Goal: Task Accomplishment & Management: Use online tool/utility

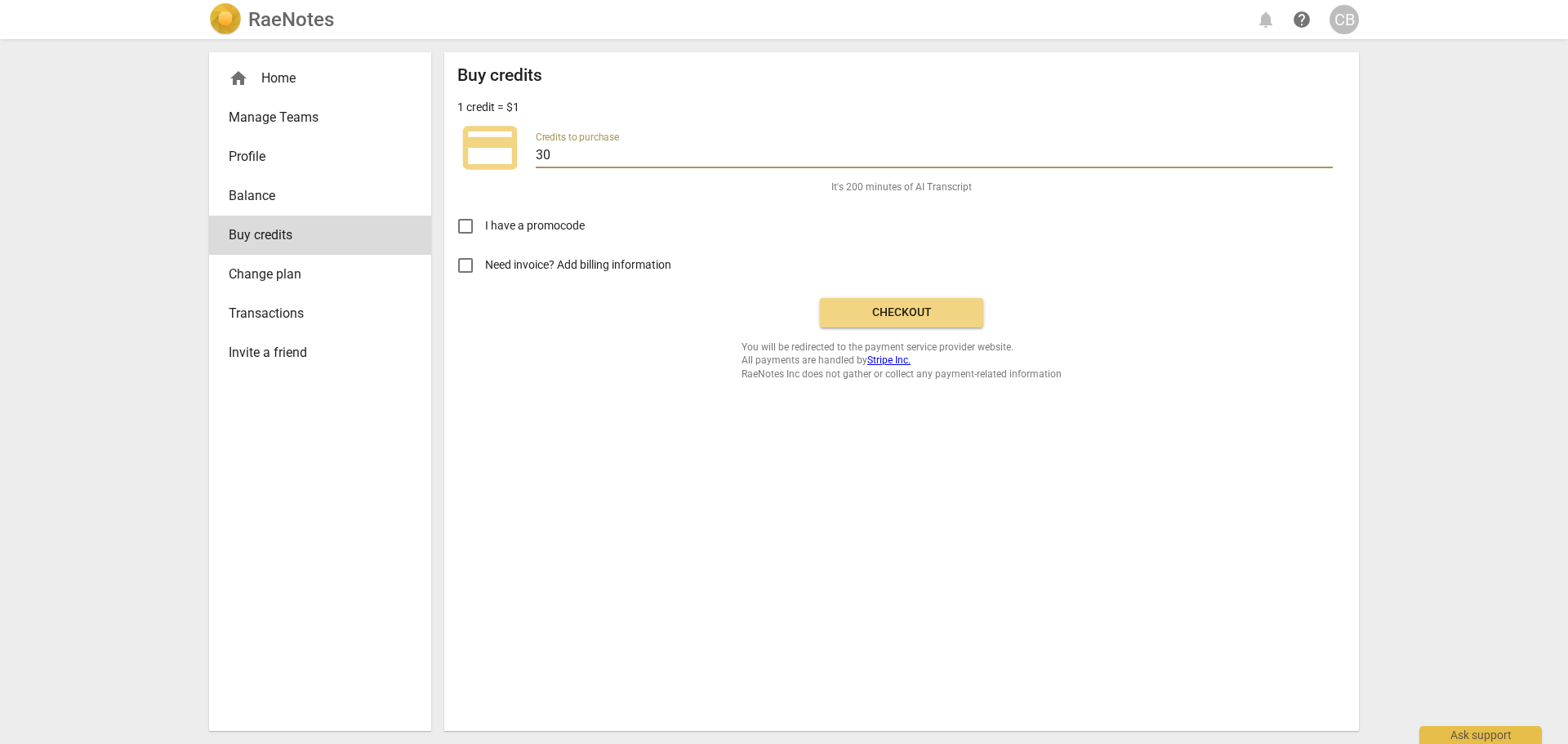
click at [546, 159] on input "30" at bounding box center [934, 156] width 797 height 24
type input "20"
click at [916, 306] on span "Checkout" at bounding box center [901, 312] width 137 height 16
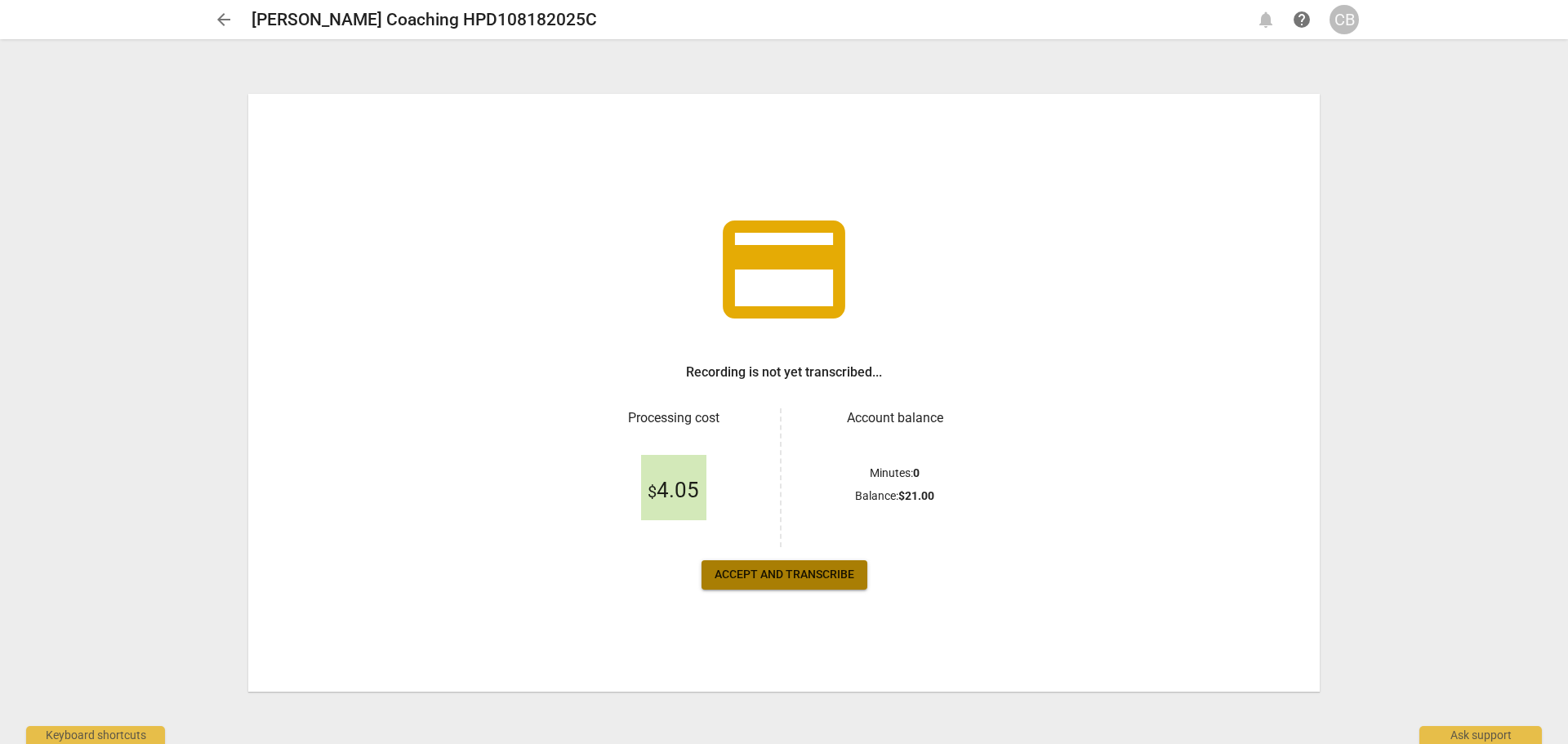
click at [783, 582] on span "Accept and transcribe" at bounding box center [785, 575] width 140 height 16
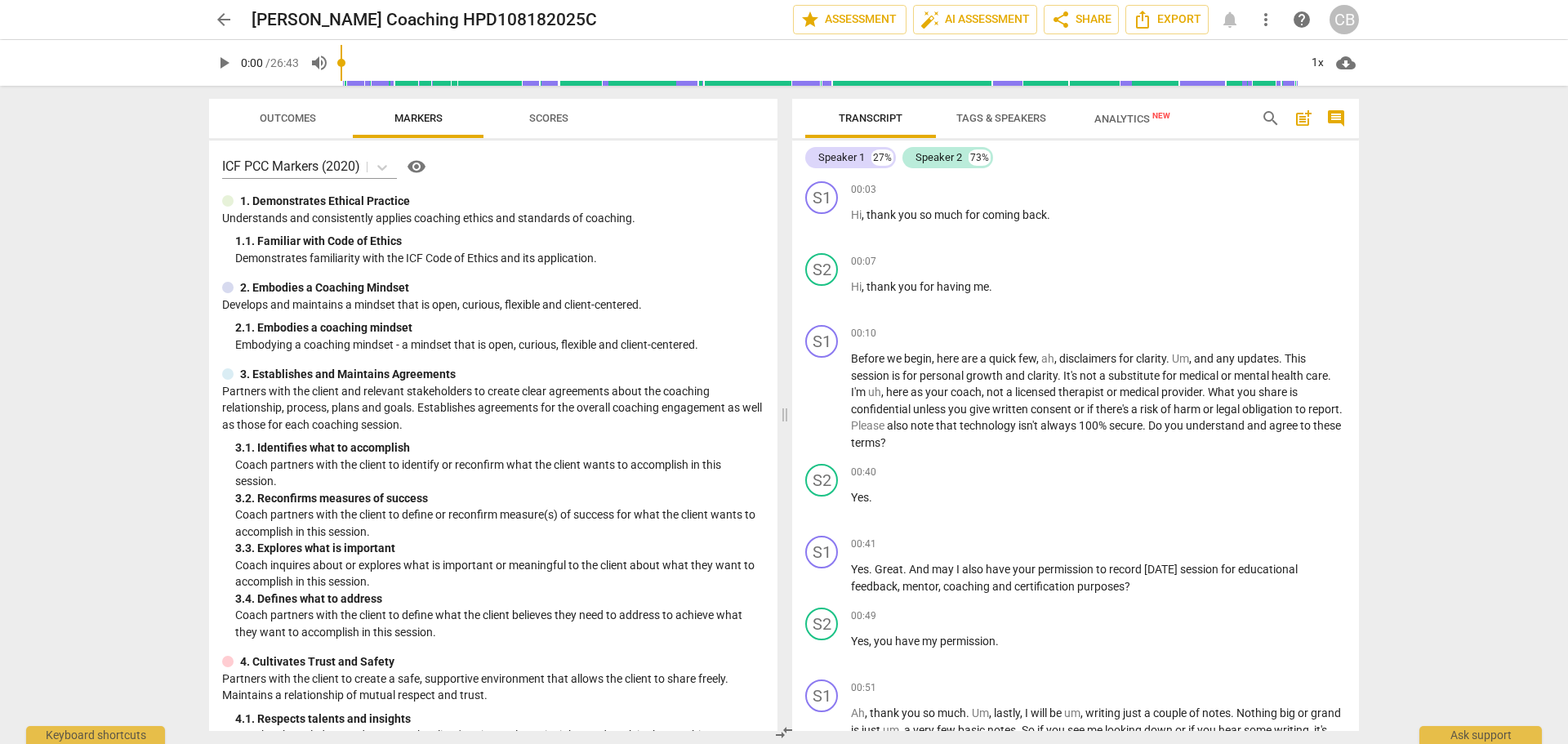
click at [1562, 376] on div "arrow_back [PERSON_NAME] Coaching HPD108182025C edit star Assessment auto_fix_h…" at bounding box center [784, 372] width 1568 height 744
click at [281, 112] on span "Outcomes" at bounding box center [287, 118] width 56 height 12
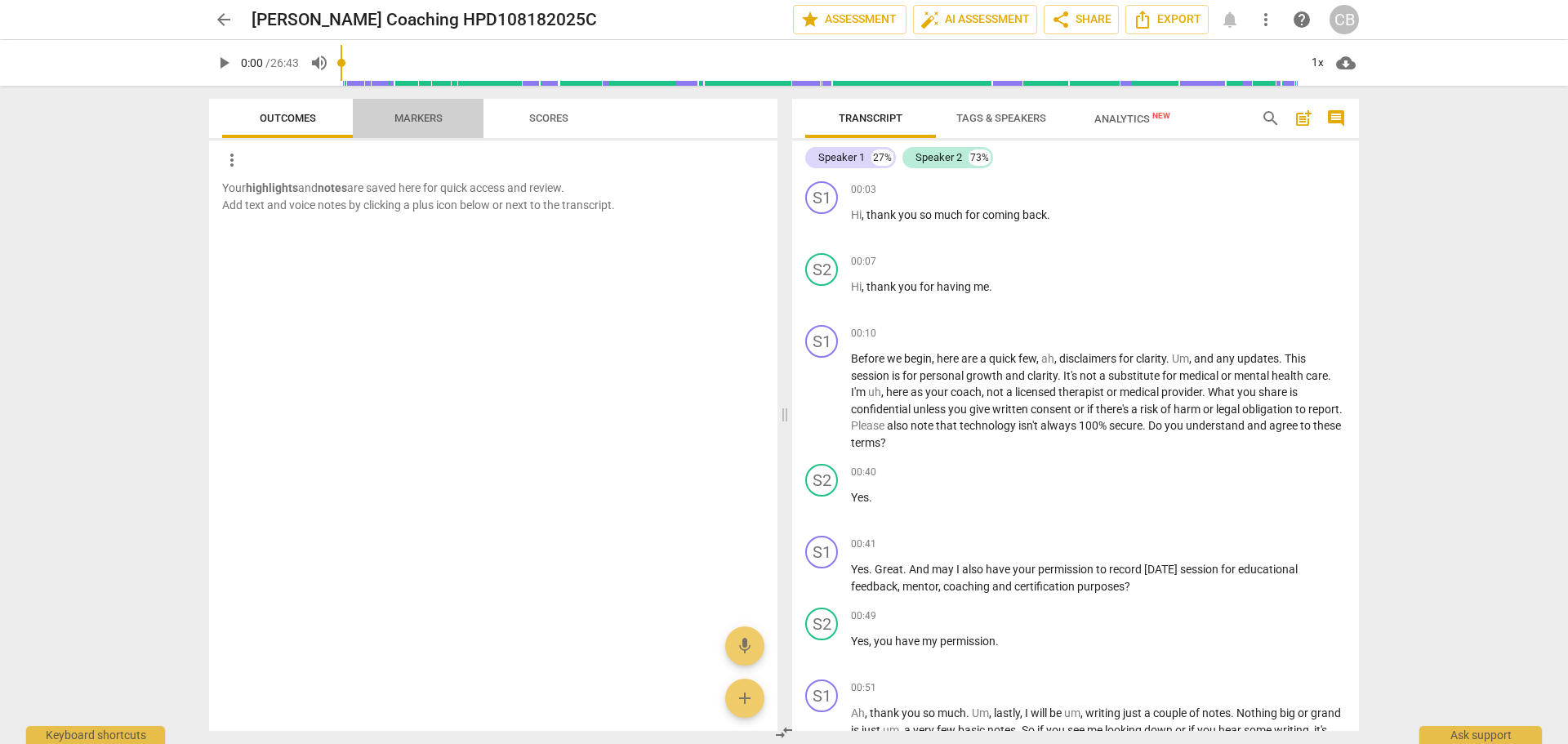
click at [415, 113] on span "Markers" at bounding box center [418, 118] width 48 height 12
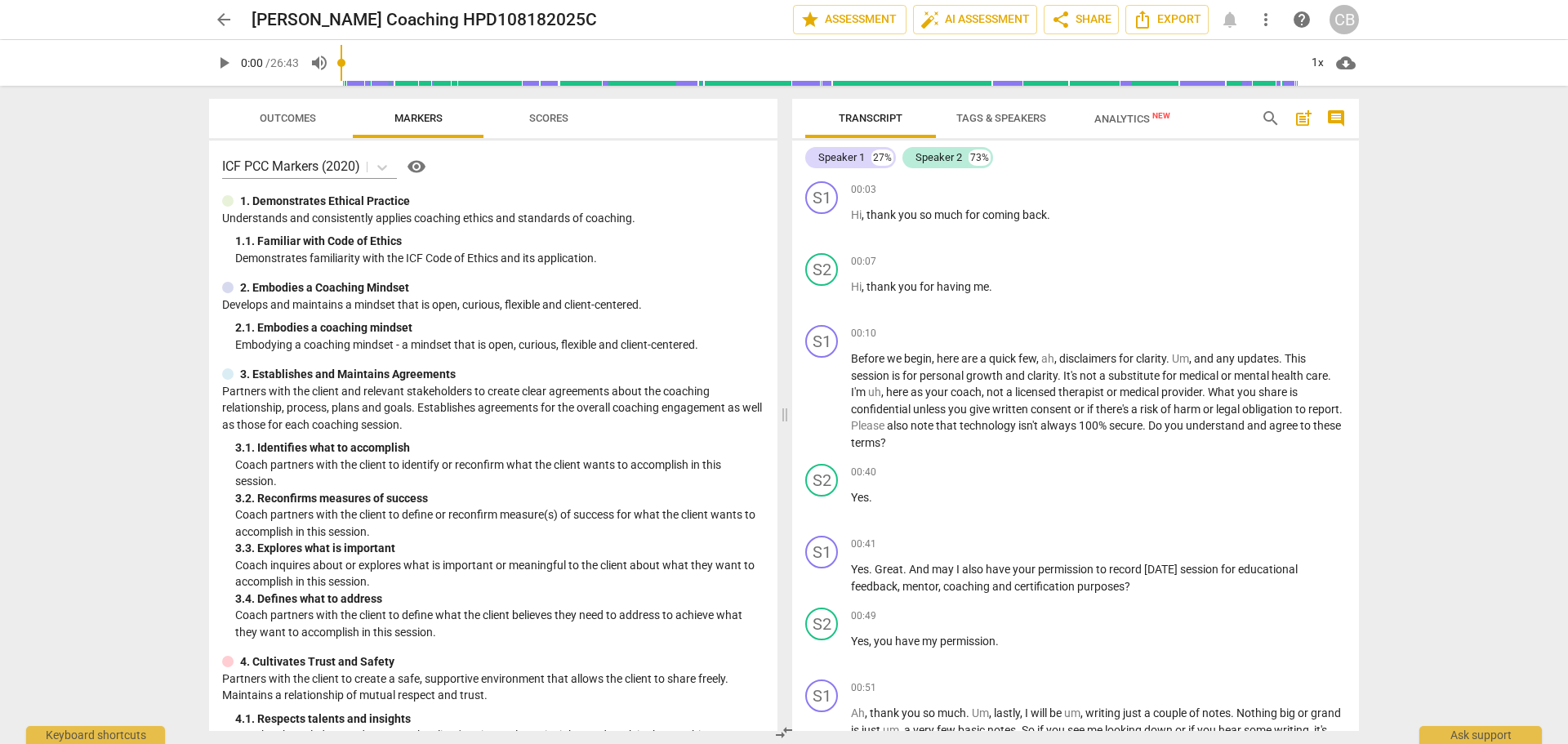
click at [214, 19] on span "arrow_back" at bounding box center [224, 19] width 19 height 19
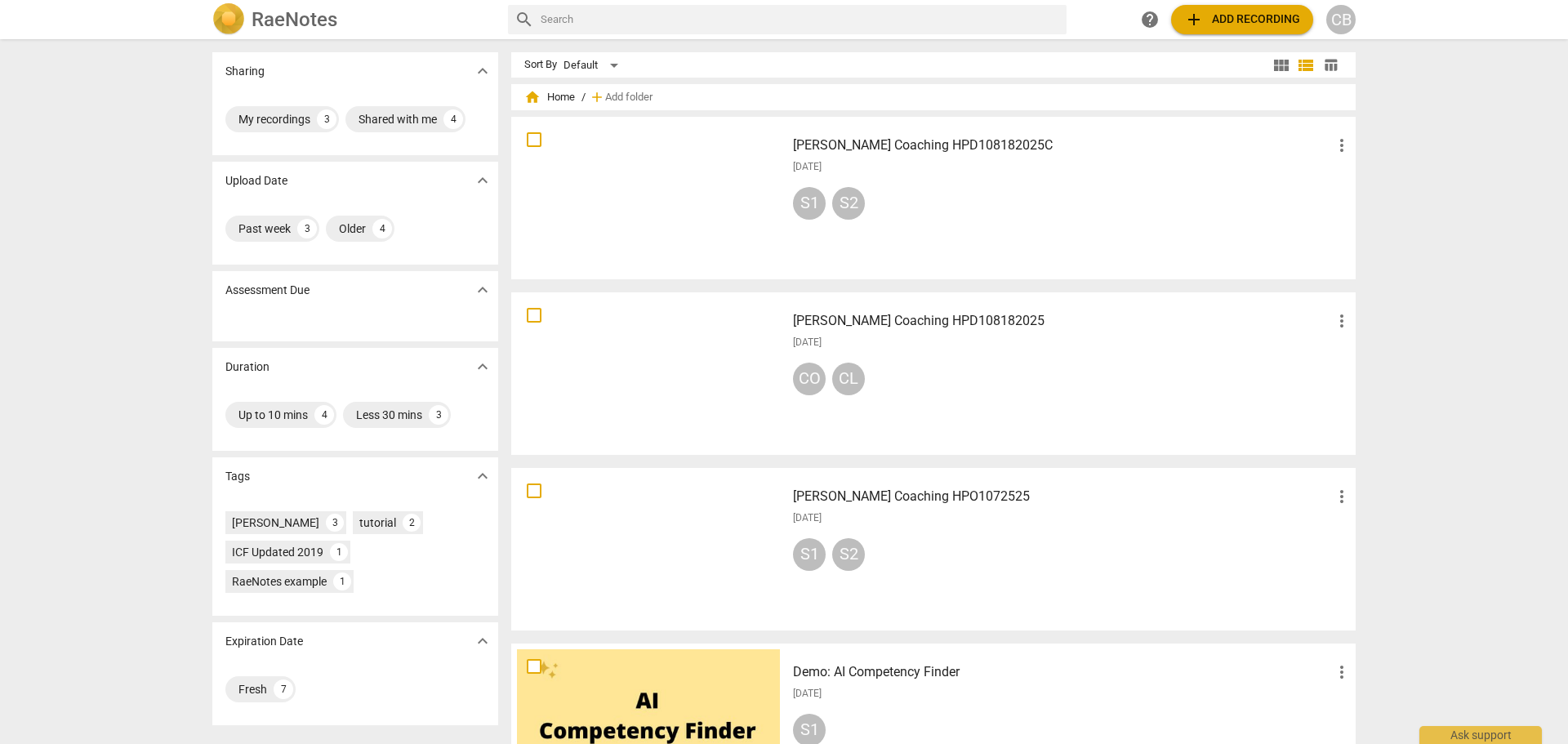
click at [936, 322] on h3 "[PERSON_NAME] Coaching HPD108182025" at bounding box center [1063, 321] width 539 height 19
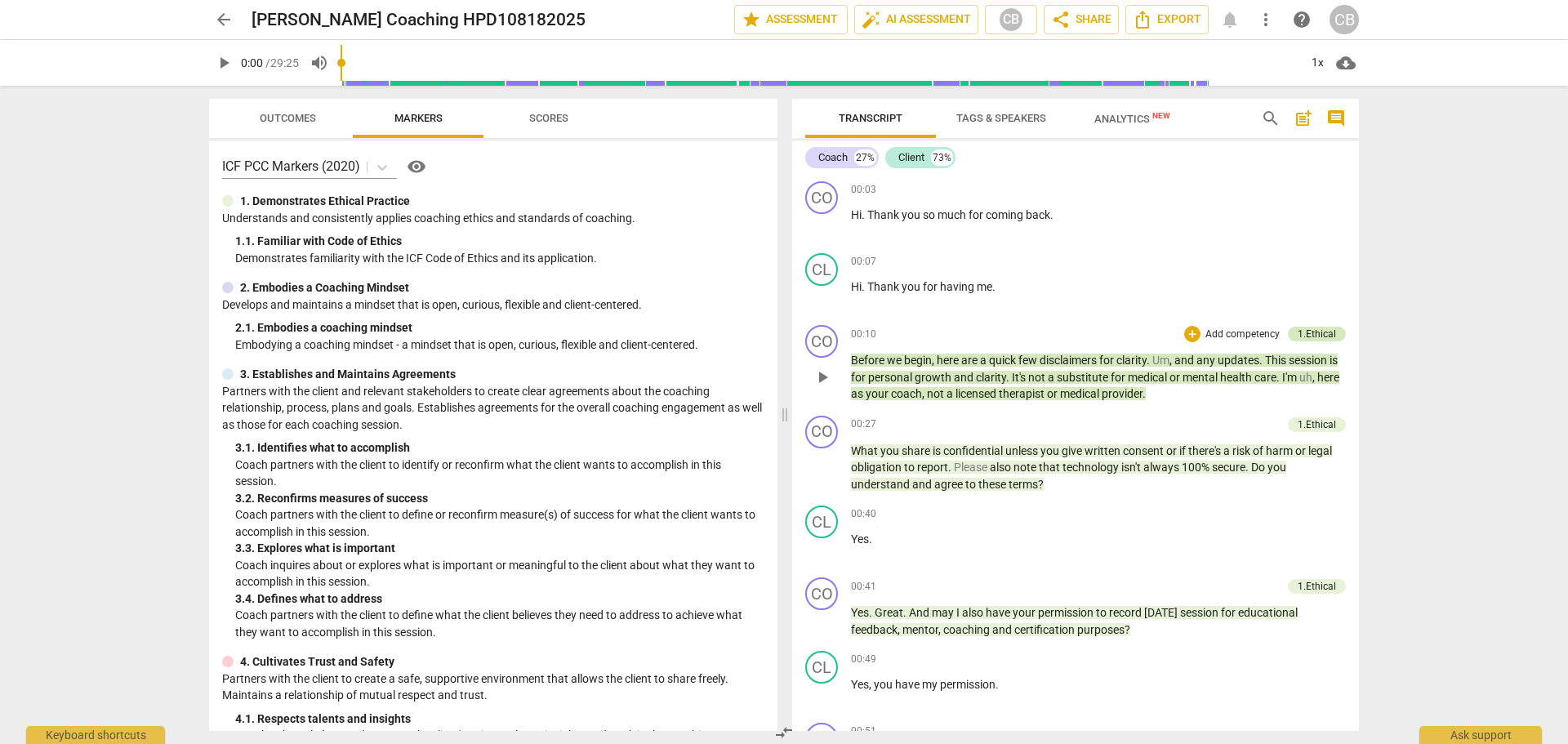
click at [1317, 331] on div "1.Ethical" at bounding box center [1317, 333] width 38 height 14
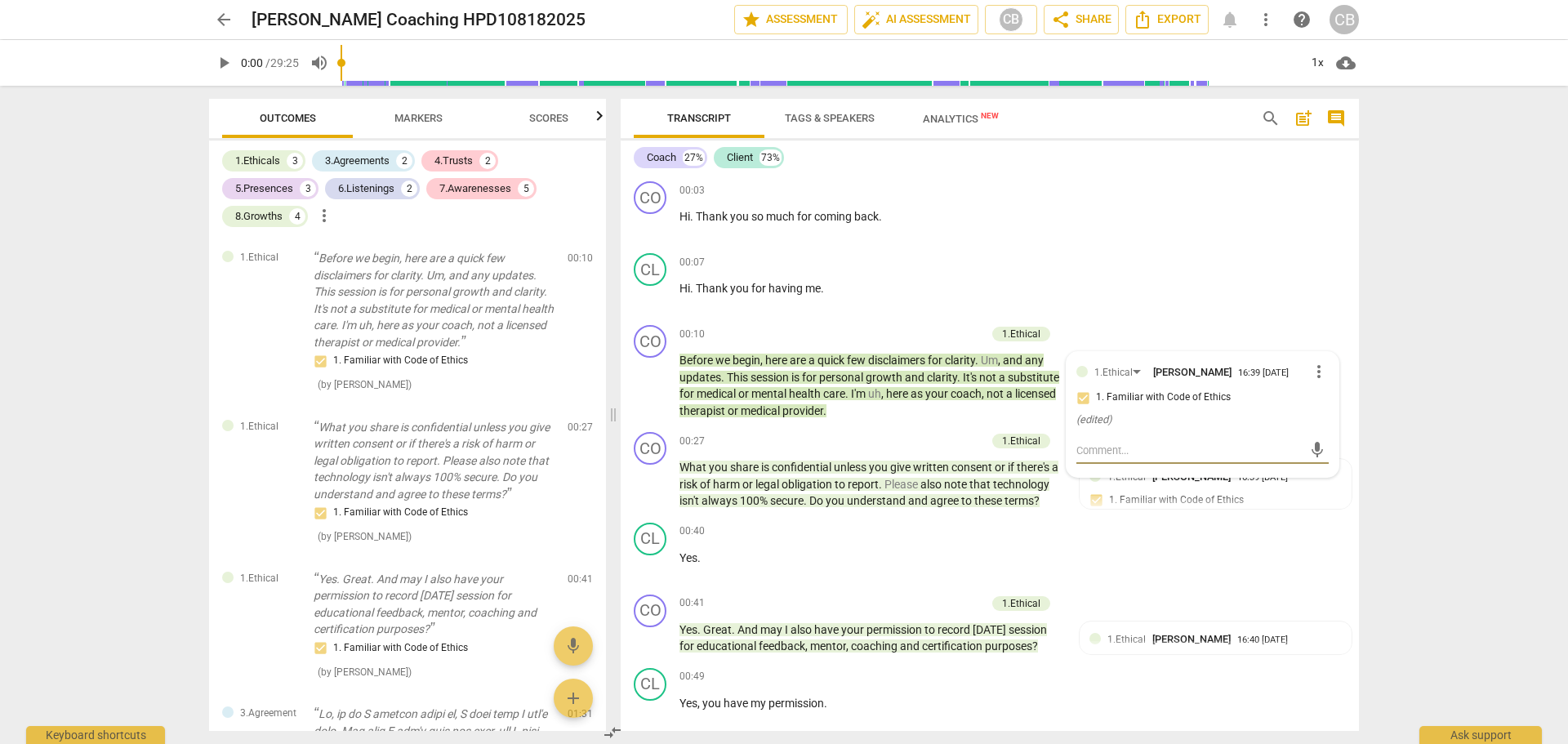
click at [1449, 437] on div "arrow_back [PERSON_NAME] Coaching HPD108182025 edit star Assessment auto_fix_hi…" at bounding box center [784, 372] width 1568 height 744
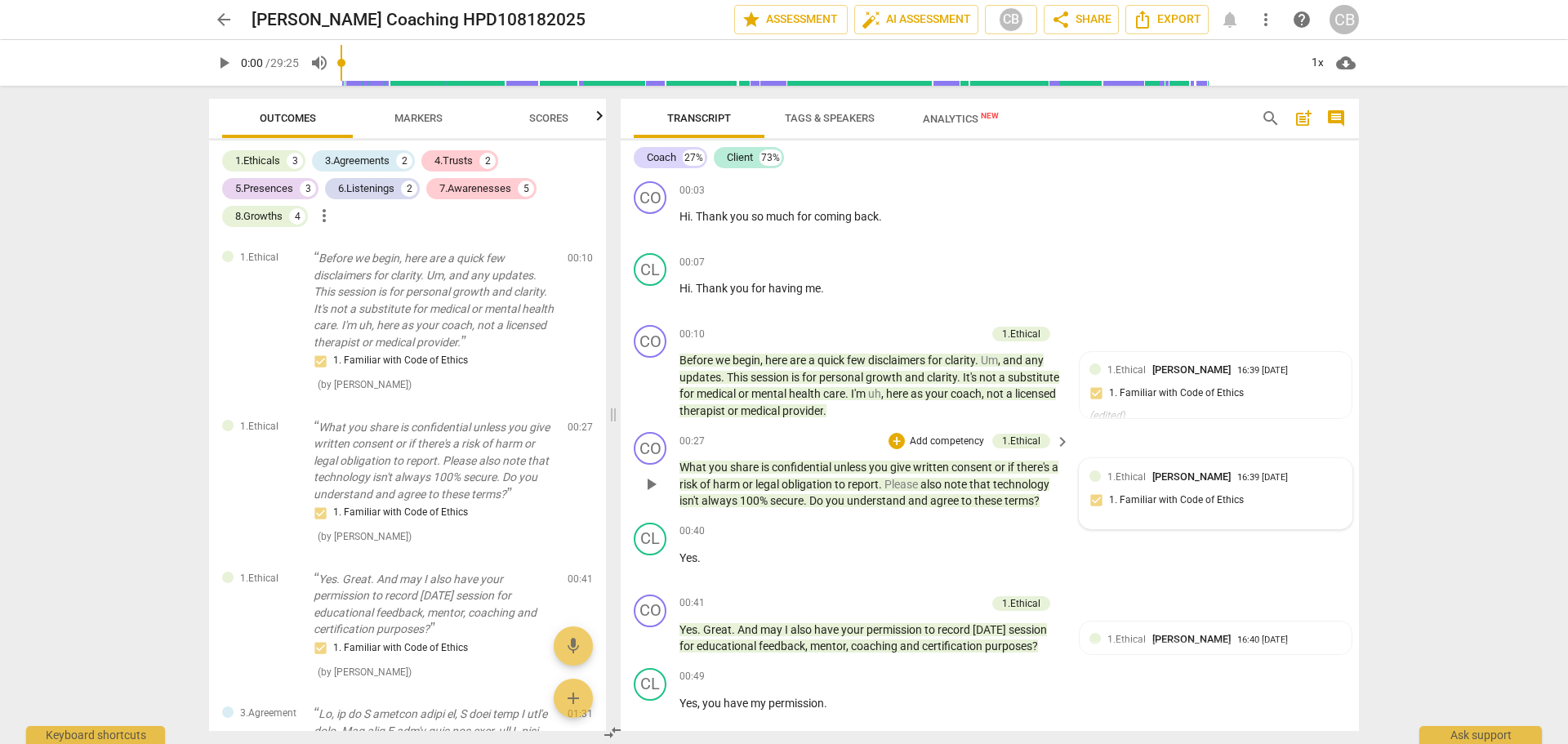
click at [1295, 488] on div "1.Ethical [PERSON_NAME] 16:39 [DATE] 1. Familiar with Code of Ethics" at bounding box center [1216, 494] width 253 height 50
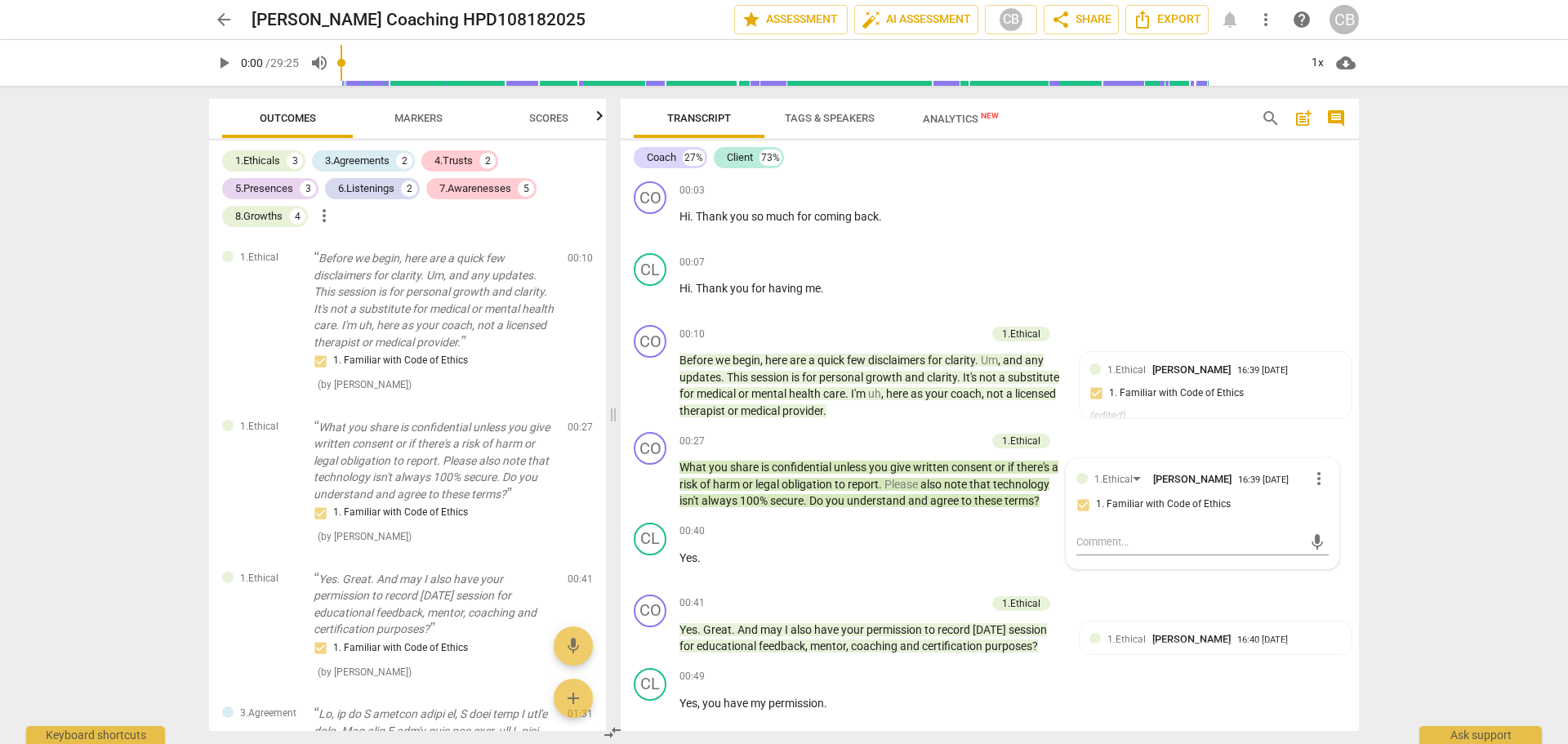
click at [1465, 481] on div "arrow_back [PERSON_NAME] Coaching HPD108182025 edit star Assessment auto_fix_hi…" at bounding box center [784, 372] width 1568 height 744
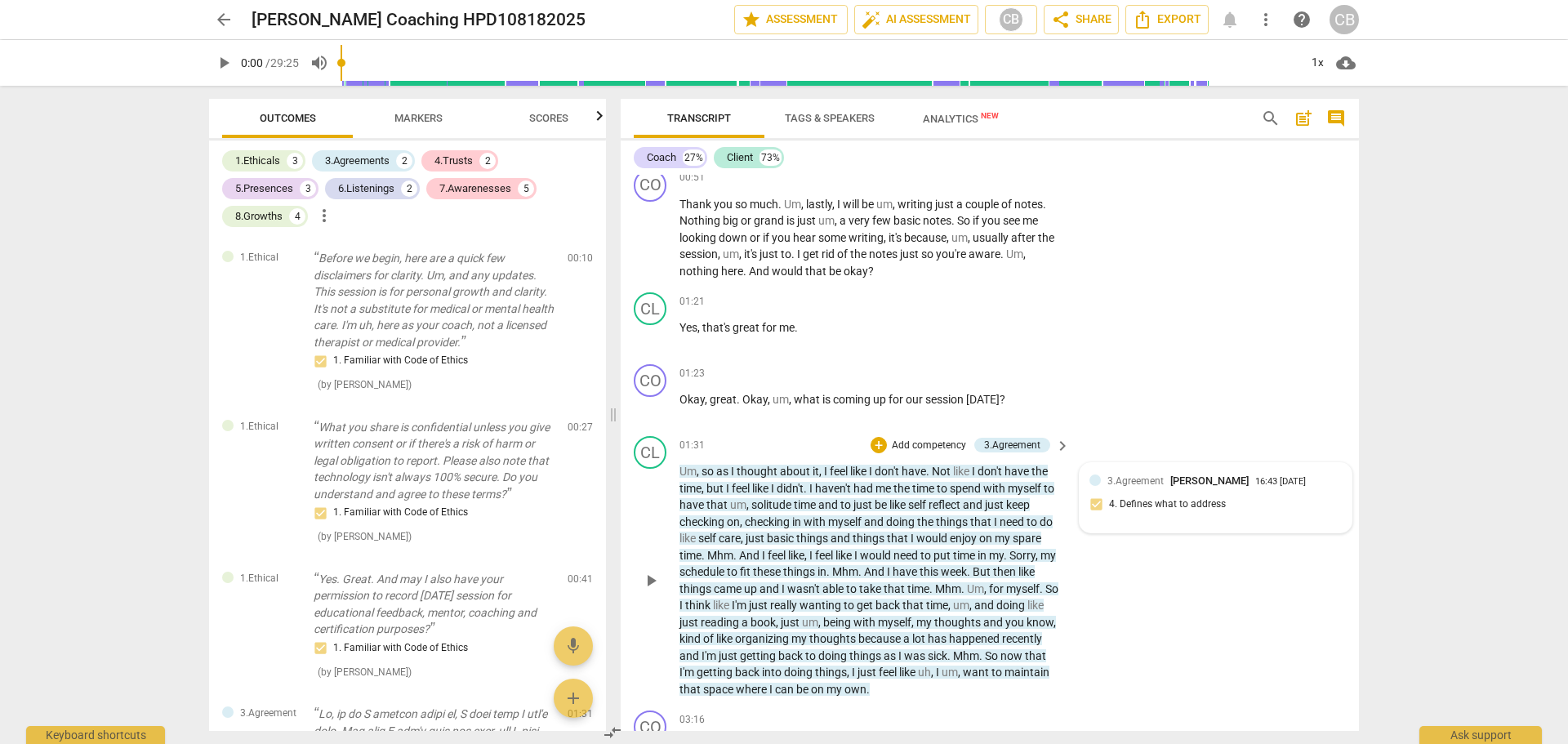
scroll to position [735, 0]
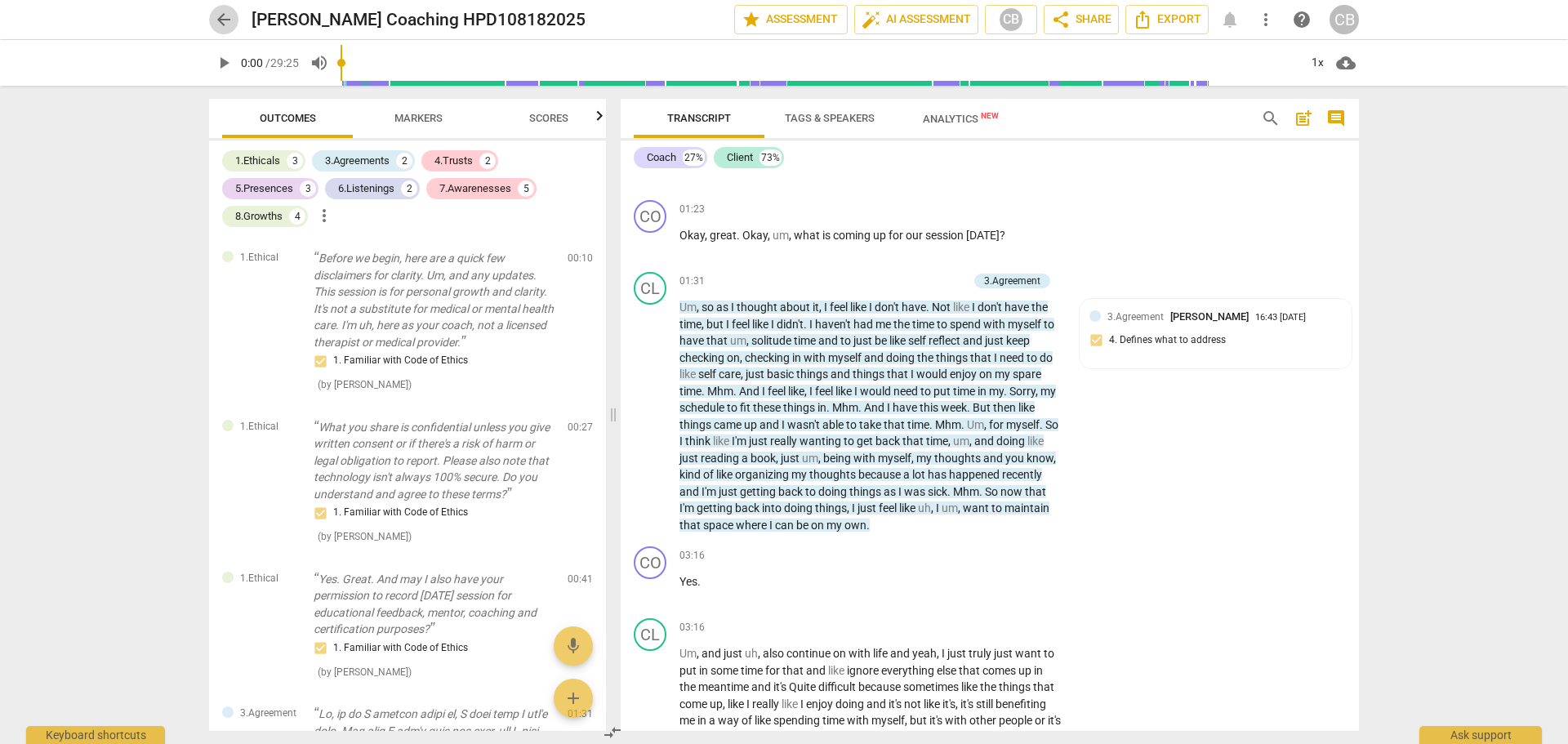
click at [225, 24] on span "arrow_back" at bounding box center [224, 19] width 19 height 19
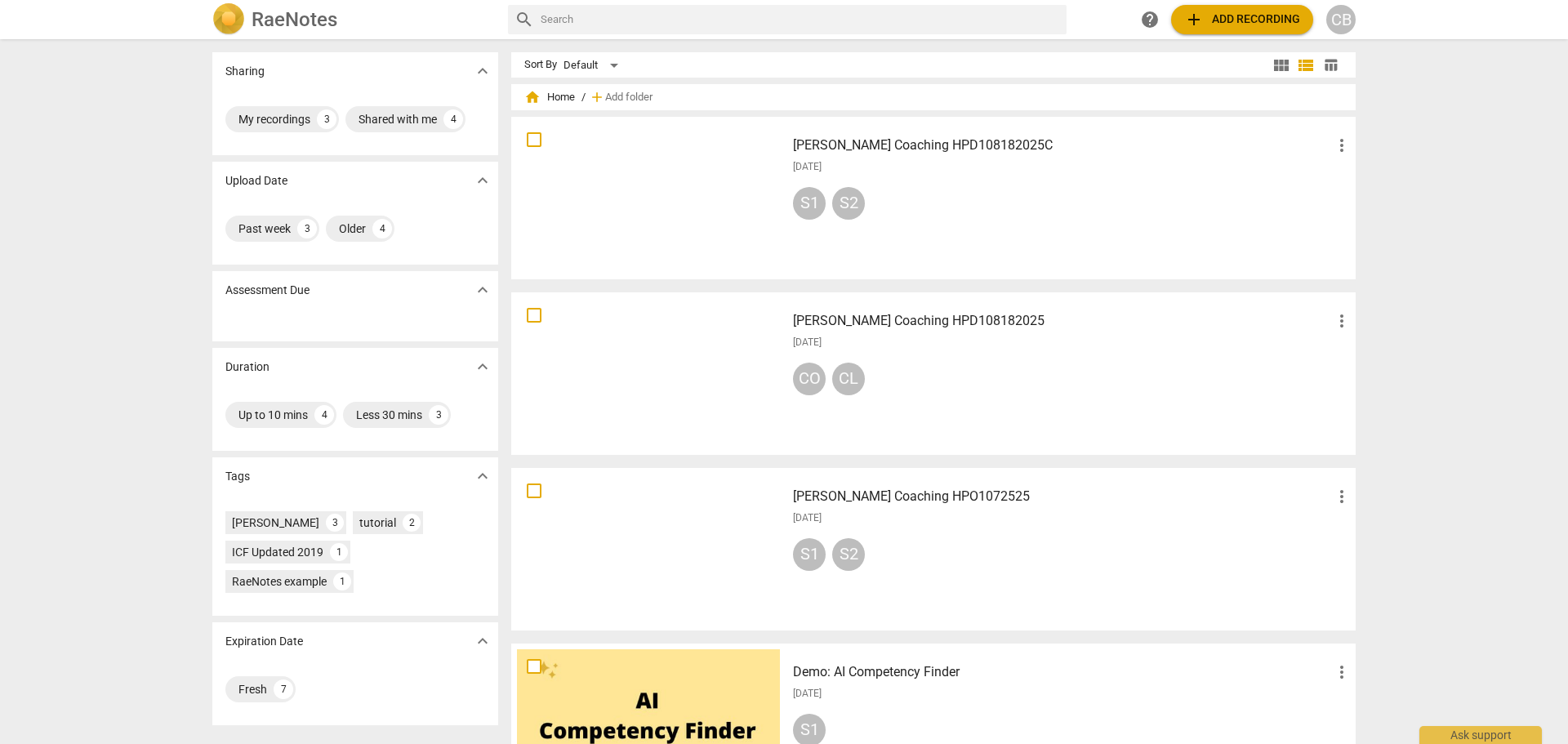
click at [937, 185] on div "[PERSON_NAME] Coaching HPD108182025C more_vert [DATE] S1 S2" at bounding box center [1072, 198] width 585 height 151
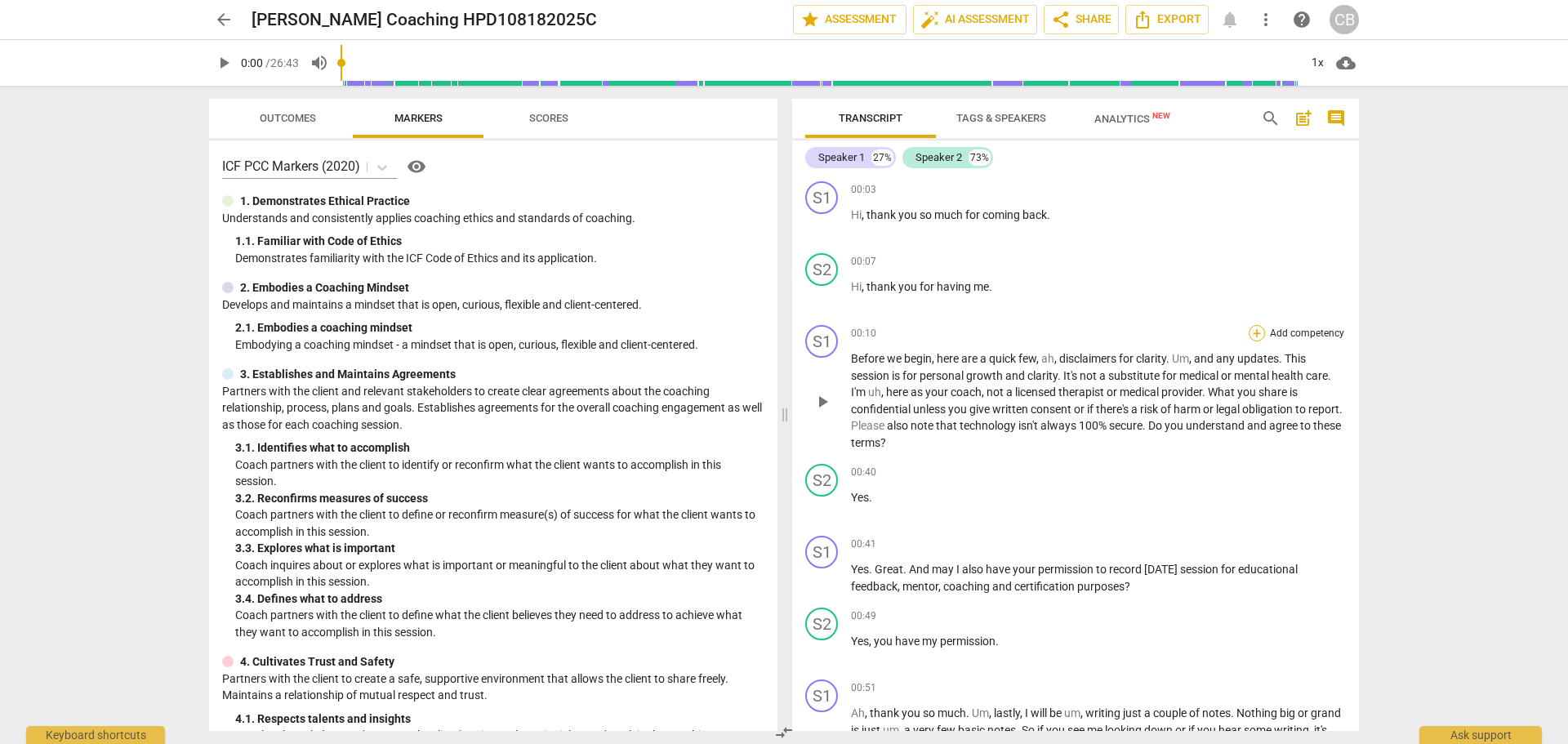
click at [1257, 333] on div "+" at bounding box center [1257, 333] width 16 height 16
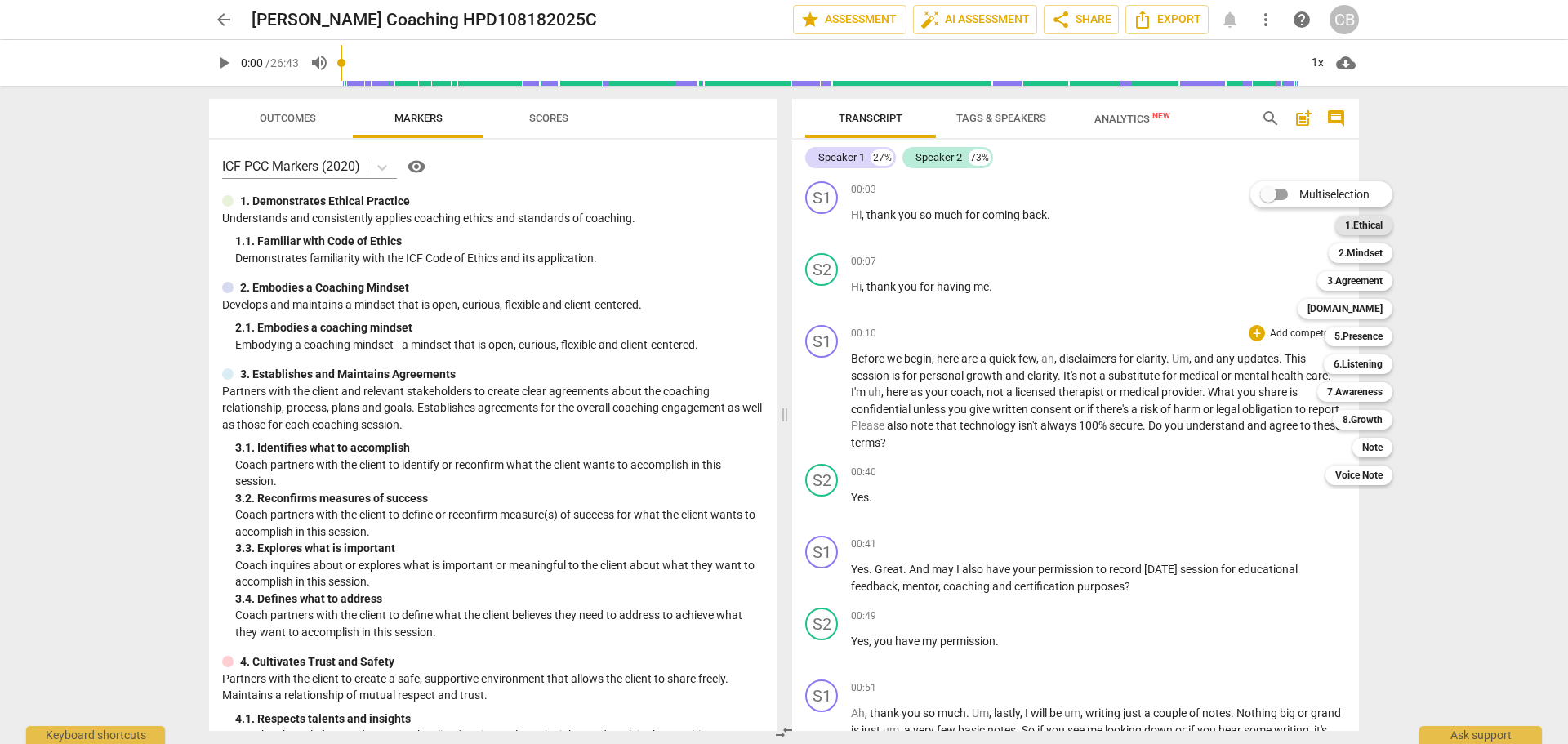
click at [1367, 220] on b "1.Ethical" at bounding box center [1363, 225] width 37 height 19
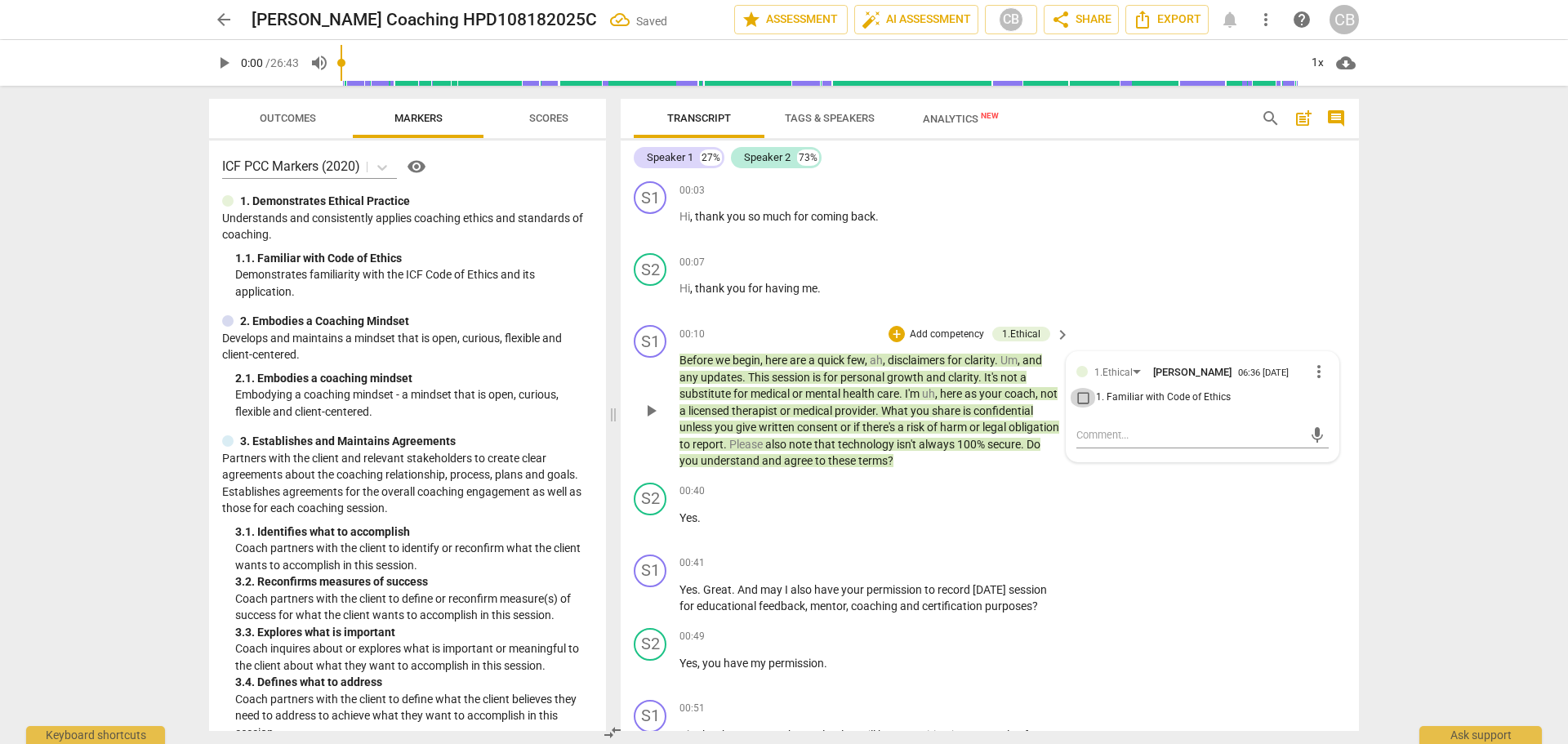
click at [1080, 400] on input "1. Familiar with Code of Ethics" at bounding box center [1083, 397] width 26 height 19
checkbox input "true"
click at [1236, 528] on div "S2 play_arrow pause 00:40 + Add competency keyboard_arrow_right Yes ." at bounding box center [990, 512] width 738 height 72
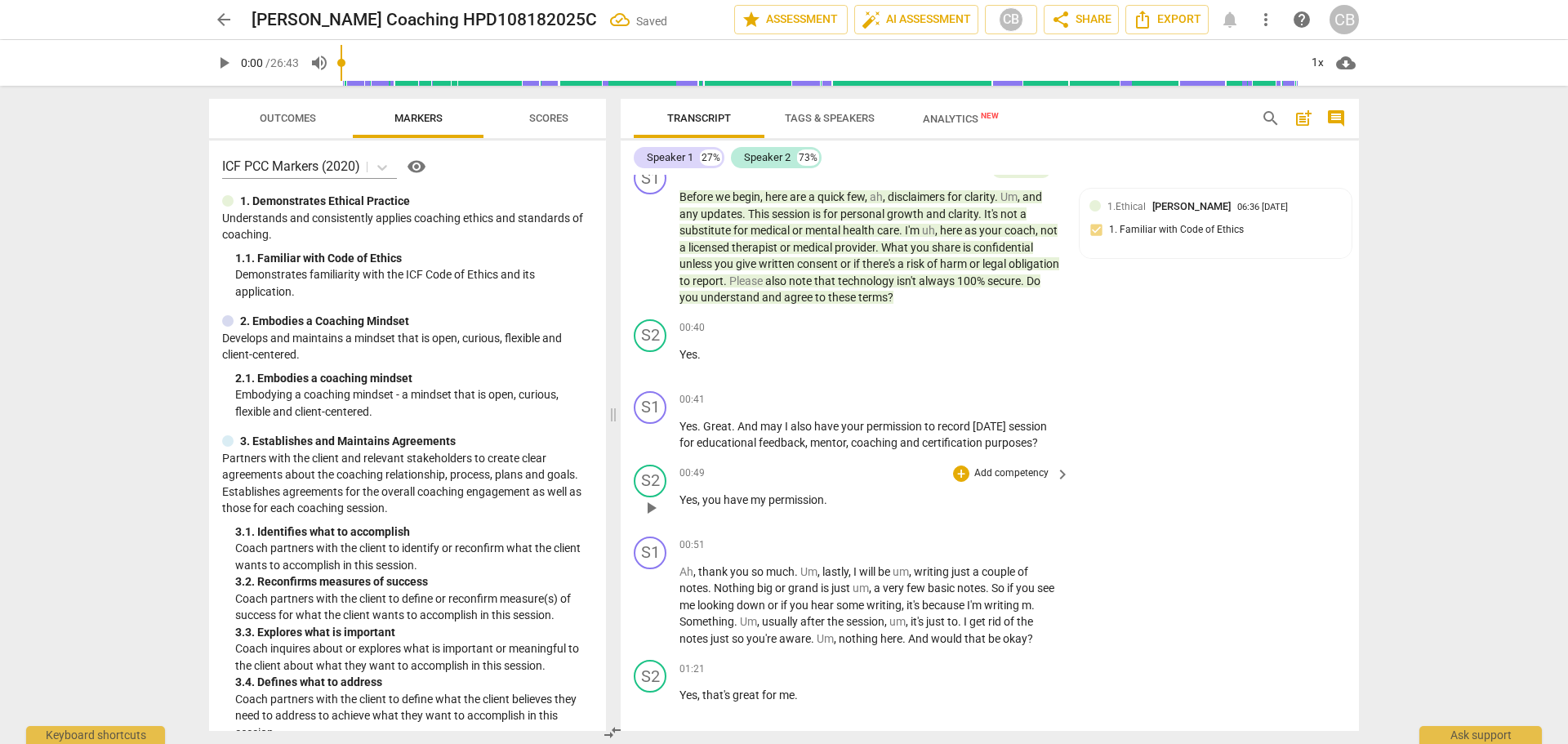
scroll to position [245, 0]
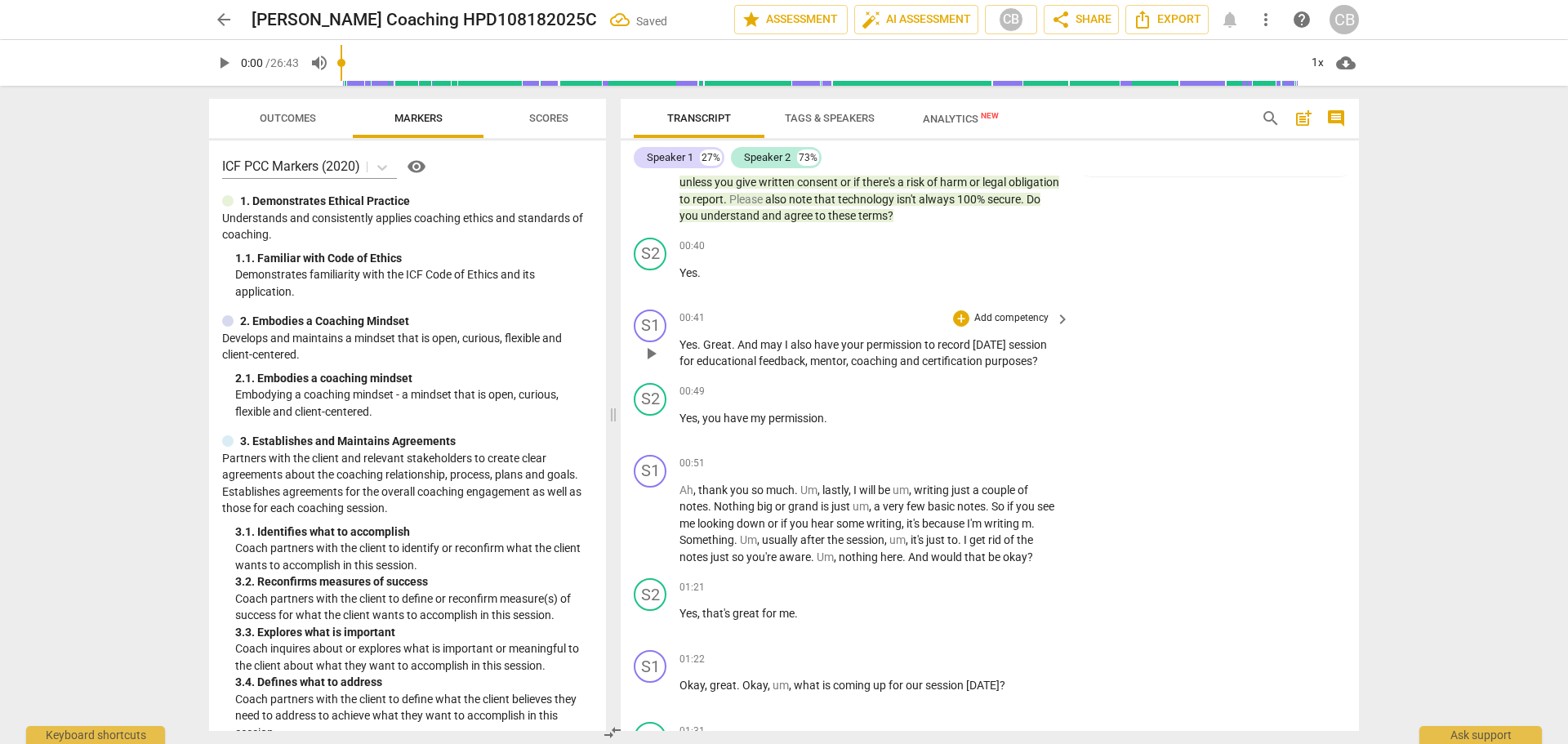
click at [1011, 313] on p "Add competency" at bounding box center [1011, 318] width 78 height 14
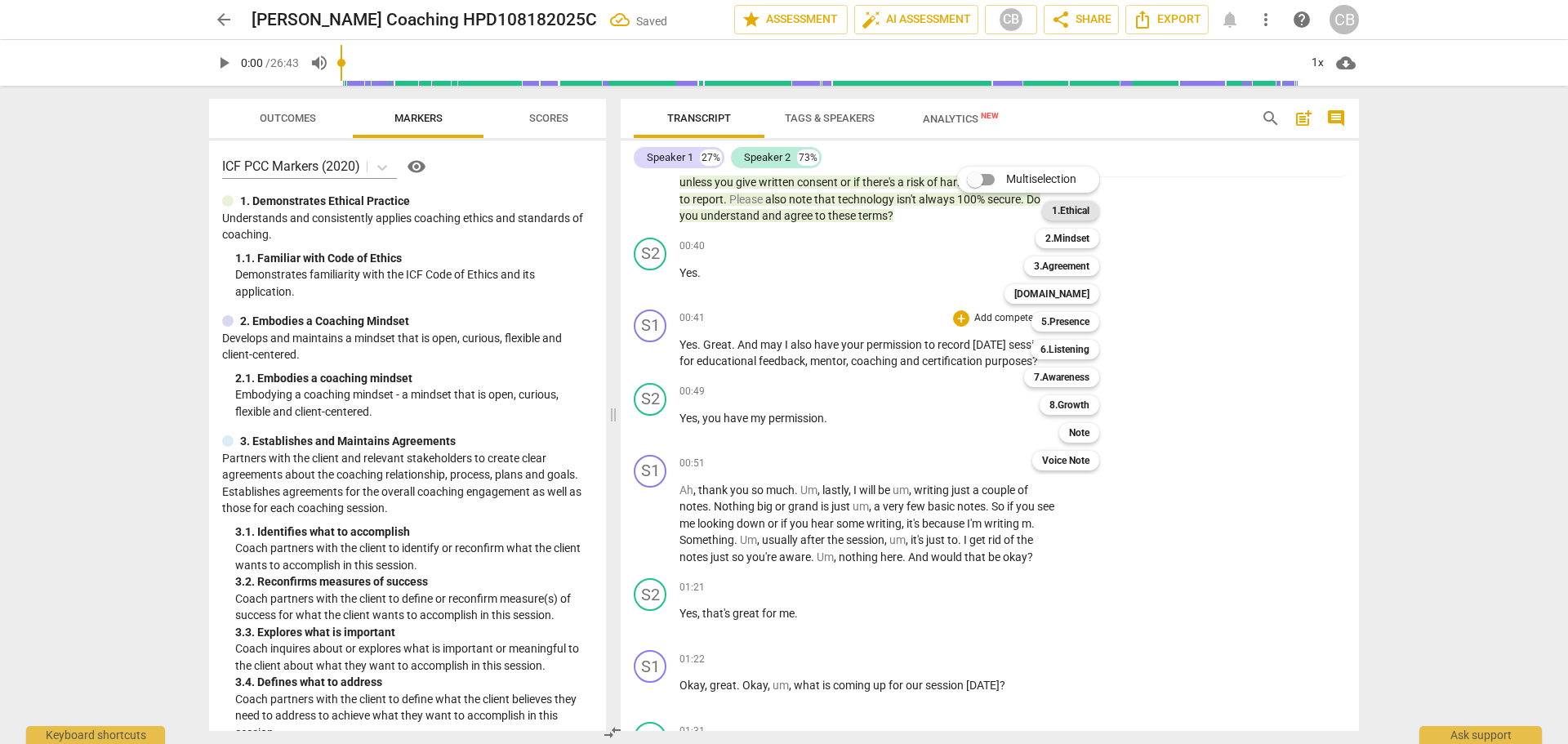
click at [1084, 209] on b "1.Ethical" at bounding box center [1070, 211] width 37 height 19
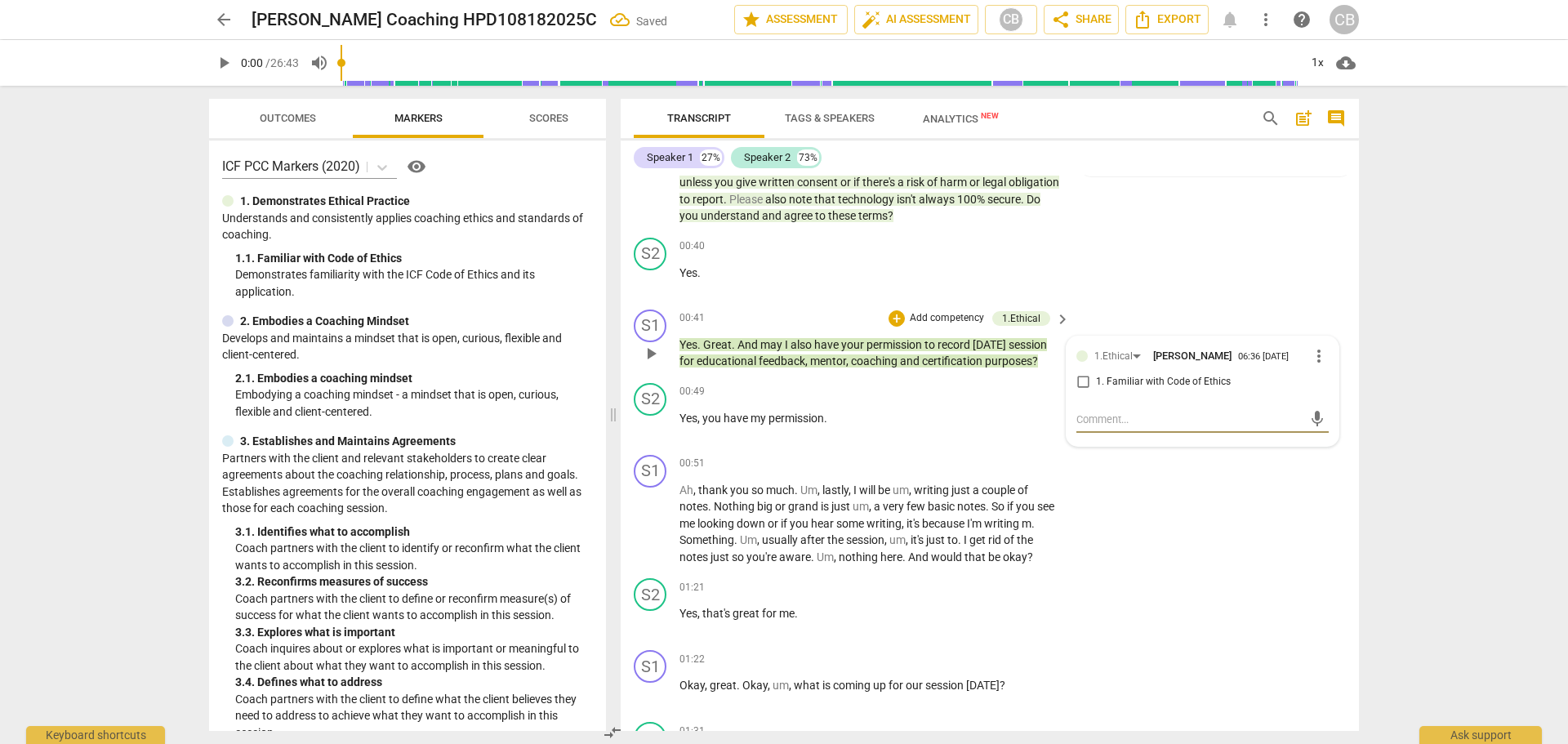
click at [1087, 387] on input "1. Familiar with Code of Ethics" at bounding box center [1083, 382] width 26 height 19
checkbox input "true"
click at [1272, 499] on div "S1 play_arrow pause 00:51 + Add competency keyboard_arrow_right Ah , thank you …" at bounding box center [990, 510] width 738 height 124
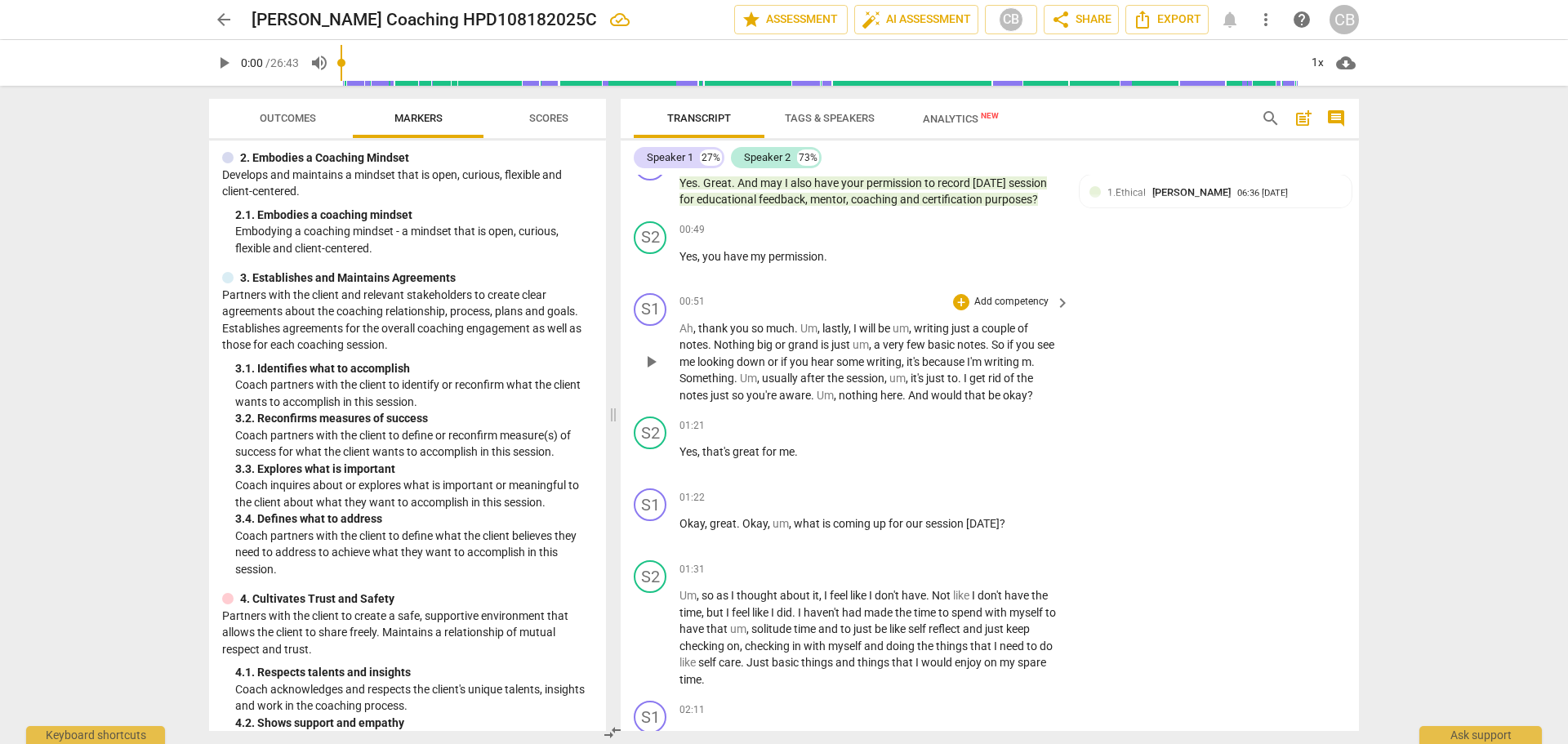
scroll to position [409, 0]
click at [1002, 297] on p "Add competency" at bounding box center [1011, 300] width 78 height 14
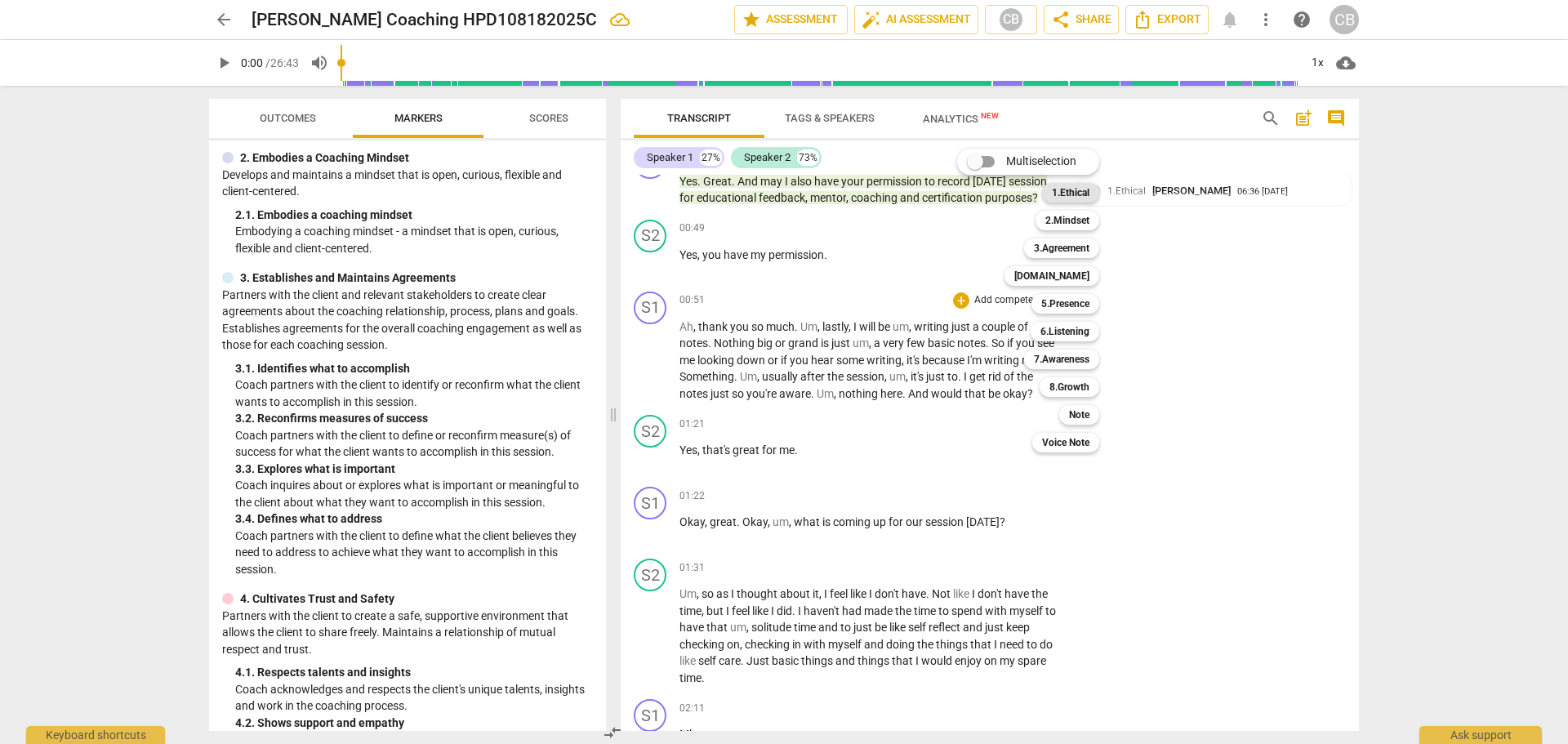
click at [1056, 188] on b "1.Ethical" at bounding box center [1070, 192] width 37 height 19
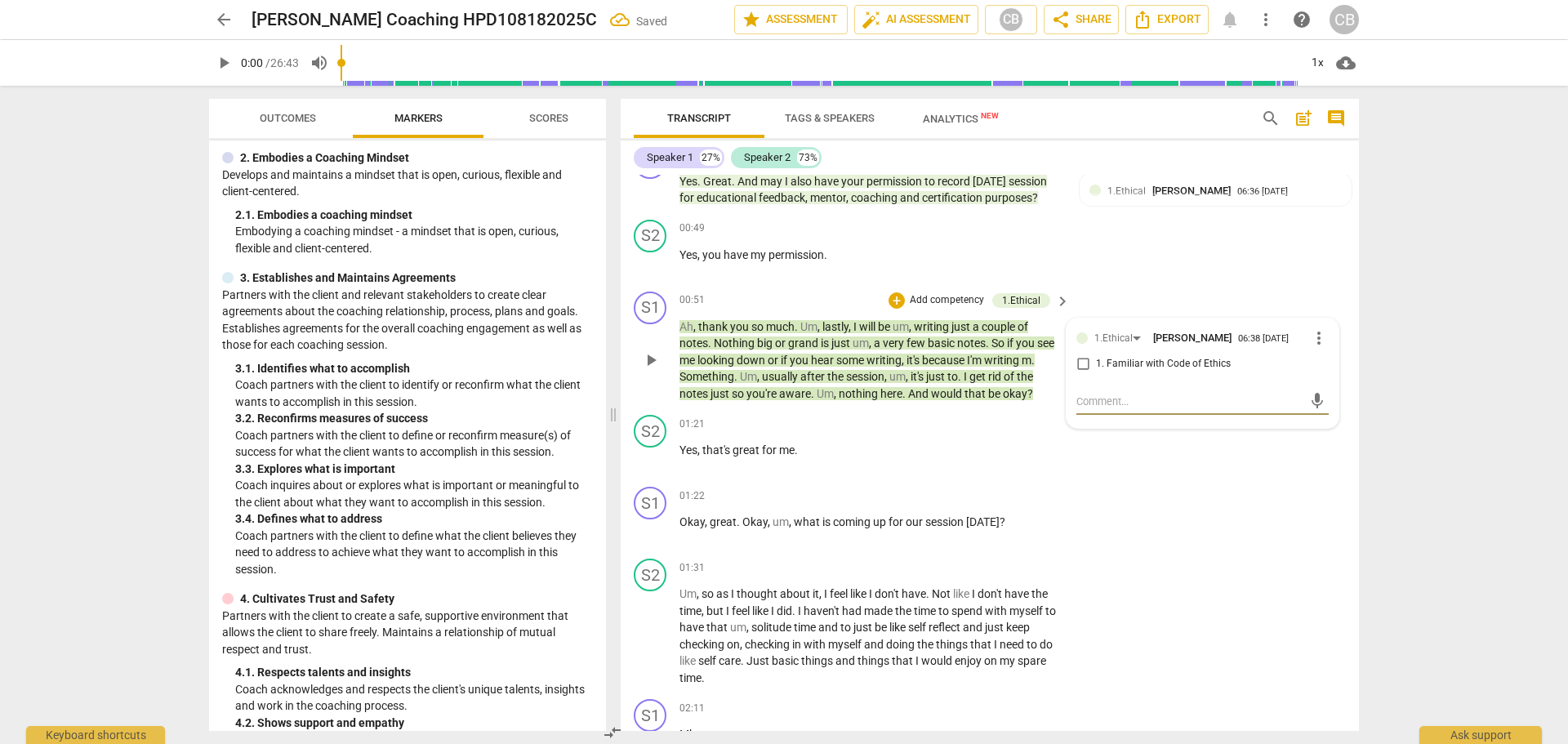
click at [1079, 362] on input "1. Familiar with Code of Ethics" at bounding box center [1083, 364] width 26 height 19
checkbox input "true"
click at [1247, 524] on div "S1 play_arrow pause 01:22 + Add competency keyboard_arrow_right Okay , great . …" at bounding box center [990, 516] width 738 height 72
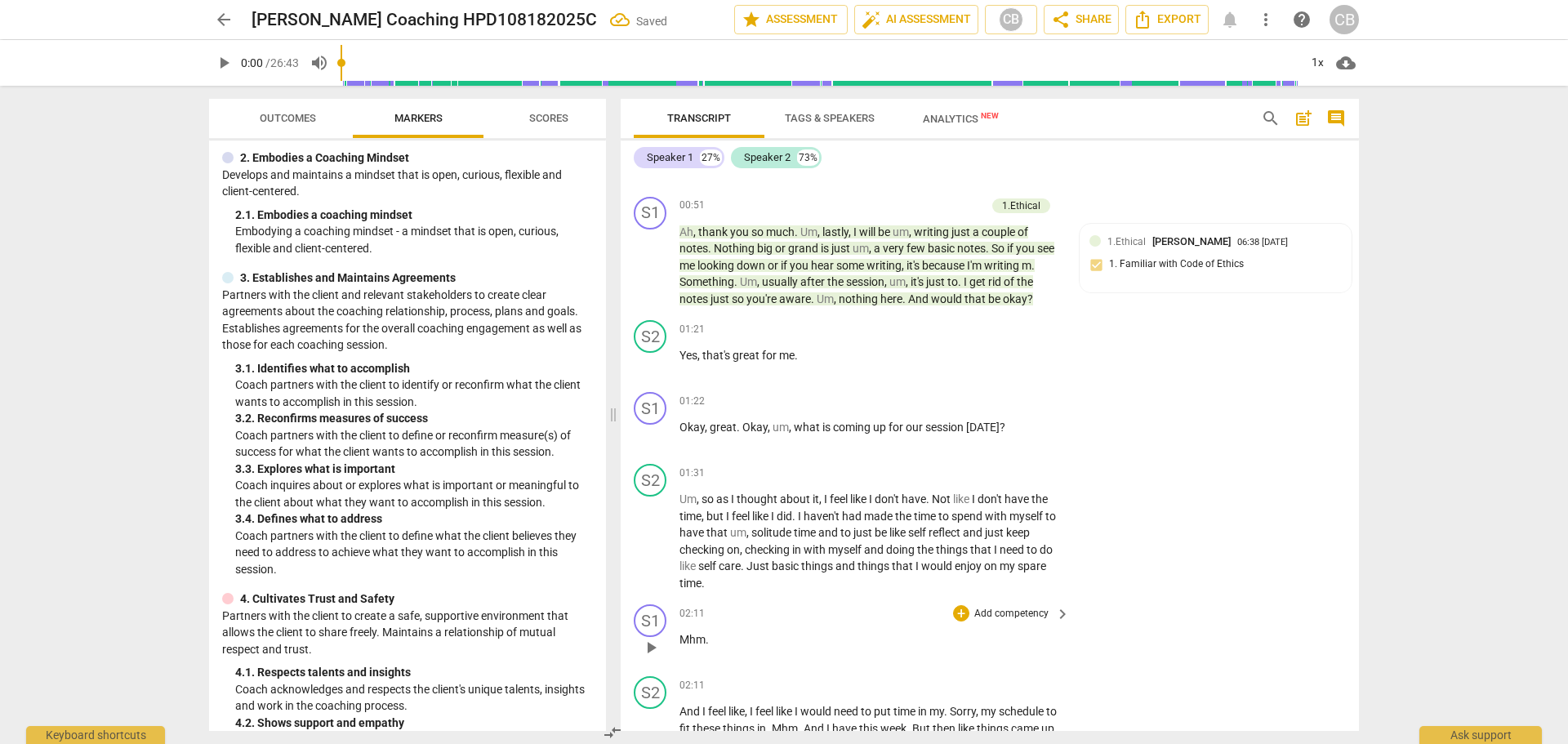
scroll to position [654, 0]
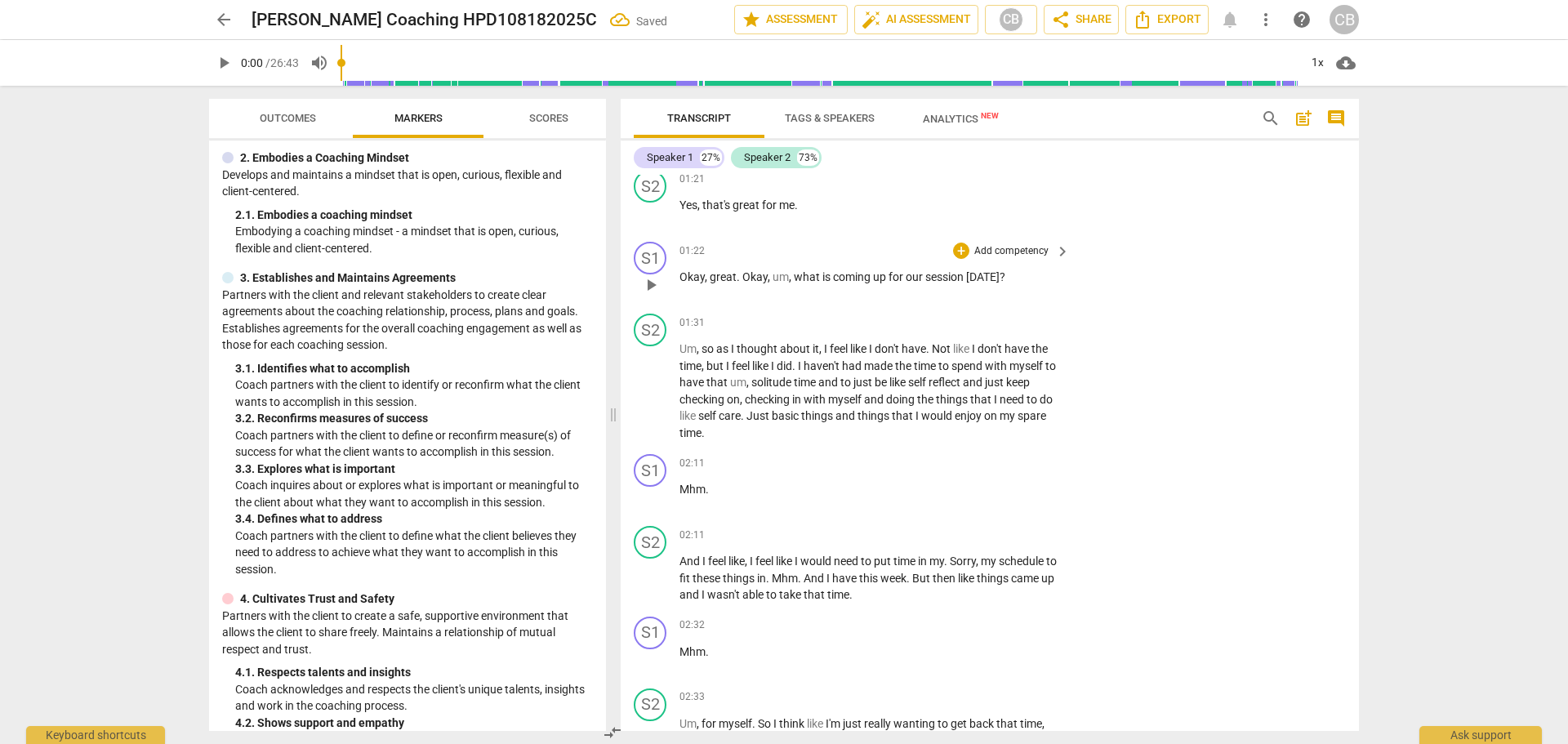
click at [1000, 244] on p "Add competency" at bounding box center [1011, 251] width 78 height 14
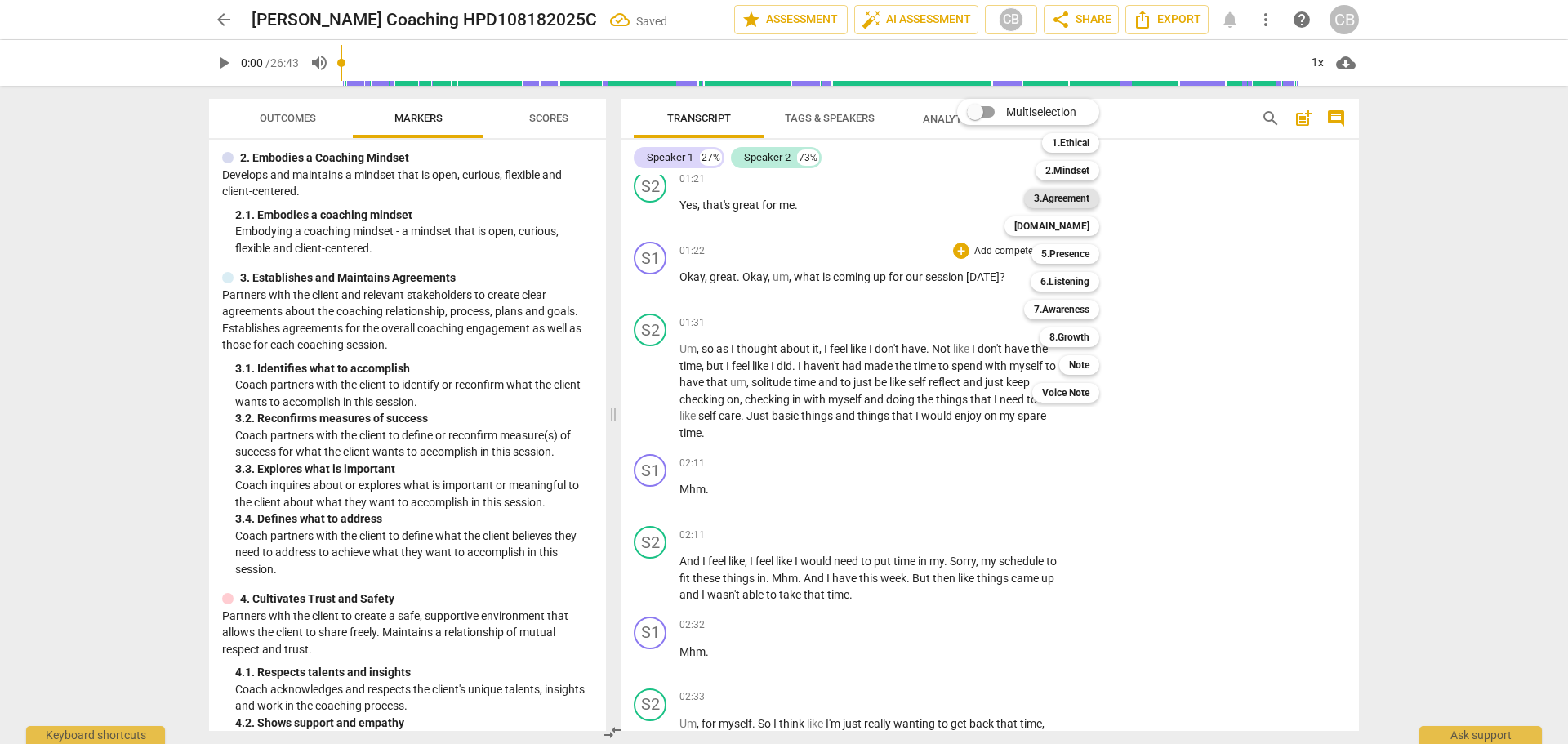
click at [1066, 195] on b "3.Agreement" at bounding box center [1062, 198] width 56 height 19
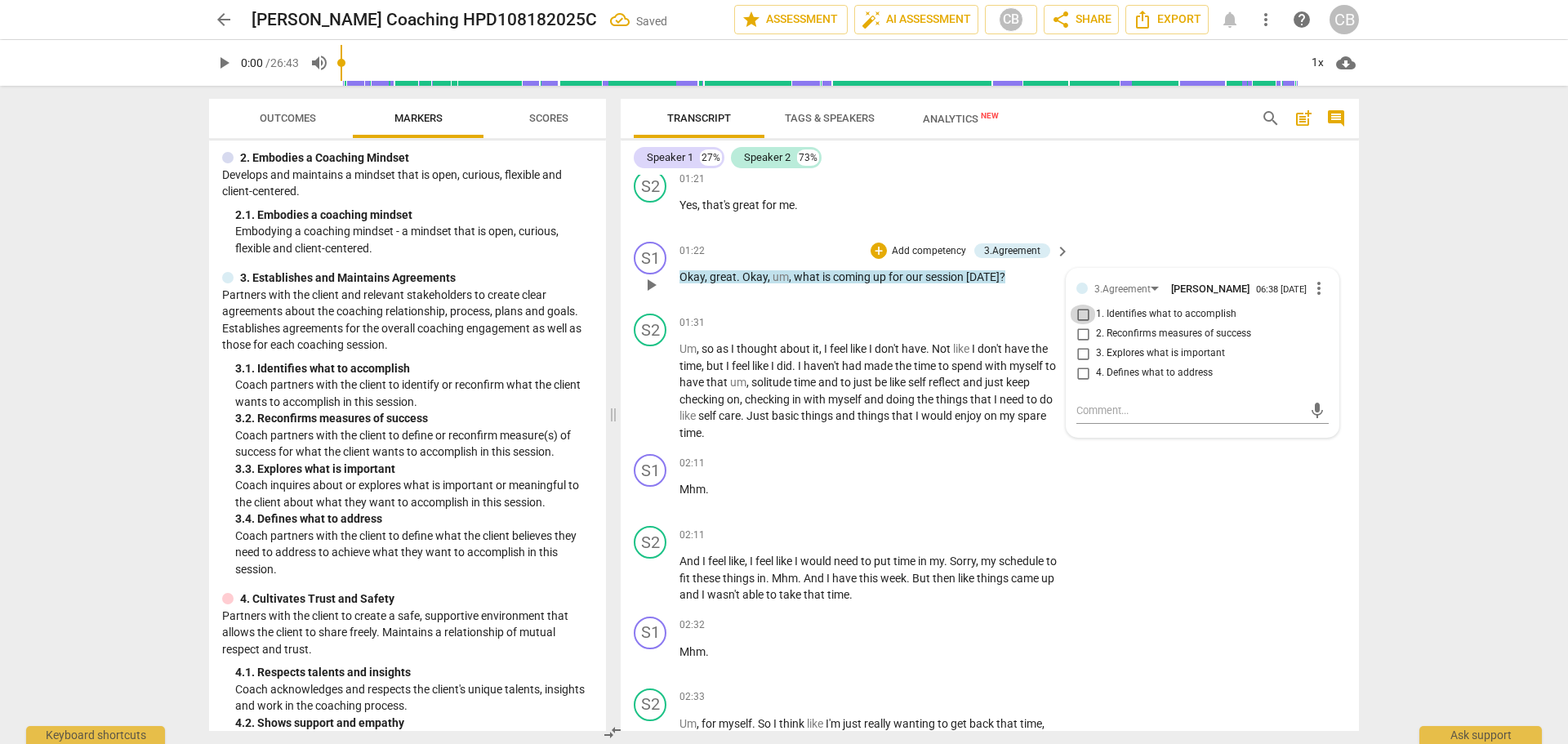
click at [1081, 320] on input "1. Identifies what to accomplish" at bounding box center [1083, 314] width 26 height 19
checkbox input "true"
click at [1288, 494] on div "S1 play_arrow pause 02:11 + Add competency keyboard_arrow_right Mhm ." at bounding box center [990, 484] width 738 height 72
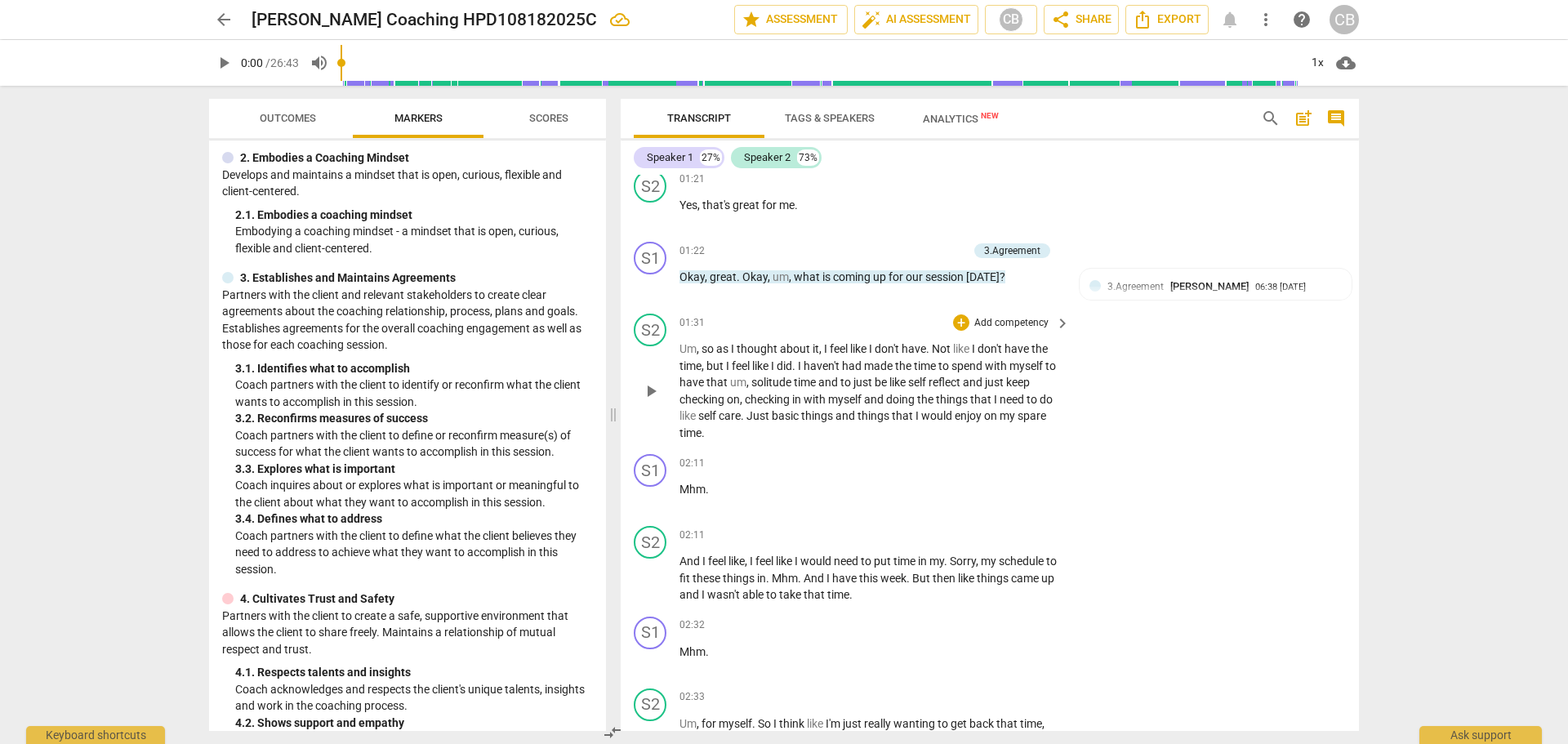
scroll to position [735, 0]
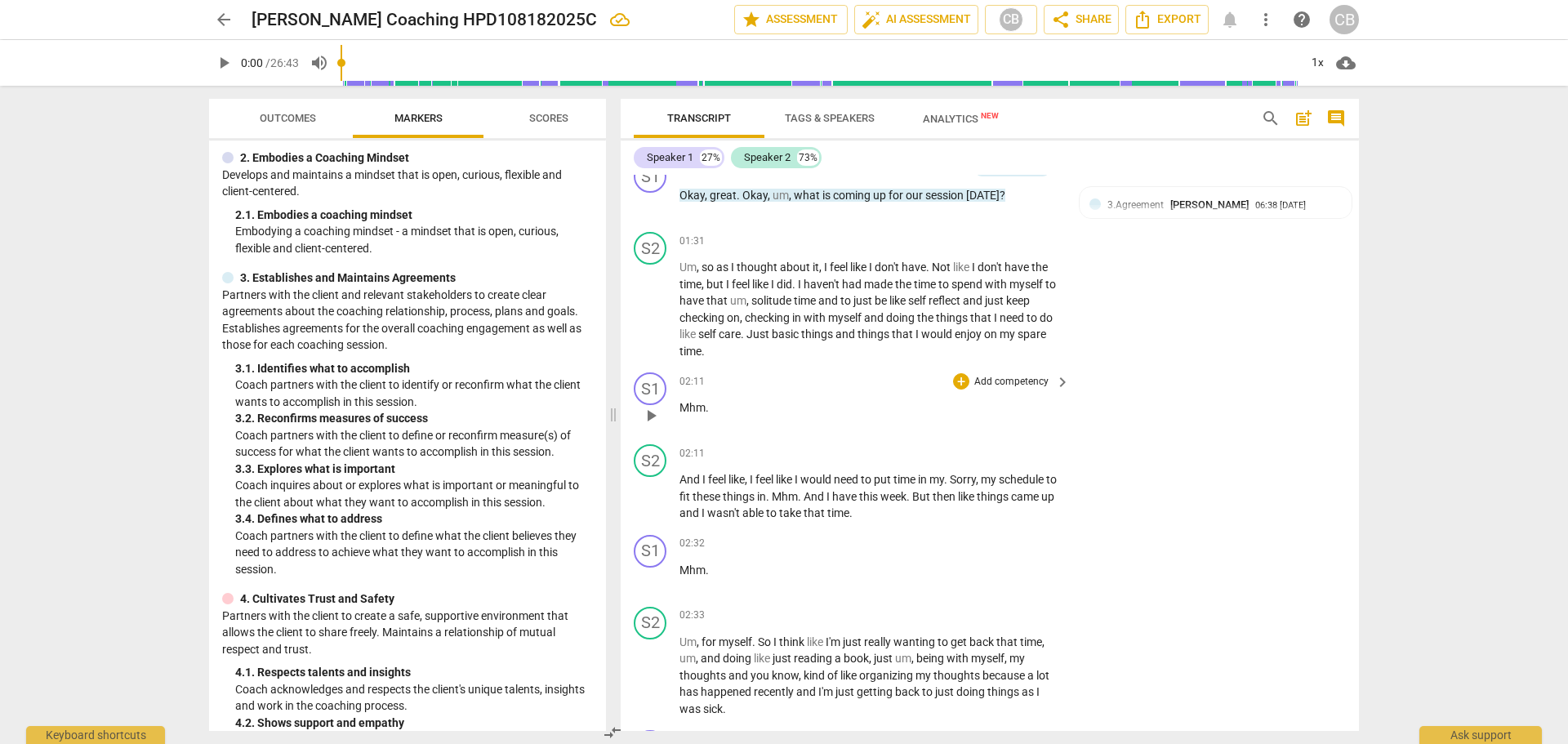
click at [647, 416] on span "play_arrow" at bounding box center [651, 416] width 19 height 19
click at [649, 416] on span "pause" at bounding box center [651, 416] width 19 height 19
type input "133"
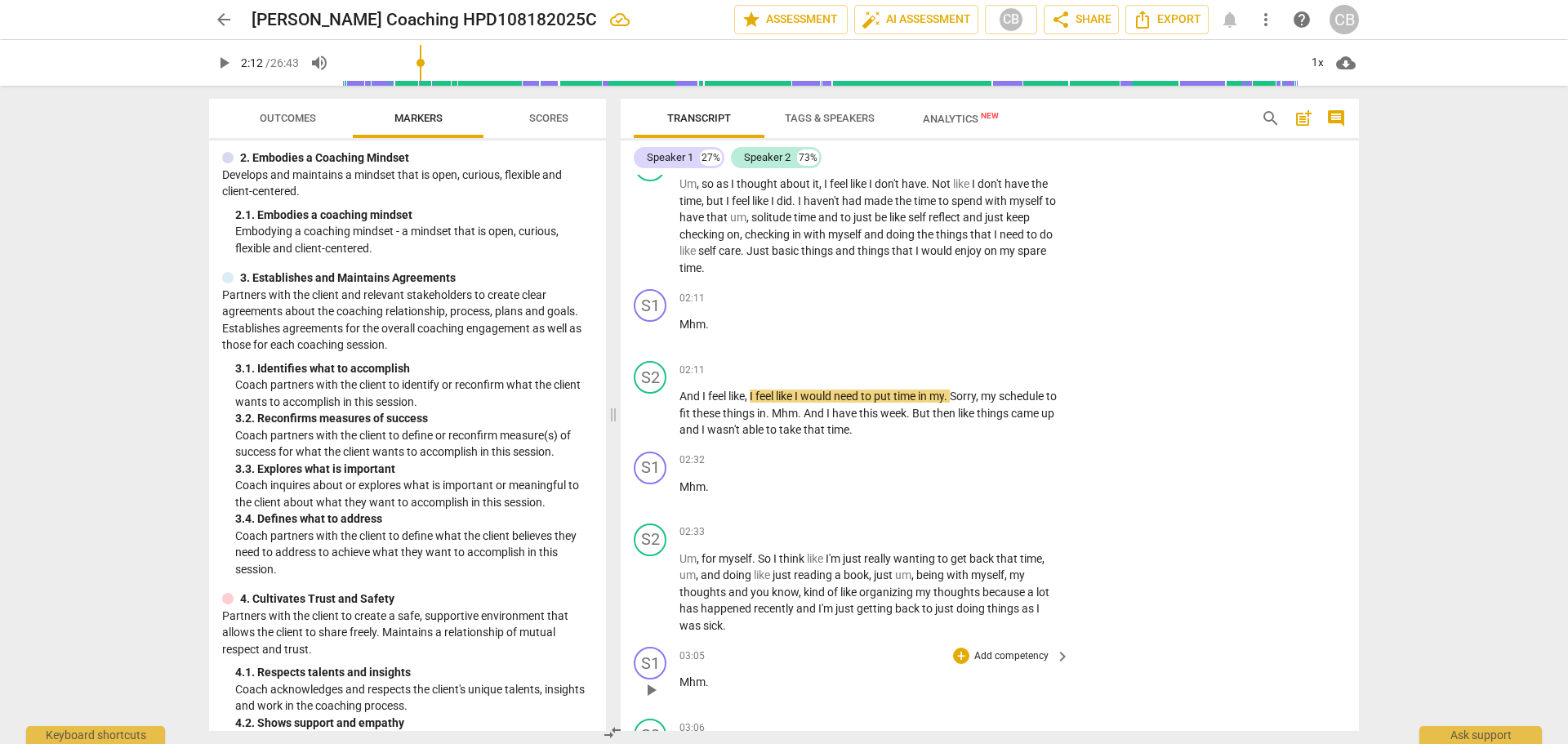
scroll to position [981, 0]
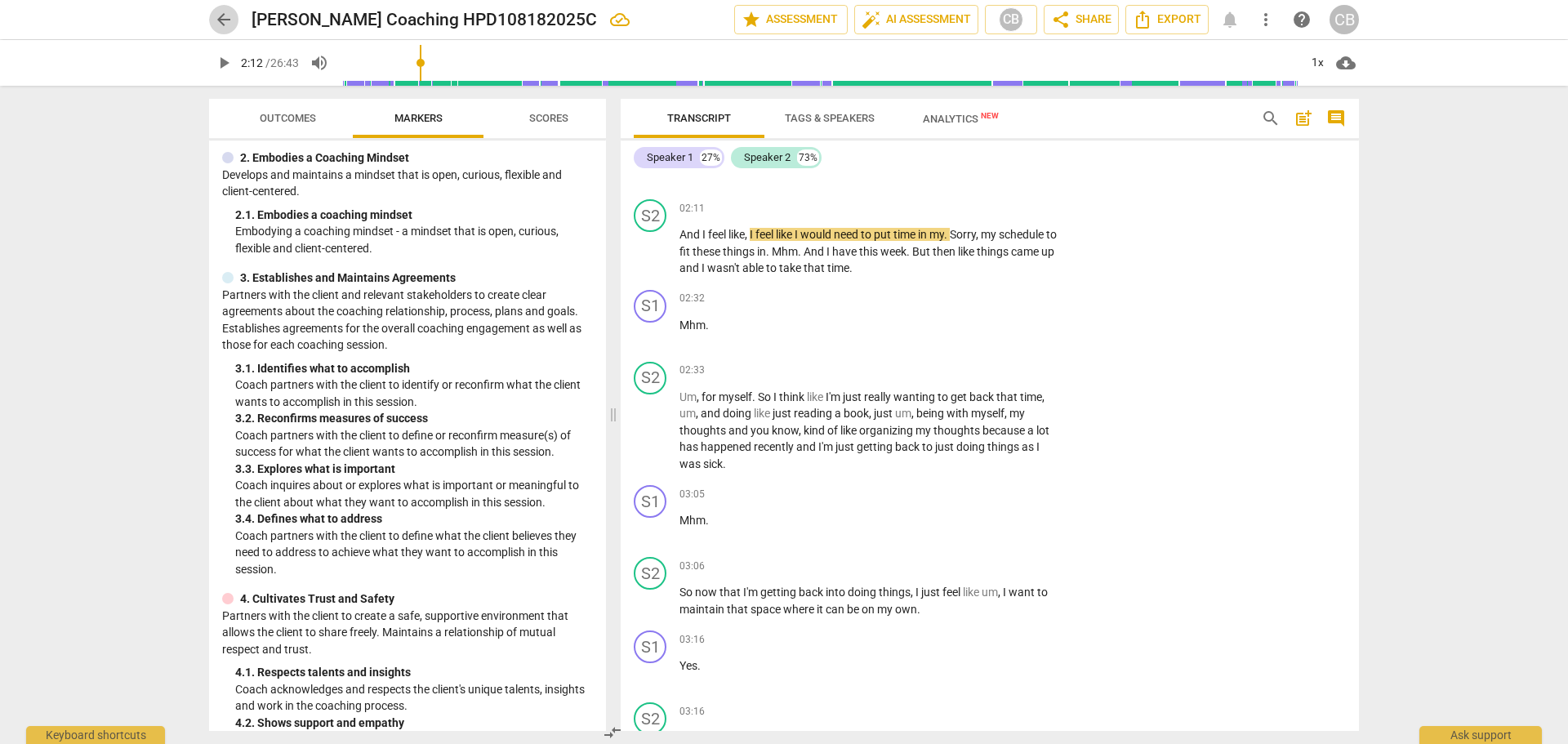
click at [224, 23] on span "arrow_back" at bounding box center [224, 19] width 19 height 19
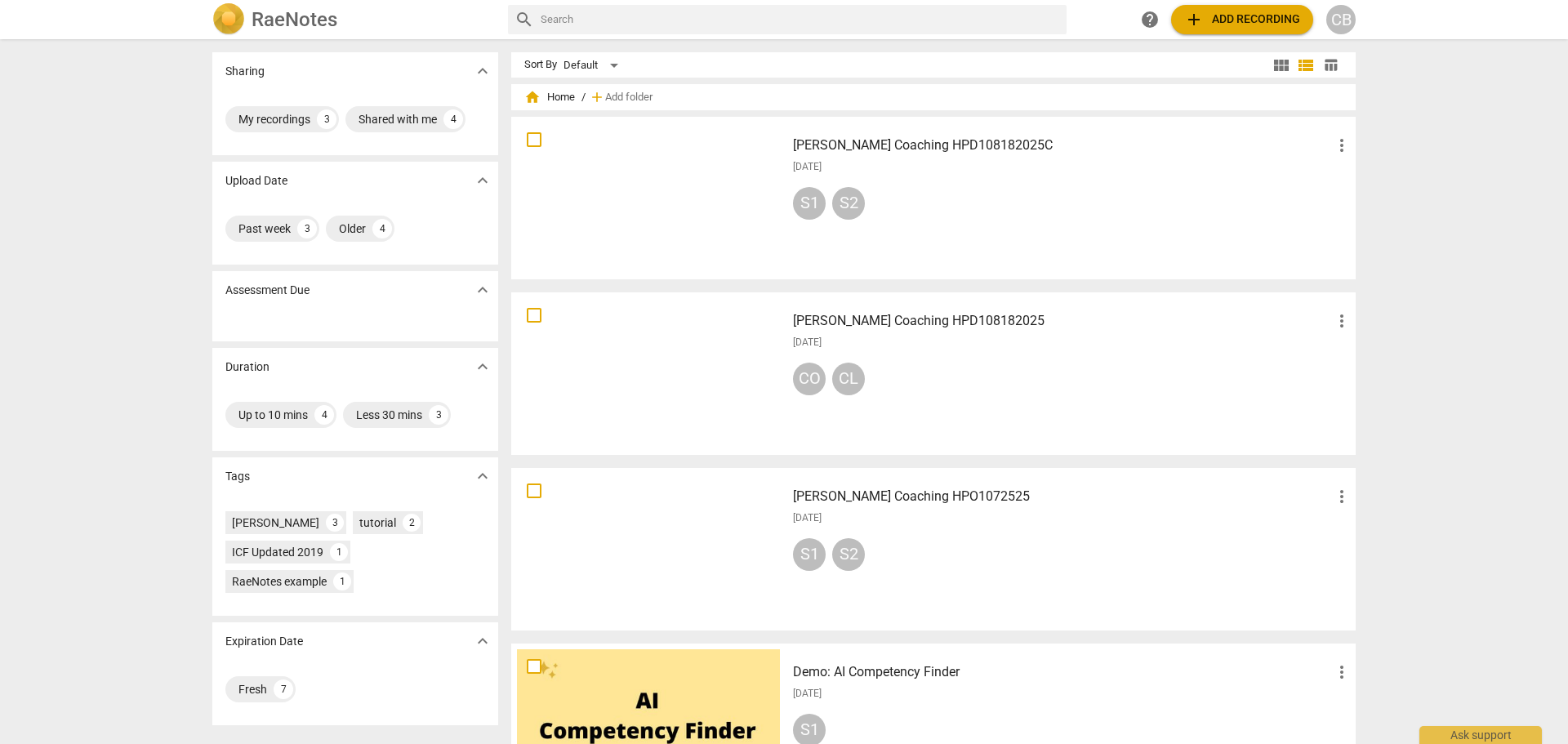
click at [1011, 382] on div "CO CL" at bounding box center [1073, 382] width 559 height 39
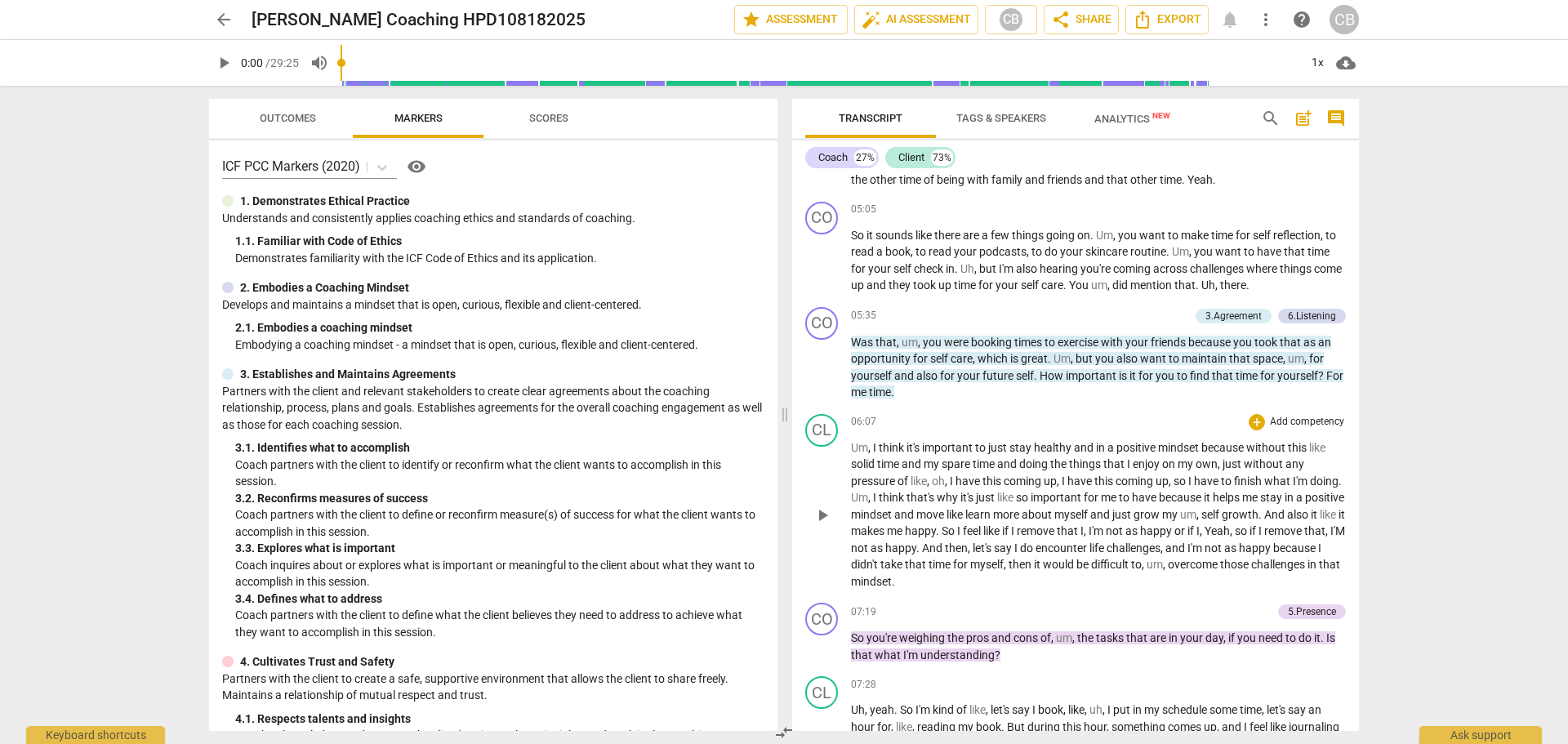
scroll to position [1307, 0]
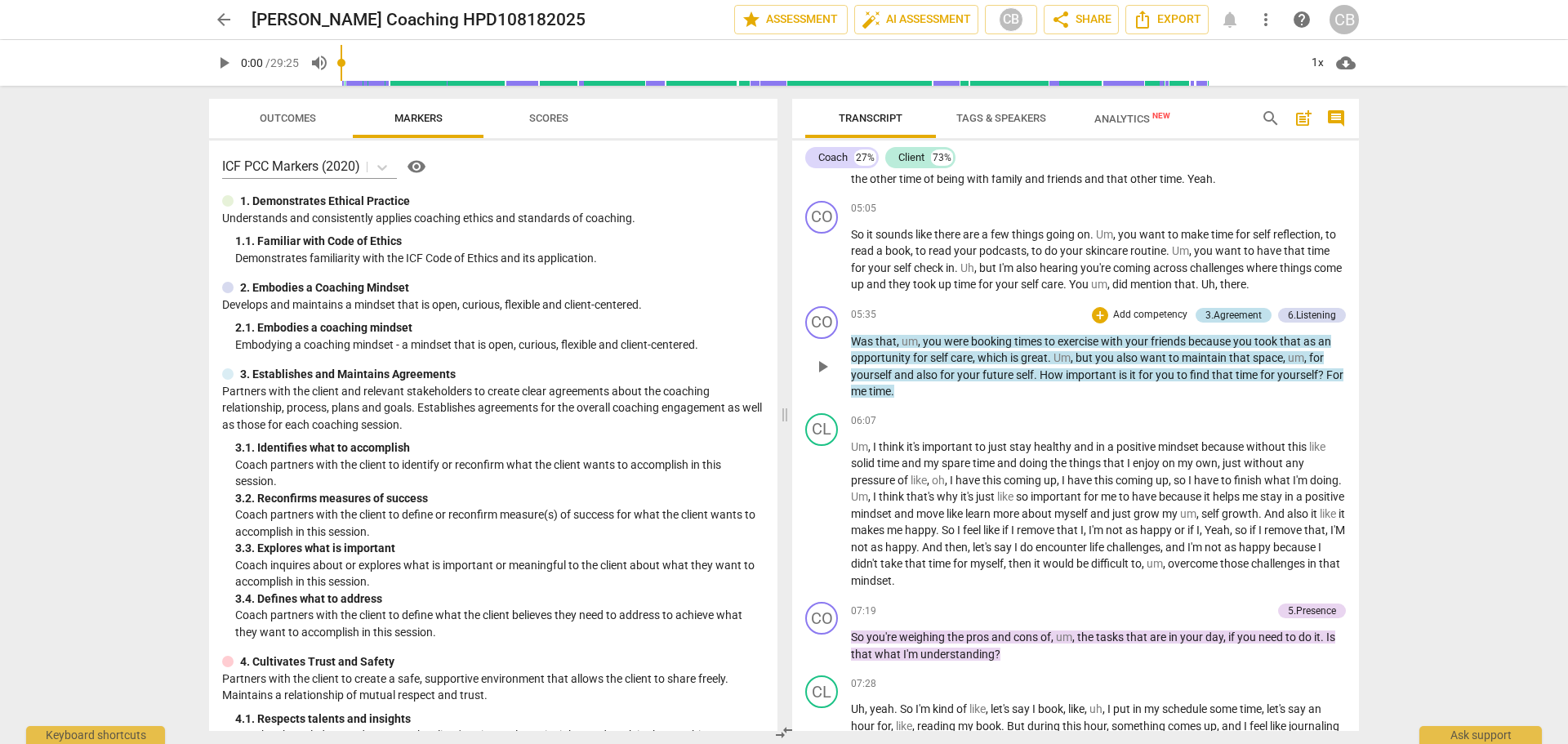
click at [1243, 323] on div "3.Agreement" at bounding box center [1234, 315] width 56 height 14
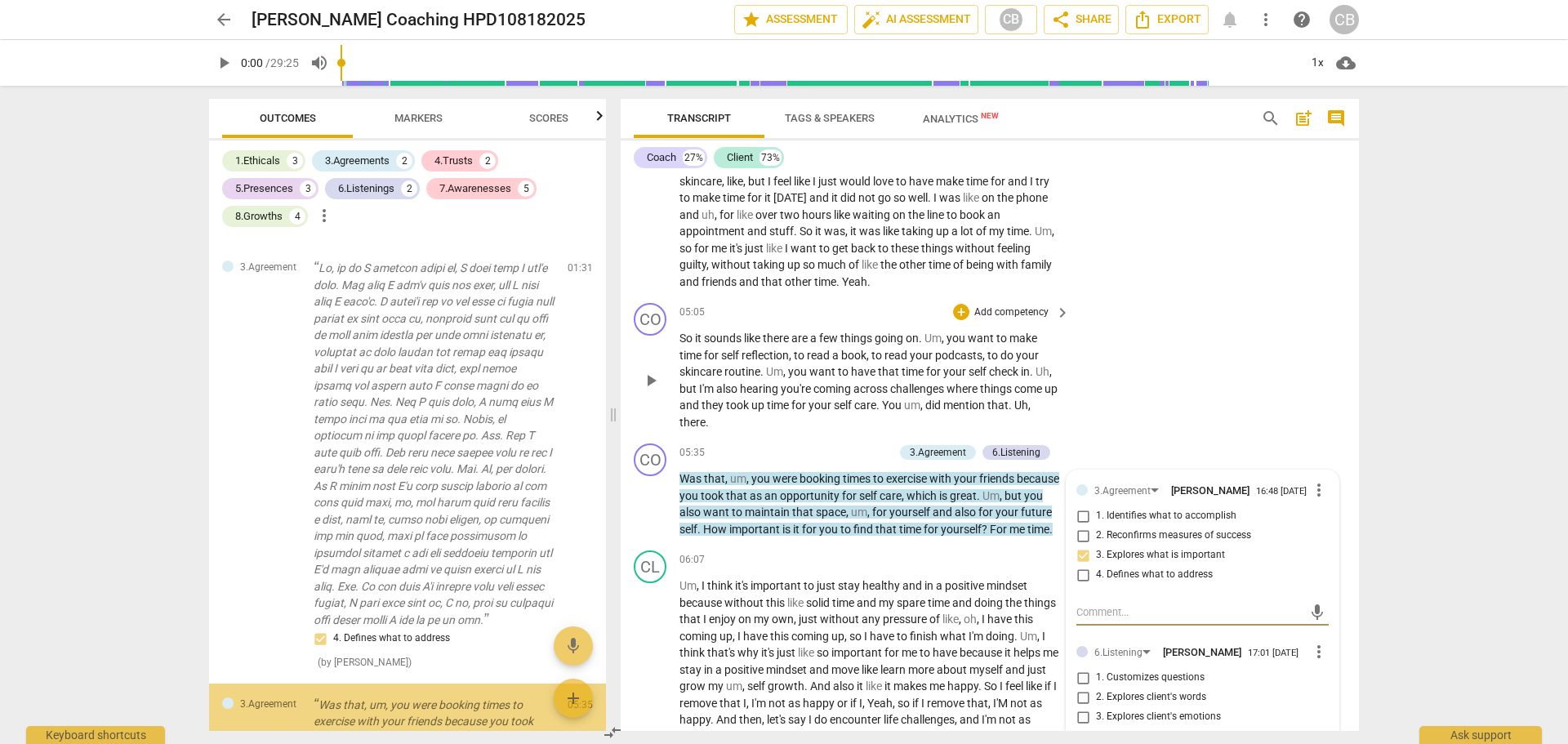
scroll to position [448, 0]
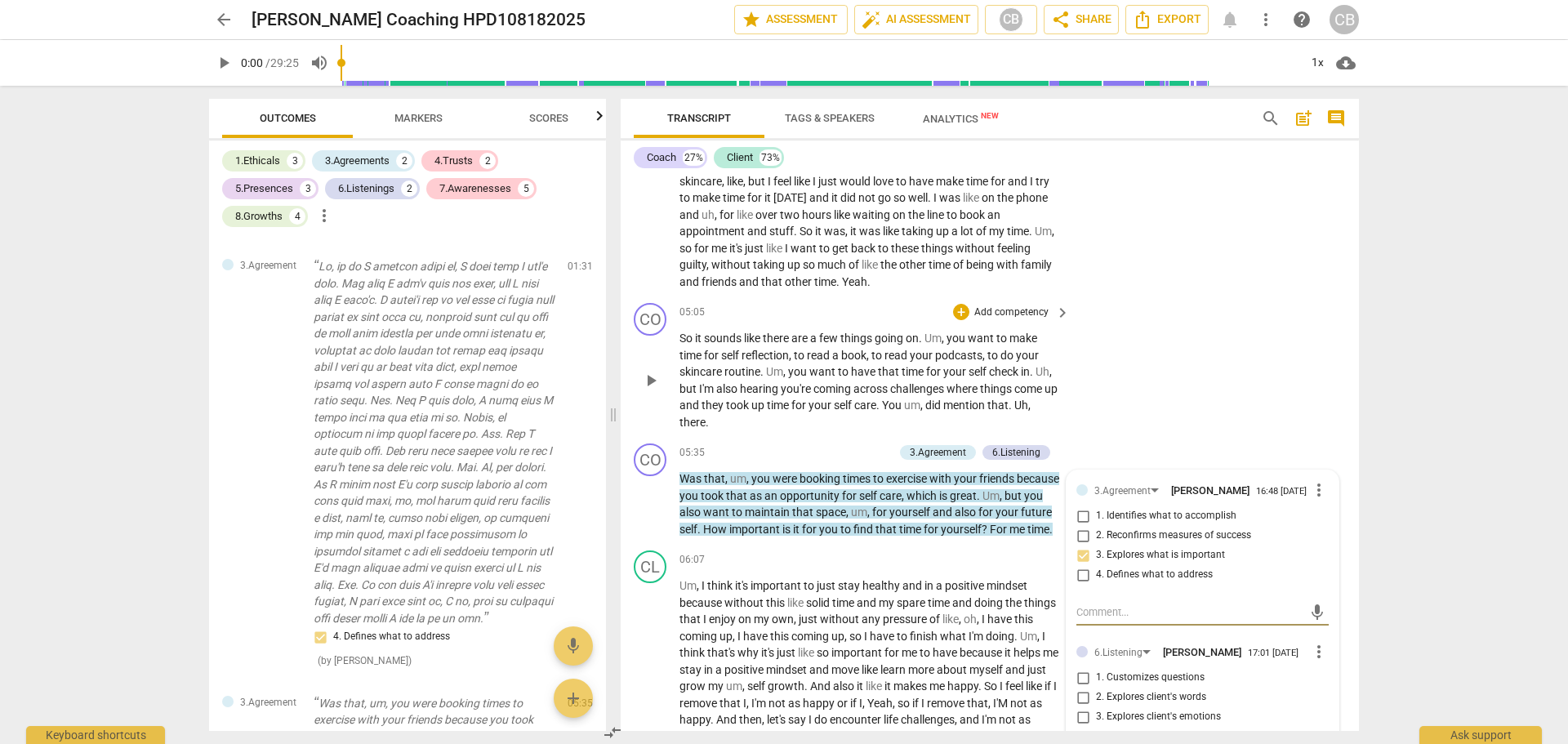
click at [1293, 421] on div "CO play_arrow pause 05:05 + Add competency keyboard_arrow_right So it sounds li…" at bounding box center [990, 367] width 738 height 141
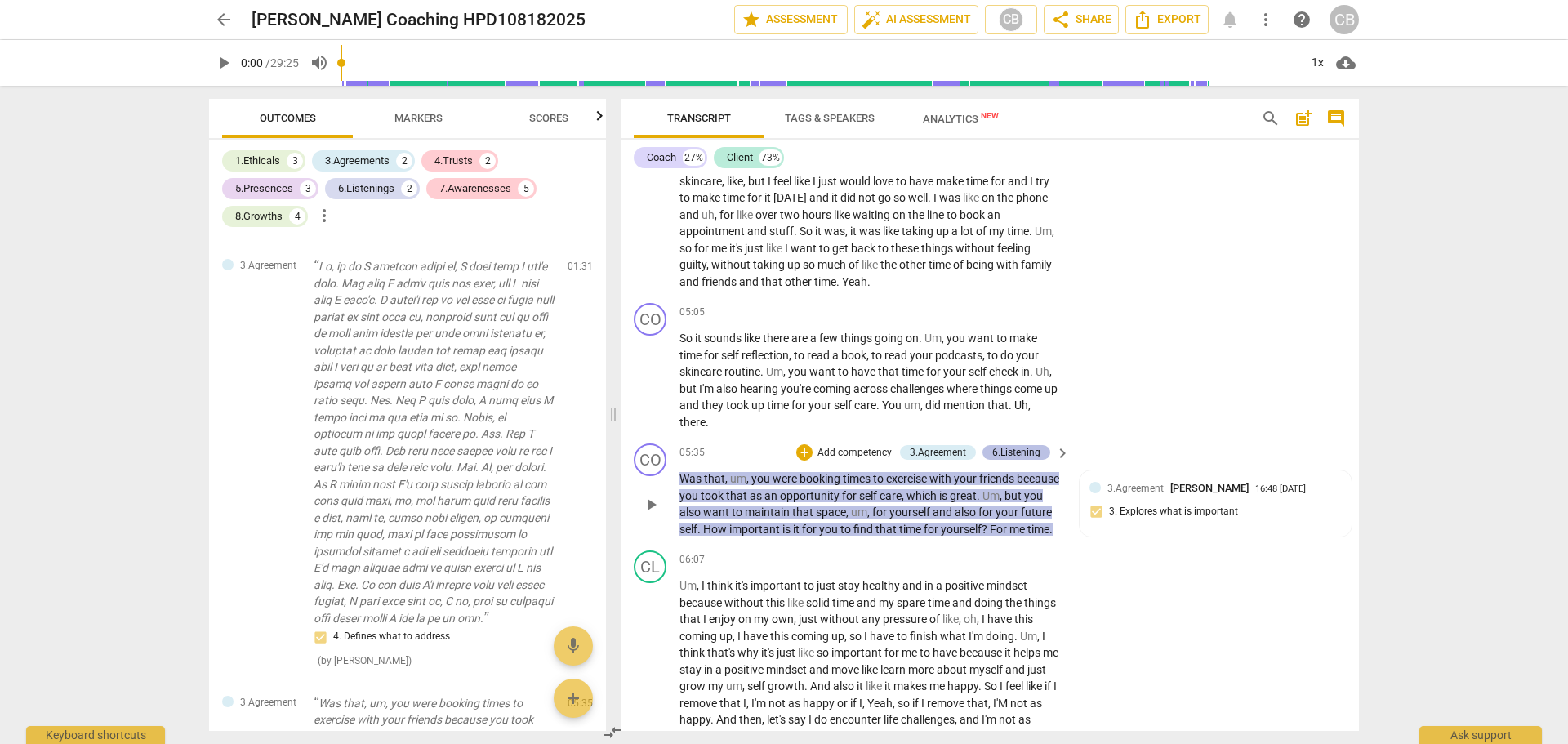
click at [1018, 460] on div "6.Listening" at bounding box center [1017, 452] width 48 height 14
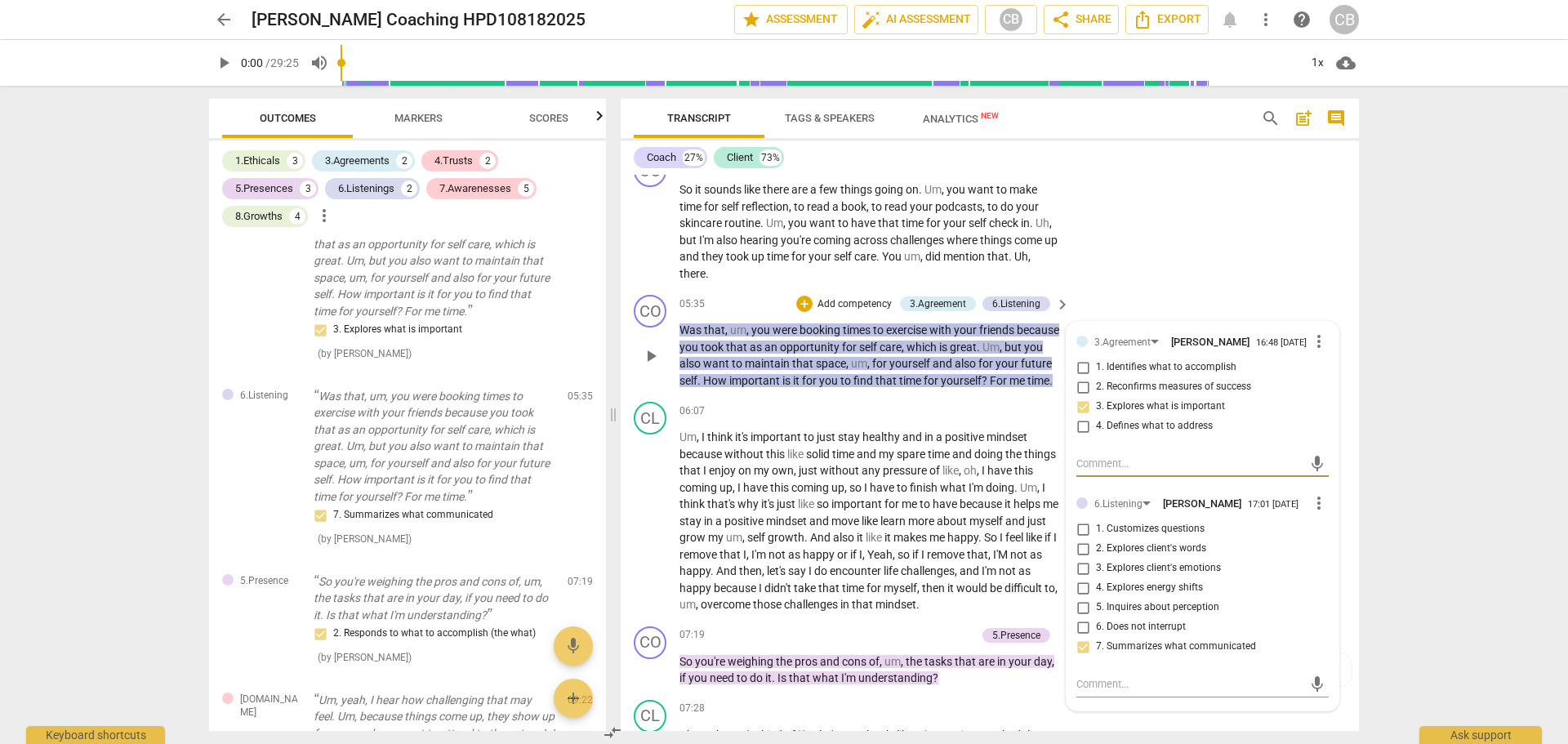
scroll to position [1522, 0]
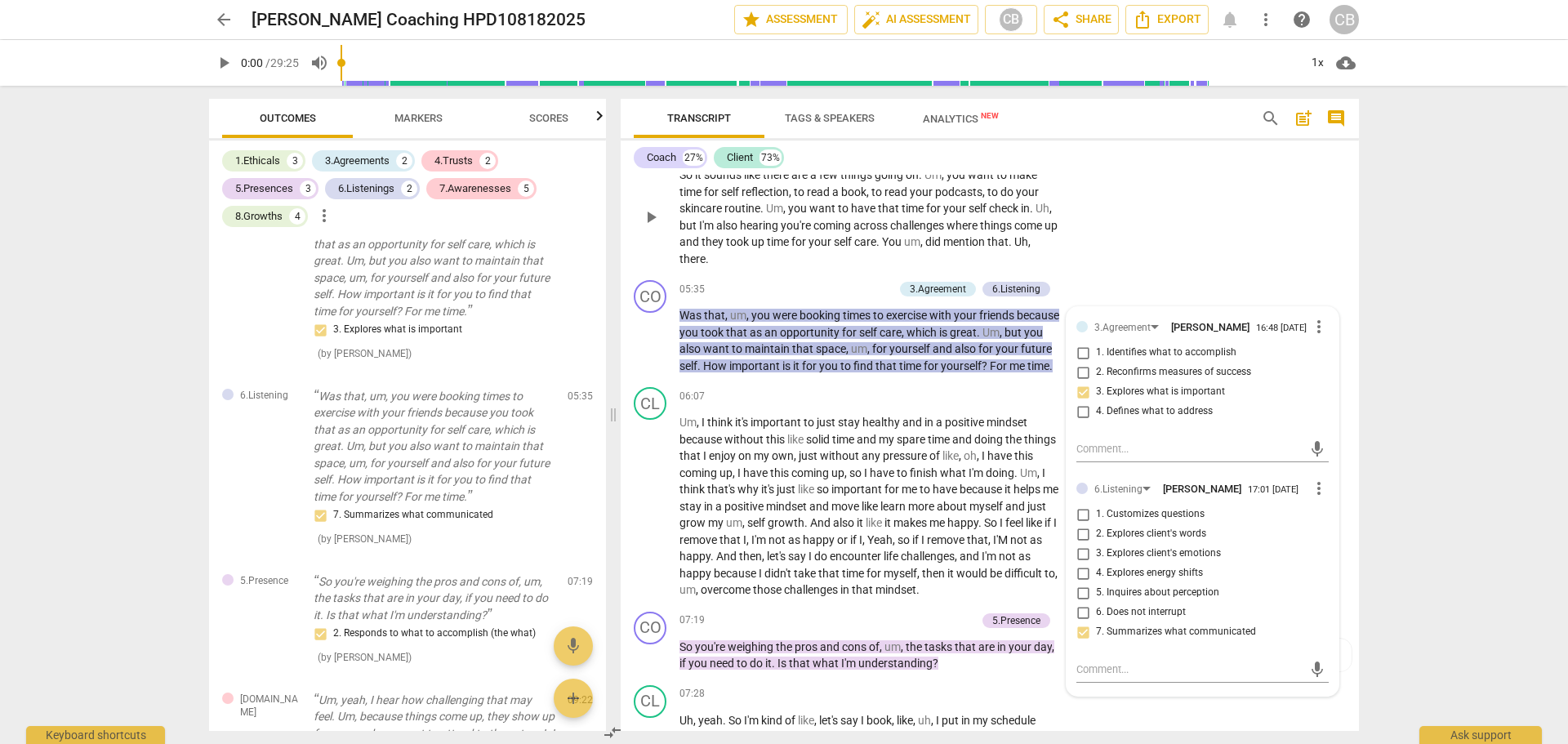
click at [1228, 243] on div "CO play_arrow pause 05:05 + Add competency keyboard_arrow_right So it sounds li…" at bounding box center [990, 203] width 738 height 141
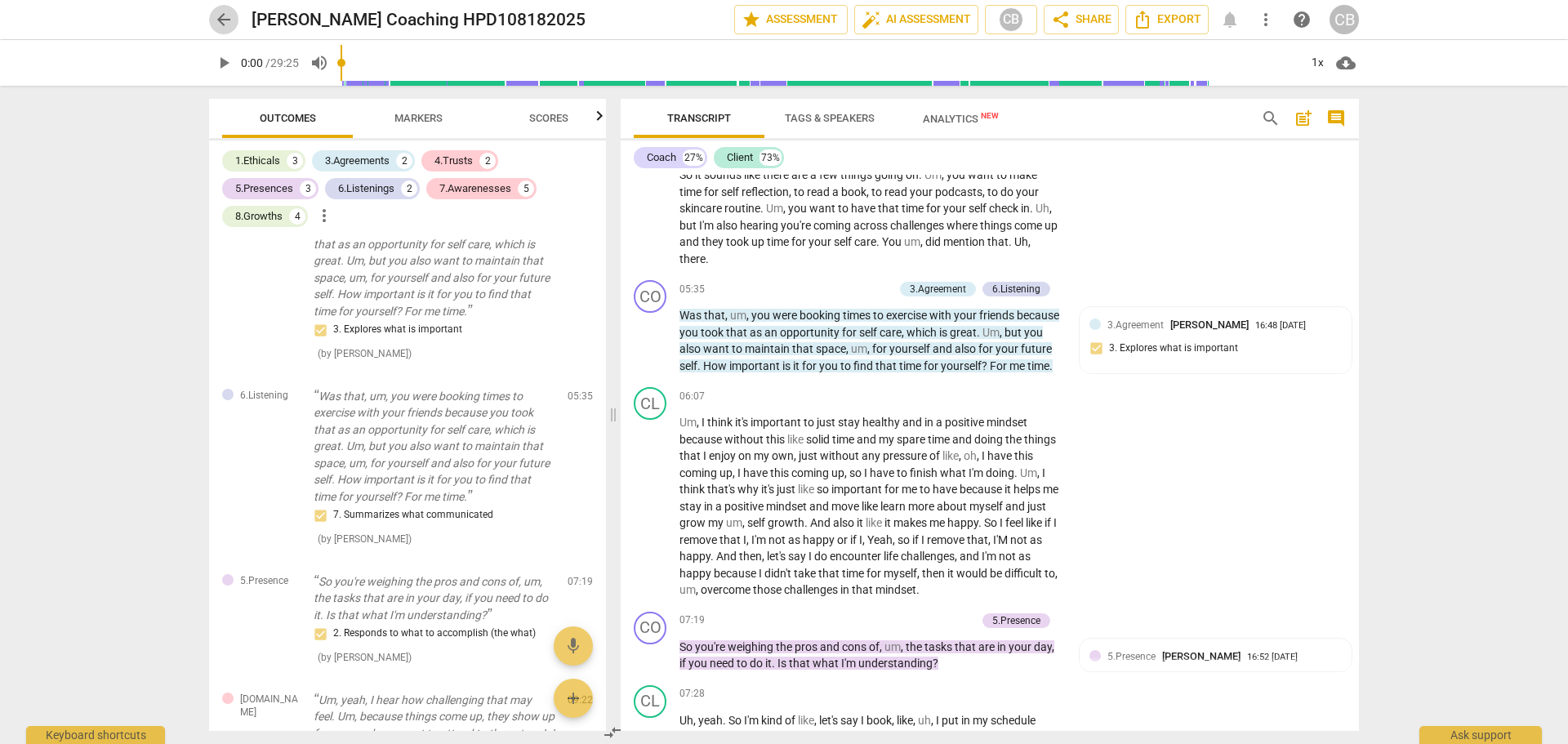
drag, startPoint x: 380, startPoint y: 9, endPoint x: 214, endPoint y: 24, distance: 166.7
click at [214, 24] on span "arrow_back" at bounding box center [224, 19] width 19 height 19
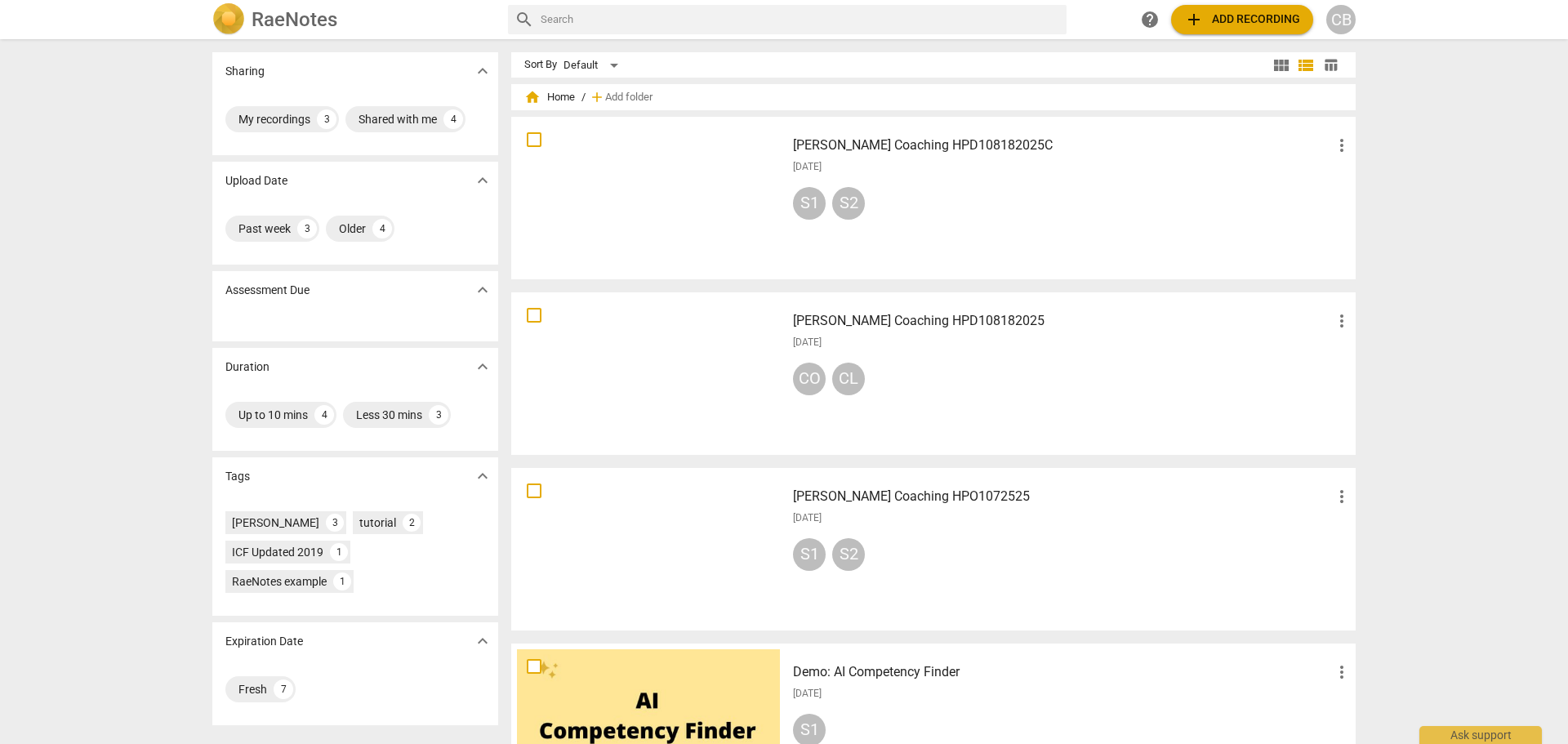
click at [947, 209] on div "S1 S2" at bounding box center [1073, 206] width 559 height 39
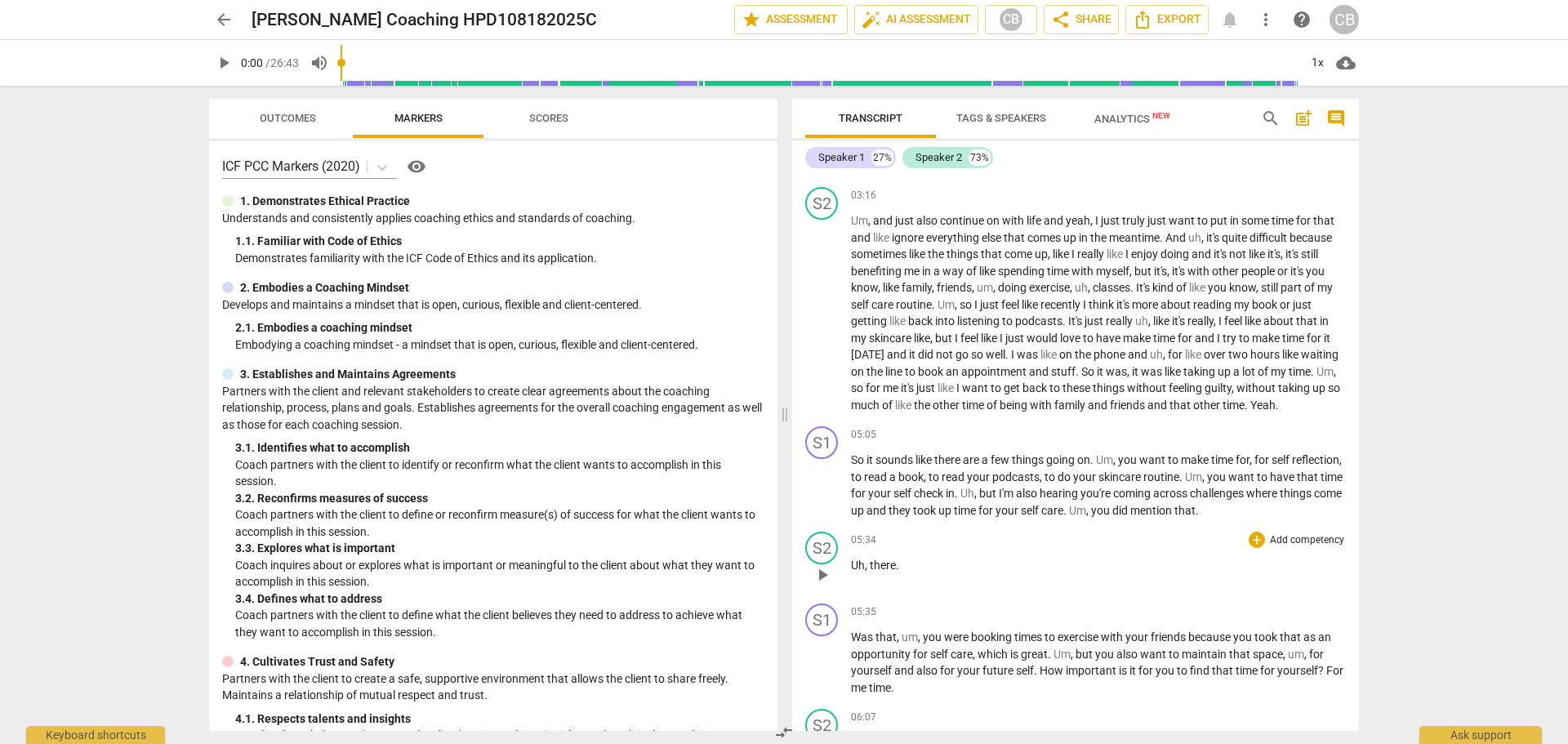
scroll to position [1471, 0]
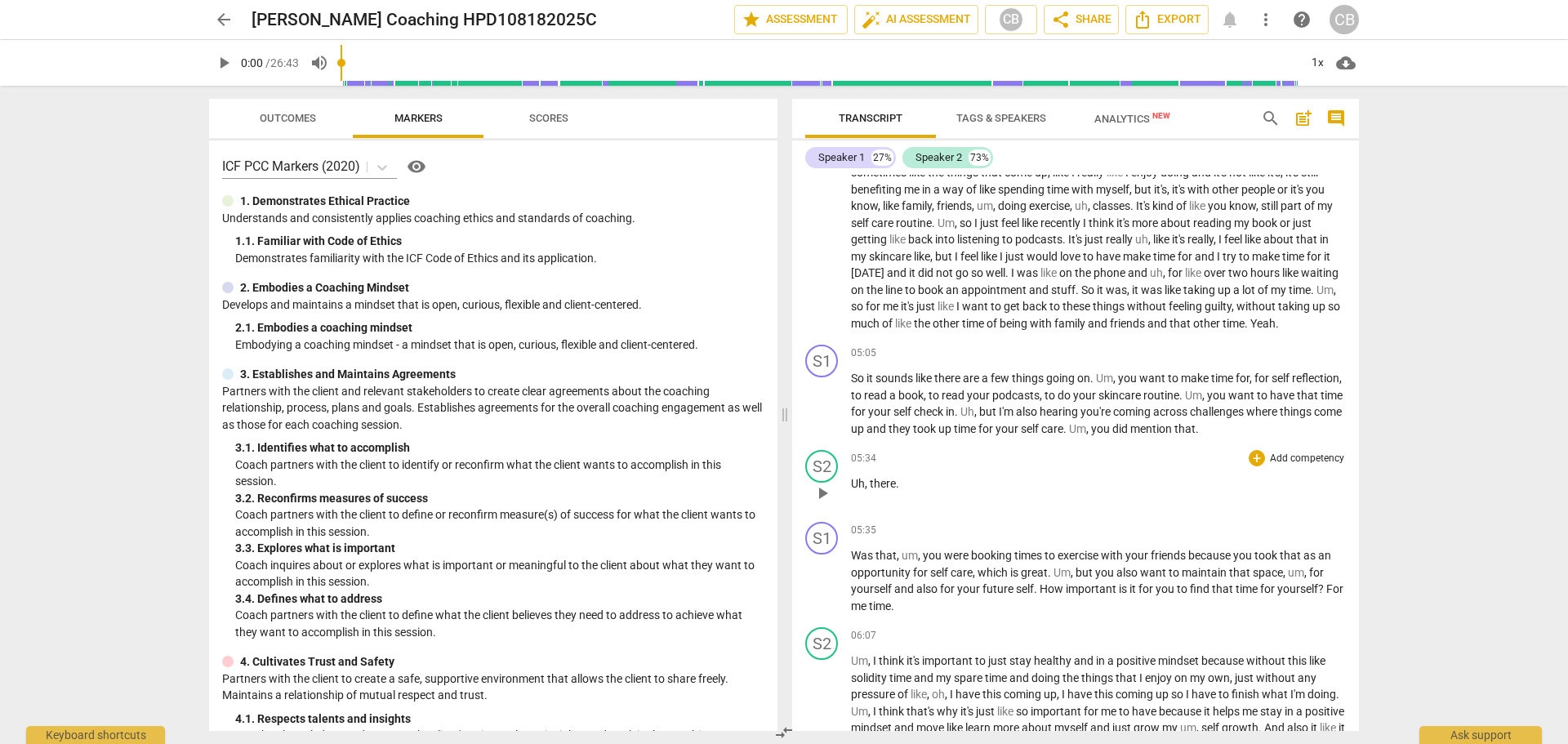
click at [827, 495] on span "play_arrow" at bounding box center [822, 493] width 19 height 19
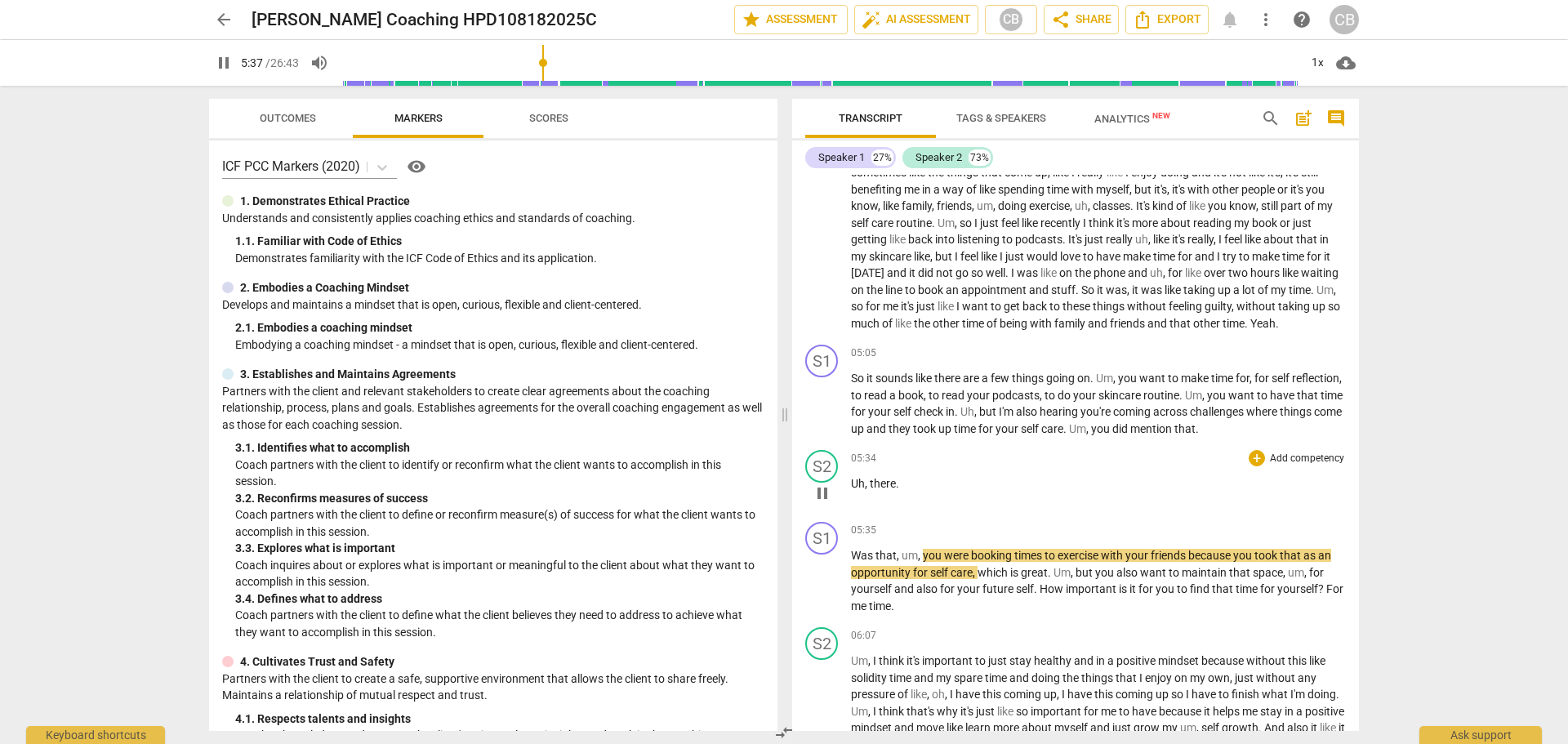
click at [820, 499] on span "pause" at bounding box center [822, 493] width 19 height 19
click at [851, 485] on span "Uh" at bounding box center [858, 484] width 14 height 13
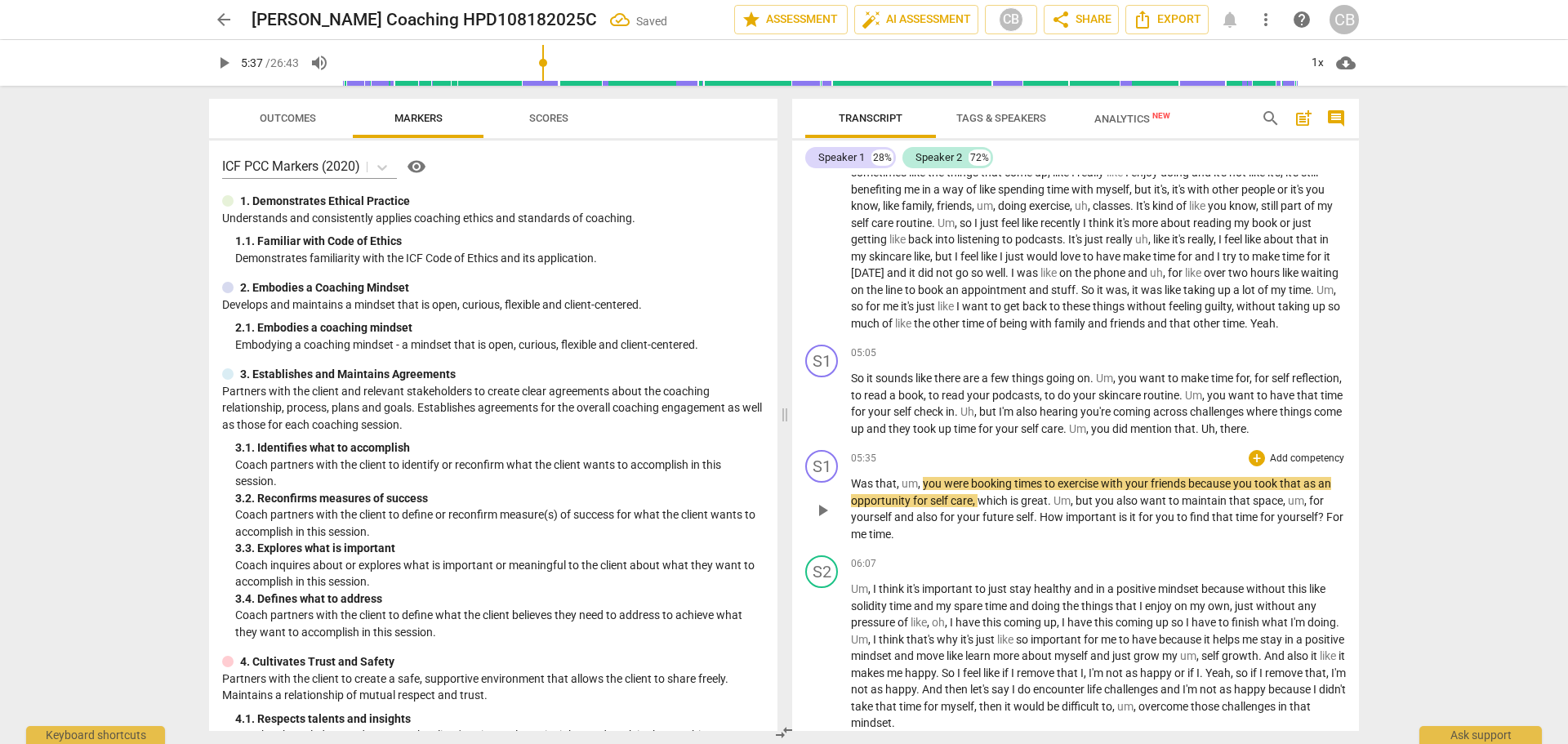
click at [854, 490] on span "Was" at bounding box center [863, 484] width 25 height 13
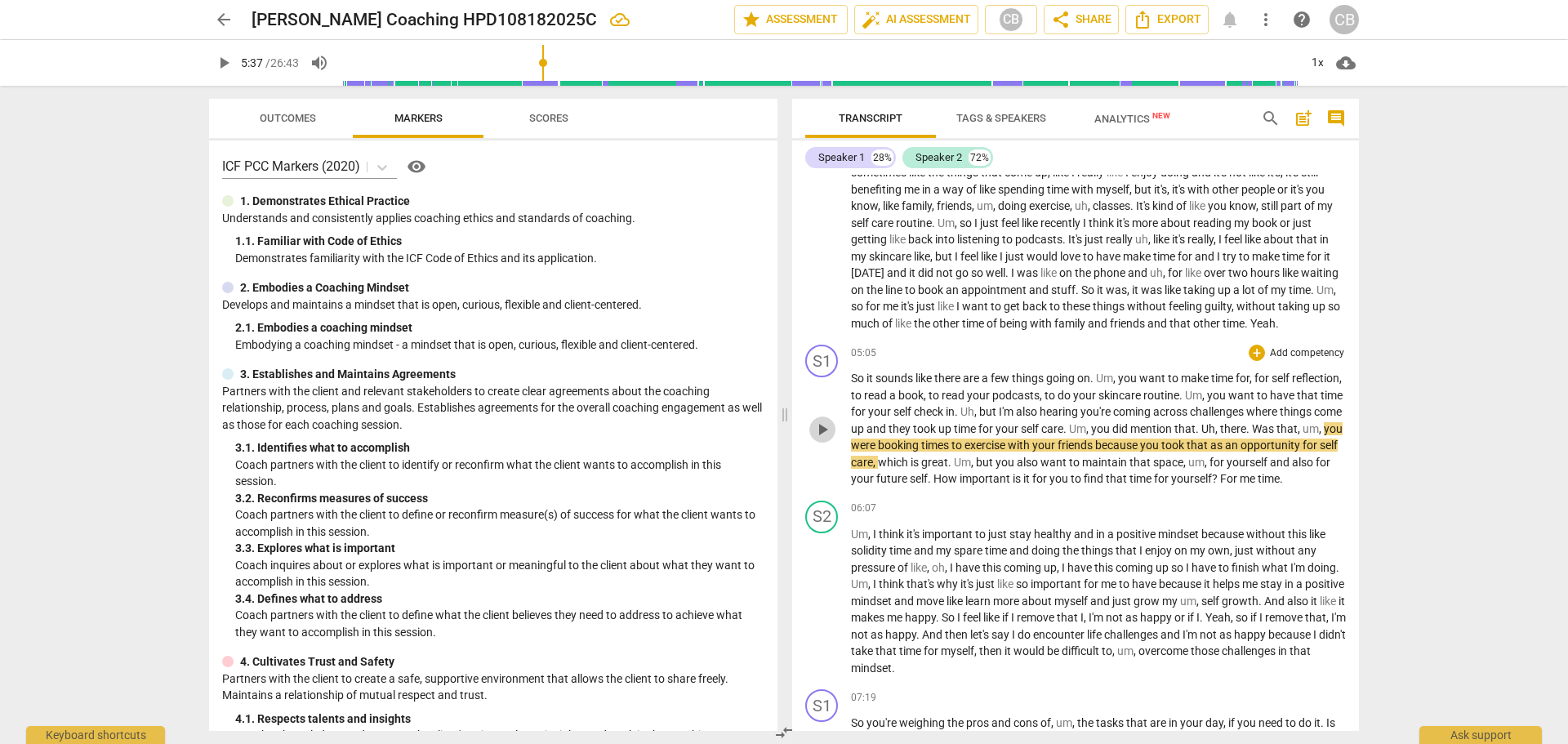
click at [816, 436] on span "play_arrow" at bounding box center [822, 430] width 19 height 19
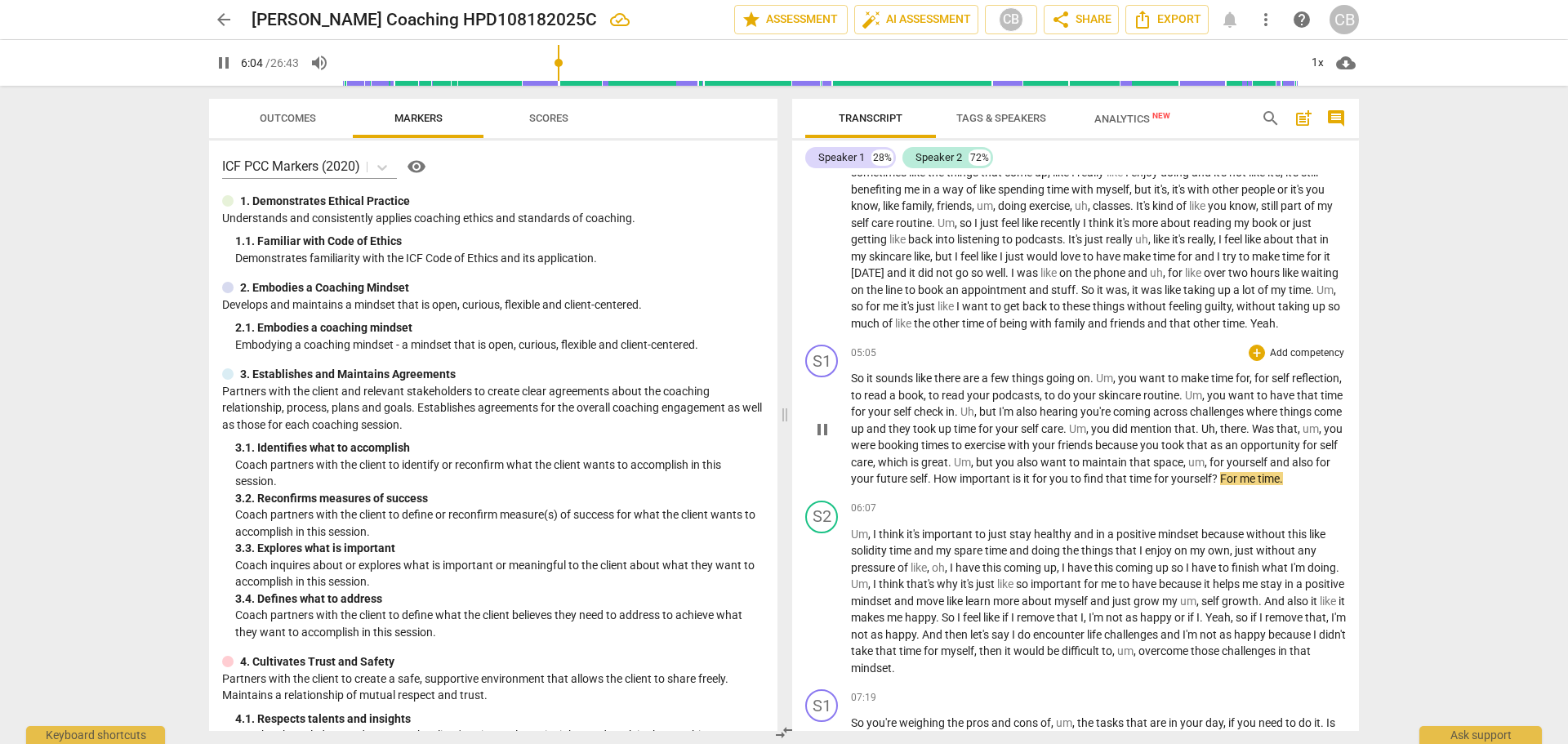
click at [822, 437] on span "pause" at bounding box center [822, 430] width 19 height 19
type input "365"
click at [1302, 360] on p "Add competency" at bounding box center [1307, 353] width 78 height 14
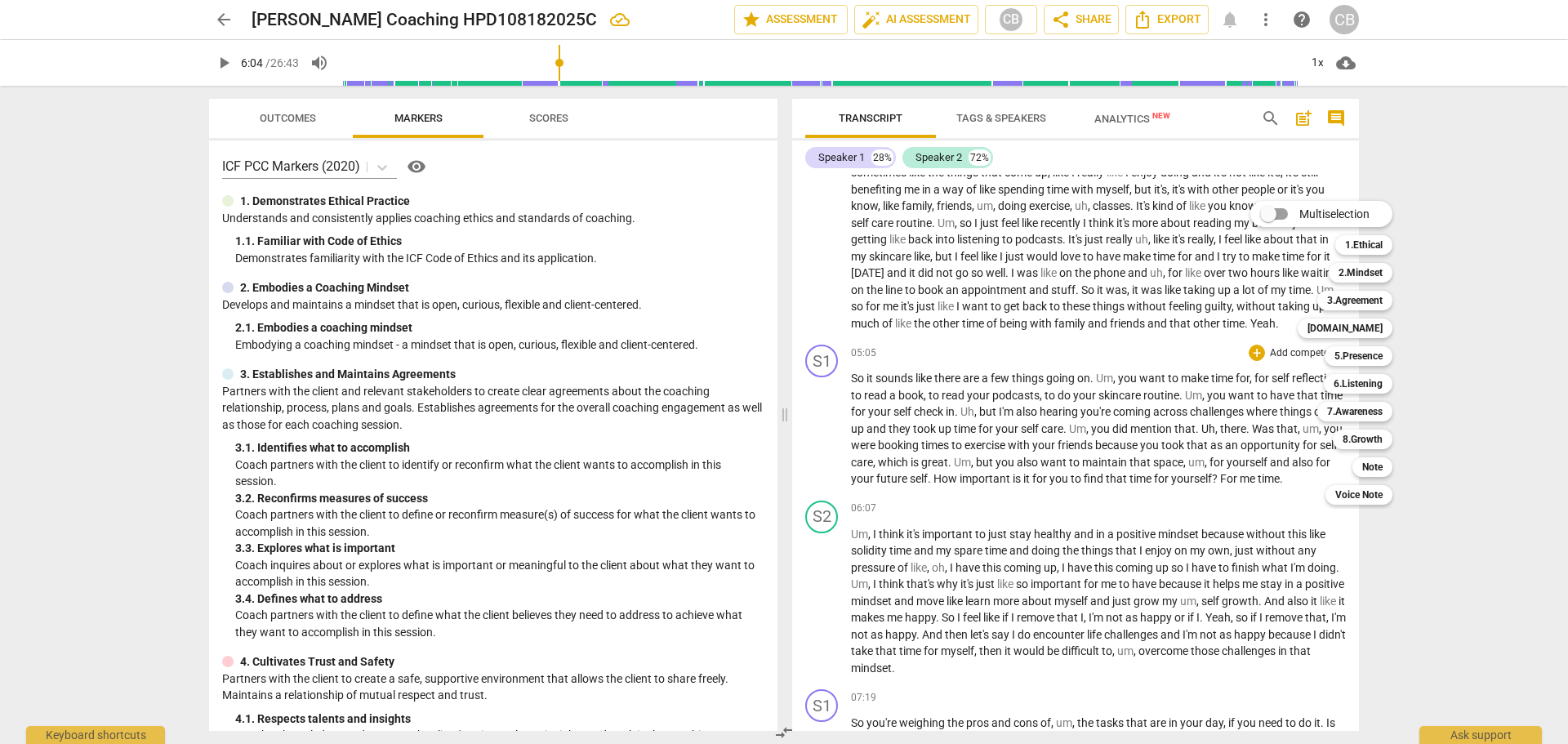
click at [1373, 289] on div "3.Agreement 3" at bounding box center [1364, 301] width 106 height 28
click at [1372, 293] on b "3.Agreement" at bounding box center [1355, 301] width 56 height 19
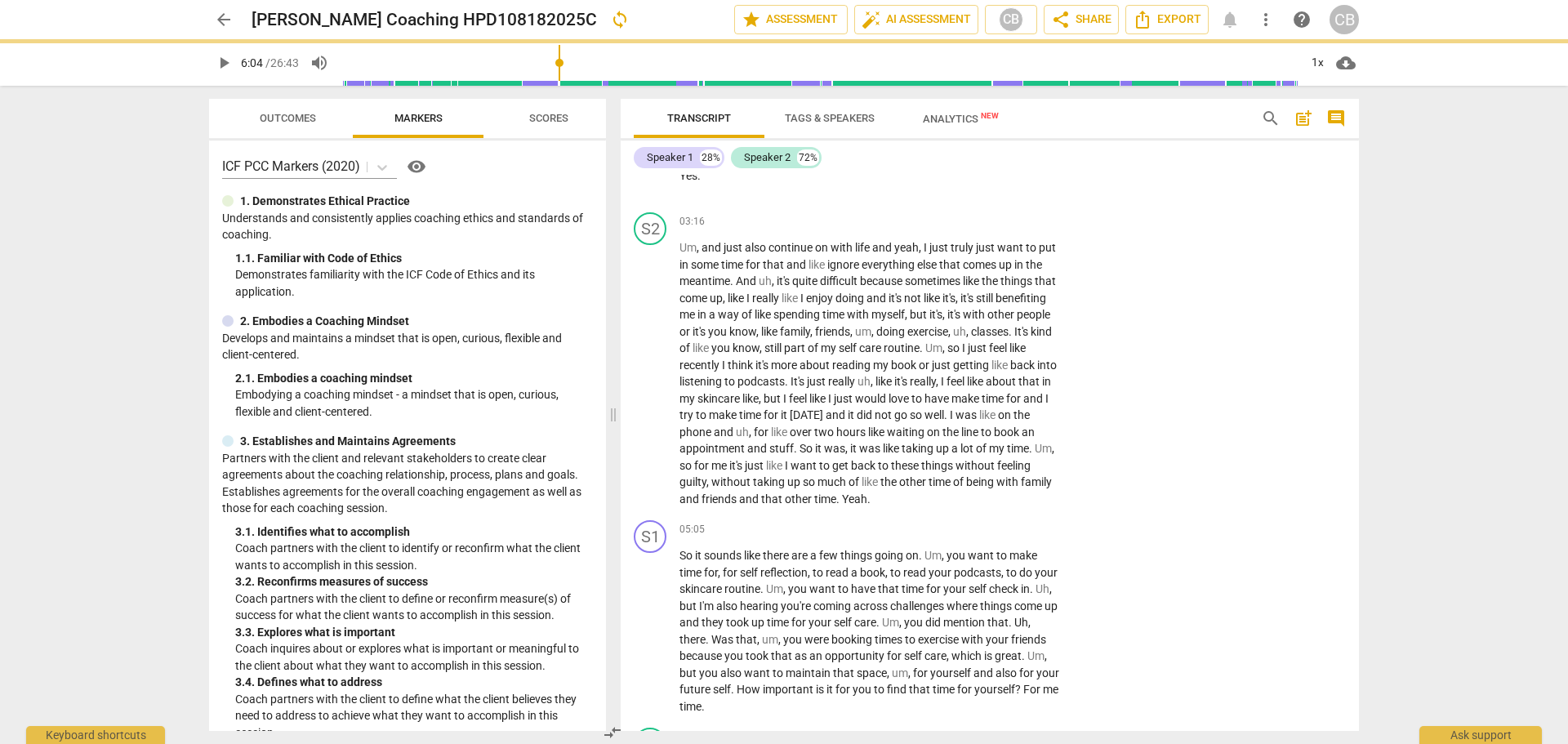
scroll to position [1612, 0]
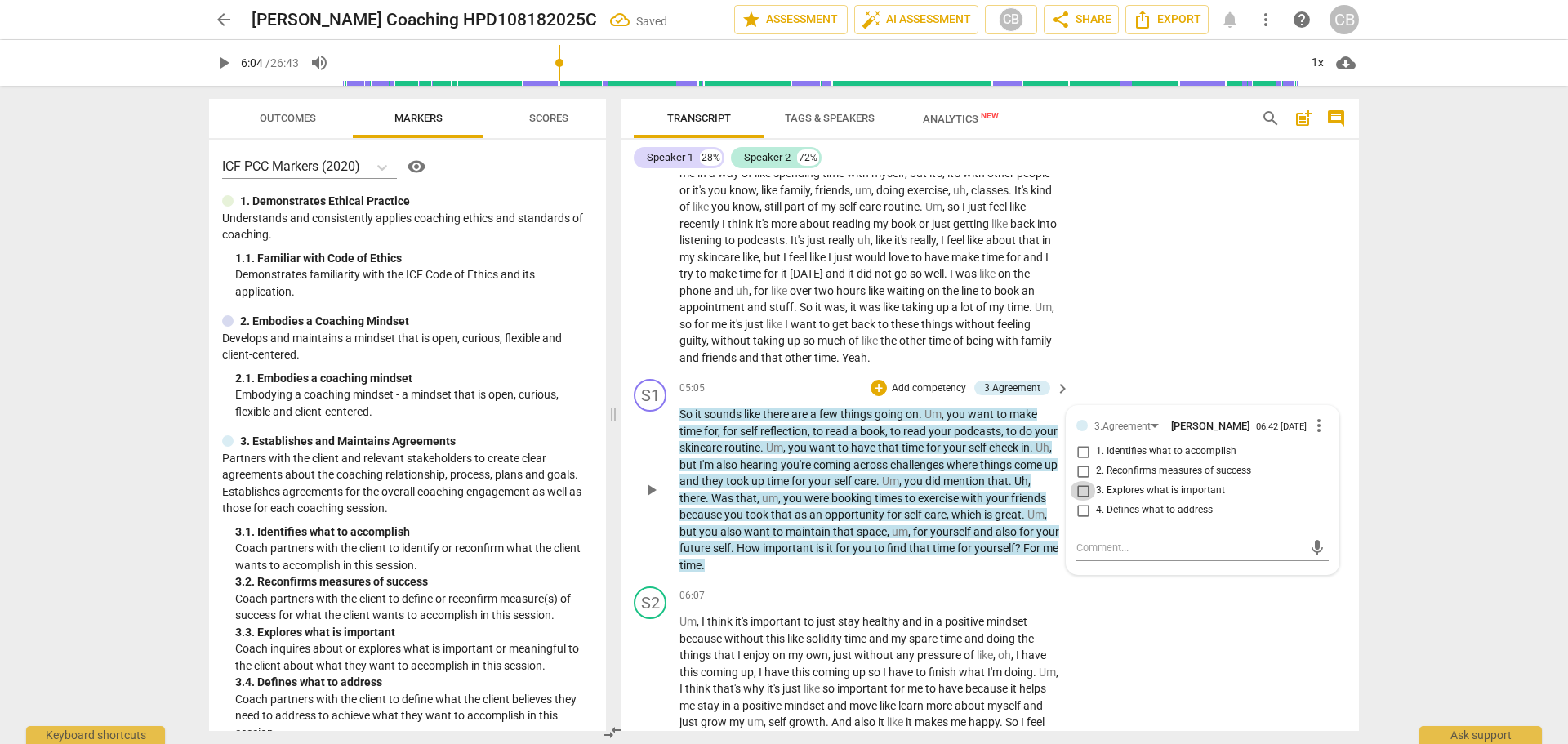
click at [1077, 493] on input "3. Explores what is important" at bounding box center [1083, 491] width 26 height 19
checkbox input "true"
click at [924, 387] on p "Add competency" at bounding box center [929, 389] width 78 height 14
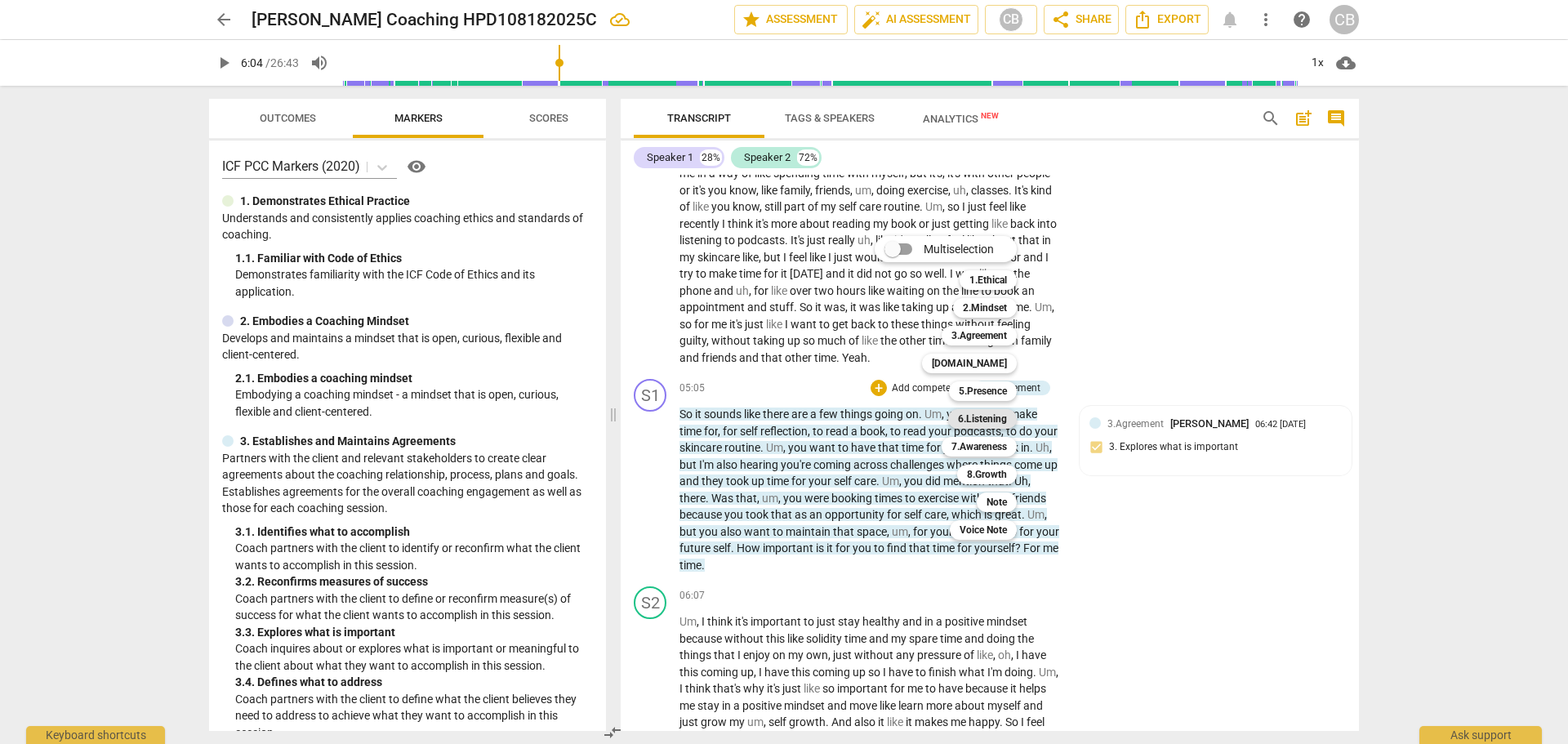
click at [990, 421] on b "6.Listening" at bounding box center [982, 419] width 49 height 19
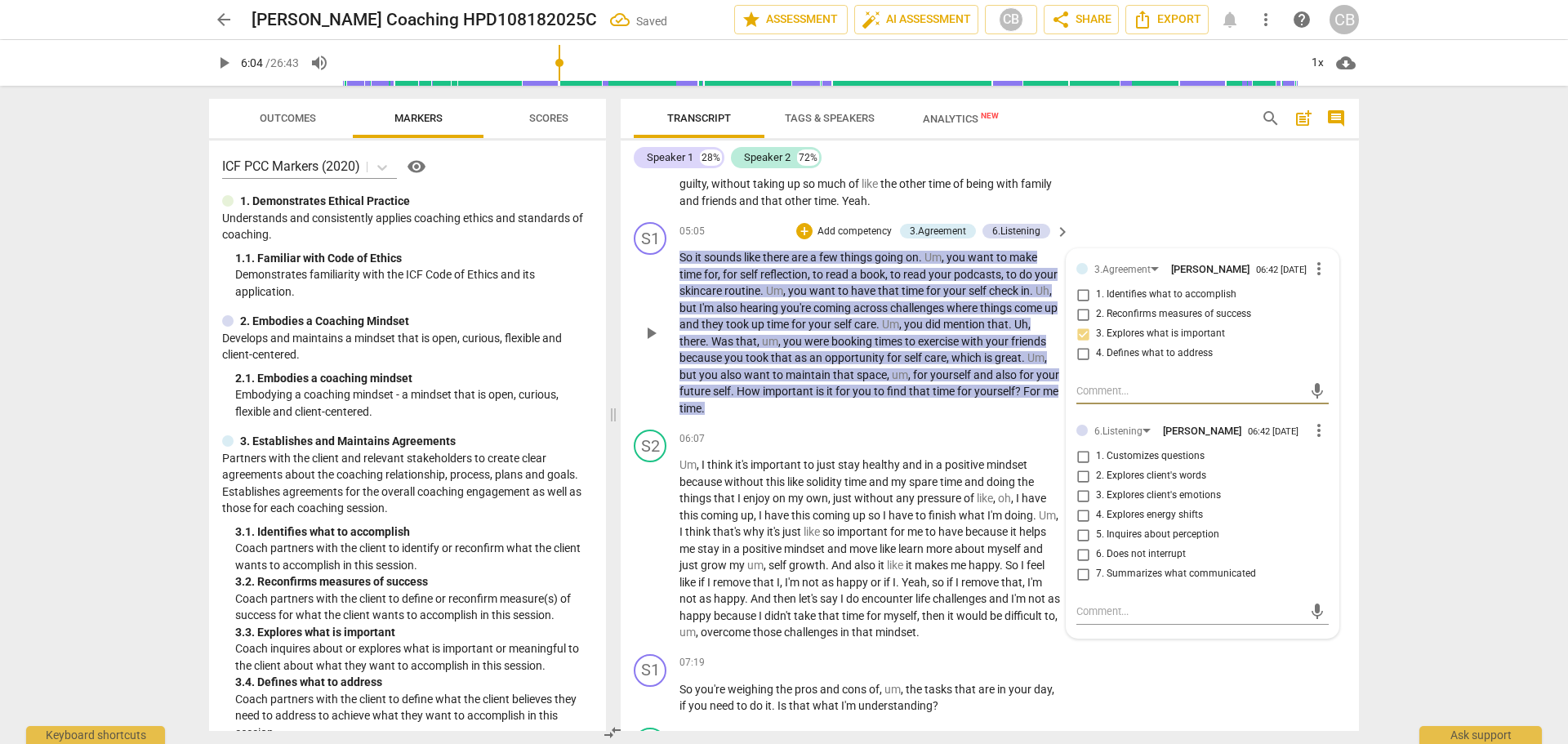
scroll to position [1775, 0]
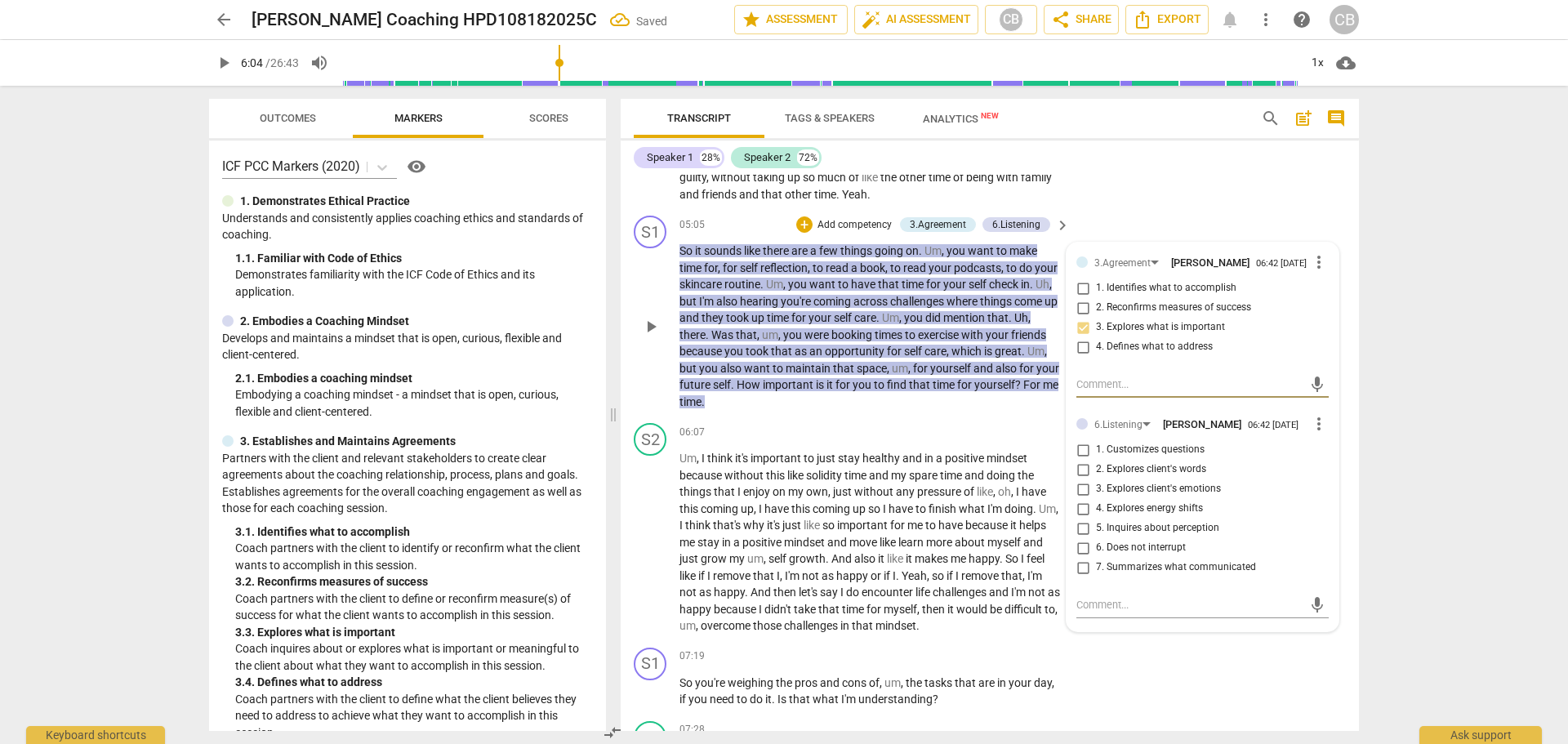
click at [1085, 577] on input "7. Summarizes what communicated" at bounding box center [1083, 568] width 26 height 19
checkbox input "true"
click at [1212, 181] on div "S2 play_arrow pause 03:16 + Add competency keyboard_arrow_right Um , and just a…" at bounding box center [990, 56] width 738 height 308
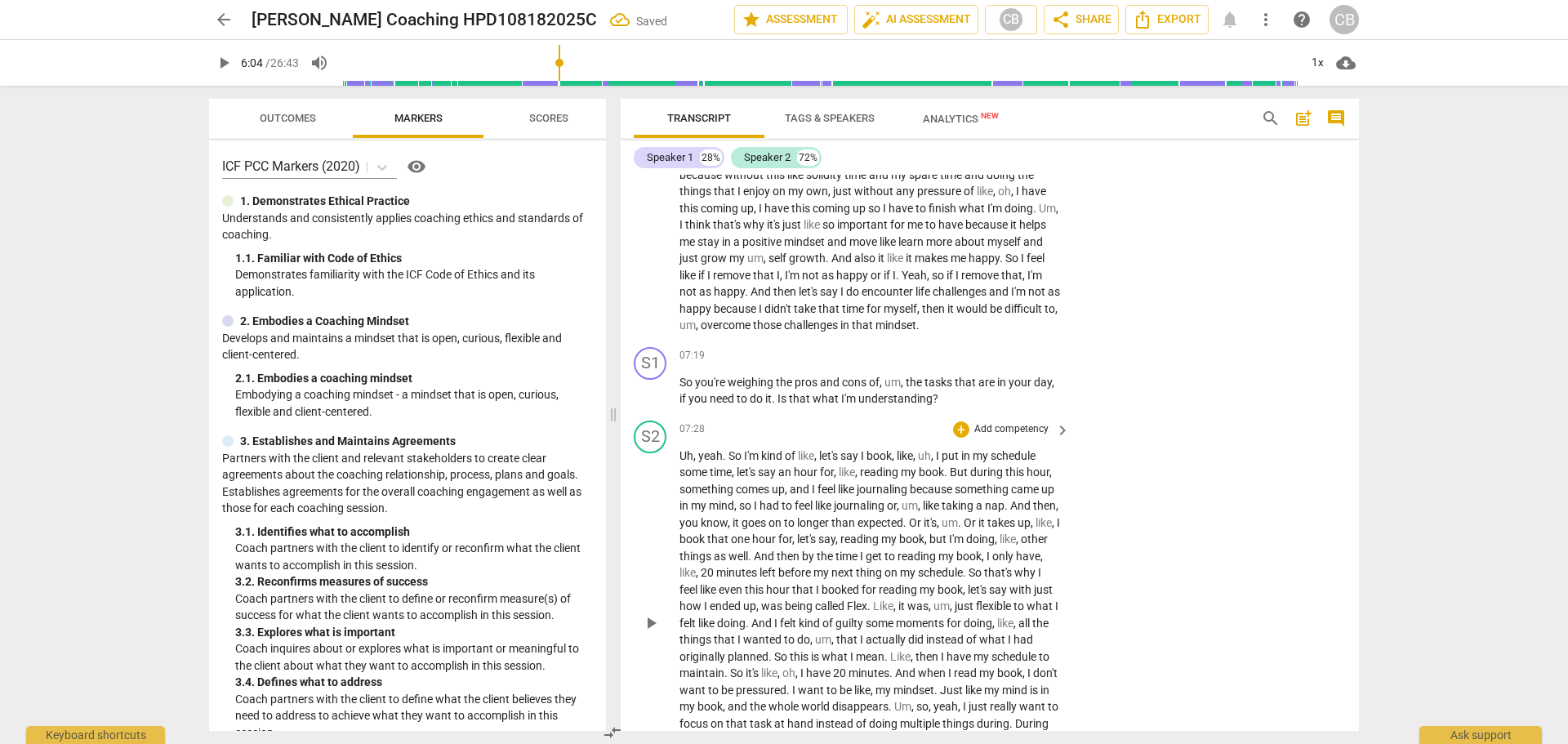
scroll to position [2103, 0]
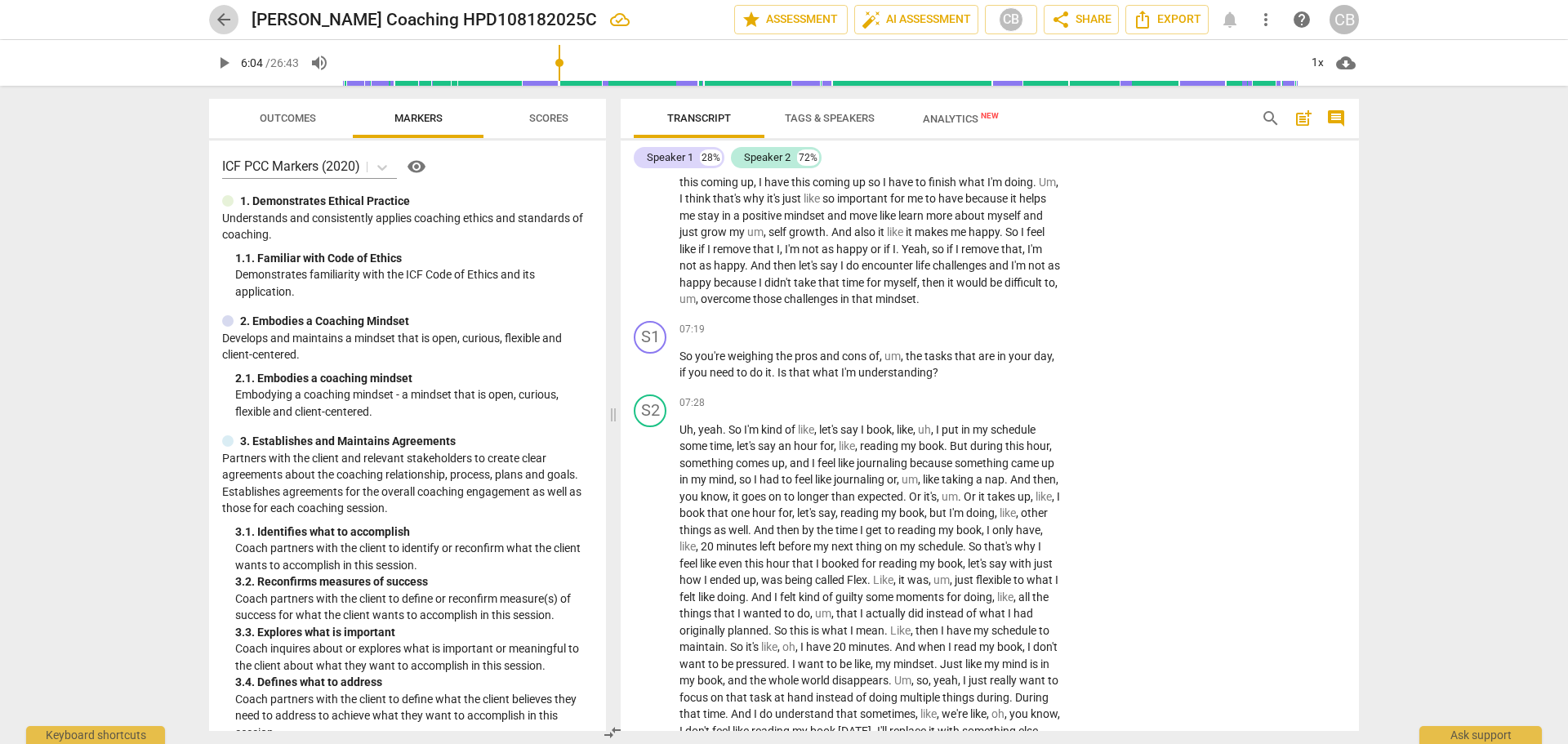
click at [223, 20] on span "arrow_back" at bounding box center [224, 19] width 19 height 19
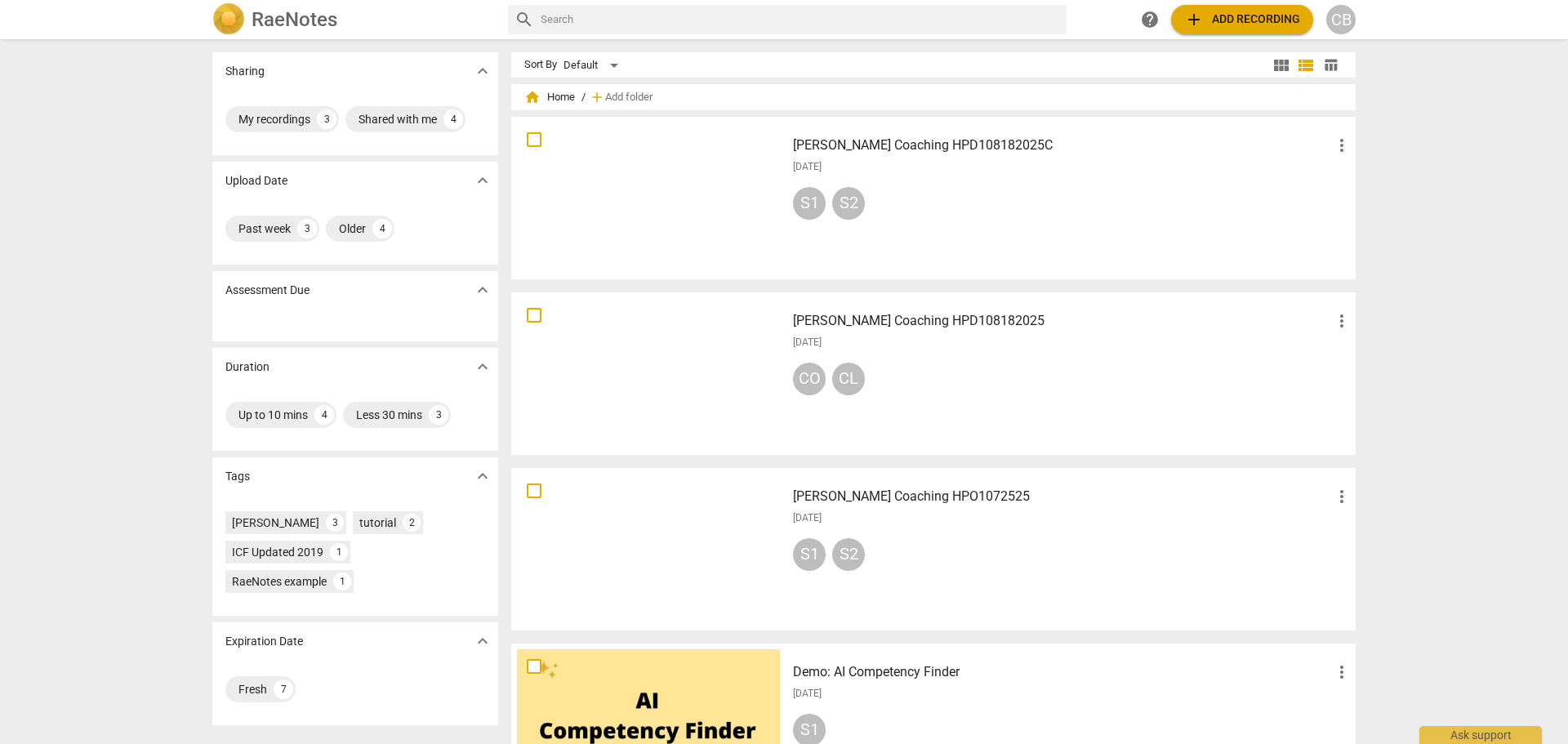
click at [937, 338] on div "[DATE]" at bounding box center [1073, 343] width 559 height 14
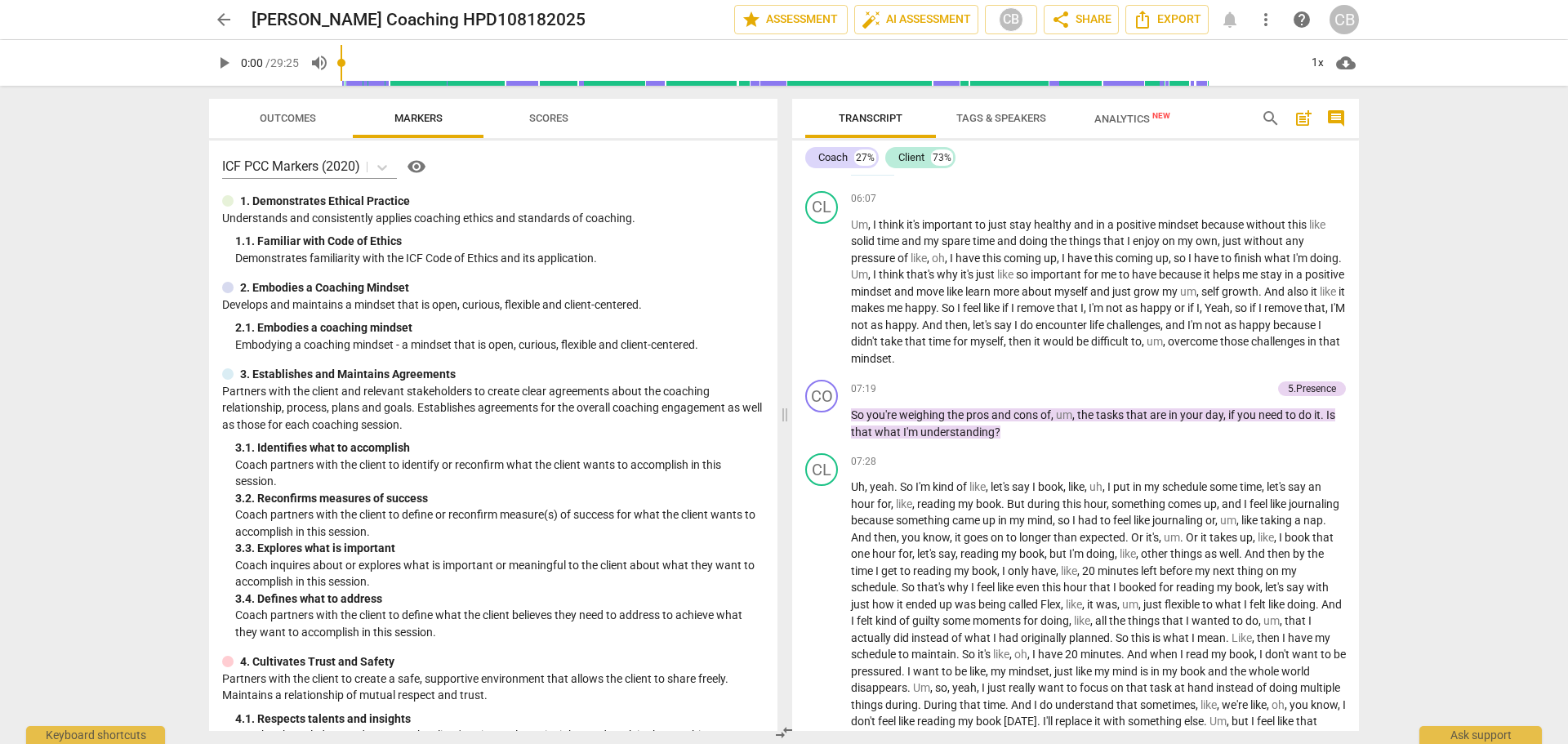
scroll to position [1552, 0]
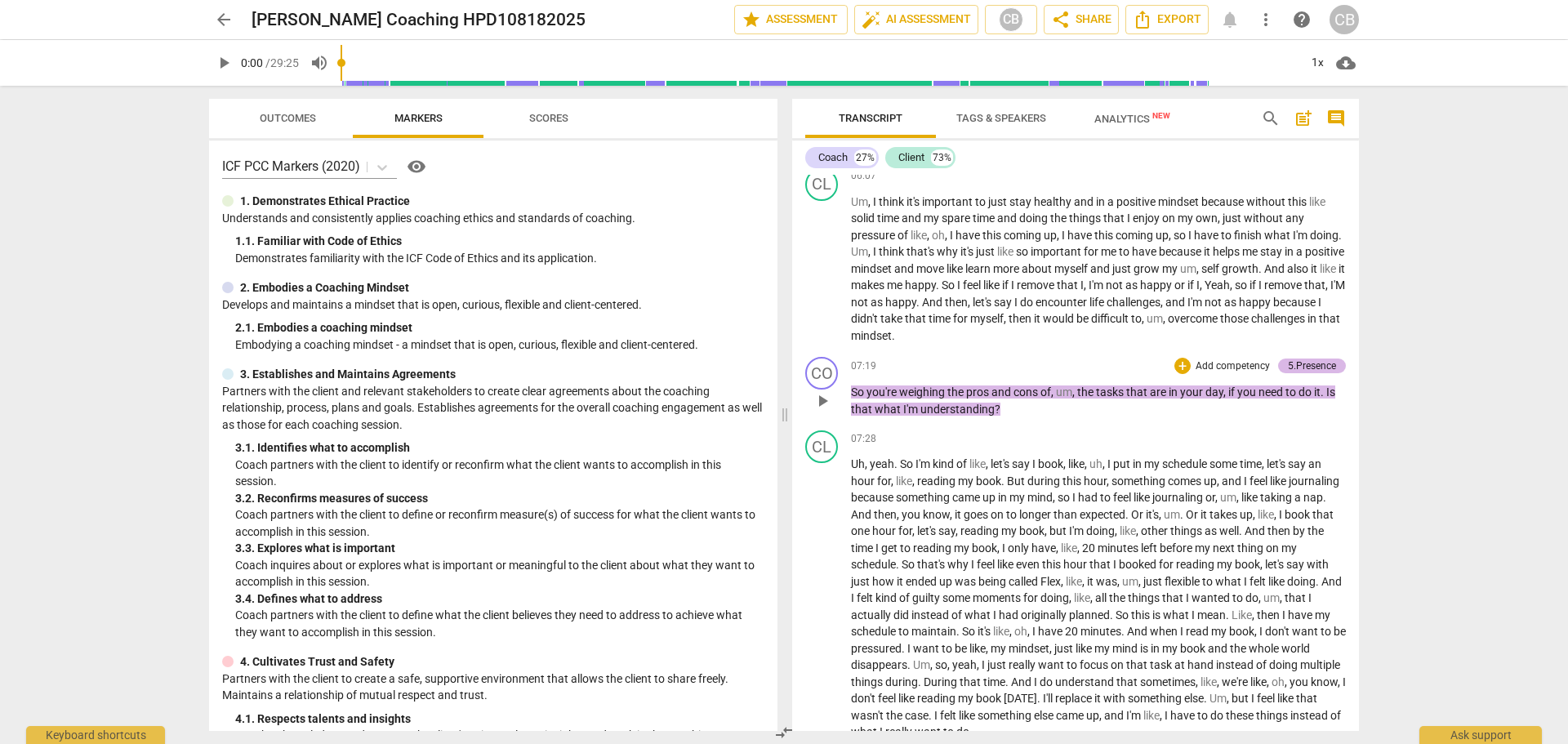
click at [1310, 373] on div "5.Presence" at bounding box center [1312, 366] width 48 height 14
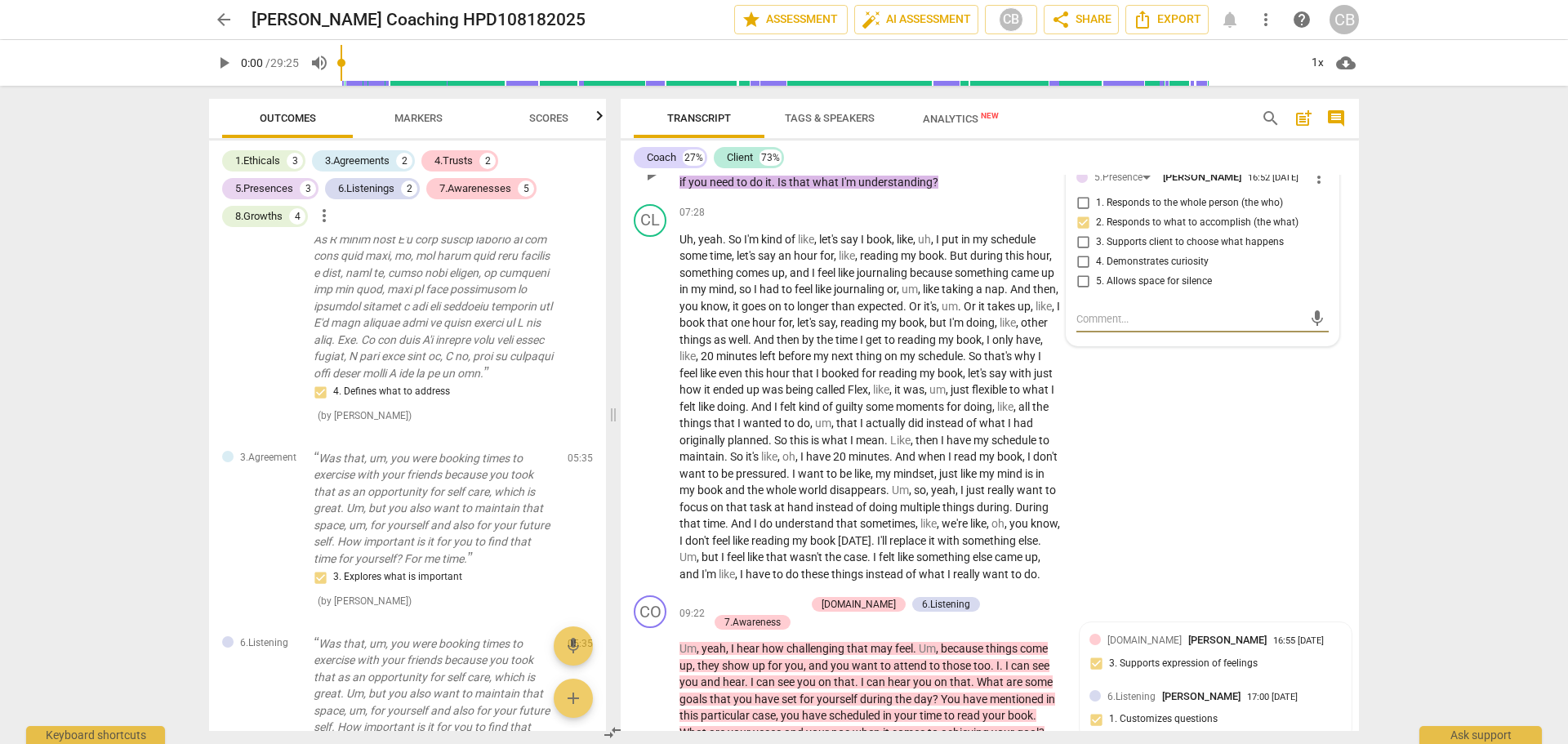
scroll to position [702, 0]
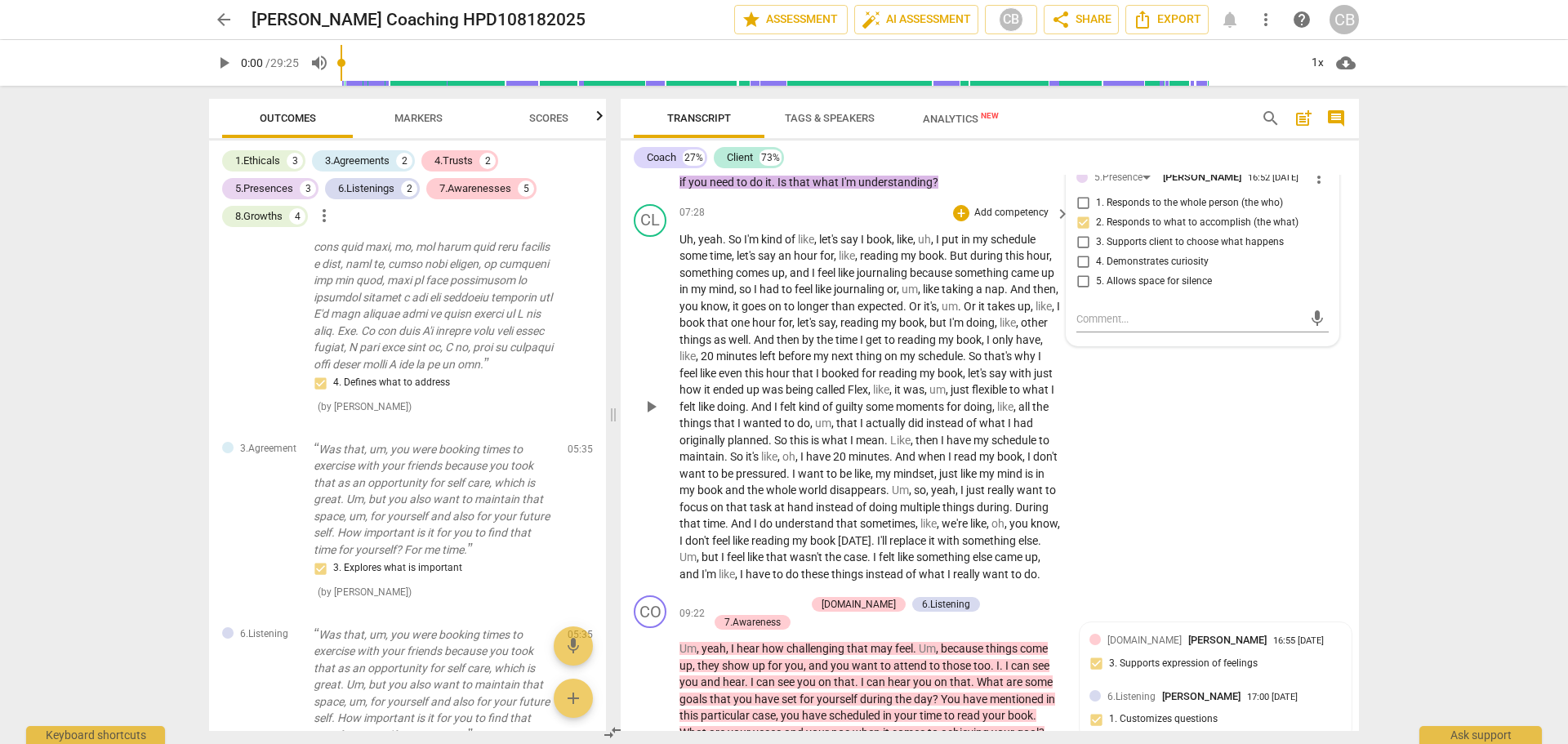
click at [1276, 505] on div "CL play_arrow pause 07:28 + Add competency keyboard_arrow_right Uh , yeah . So …" at bounding box center [990, 395] width 738 height 393
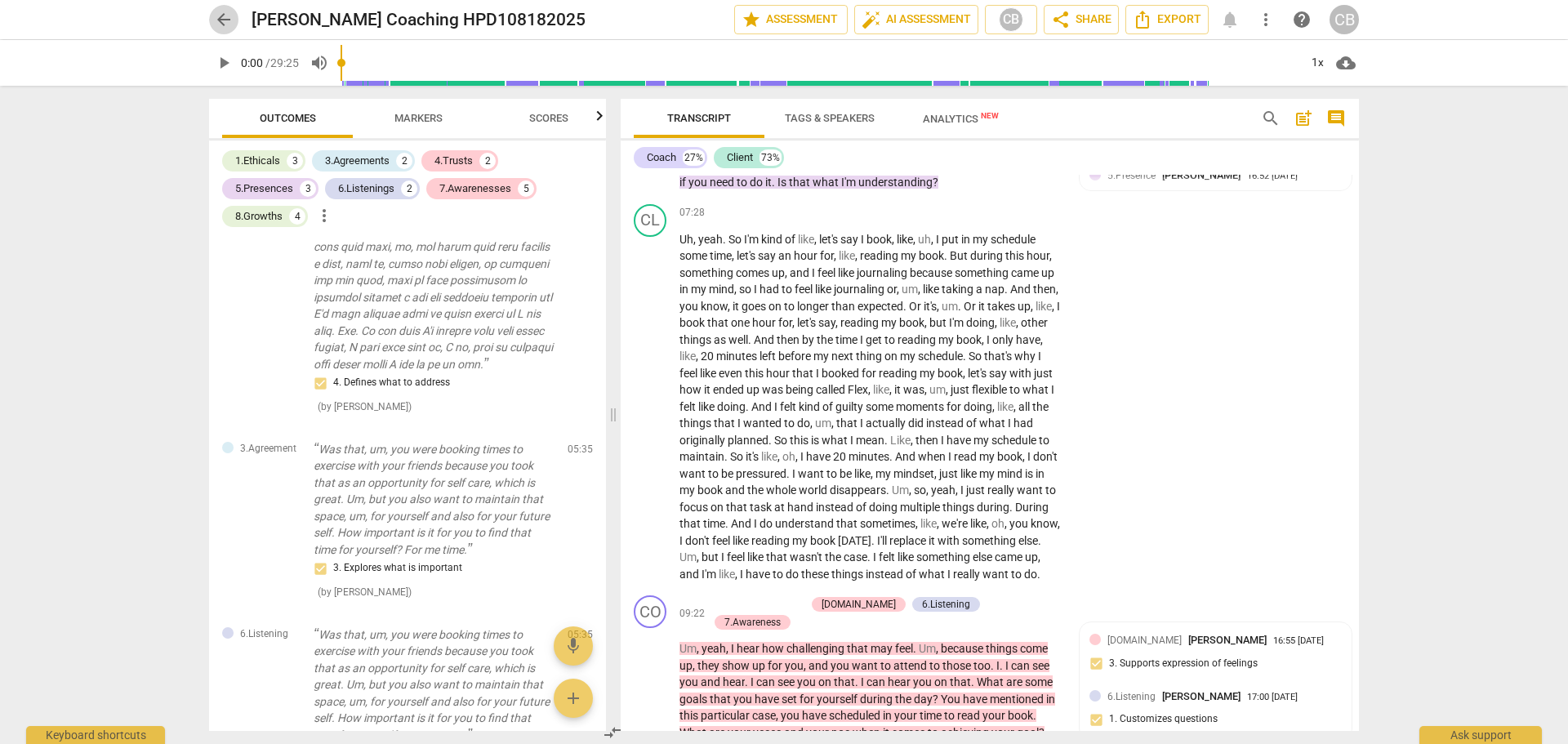
click at [214, 14] on span "arrow_back" at bounding box center [224, 19] width 19 height 19
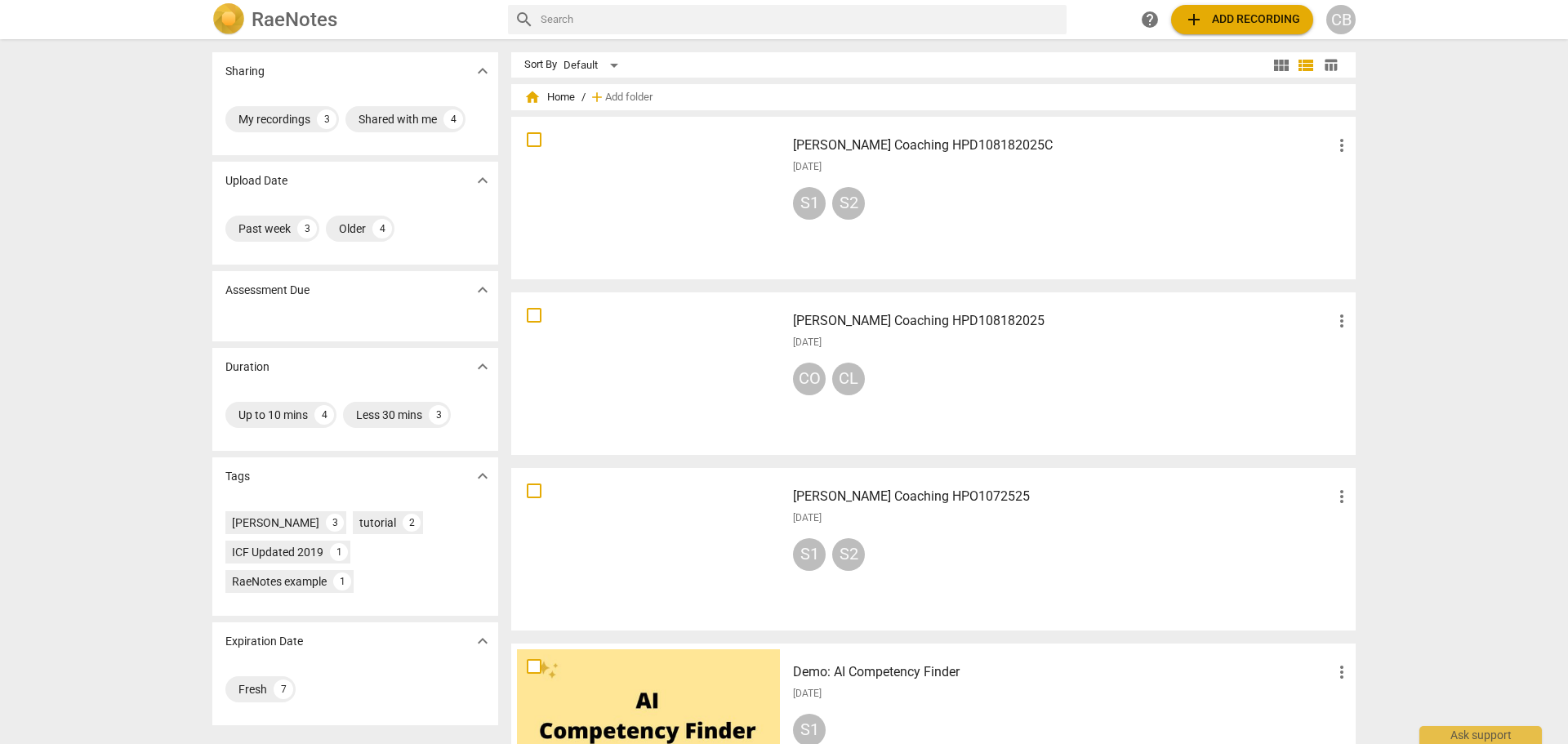
click at [996, 192] on div "S1 S2" at bounding box center [1073, 206] width 559 height 39
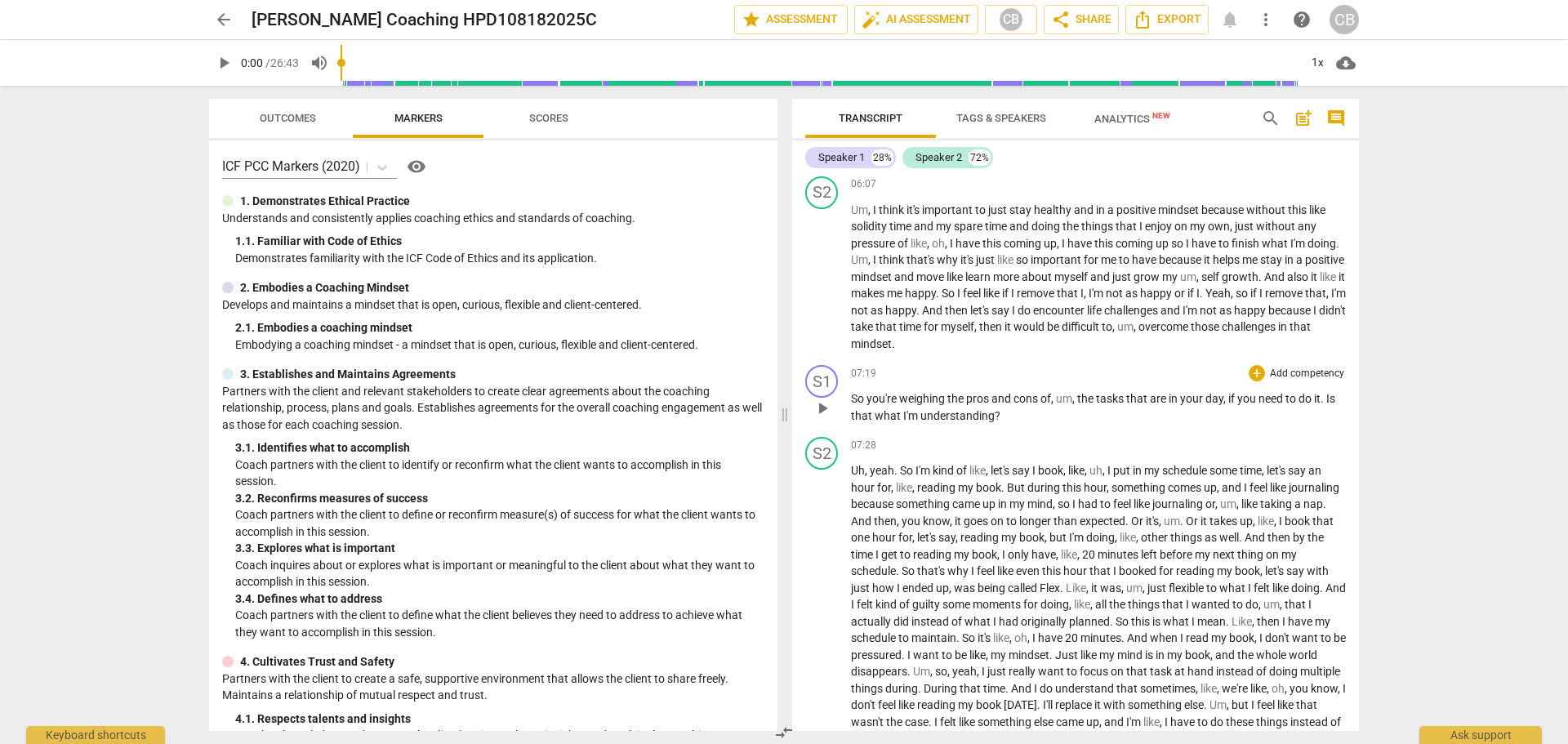
scroll to position [1797, 0]
click at [1302, 381] on p "Add competency" at bounding box center [1307, 372] width 78 height 14
click at [1362, 391] on b "5.Presence" at bounding box center [1358, 393] width 48 height 19
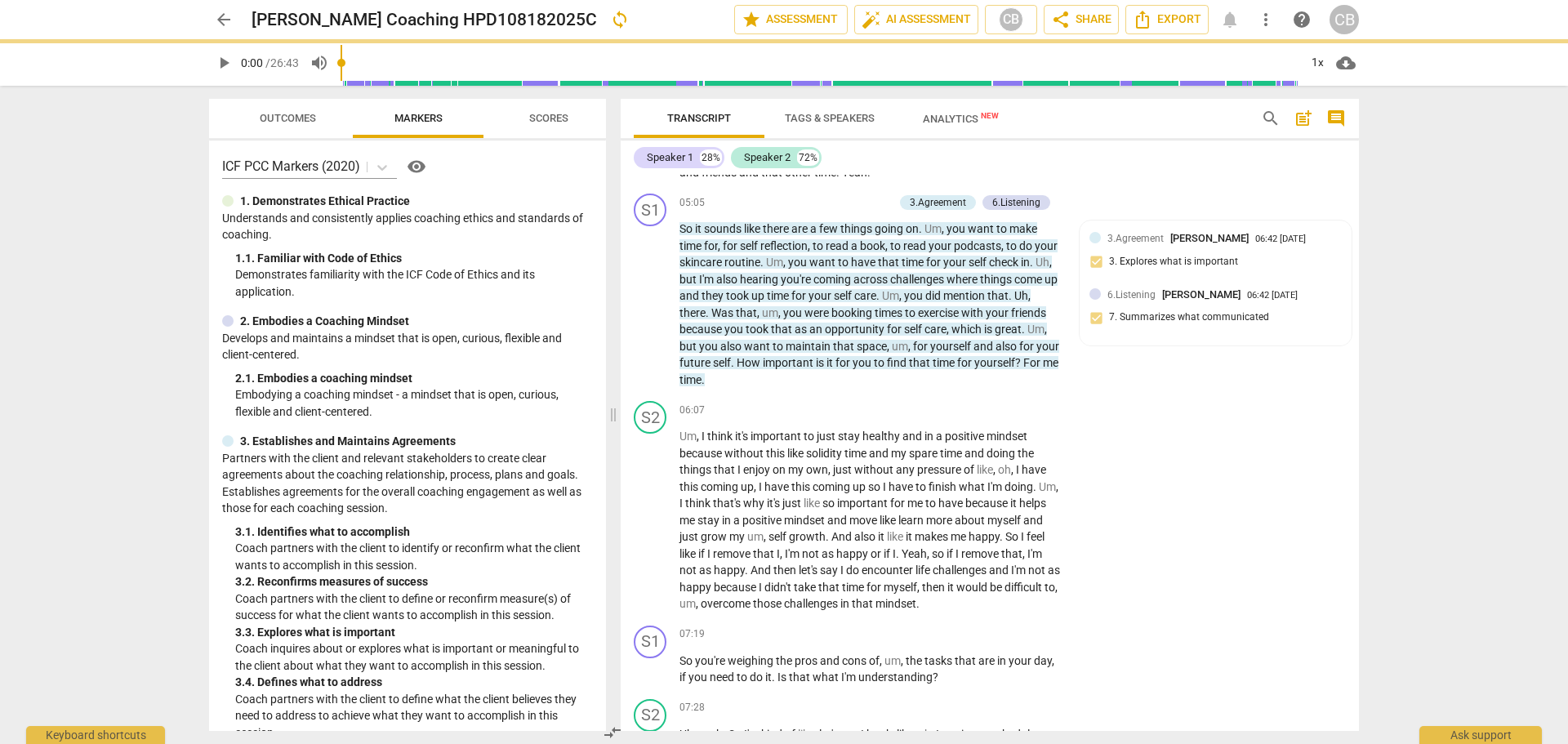
scroll to position [1973, 0]
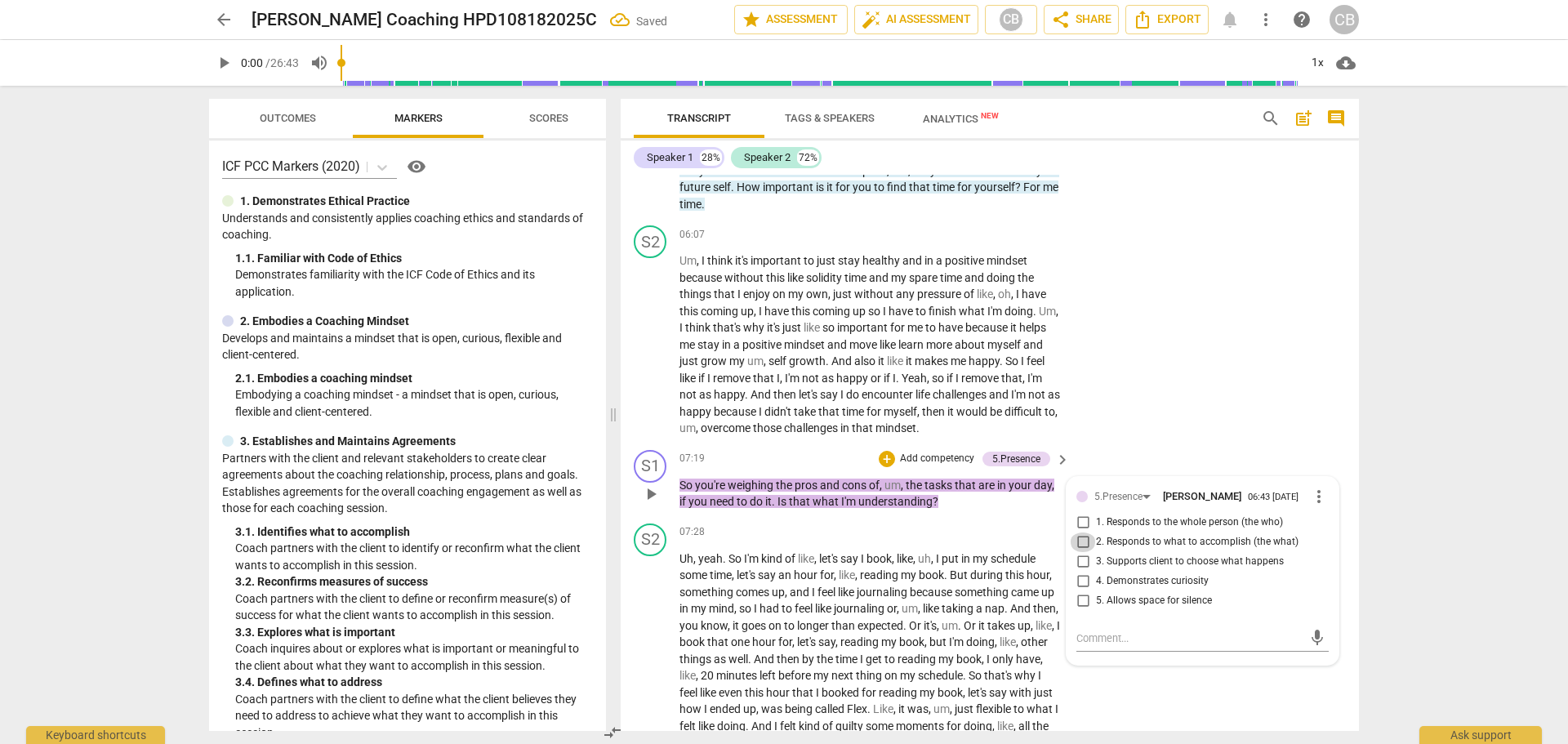
click at [1078, 549] on input "2. Responds to what to accomplish (the what)" at bounding box center [1083, 542] width 26 height 19
checkbox input "true"
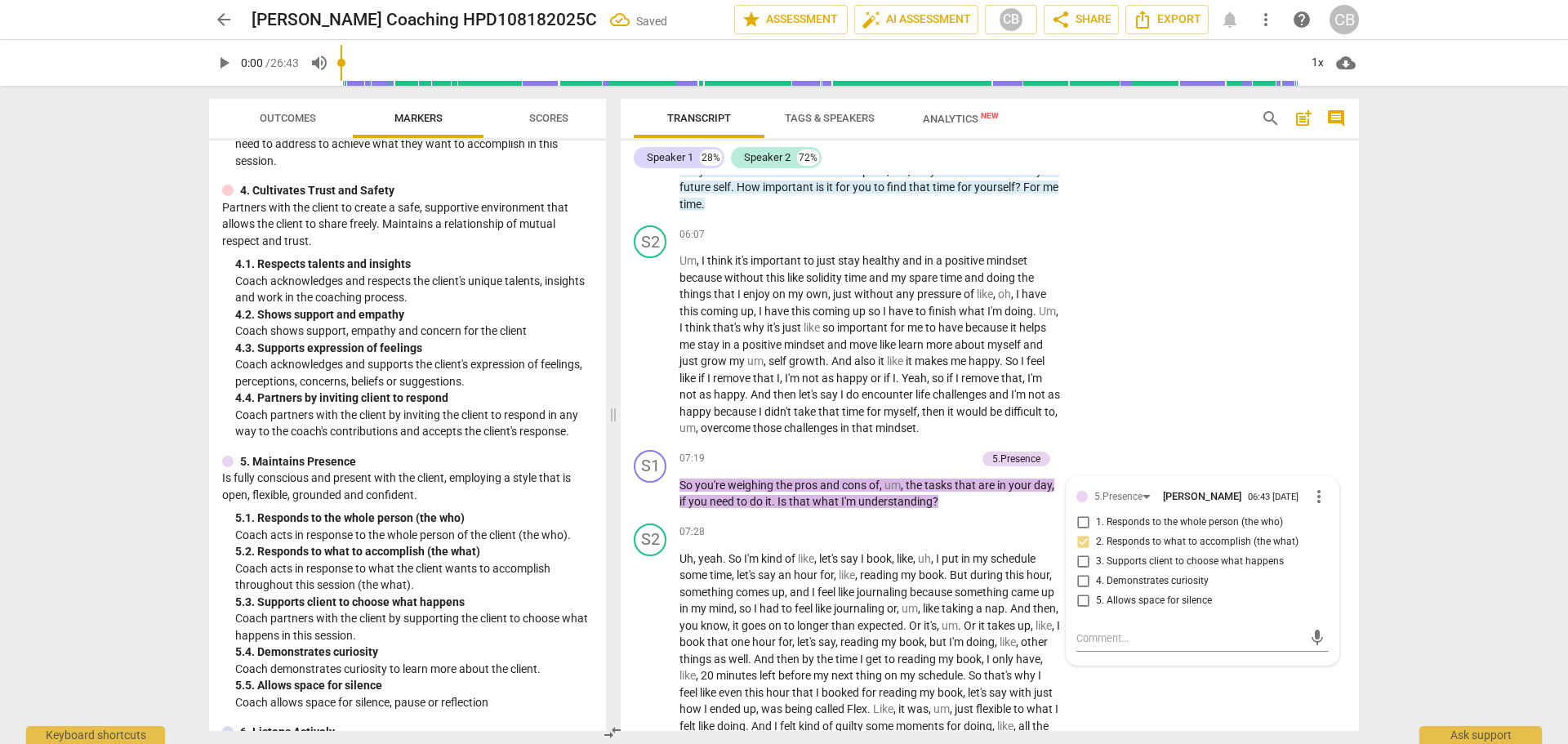
scroll to position [735, 0]
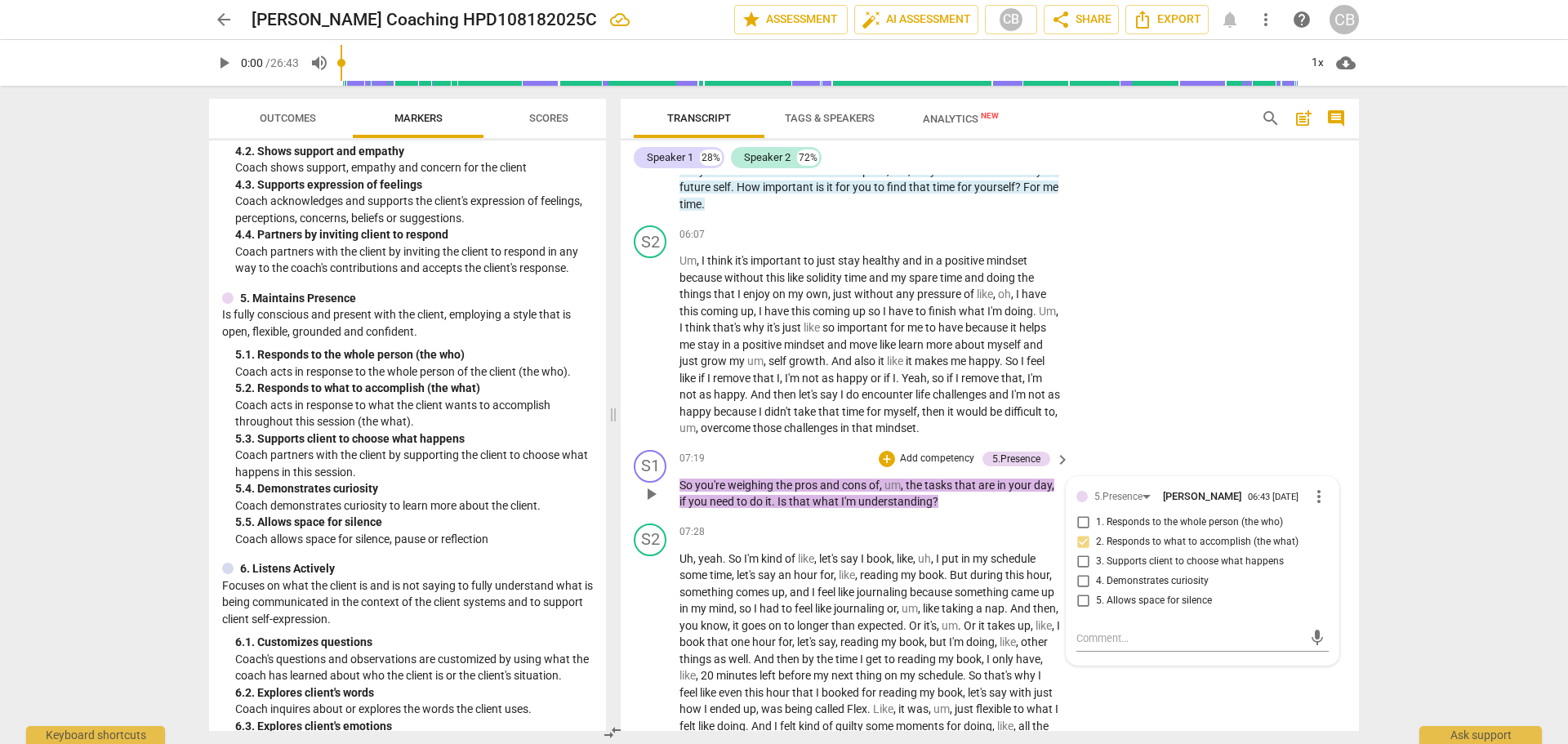
click at [1312, 449] on div "S1 play_arrow pause 07:19 + Add competency 5.Presence keyboard_arrow_right So y…" at bounding box center [990, 480] width 738 height 74
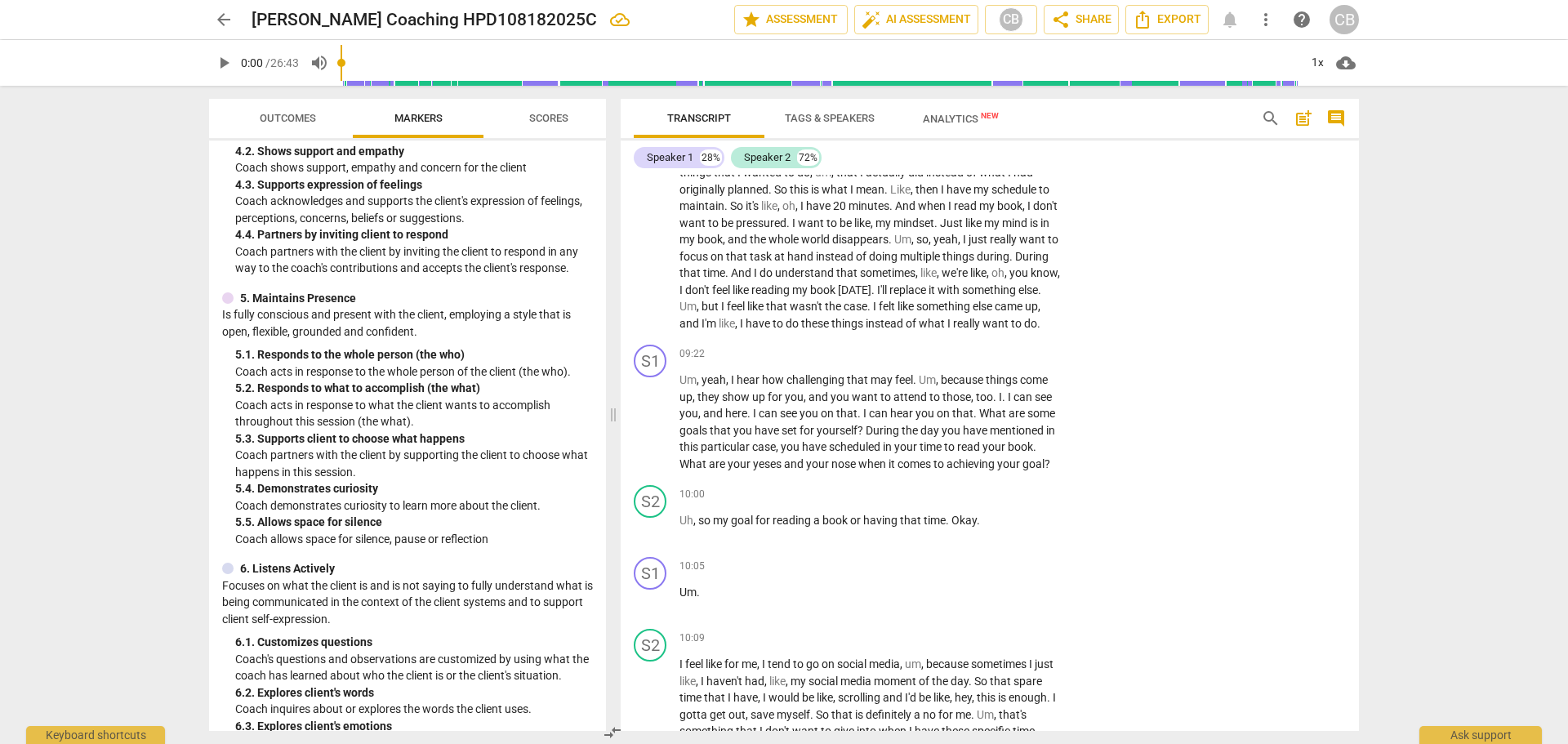
scroll to position [2545, 0]
click at [221, 13] on span "arrow_back" at bounding box center [224, 19] width 19 height 19
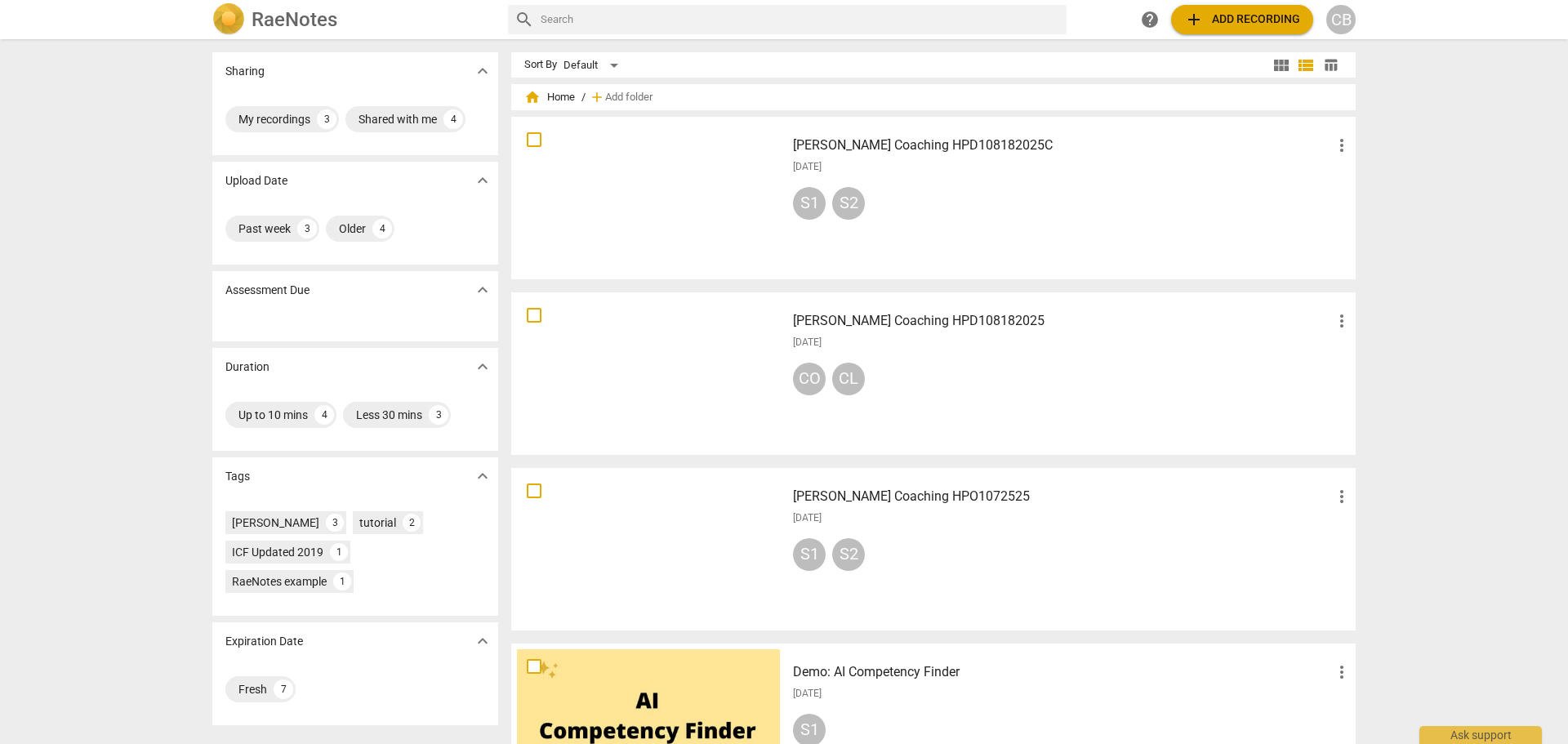
click at [1151, 347] on div "[DATE]" at bounding box center [1073, 343] width 559 height 14
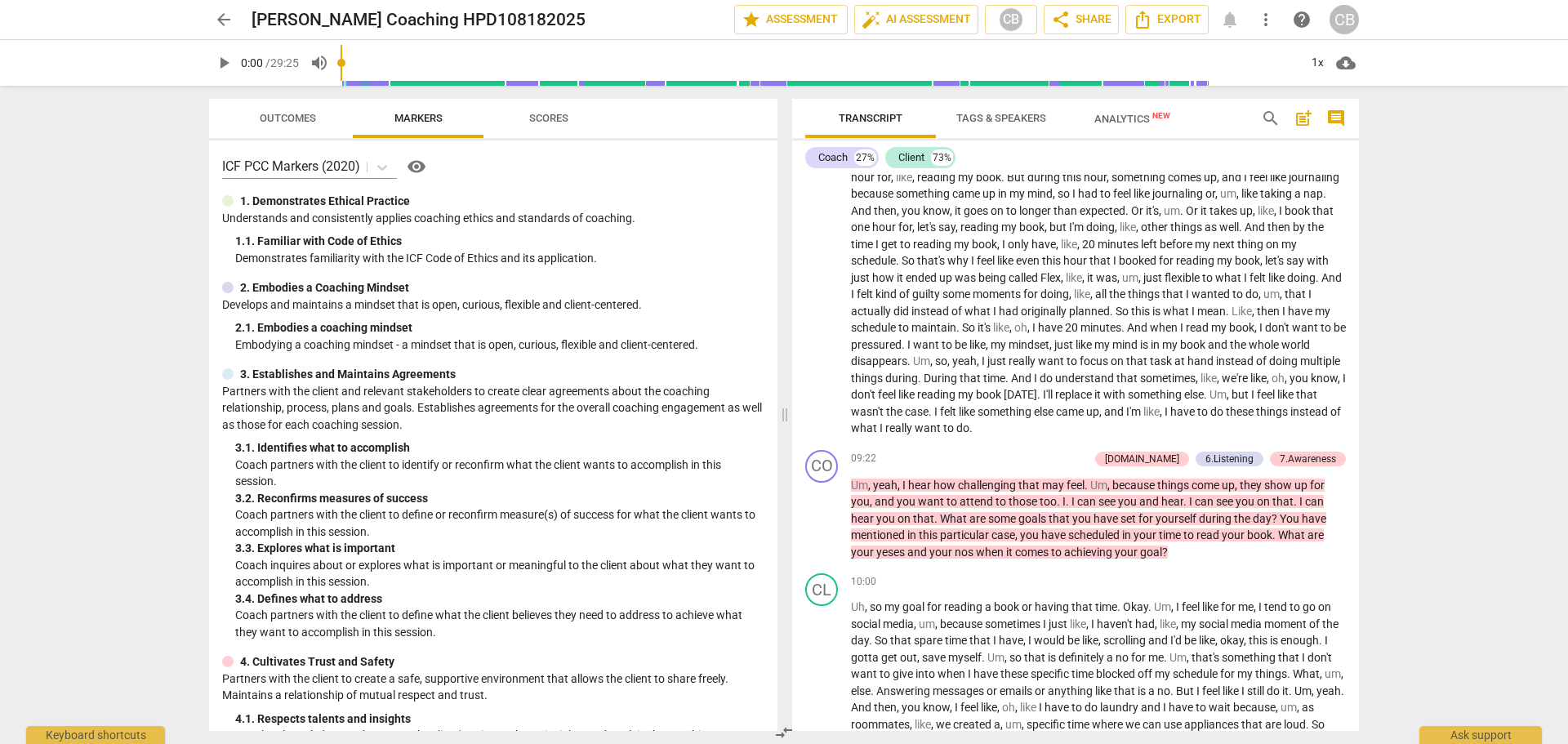
scroll to position [1880, 0]
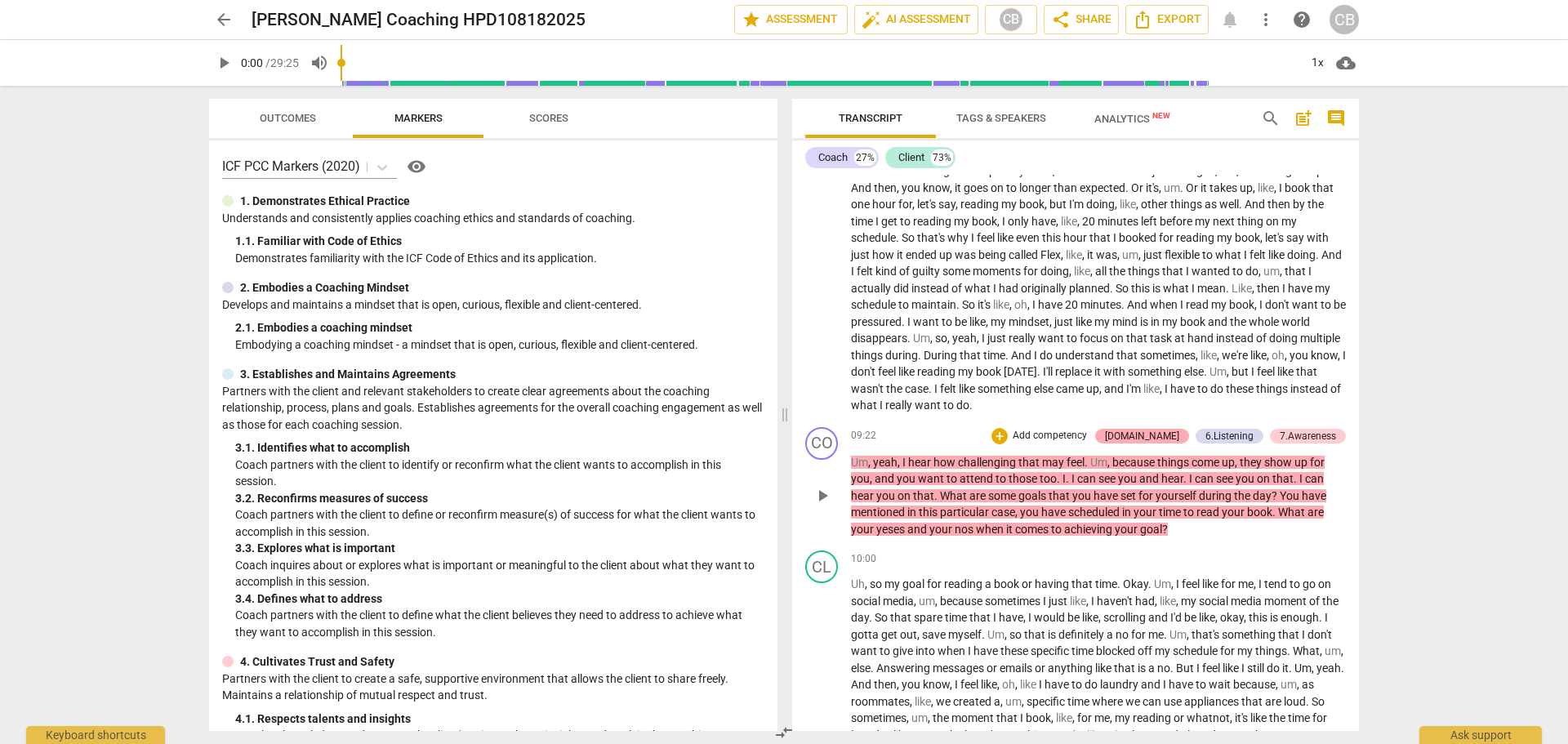
click at [1170, 443] on div "[DOMAIN_NAME]" at bounding box center [1143, 436] width 75 height 14
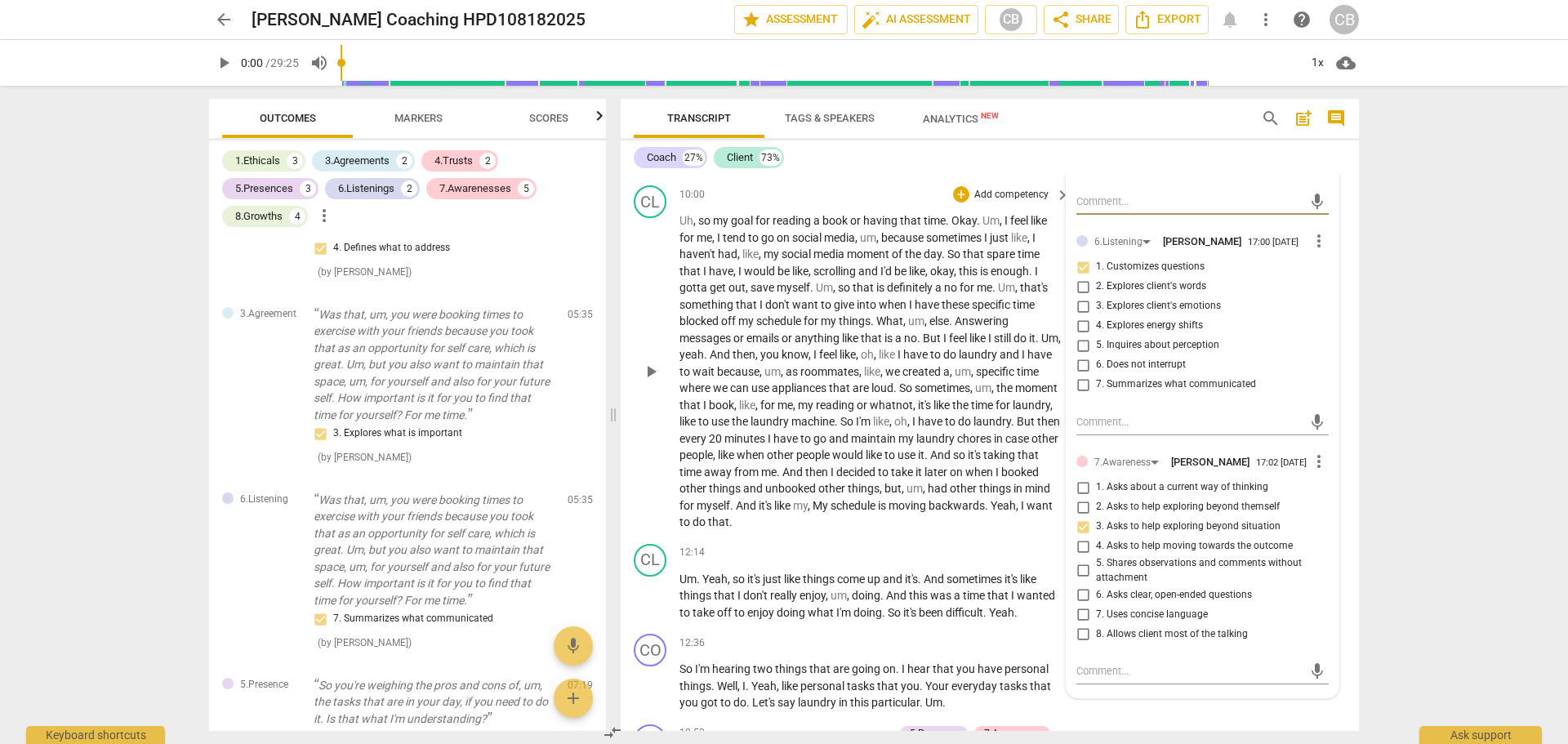
scroll to position [2426, 0]
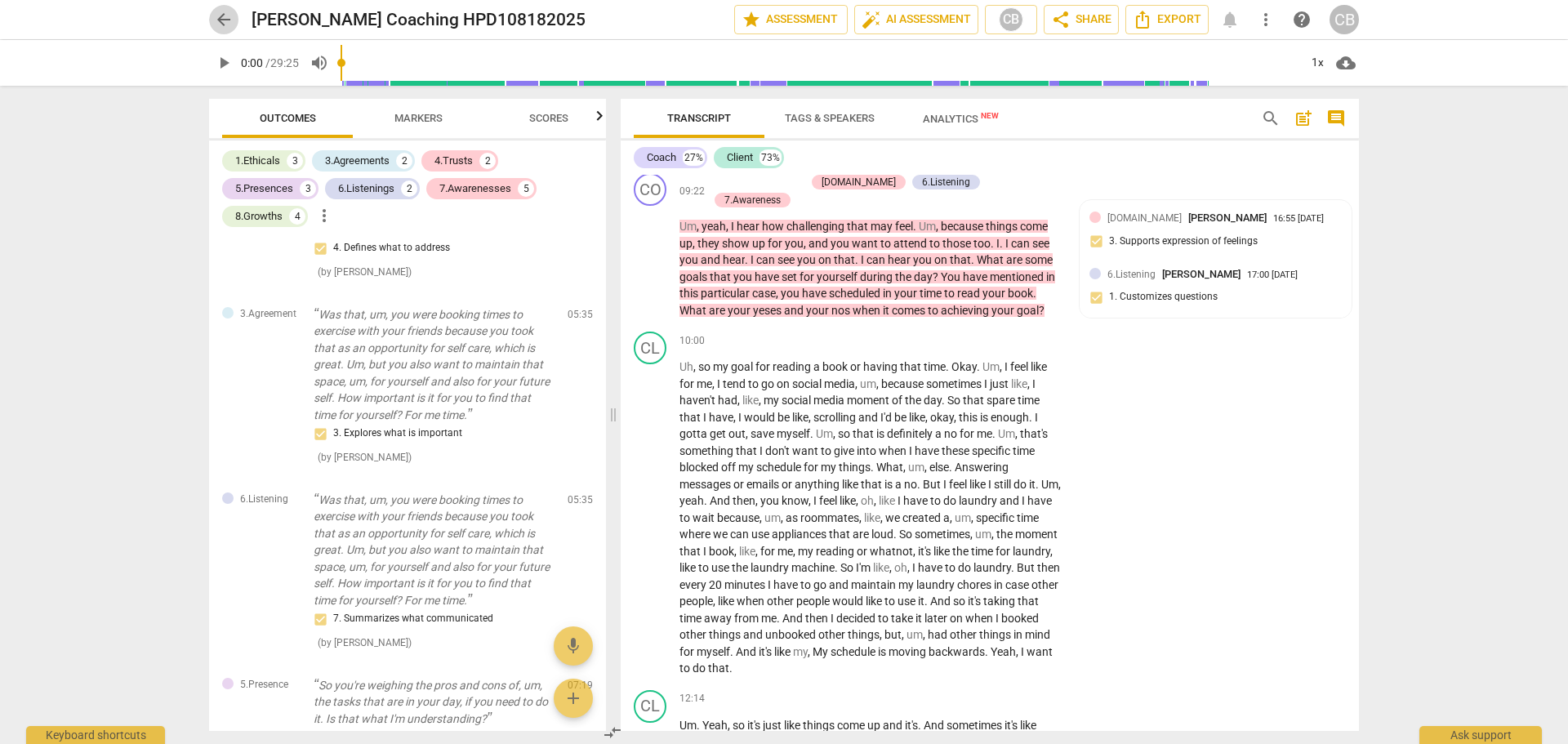
click at [226, 20] on span "arrow_back" at bounding box center [224, 19] width 19 height 19
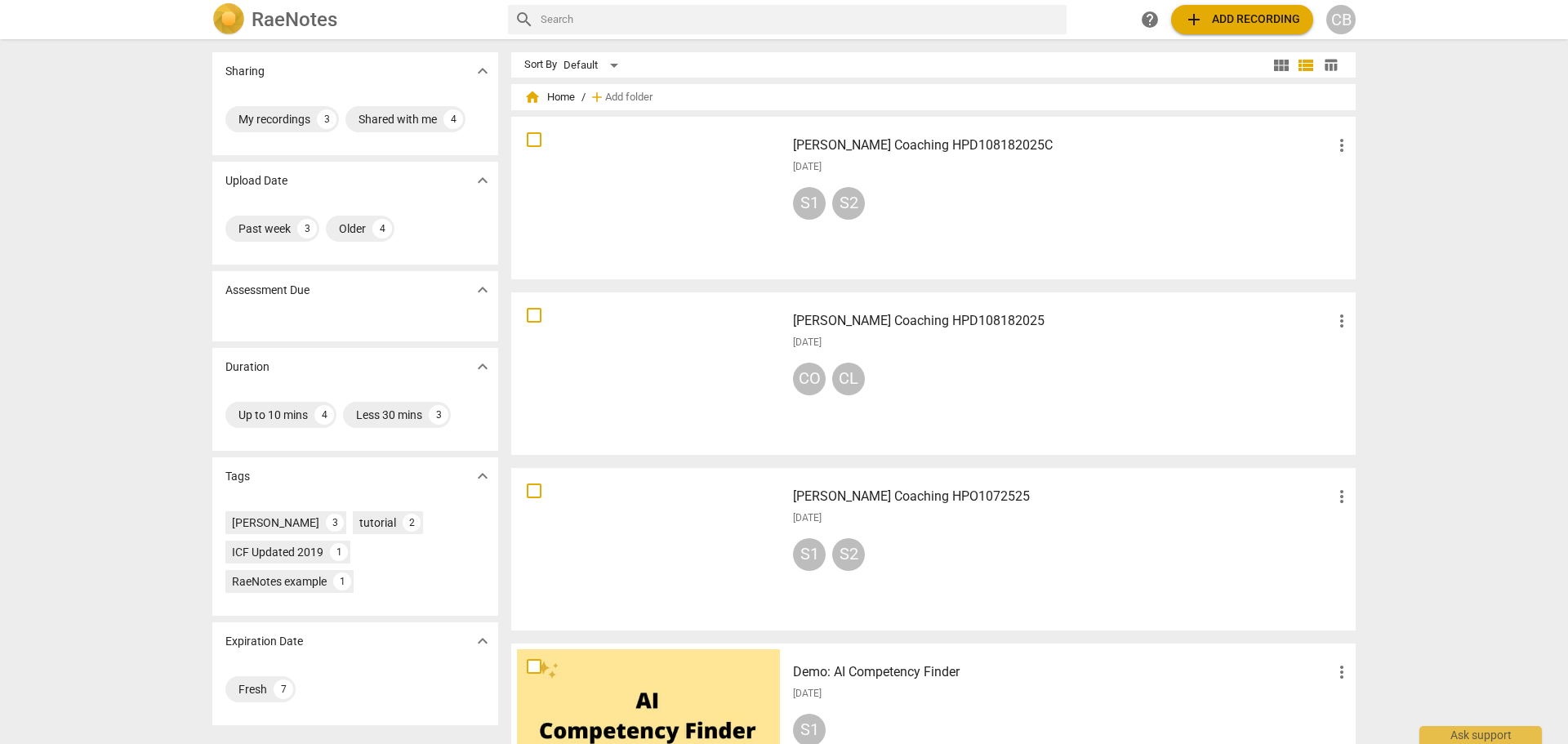
click at [880, 212] on div "S1 S2" at bounding box center [1073, 206] width 559 height 39
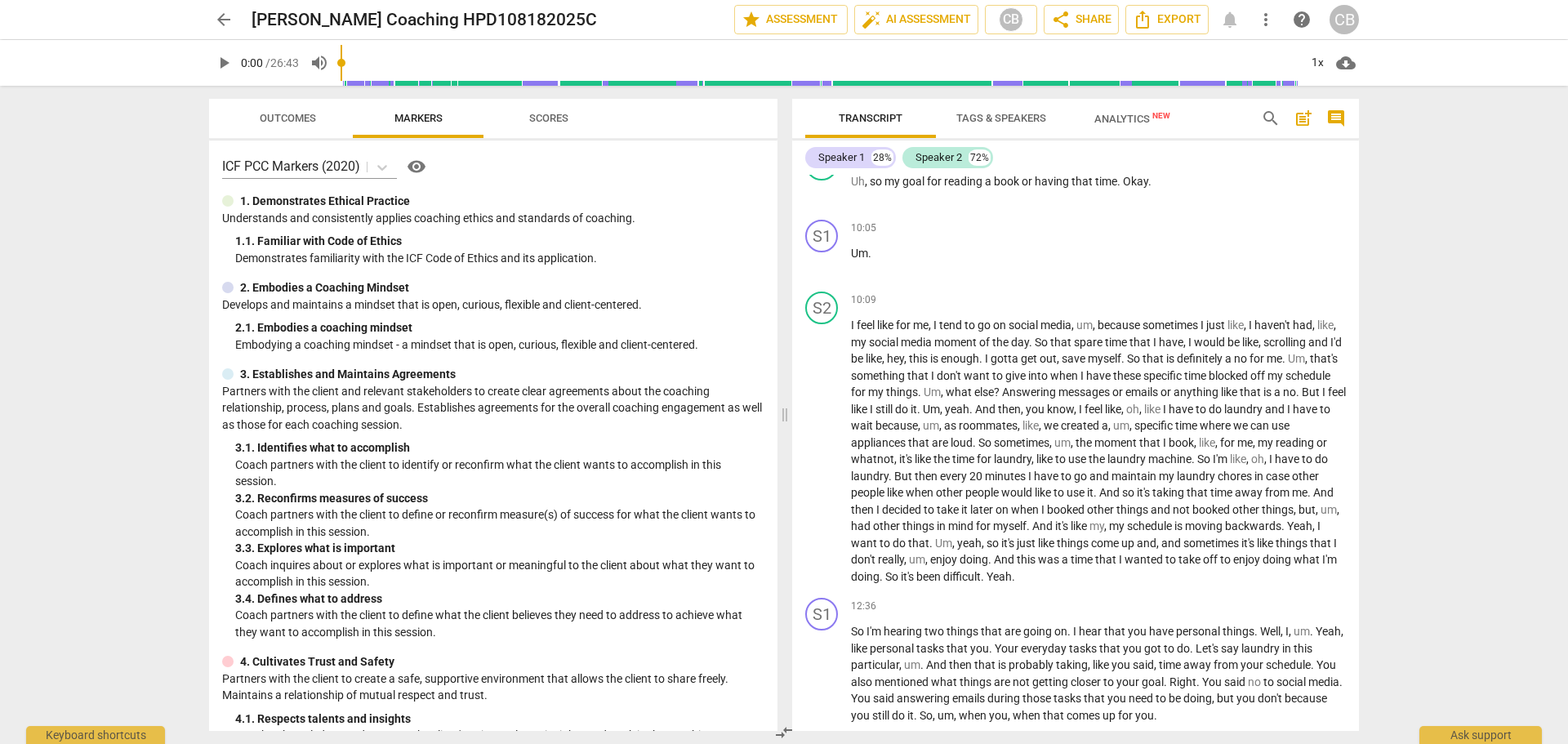
scroll to position [2288, 0]
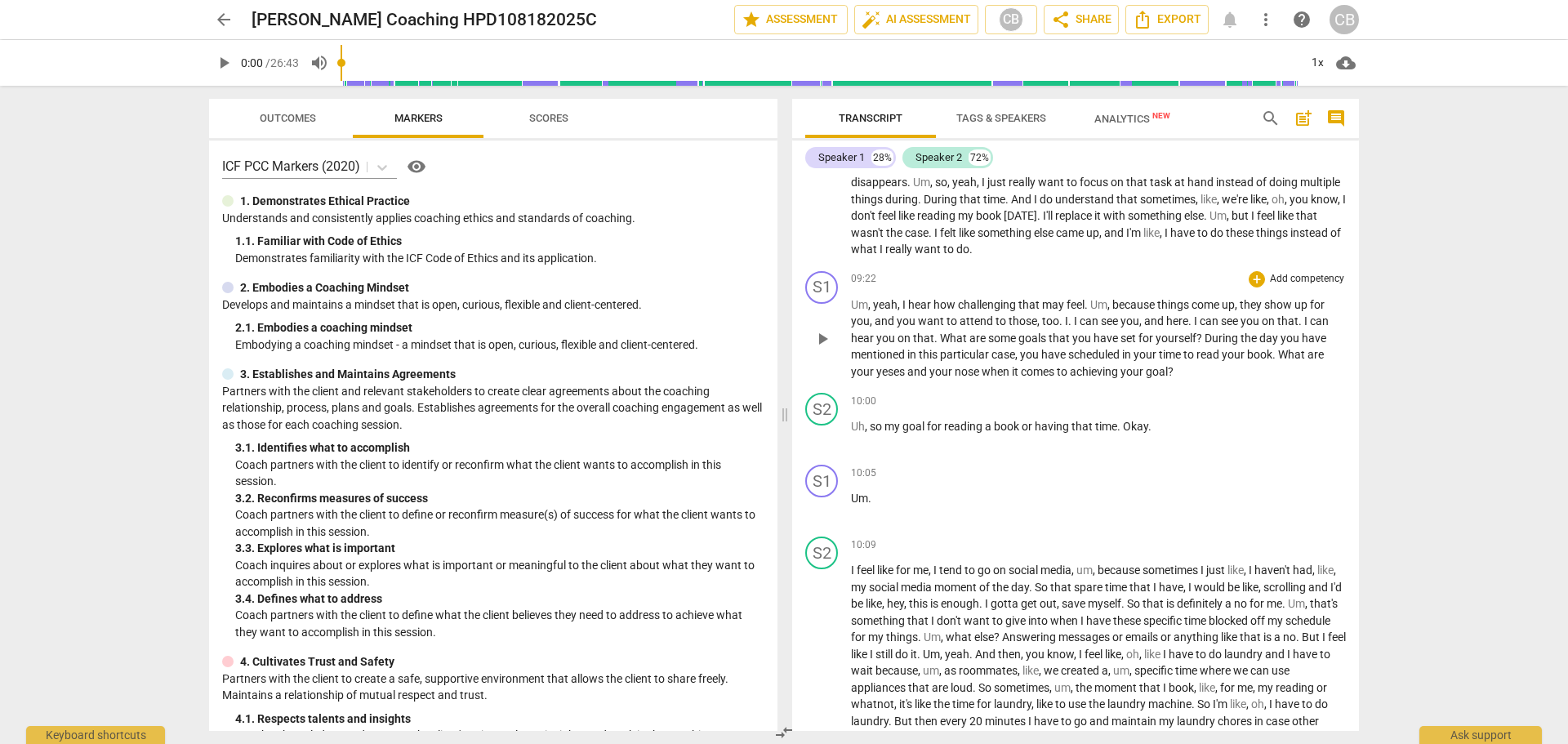
click at [1309, 287] on p "Add competency" at bounding box center [1307, 279] width 78 height 14
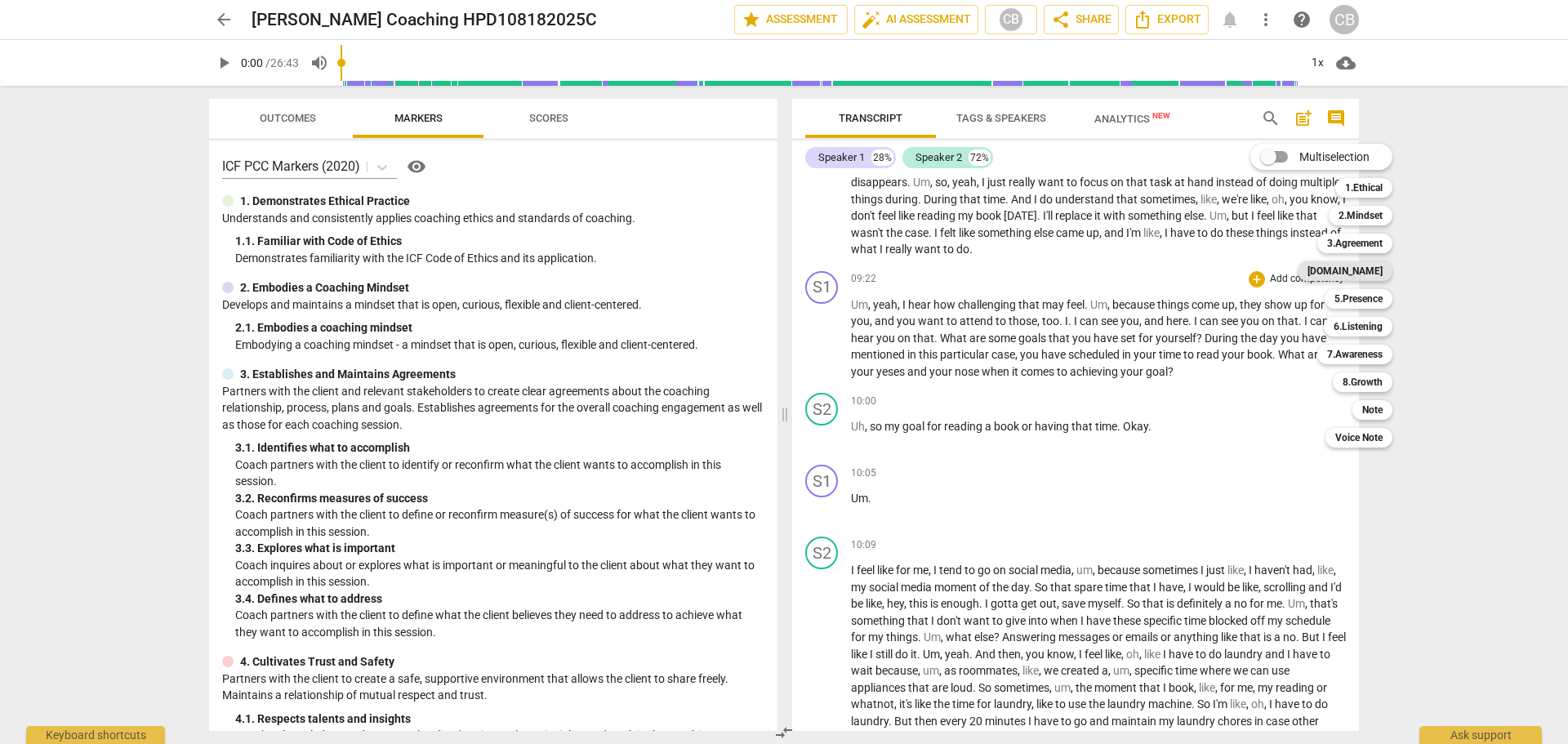
click at [1363, 269] on b "[DOMAIN_NAME]" at bounding box center [1345, 271] width 76 height 19
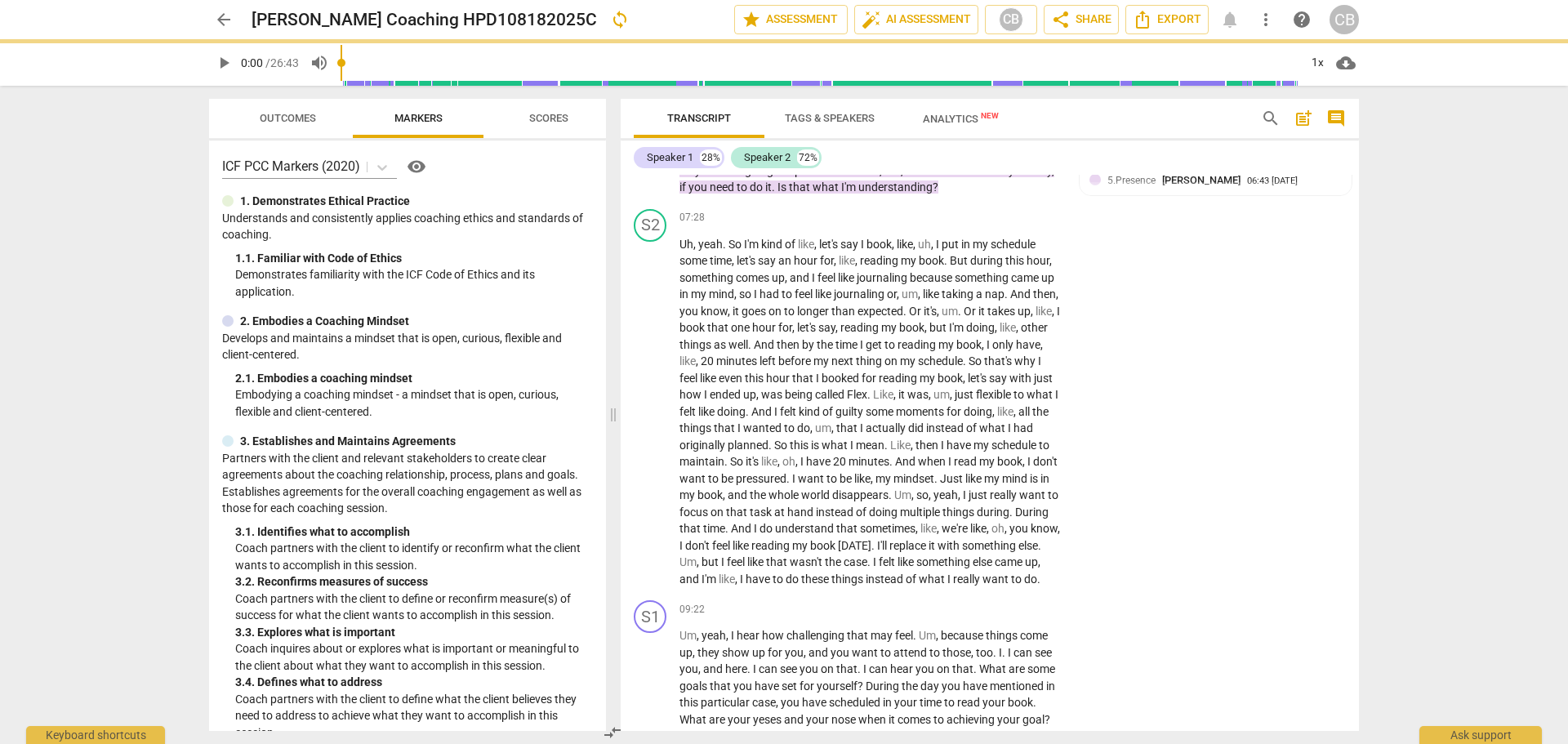
scroll to position [2533, 0]
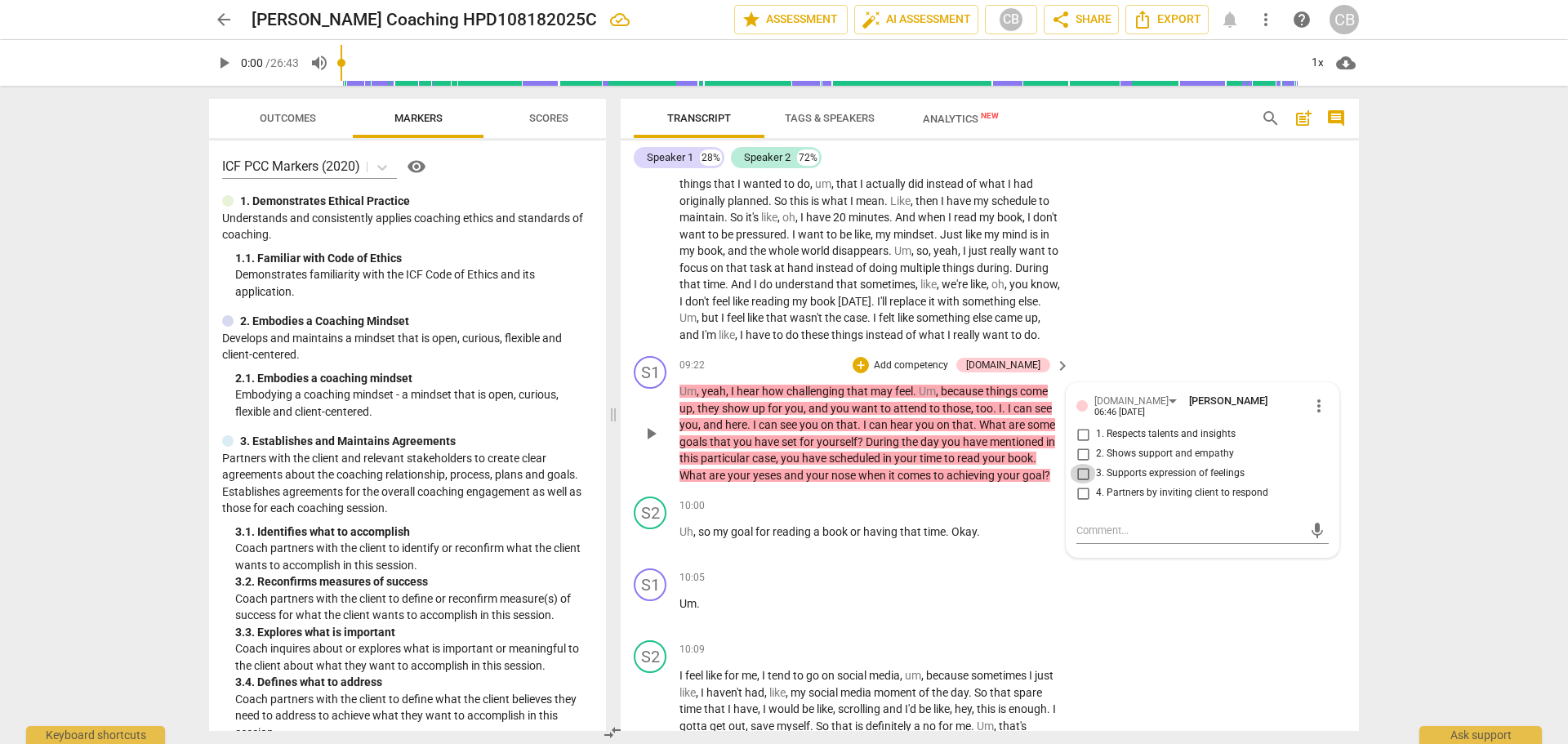
click at [1080, 484] on input "3. Supports expression of feelings" at bounding box center [1083, 474] width 26 height 19
checkbox input "true"
click at [950, 373] on p "Add competency" at bounding box center [910, 366] width 78 height 14
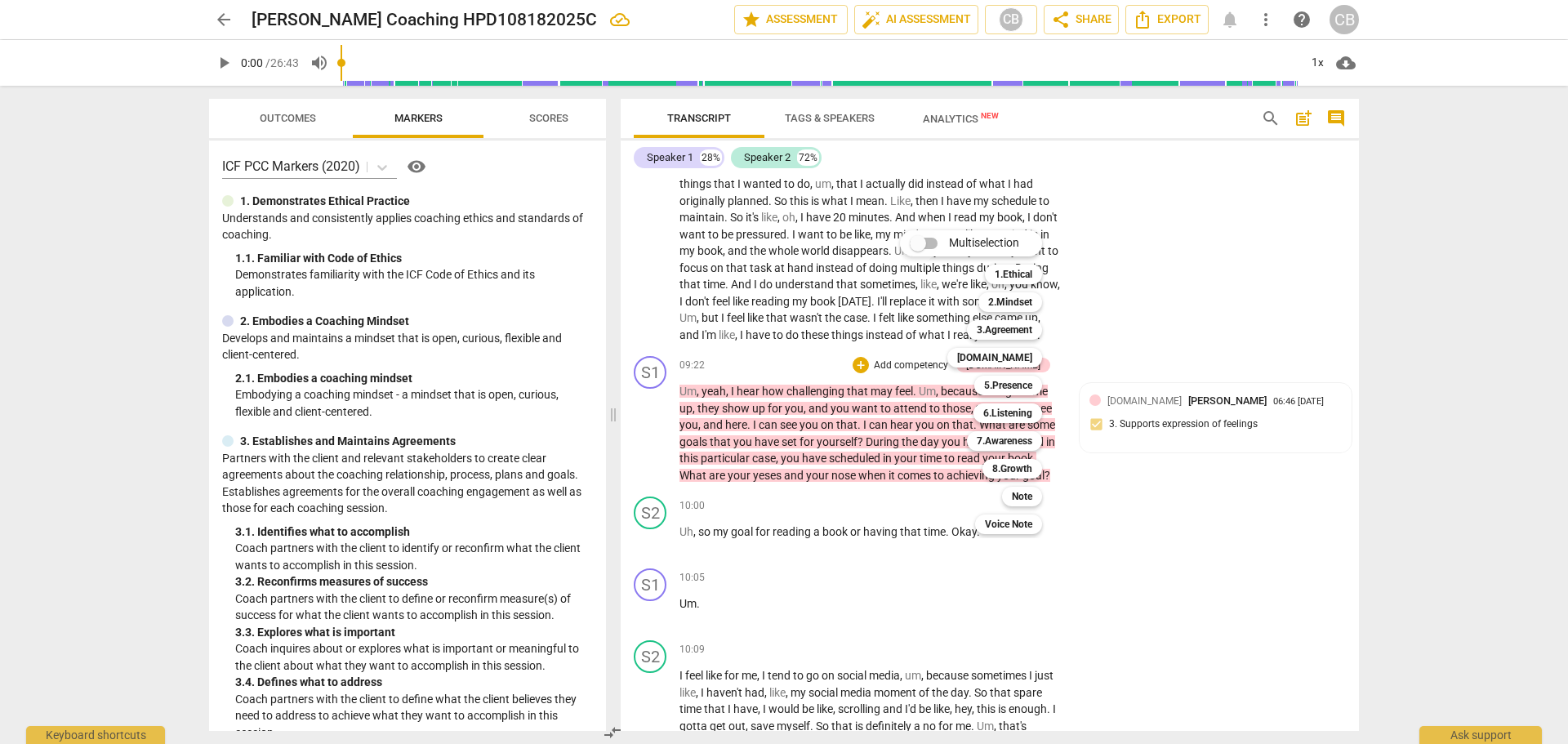
click at [927, 242] on input "Multiselection" at bounding box center [918, 243] width 39 height 39
checkbox input "true"
click at [1027, 417] on b "6.Listening" at bounding box center [1026, 414] width 49 height 19
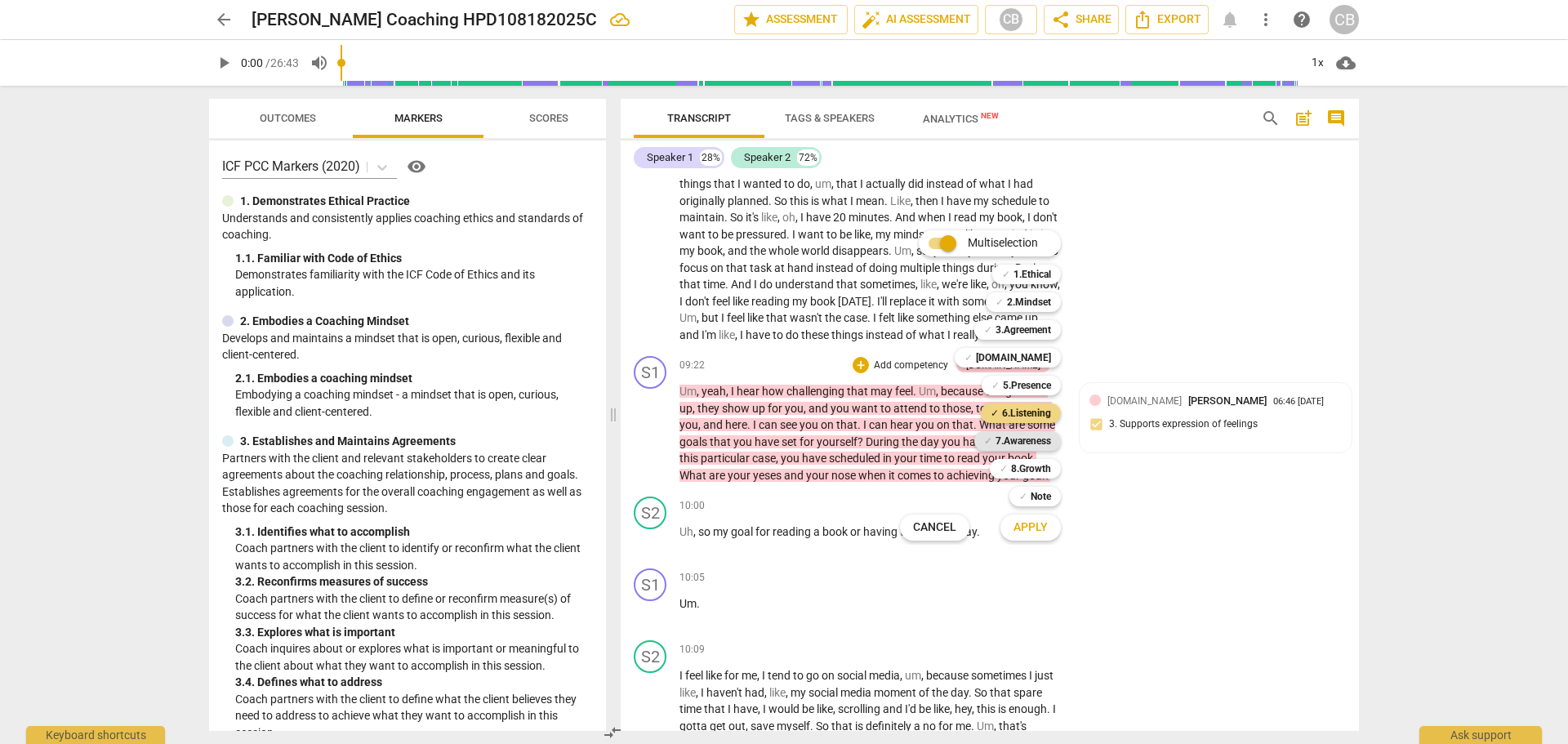
click at [1039, 437] on b "7.Awareness" at bounding box center [1023, 441] width 56 height 19
click at [1040, 530] on span "Apply" at bounding box center [1031, 528] width 34 height 16
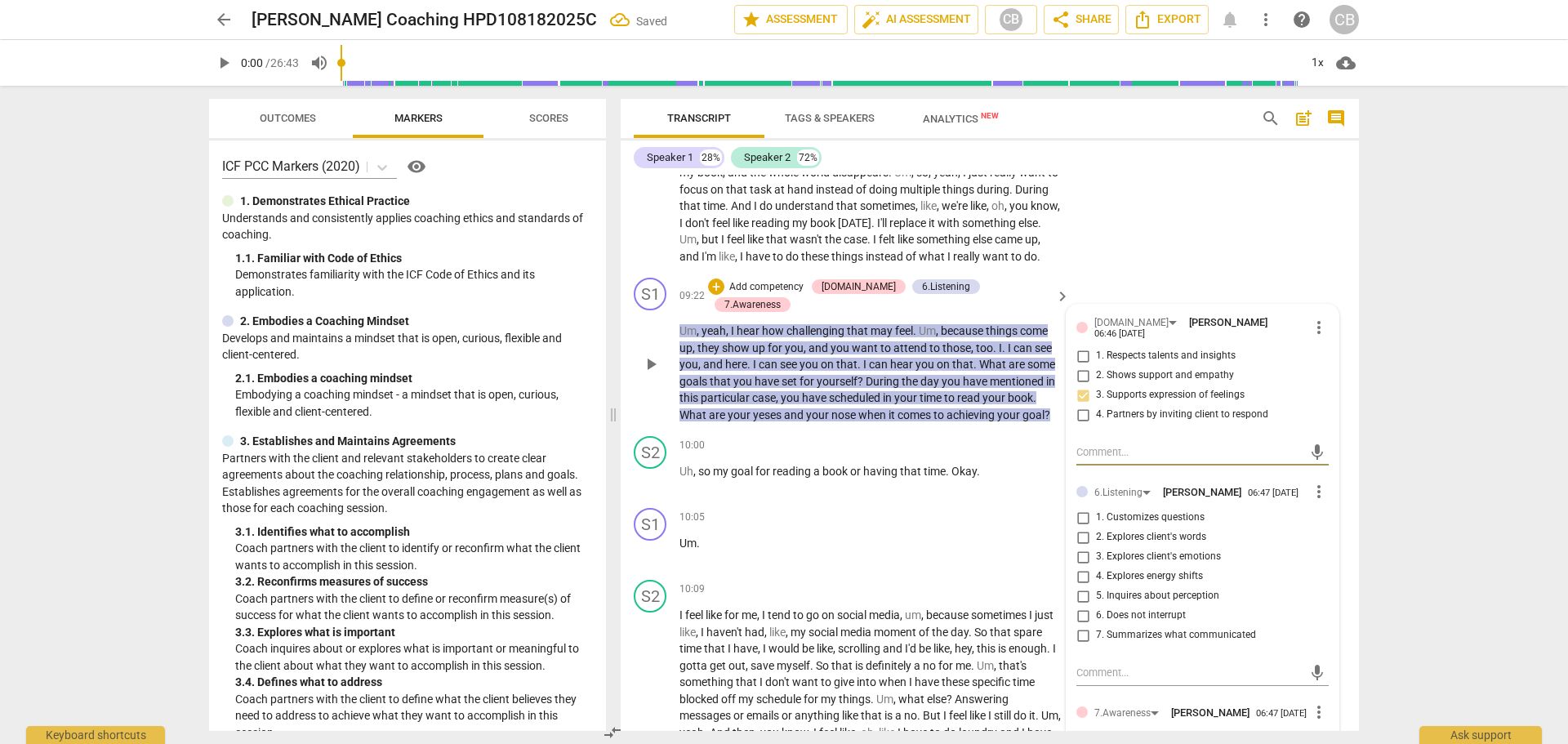
scroll to position [2859, 0]
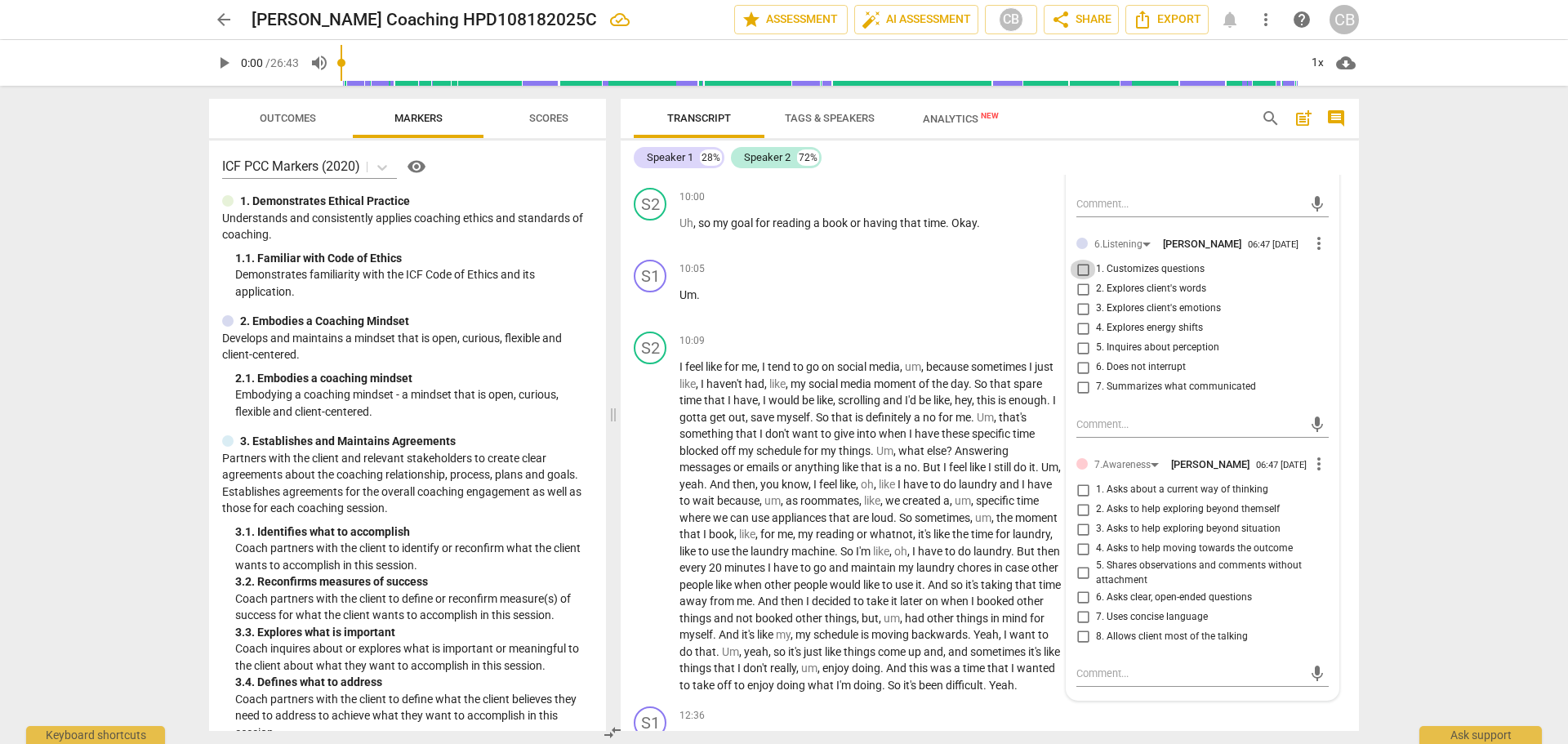
click at [1075, 280] on input "1. Customizes questions" at bounding box center [1083, 269] width 26 height 19
checkbox input "true"
click at [1076, 539] on input "3. Asks to help exploring beyond situation" at bounding box center [1083, 530] width 26 height 19
checkbox input "true"
click at [1018, 694] on p "I feel like for me , I tend to go on social media , um , because sometimes I ju…" at bounding box center [870, 527] width 382 height 335
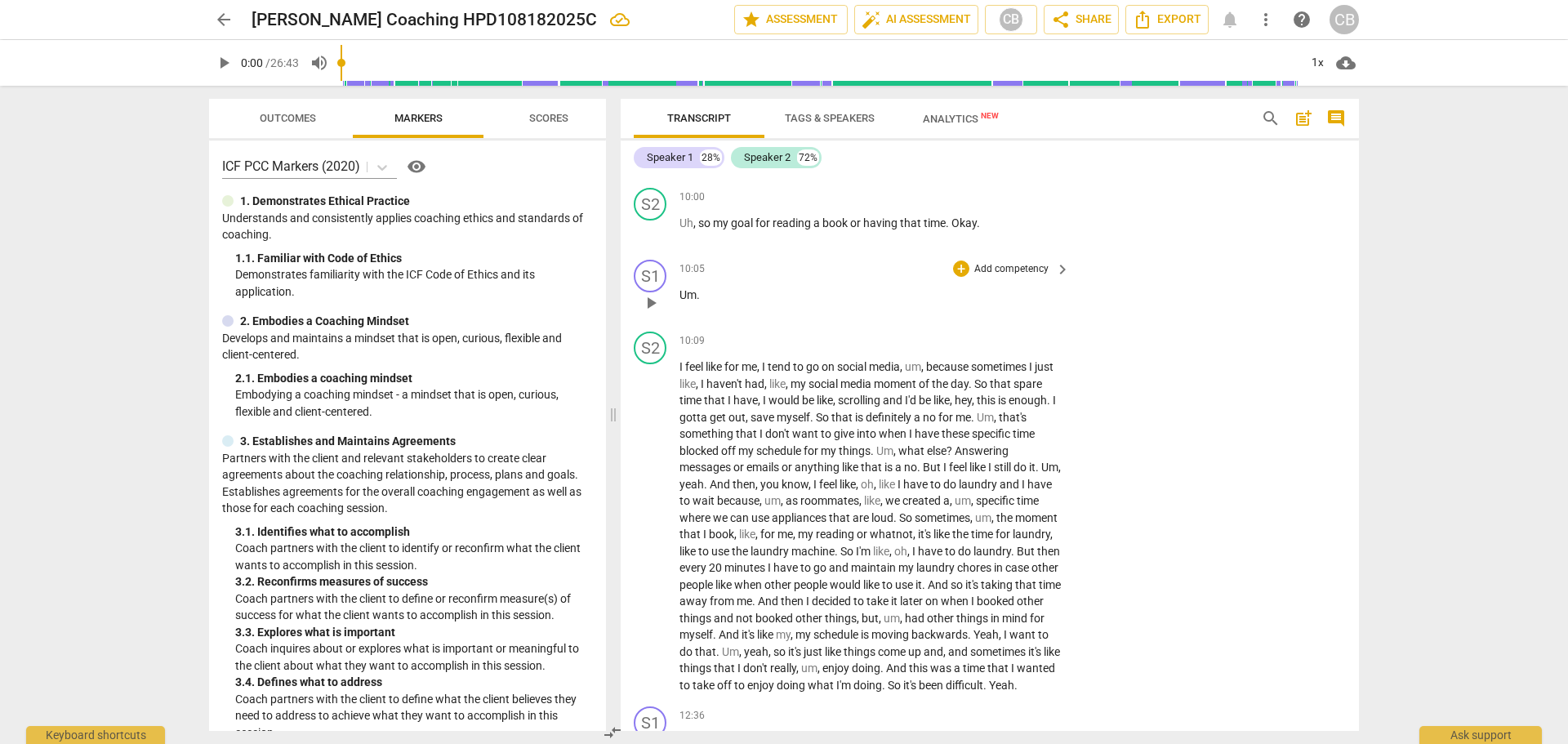
click at [682, 294] on span "Um" at bounding box center [688, 295] width 17 height 13
click at [652, 303] on span "play_arrow" at bounding box center [651, 303] width 19 height 19
click at [652, 303] on span "pause" at bounding box center [651, 303] width 19 height 19
click at [683, 293] on span "Um" at bounding box center [688, 295] width 17 height 13
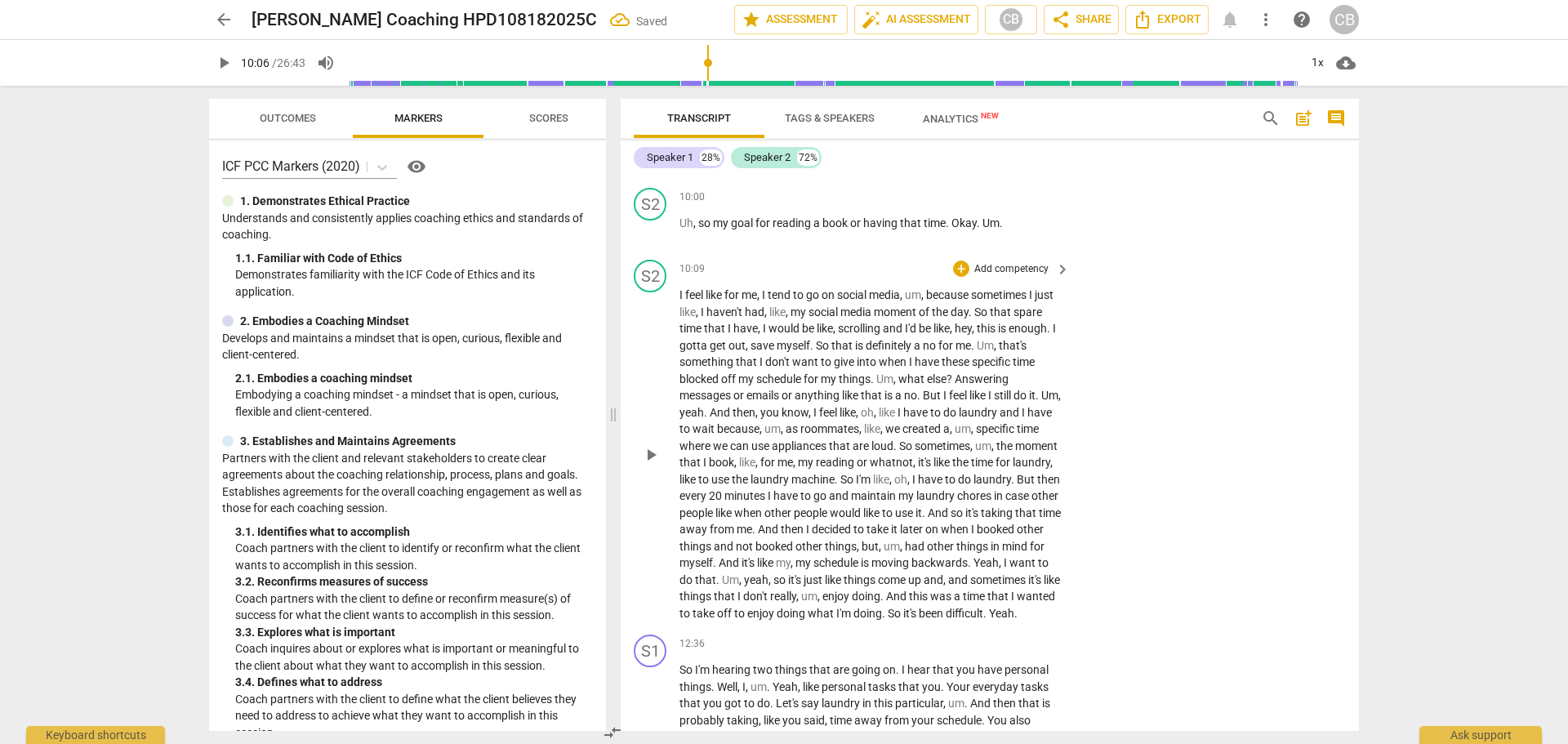
click at [680, 294] on span "I" at bounding box center [683, 295] width 6 height 13
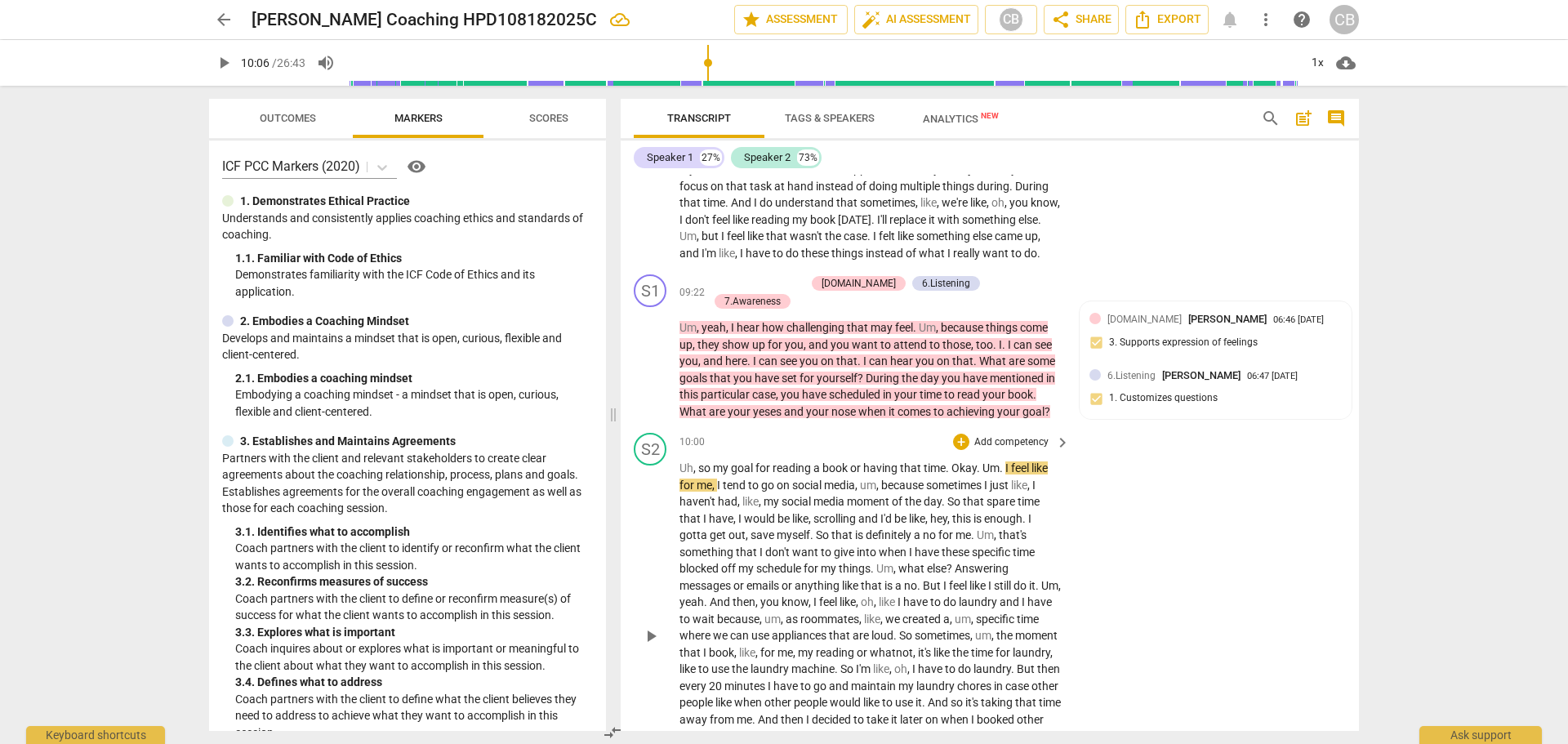
scroll to position [2778, 0]
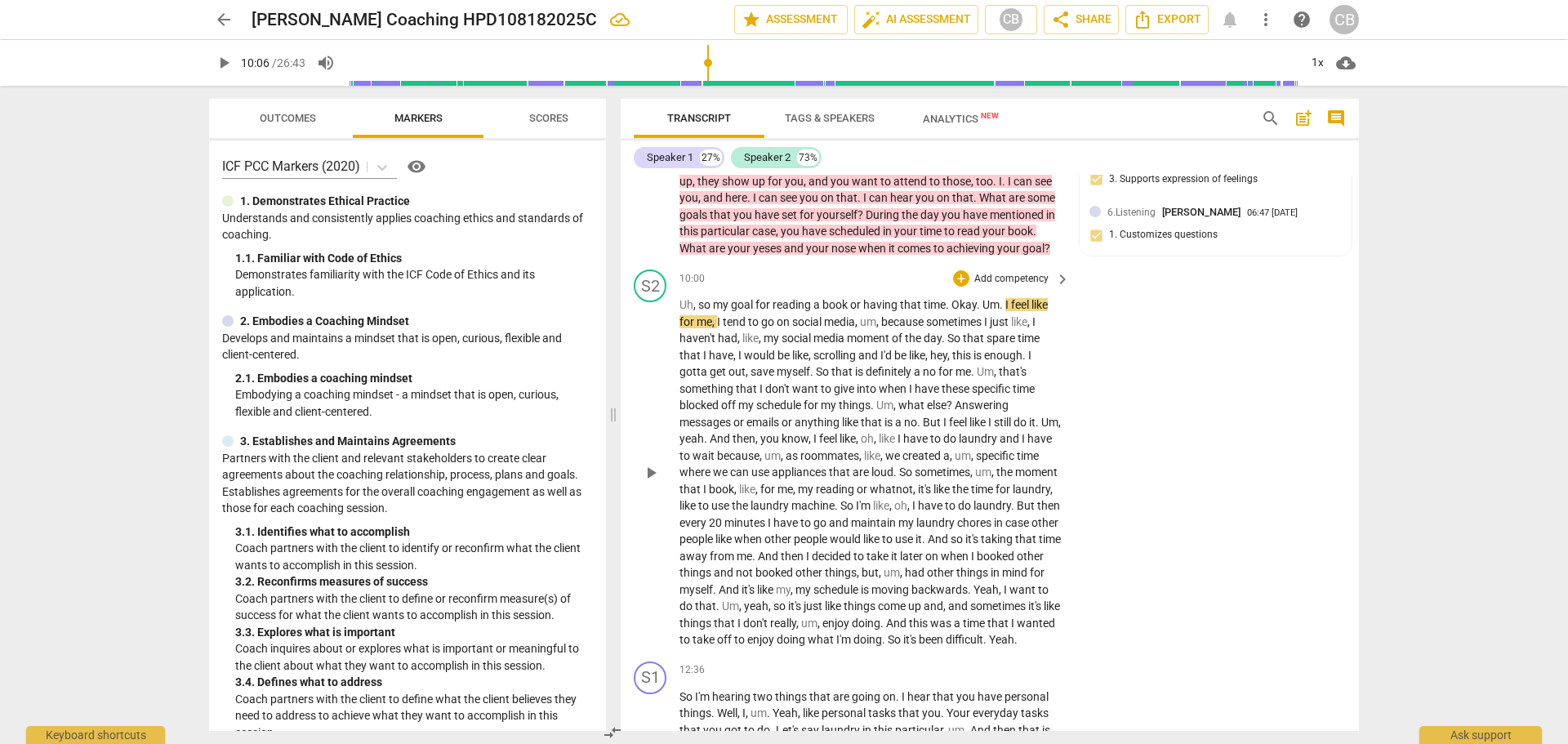
click at [658, 479] on span "play_arrow" at bounding box center [651, 473] width 19 height 19
click at [651, 482] on span "pause" at bounding box center [651, 473] width 19 height 19
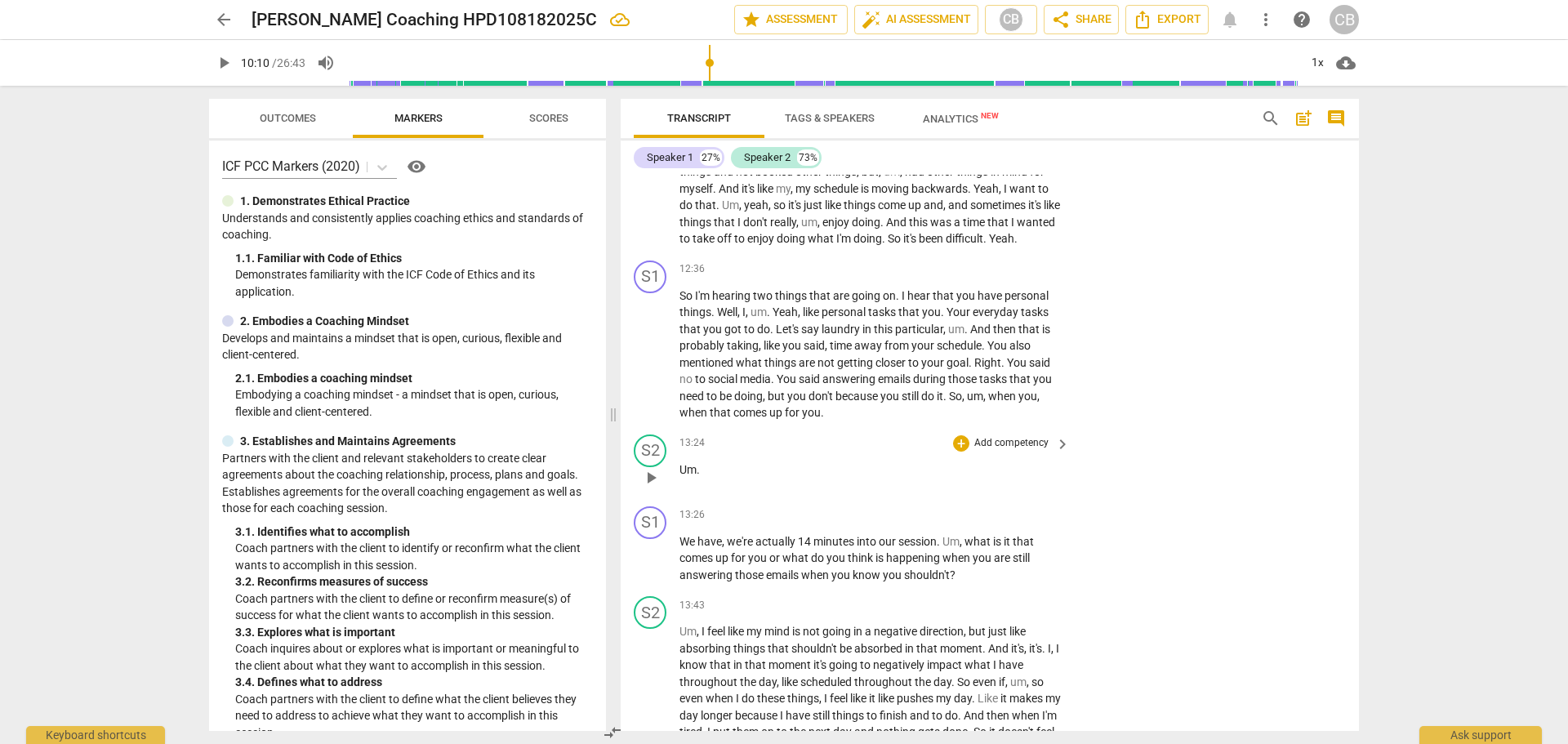
scroll to position [3268, 0]
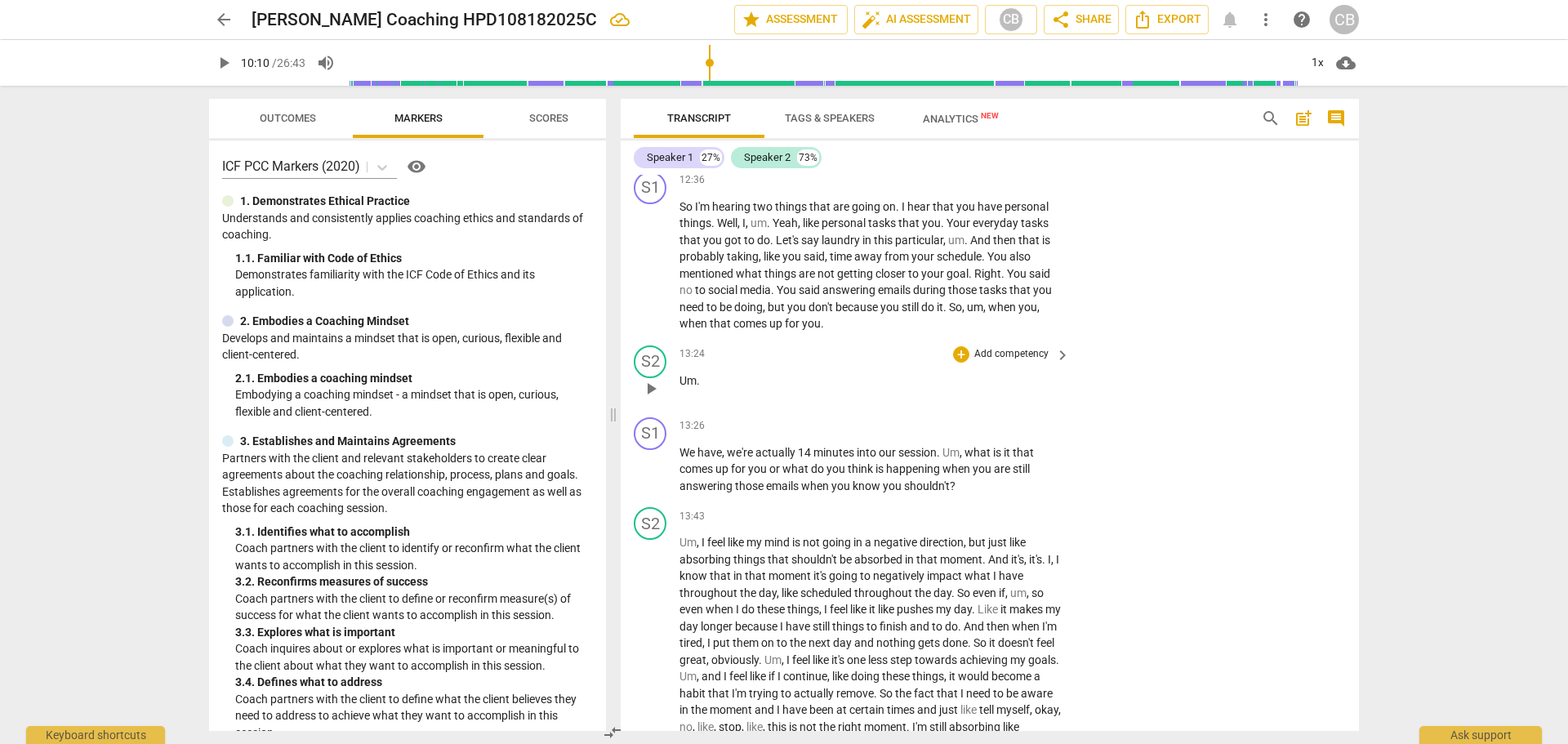
click at [651, 398] on span "play_arrow" at bounding box center [651, 389] width 19 height 19
click at [650, 398] on span "pause" at bounding box center [651, 389] width 19 height 19
type input "807"
click at [683, 387] on span "Um" at bounding box center [688, 381] width 17 height 13
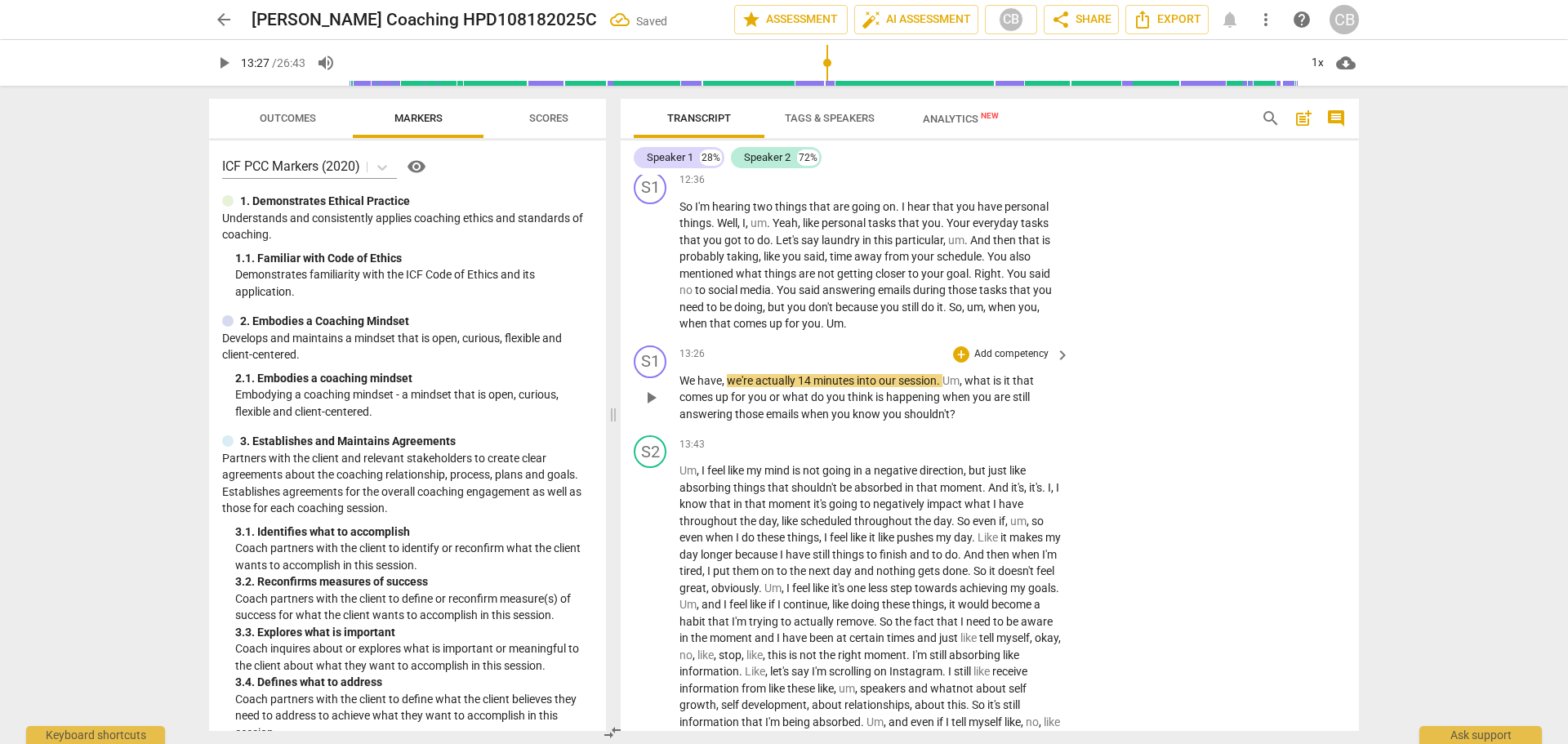
click at [680, 387] on span "We" at bounding box center [688, 381] width 18 height 13
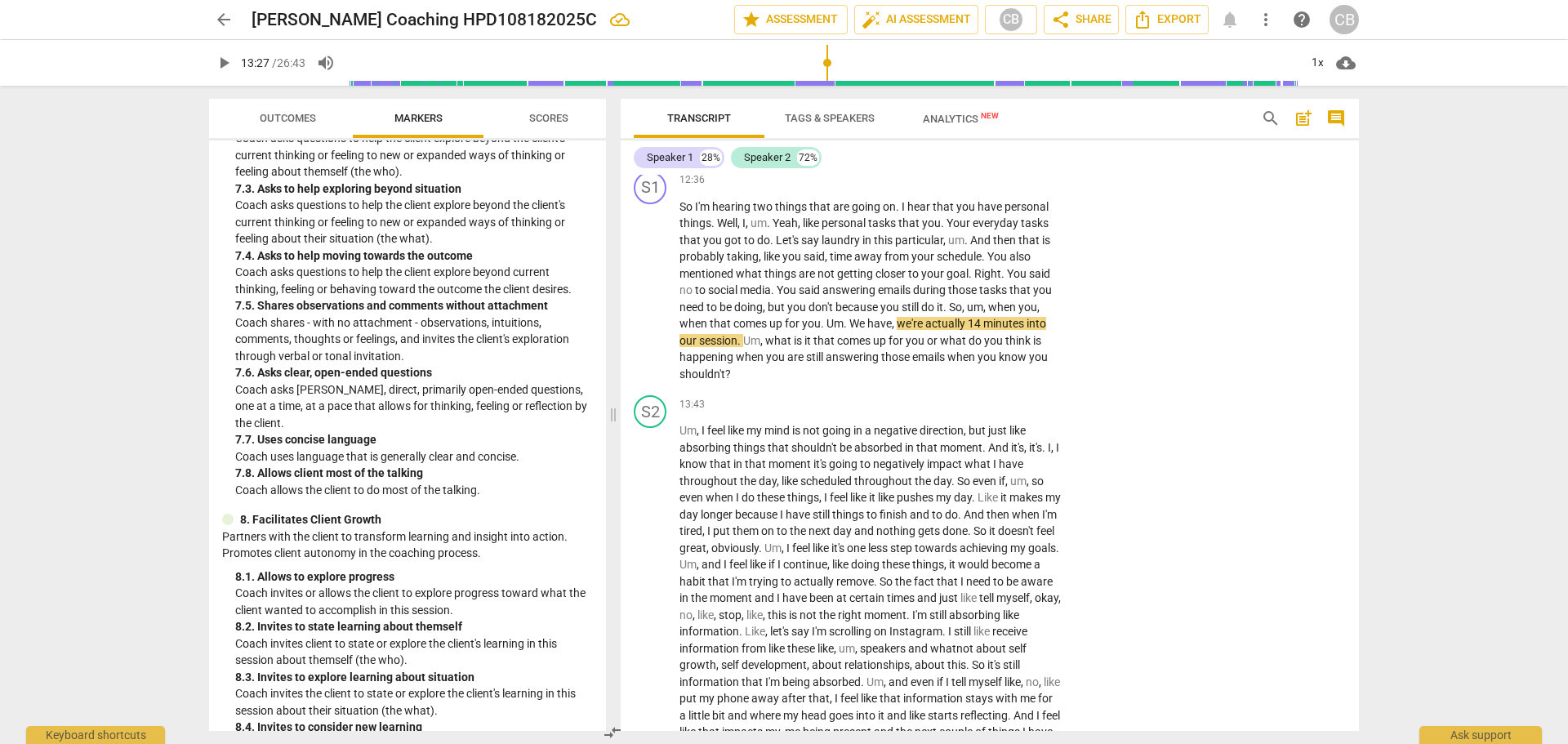
scroll to position [1797, 0]
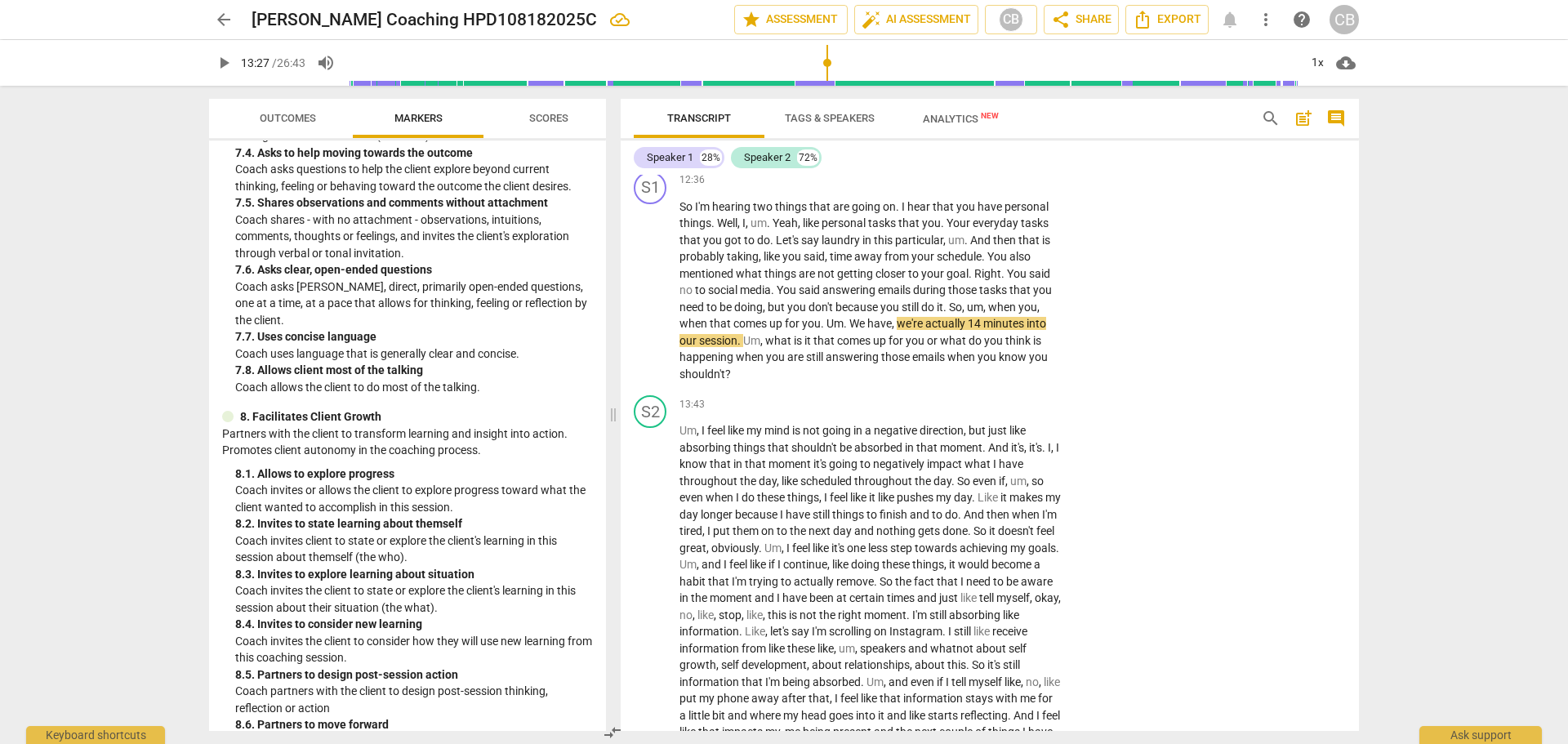
click at [229, 17] on span "arrow_back" at bounding box center [224, 19] width 19 height 19
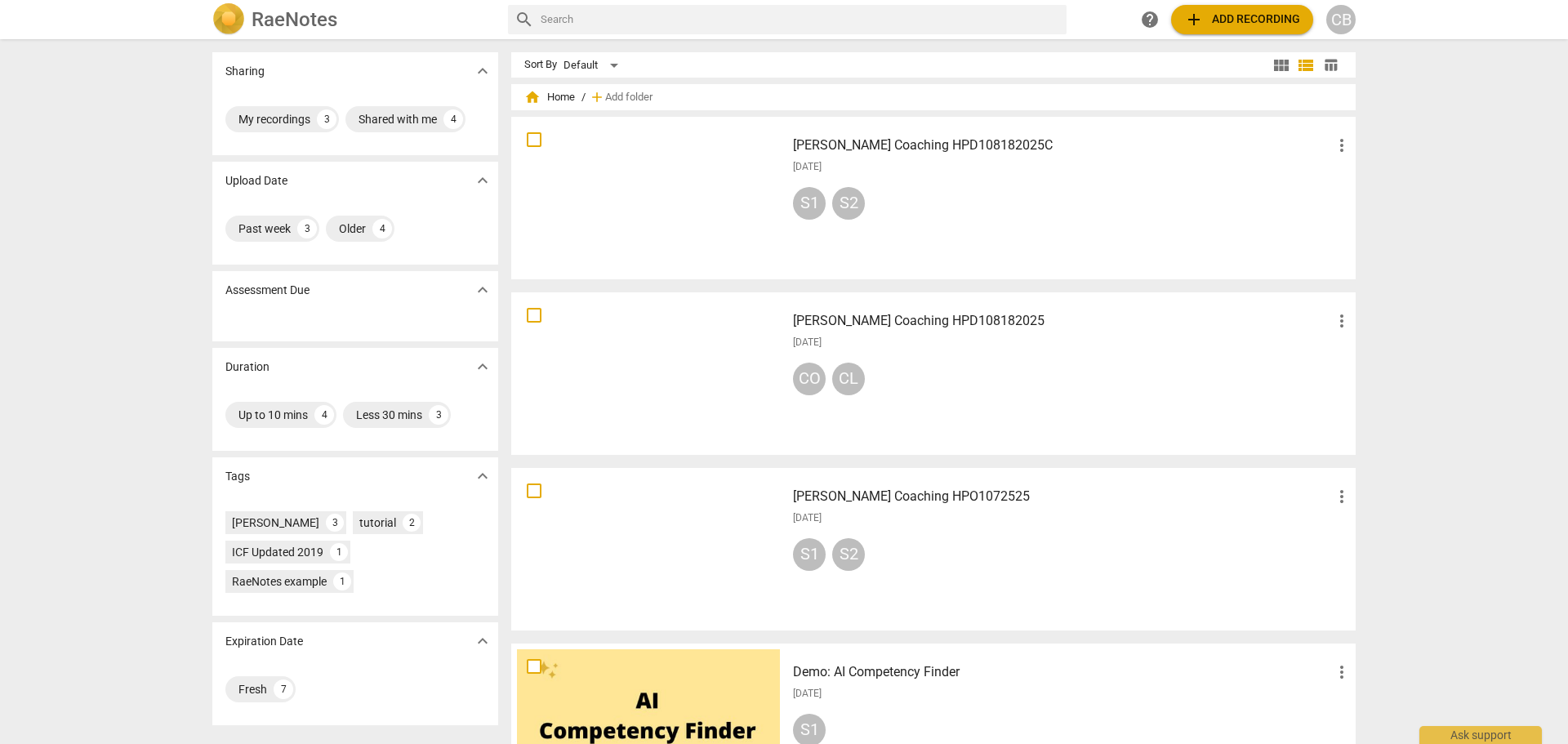
click at [944, 382] on div "CO CL" at bounding box center [1073, 382] width 559 height 39
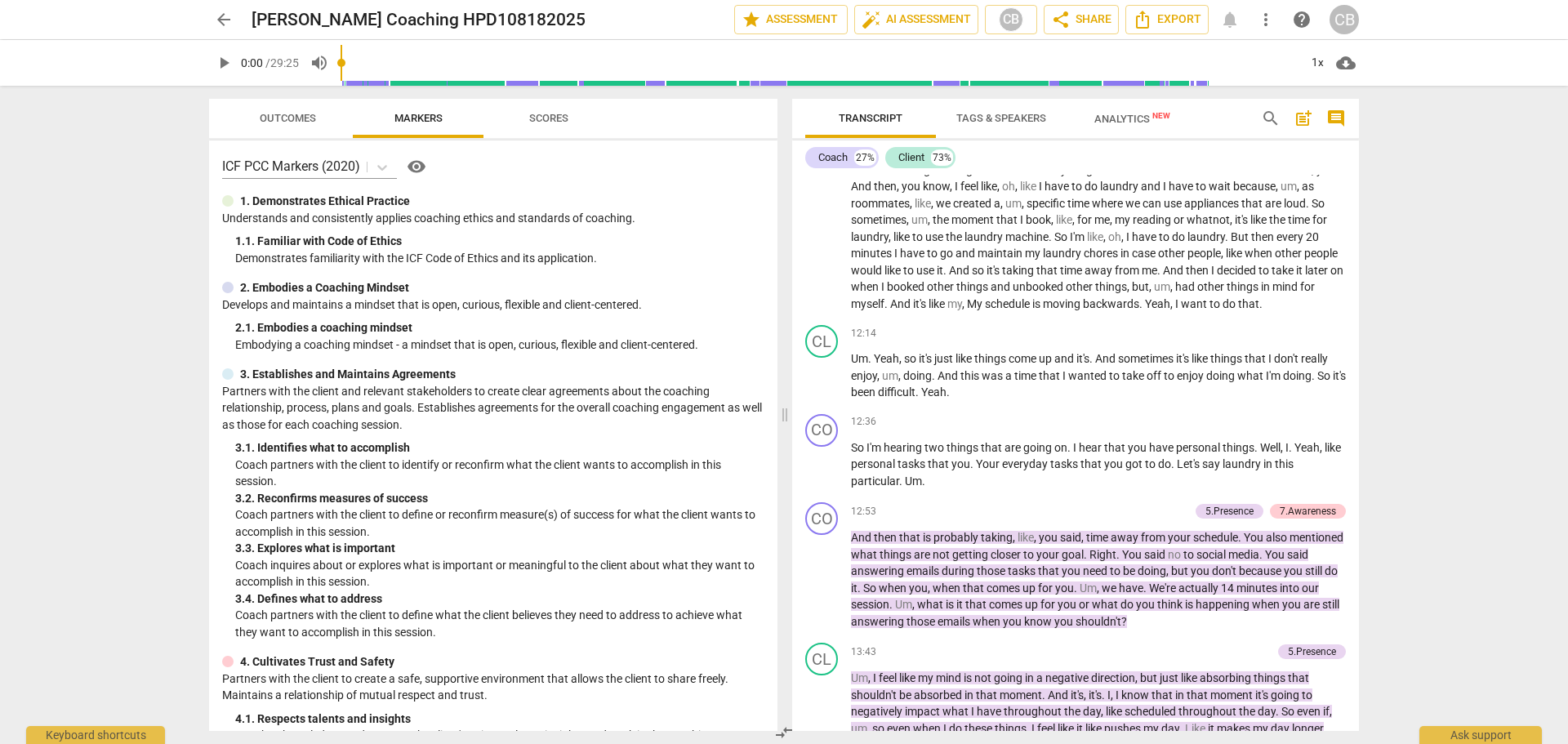
scroll to position [2451, 0]
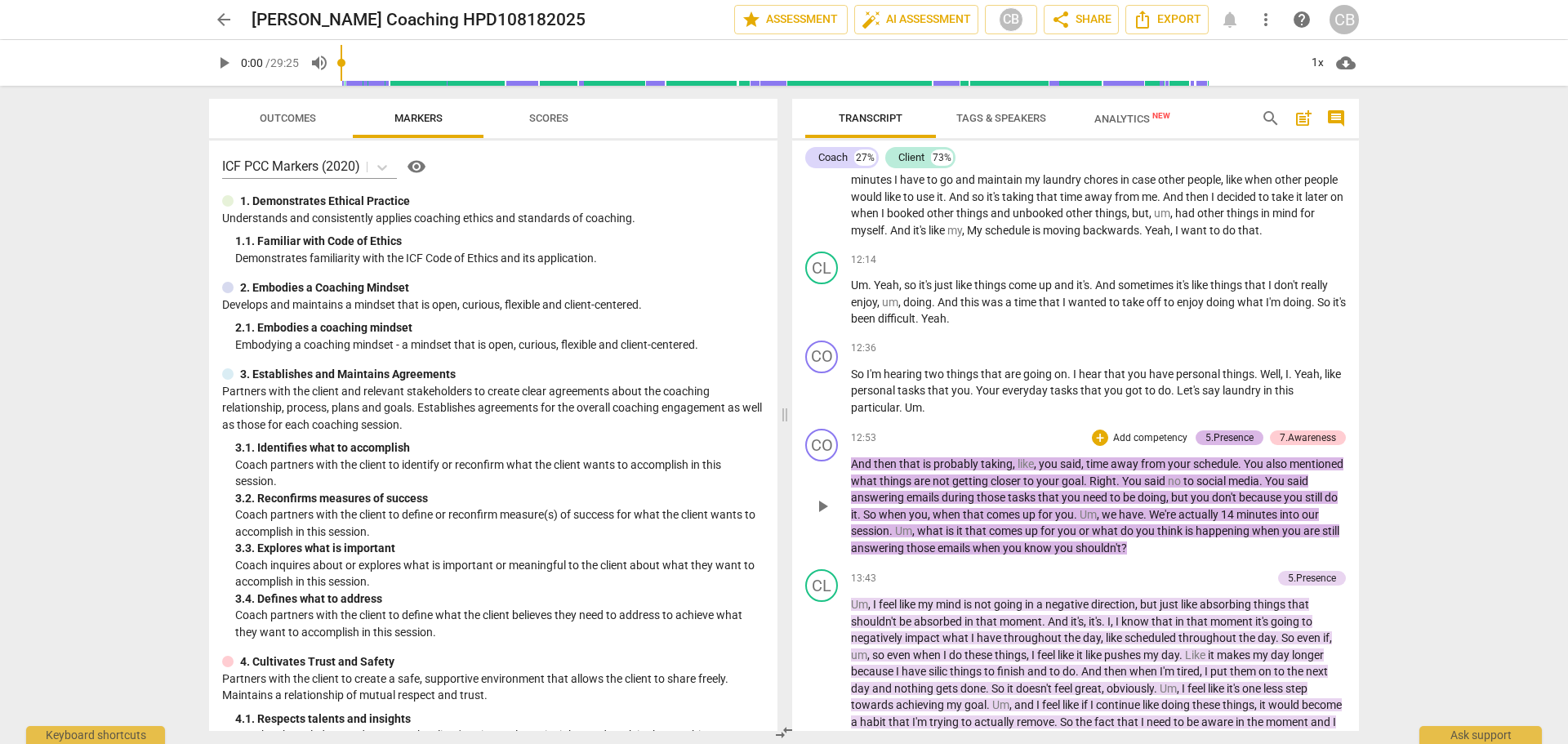
click at [1231, 445] on div "5.Presence" at bounding box center [1230, 438] width 48 height 14
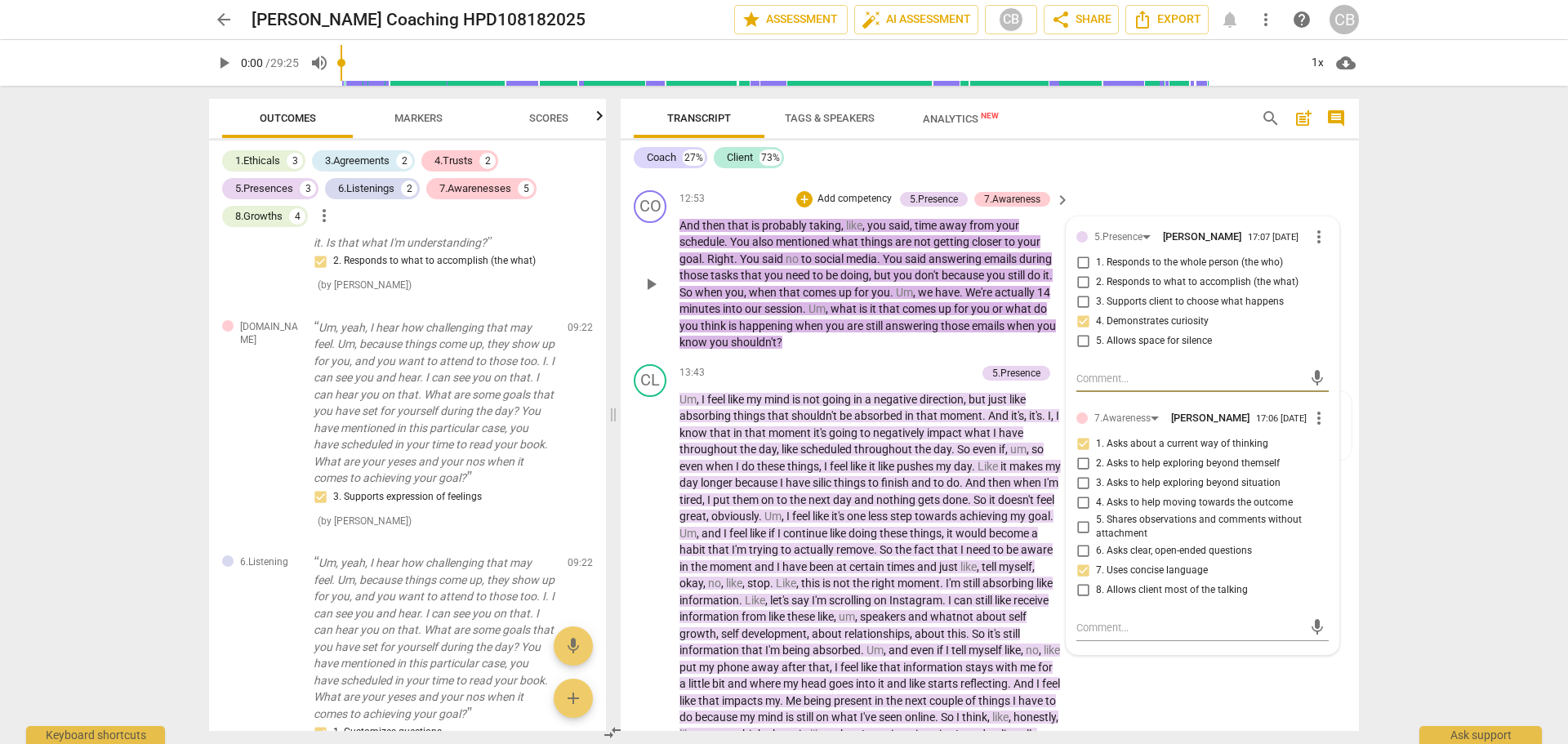
scroll to position [1351, 0]
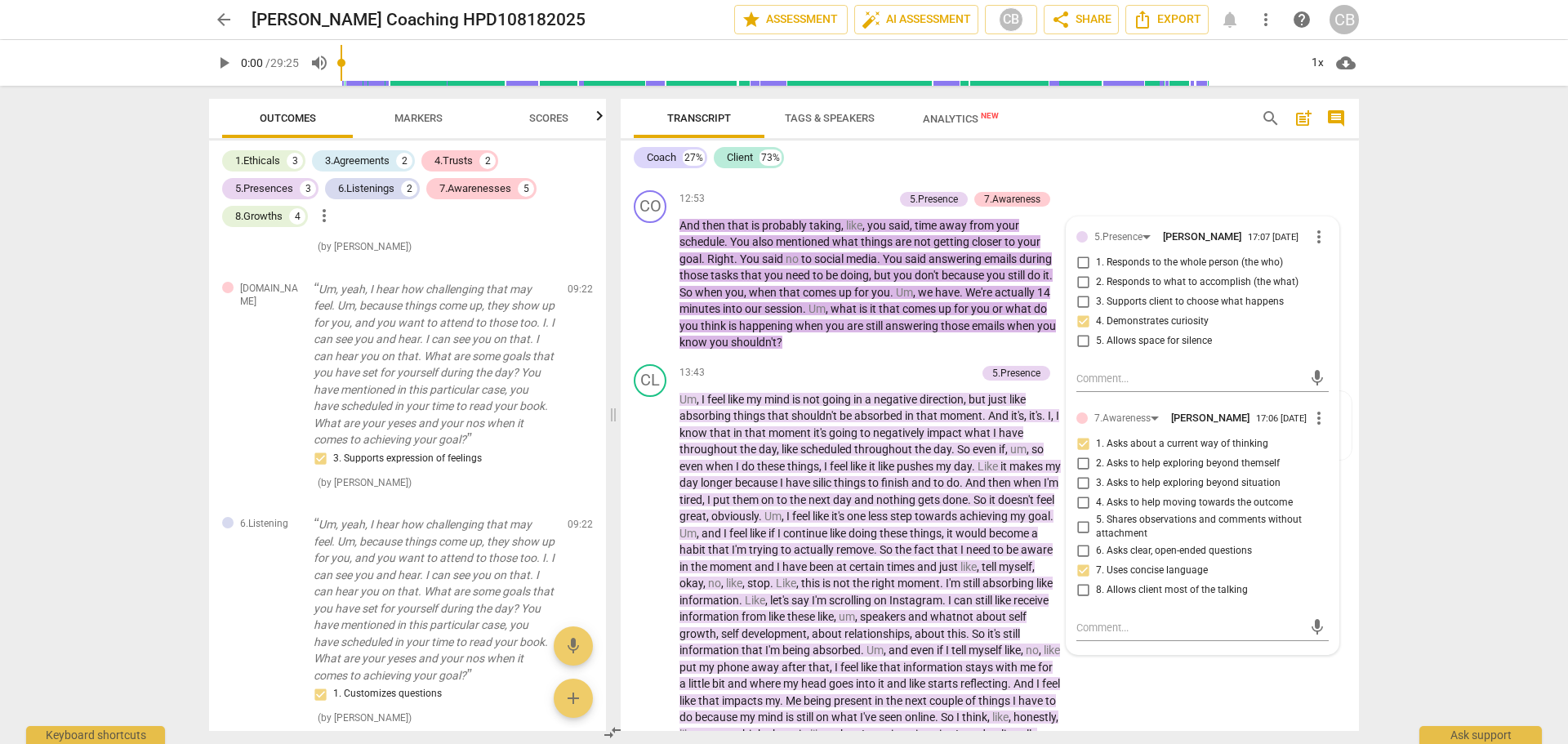
click at [1240, 181] on div "CO play_arrow pause 12:36 + Add competency keyboard_arrow_right So I'm hearing …" at bounding box center [990, 138] width 738 height 91
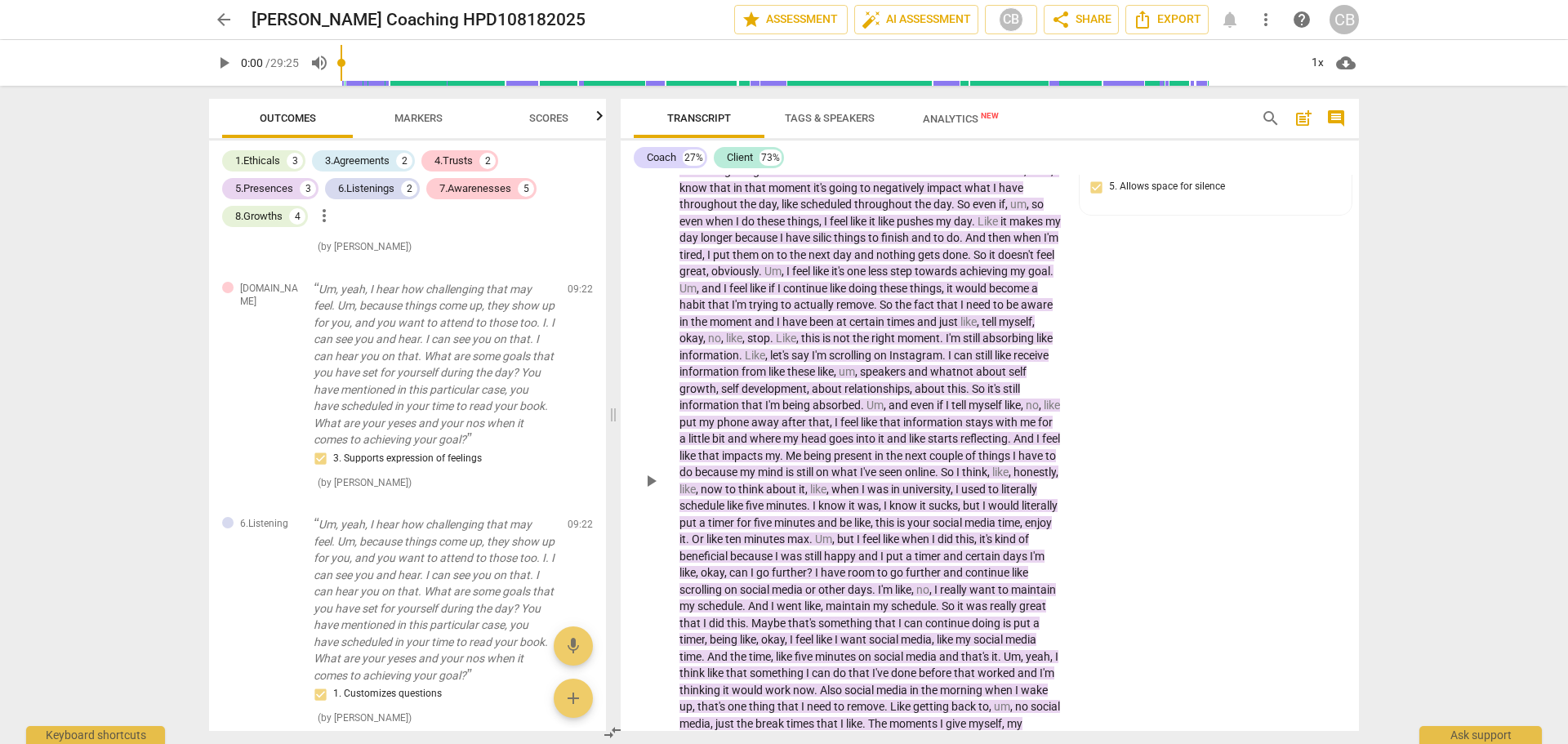
scroll to position [3189, 0]
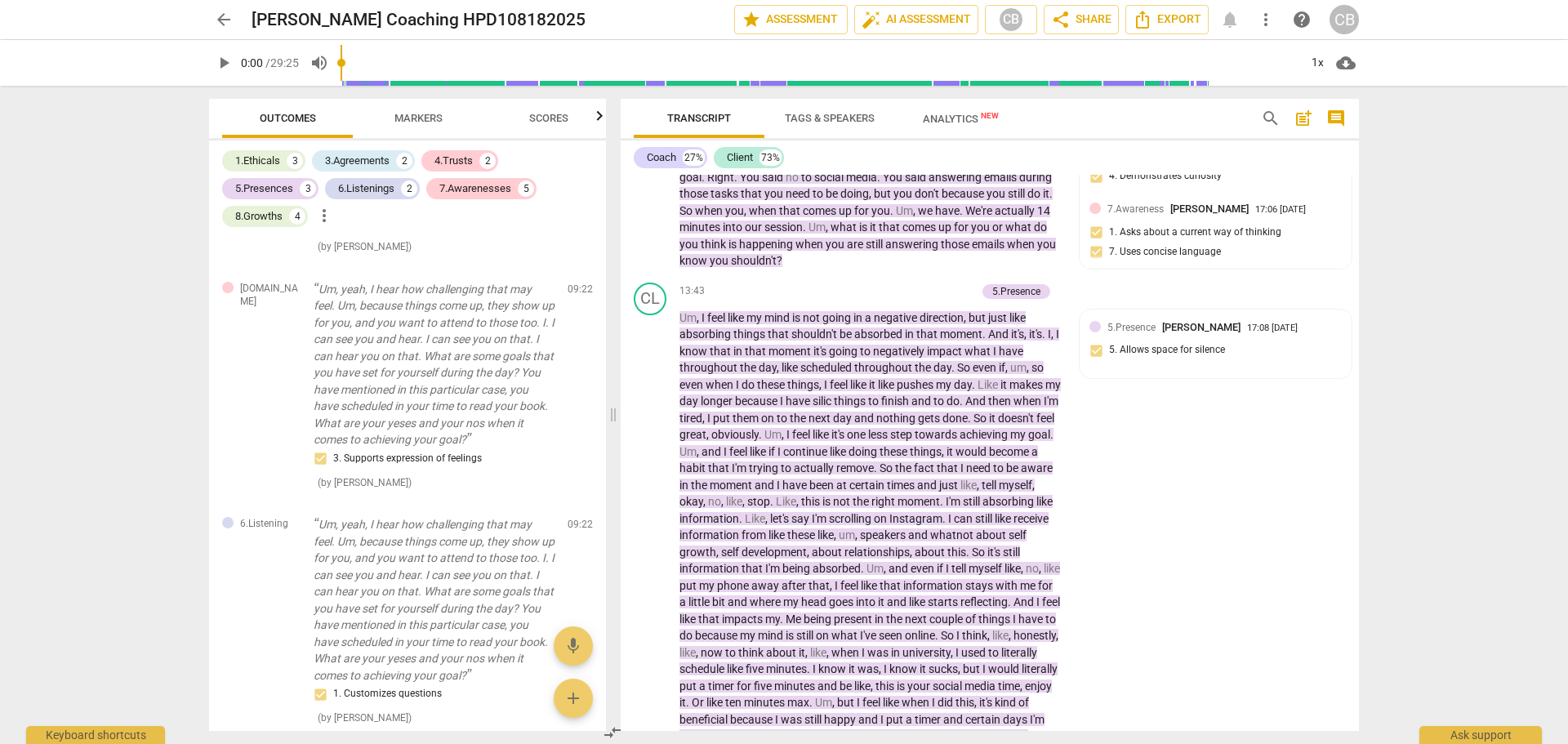
click at [220, 11] on span "arrow_back" at bounding box center [224, 19] width 19 height 19
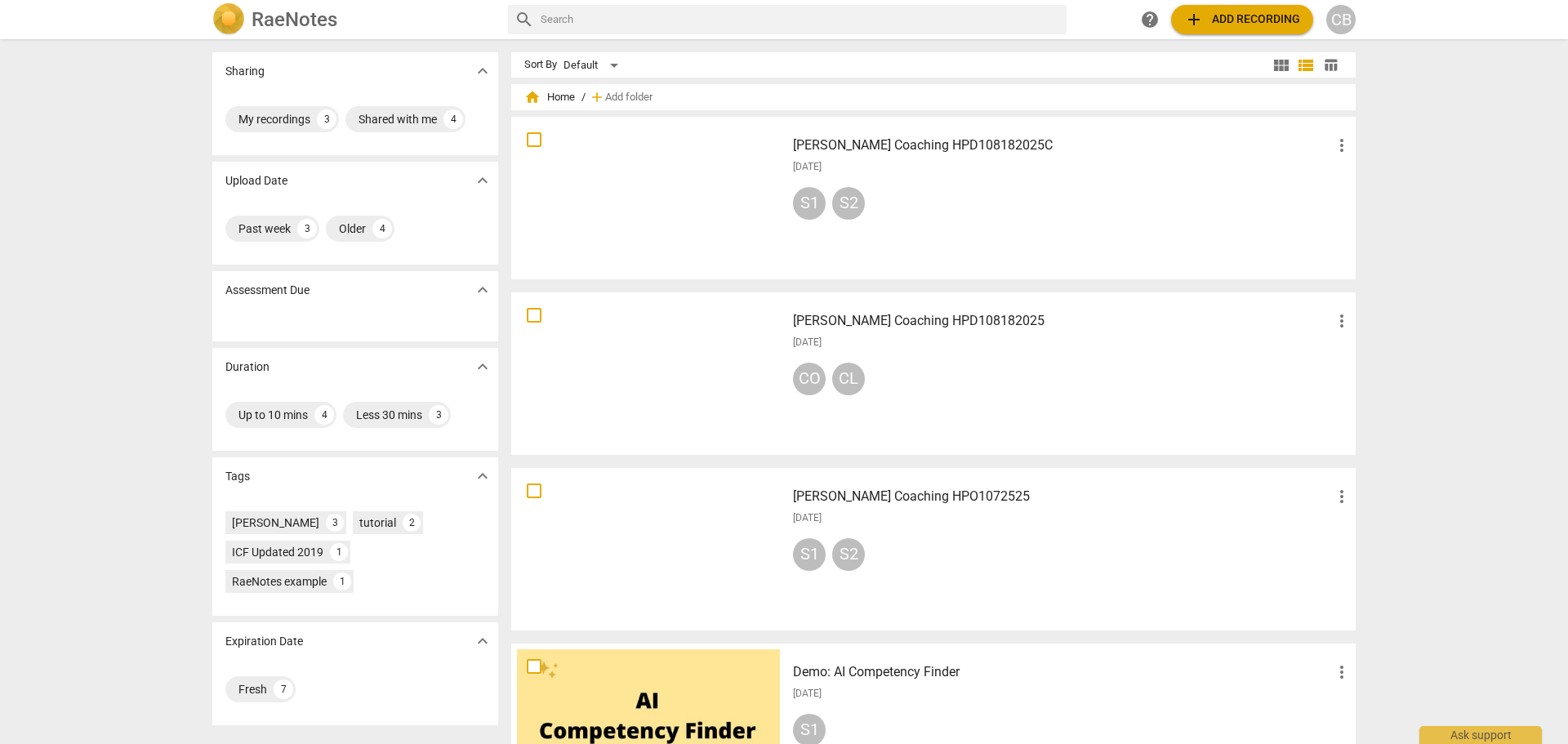
click at [900, 231] on div "[PERSON_NAME] Coaching HPD108182025C more_vert [DATE] S1 S2" at bounding box center [1072, 198] width 585 height 151
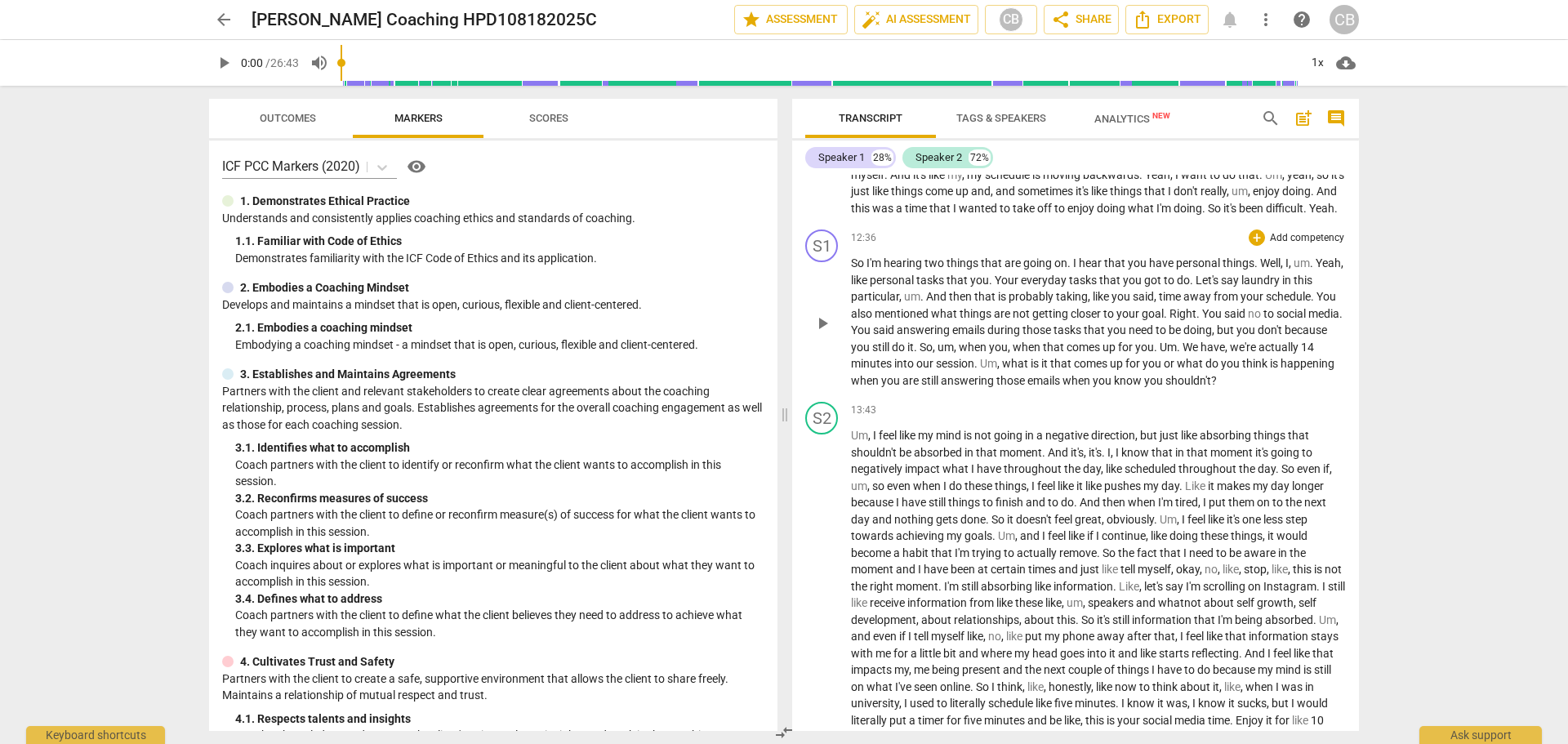
scroll to position [2778, 0]
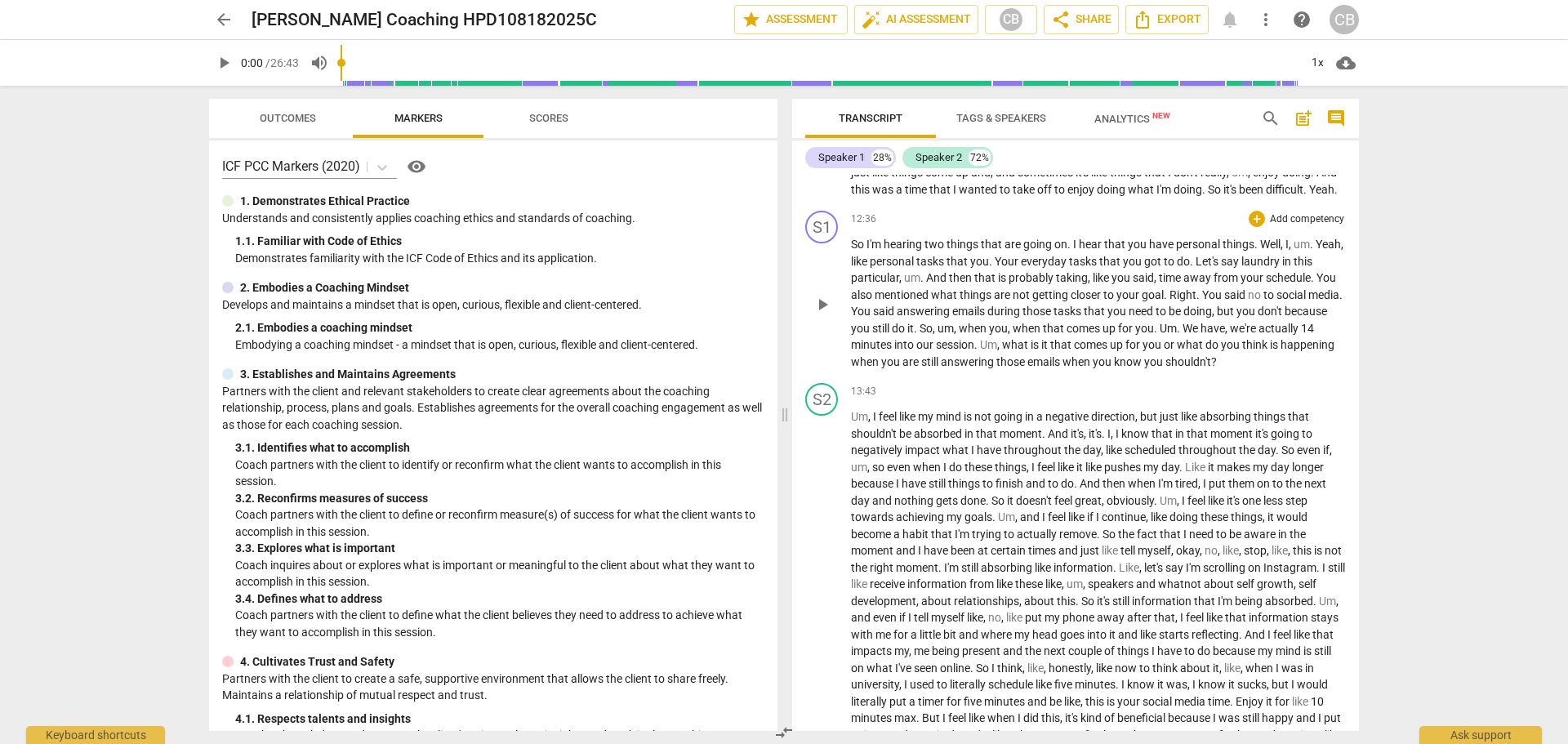
click at [1281, 227] on p "Add competency" at bounding box center [1307, 219] width 78 height 14
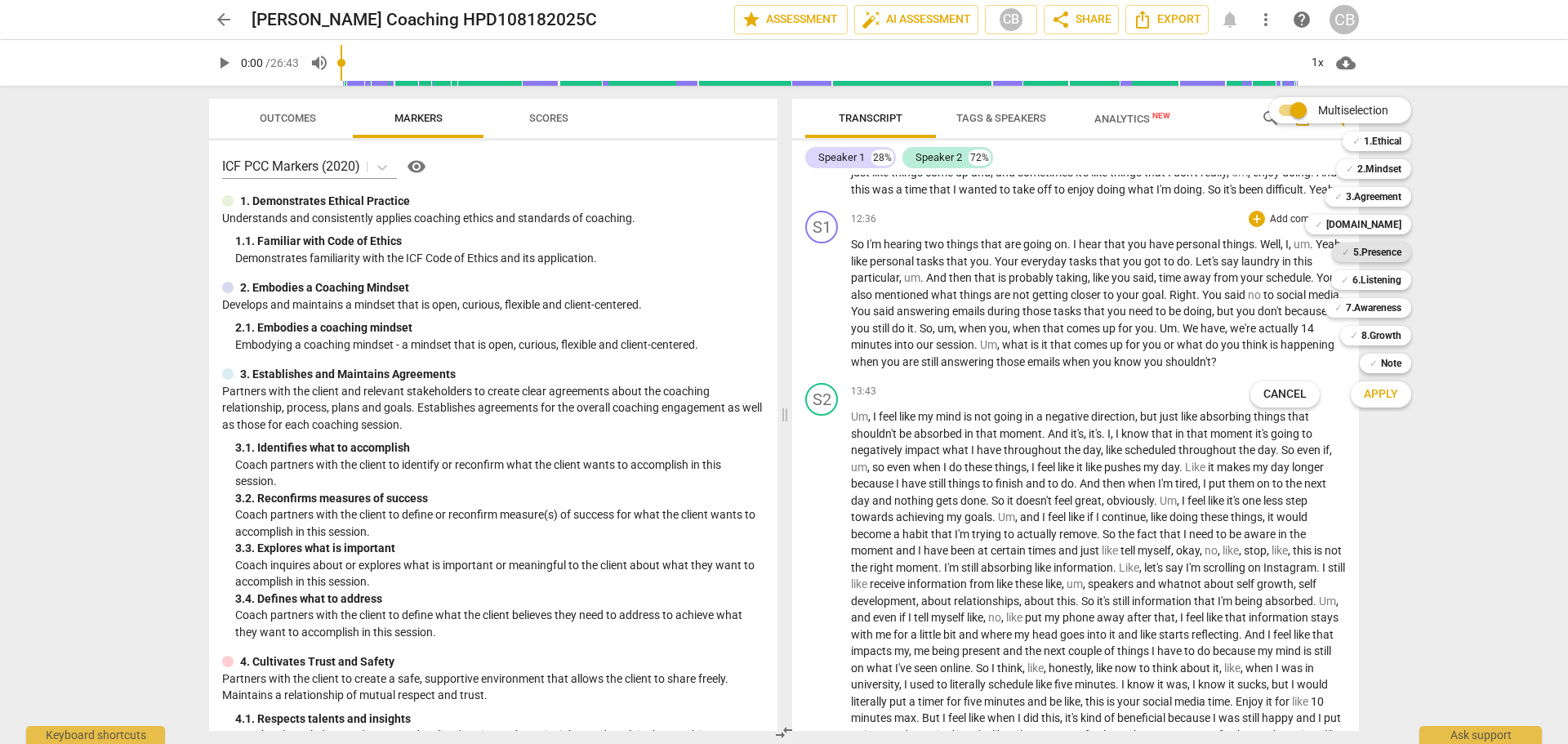
click at [1380, 254] on b "5.Presence" at bounding box center [1378, 252] width 48 height 19
drag, startPoint x: 1378, startPoint y: 193, endPoint x: 1388, endPoint y: 268, distance: 75.7
click at [1388, 268] on div "Multiselection m ✓ 1.Ethical 1 ✓ 2.Mindset 2 ✓ 3.Agreement 3 ✓ [DOMAIN_NAME] 4 …" at bounding box center [1343, 252] width 198 height 319
click at [1368, 302] on b "7.Awareness" at bounding box center [1374, 307] width 56 height 19
click at [1396, 398] on button "Apply" at bounding box center [1380, 395] width 60 height 30
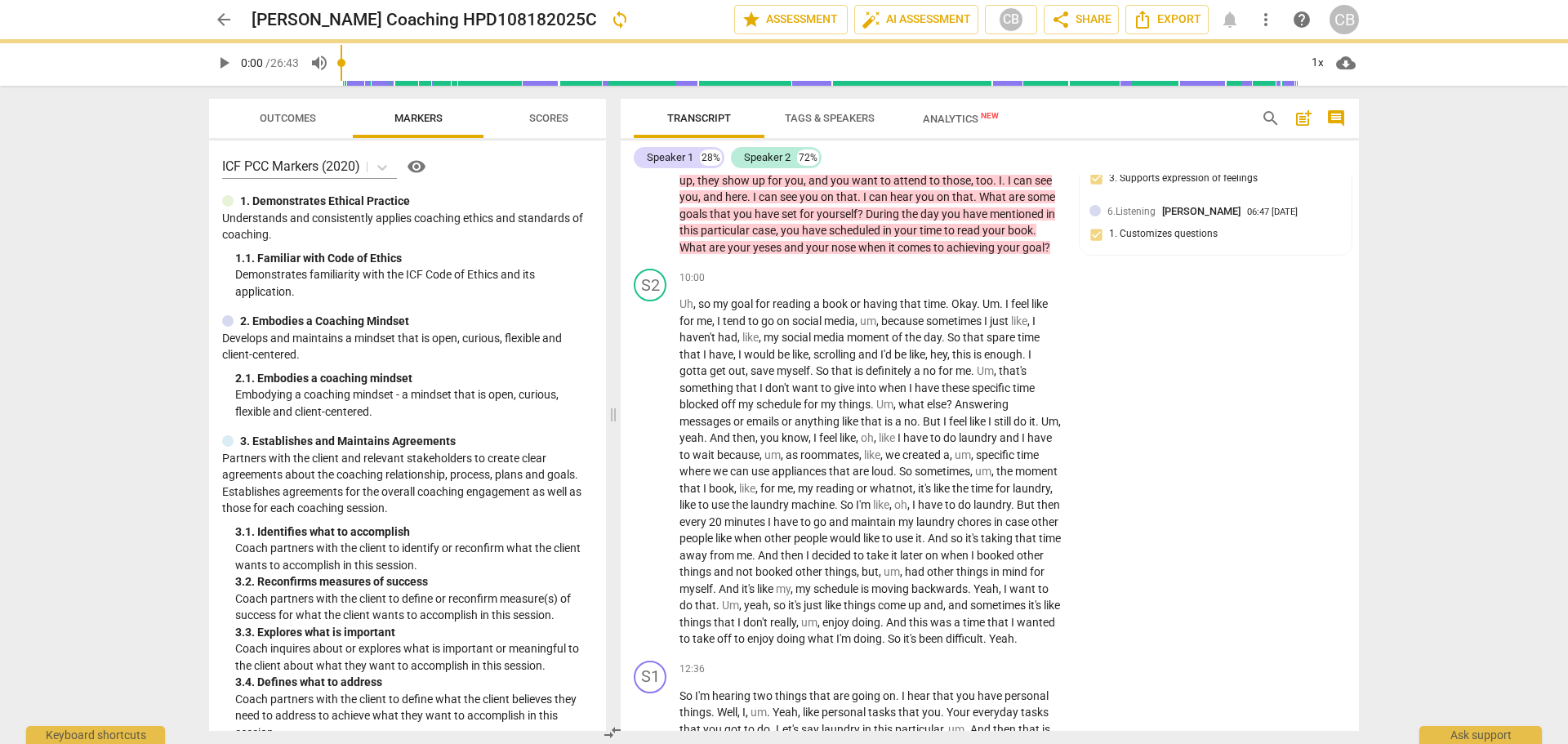
scroll to position [3124, 0]
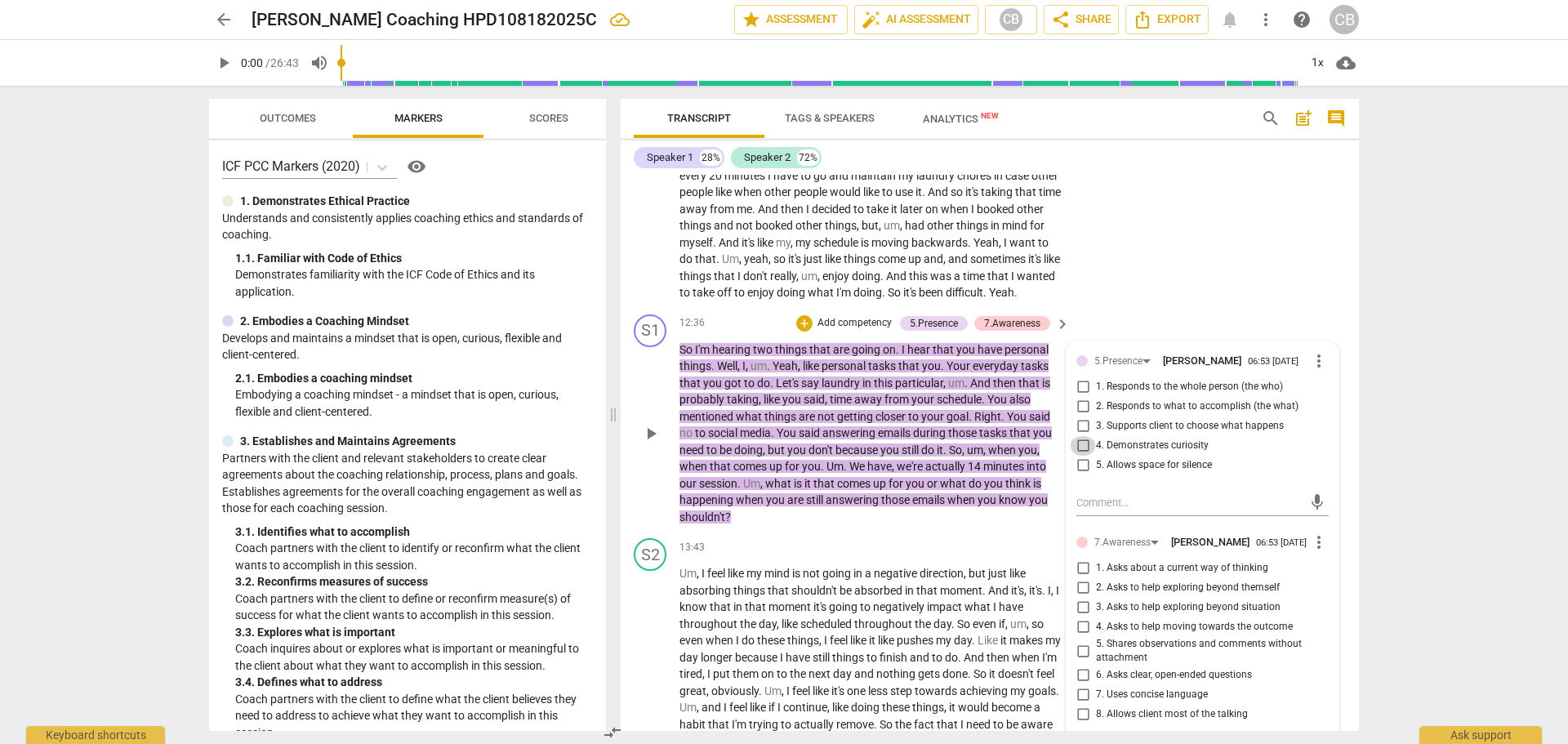
click at [1080, 456] on input "4. Demonstrates curiosity" at bounding box center [1083, 446] width 26 height 19
checkbox input "true"
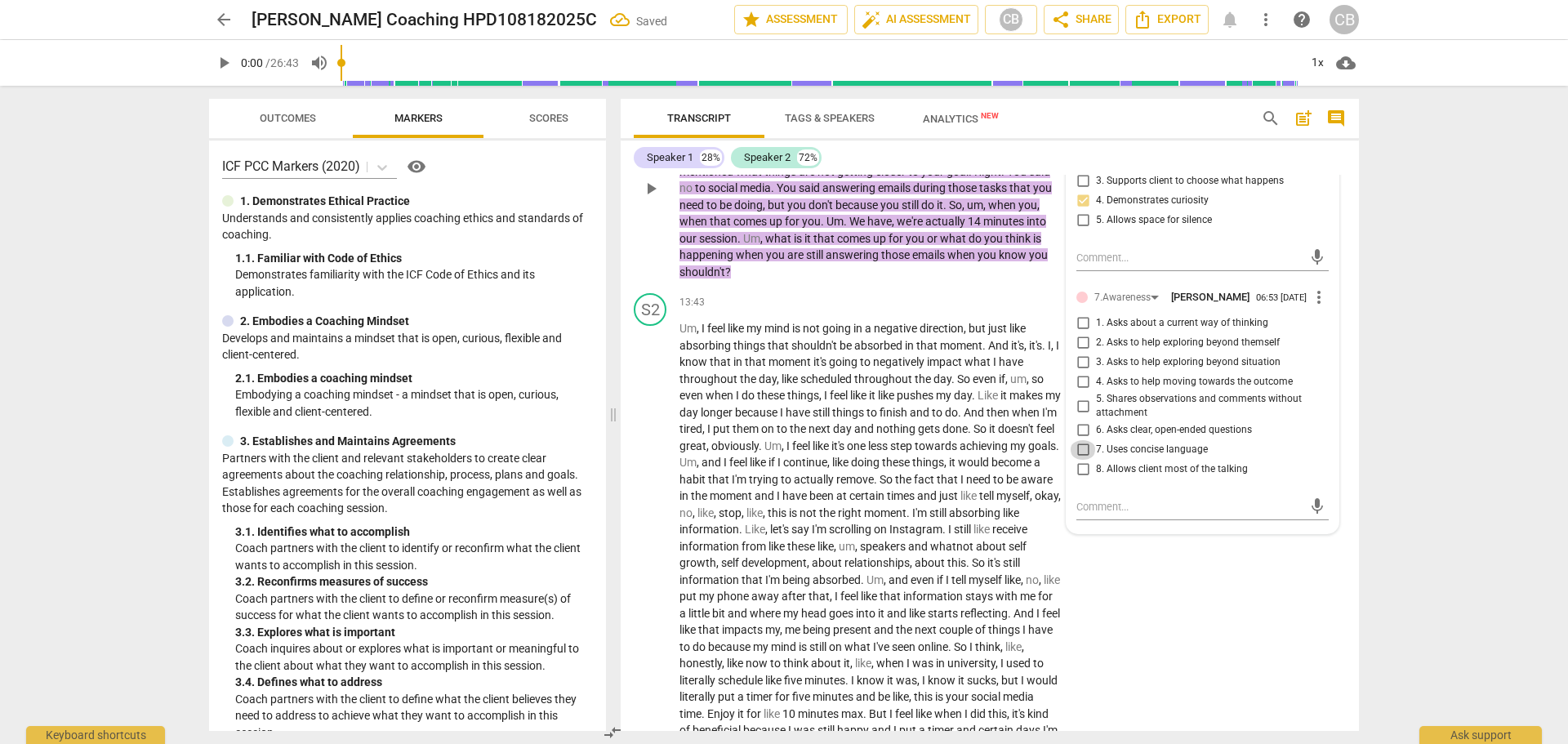
click at [1081, 460] on input "7. Uses concise language" at bounding box center [1083, 450] width 26 height 19
checkbox input "true"
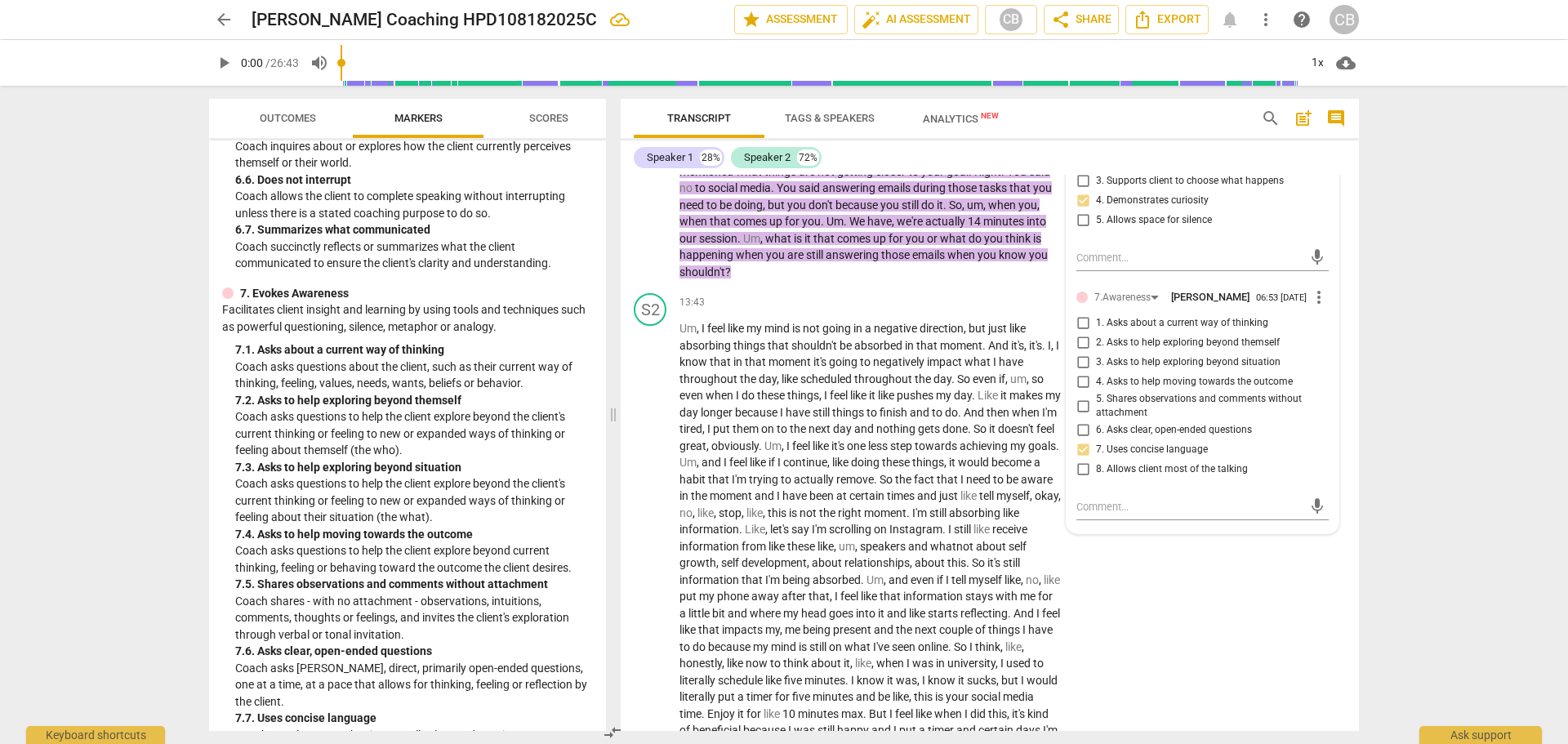
scroll to position [1552, 0]
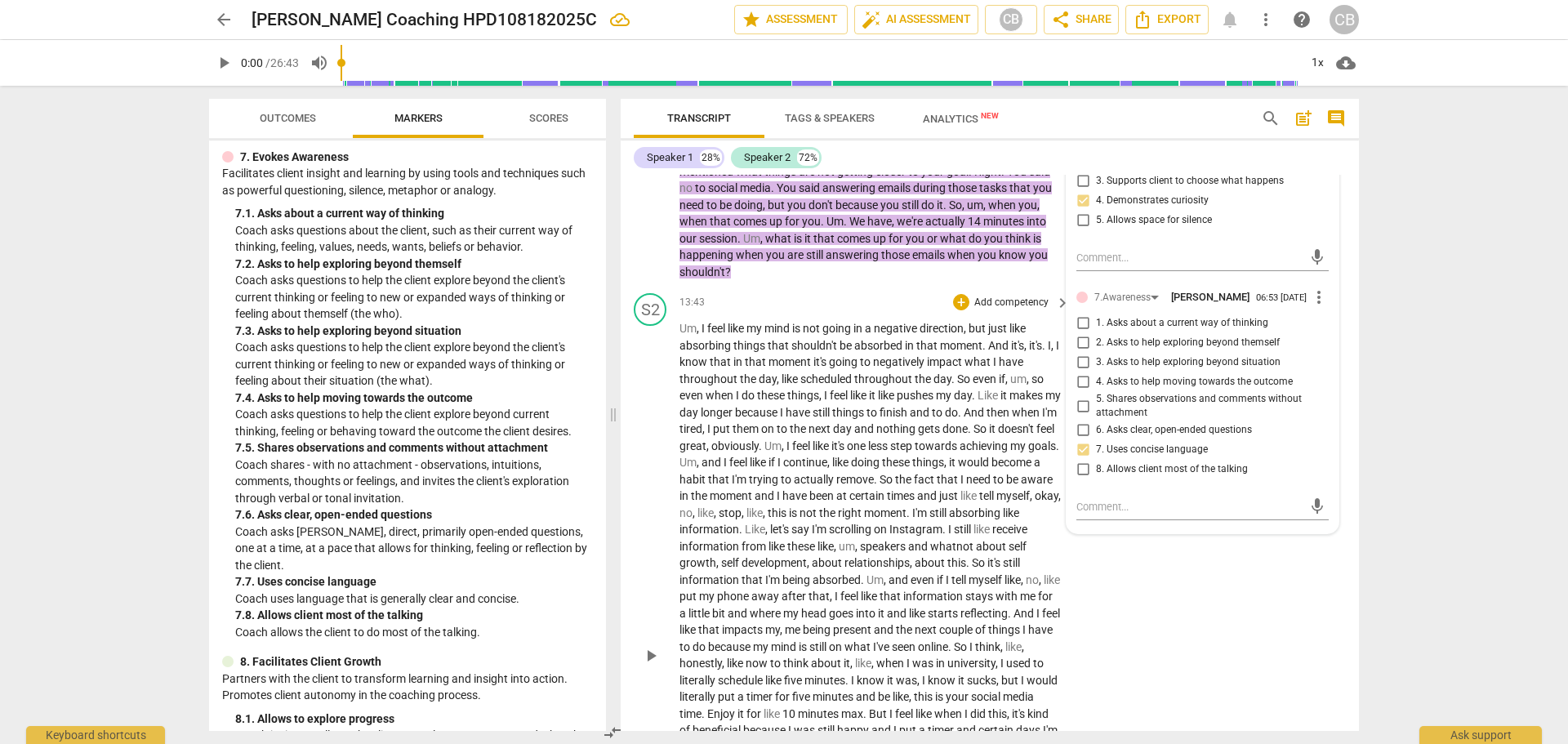
click at [1220, 631] on div "S2 play_arrow pause 13:43 + Add competency keyboard_arrow_right Um , I feel lik…" at bounding box center [990, 643] width 738 height 710
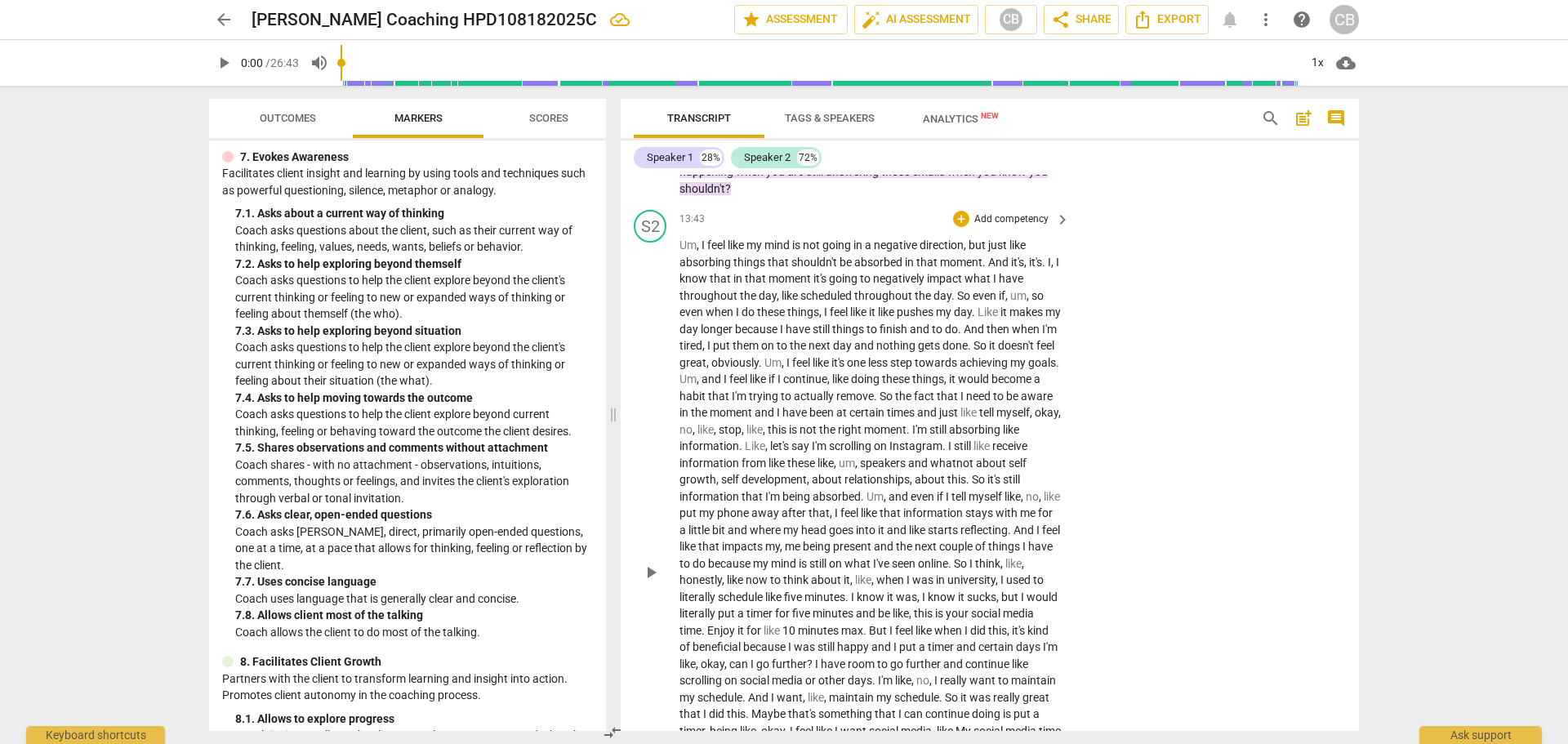
scroll to position [3452, 0]
click at [1018, 229] on p "Add competency" at bounding box center [1011, 221] width 78 height 14
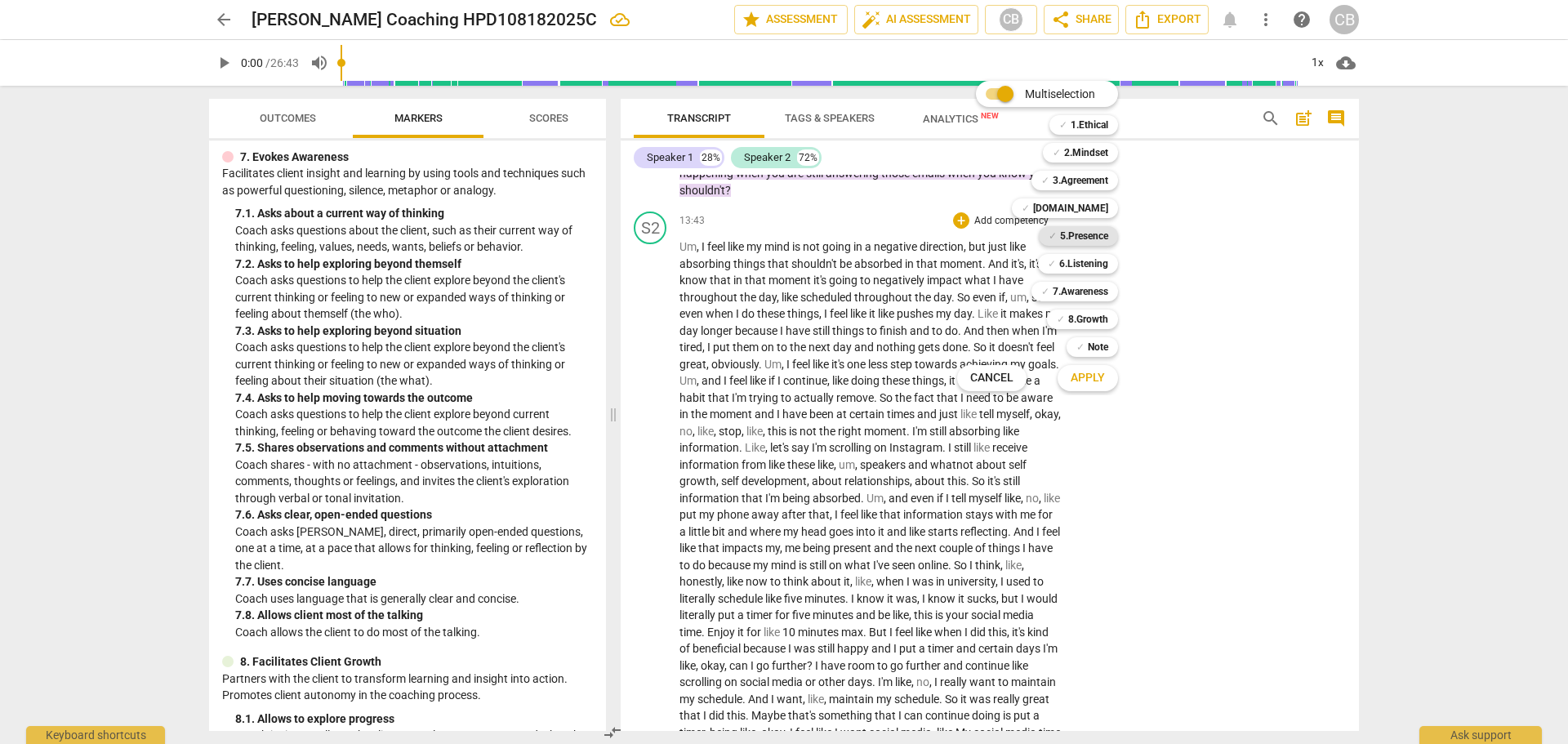
click at [1080, 237] on b "5.Presence" at bounding box center [1085, 236] width 48 height 19
click at [1095, 377] on span "Apply" at bounding box center [1088, 378] width 34 height 16
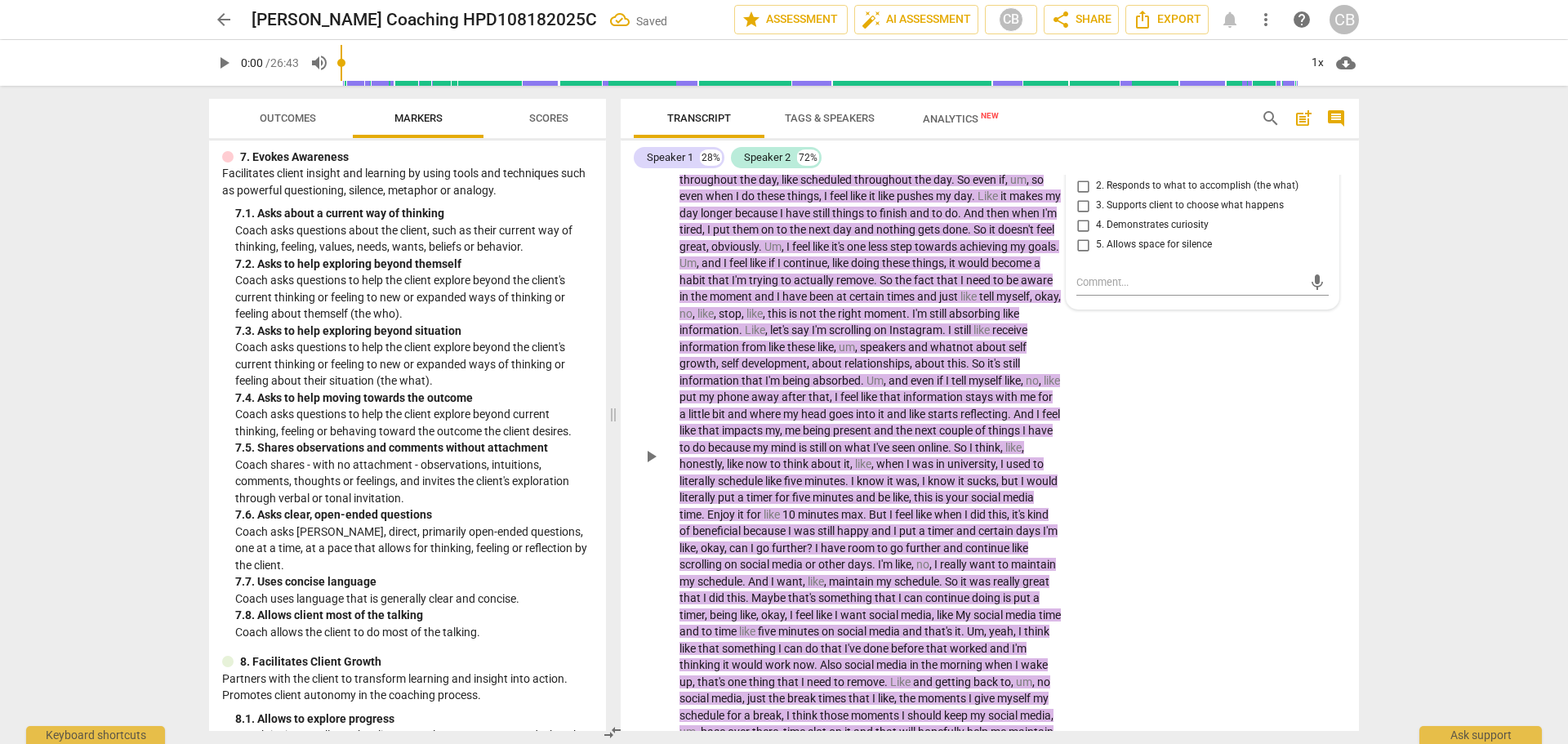
scroll to position [3582, 0]
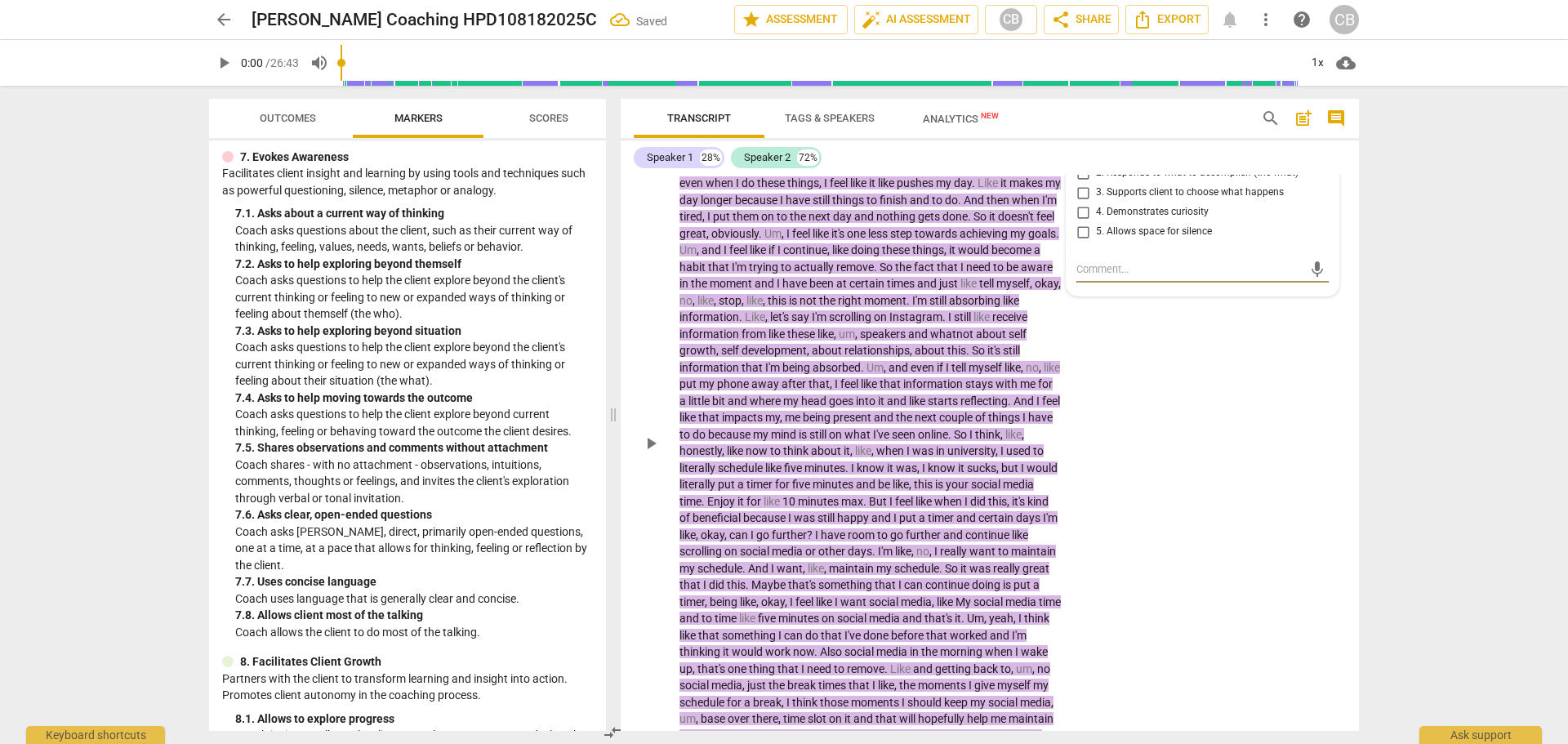
click at [1076, 242] on input "5. Allows space for silence" at bounding box center [1083, 232] width 26 height 19
checkbox input "true"
click at [1184, 444] on div "S2 play_arrow pause 13:43 + Add competency 5.Presence keyboard_arrow_right Um ,…" at bounding box center [990, 430] width 738 height 710
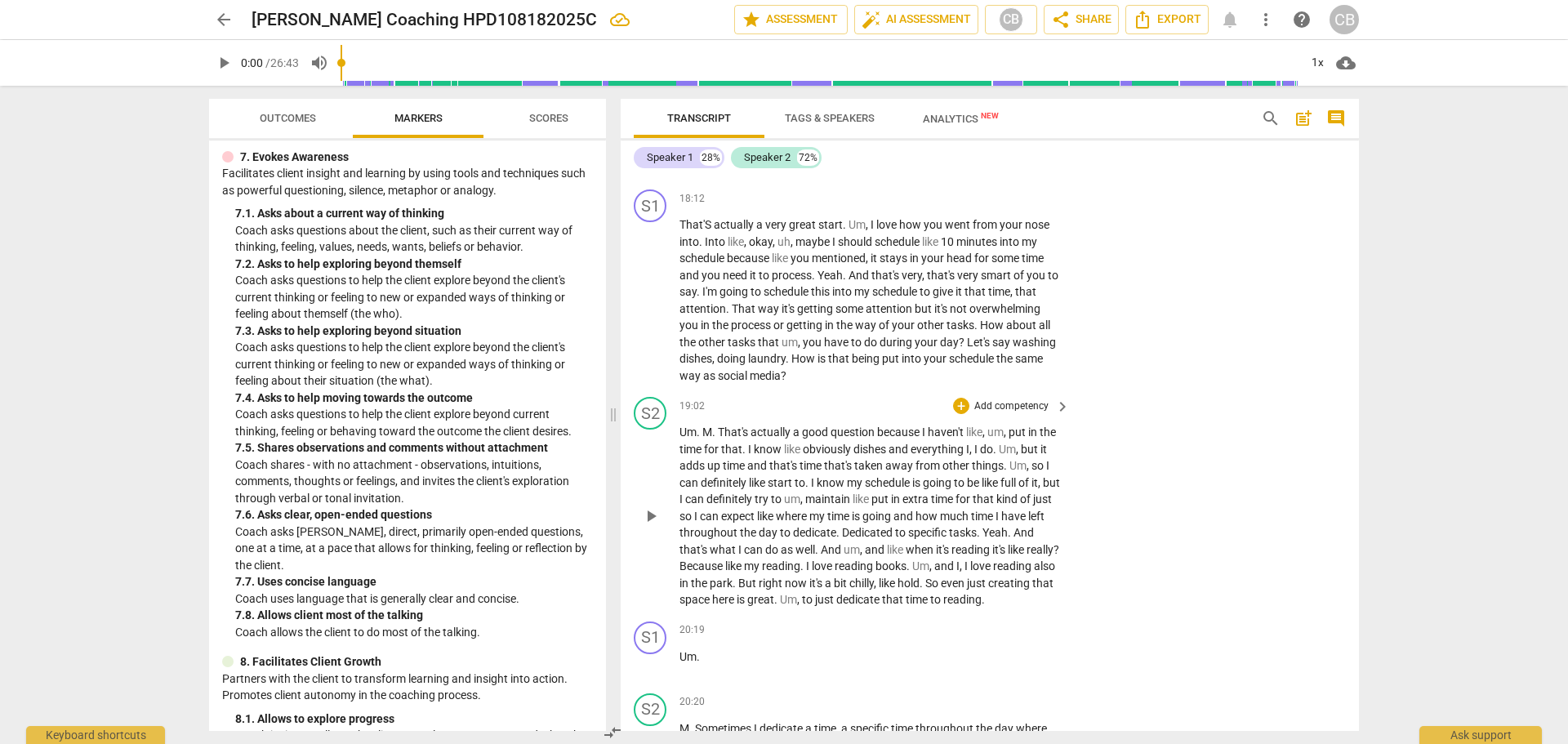
scroll to position [4154, 0]
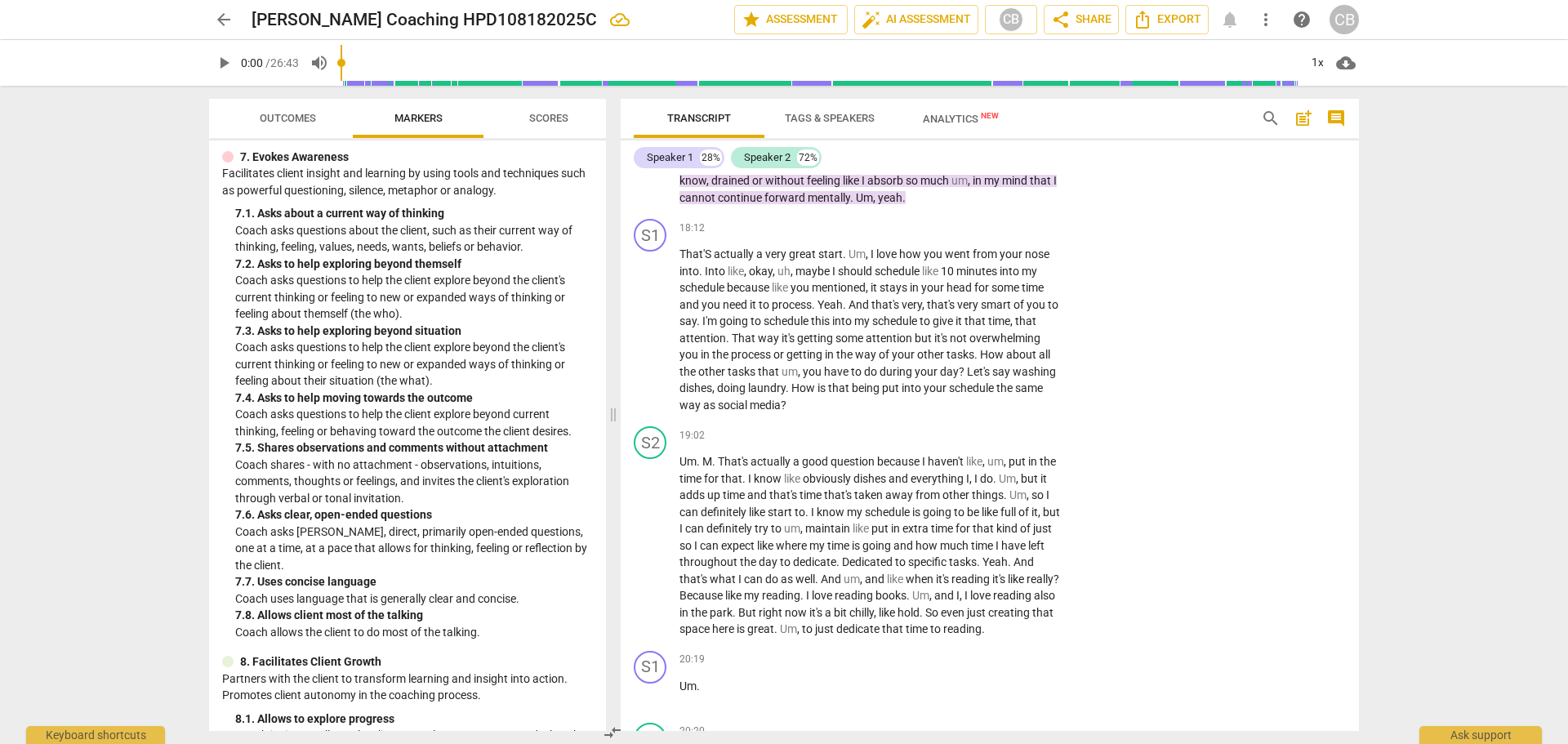
click at [216, 19] on span "arrow_back" at bounding box center [224, 19] width 19 height 19
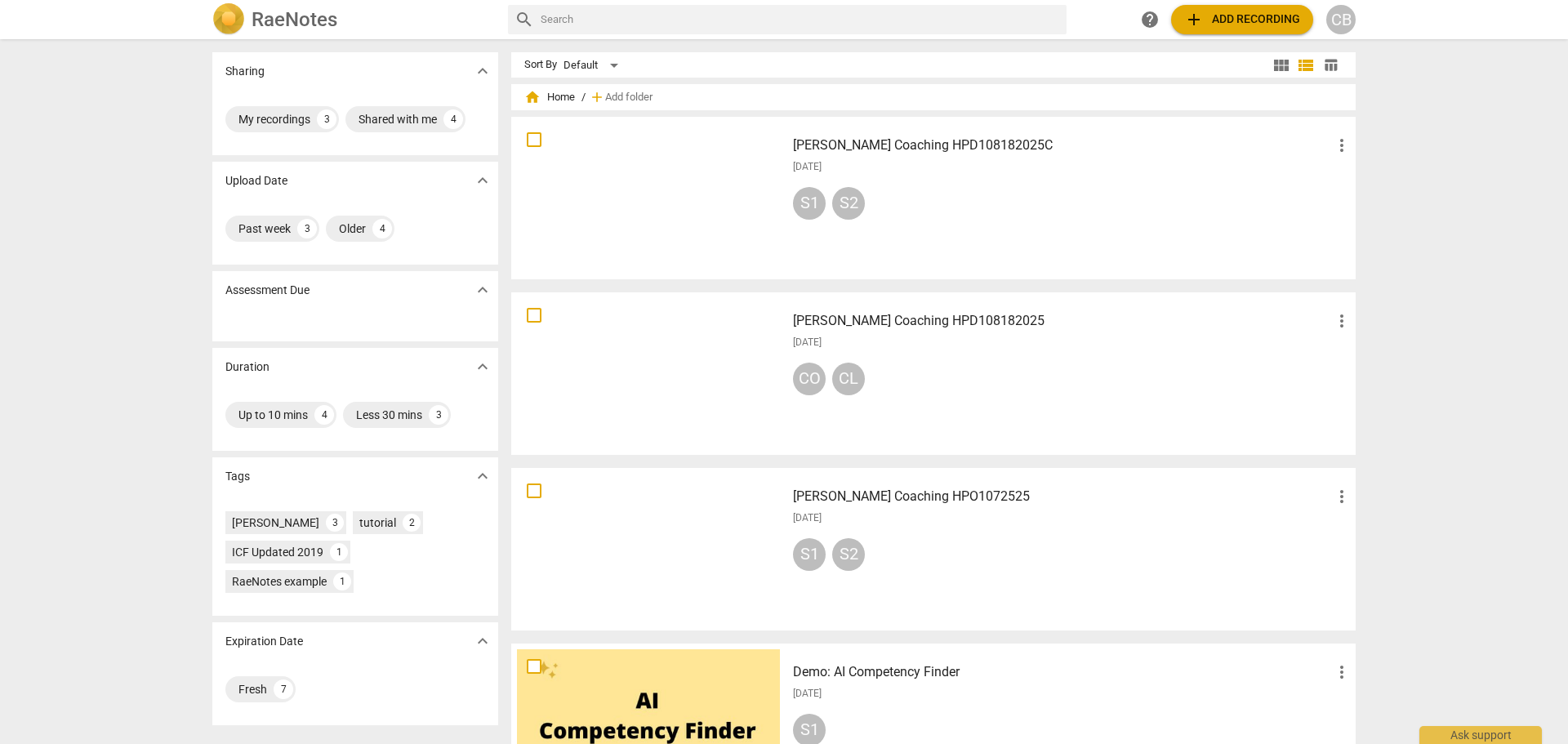
click at [993, 375] on div "CO CL" at bounding box center [1073, 382] width 559 height 39
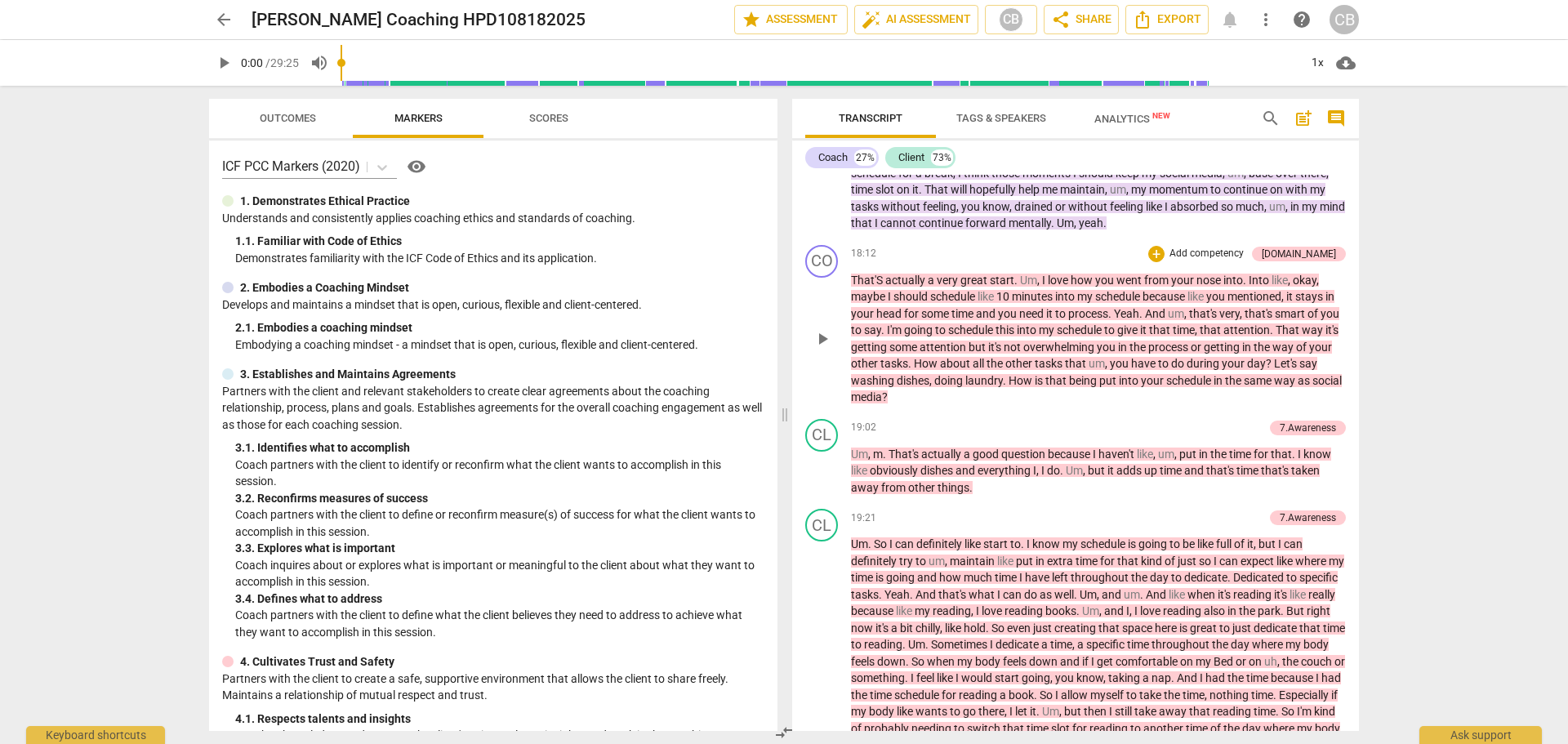
scroll to position [3340, 0]
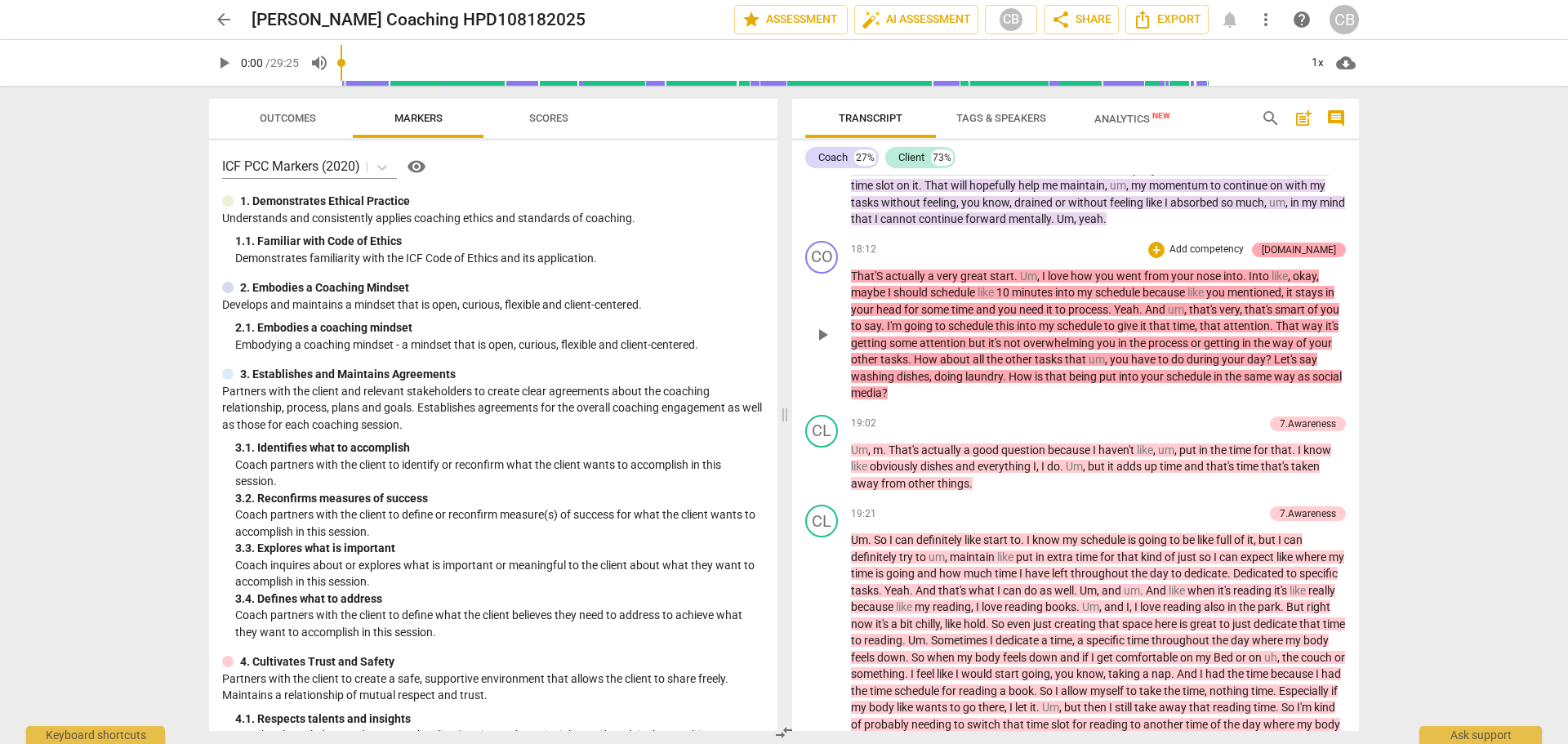
click at [1323, 258] on div "[DOMAIN_NAME]" at bounding box center [1299, 249] width 75 height 14
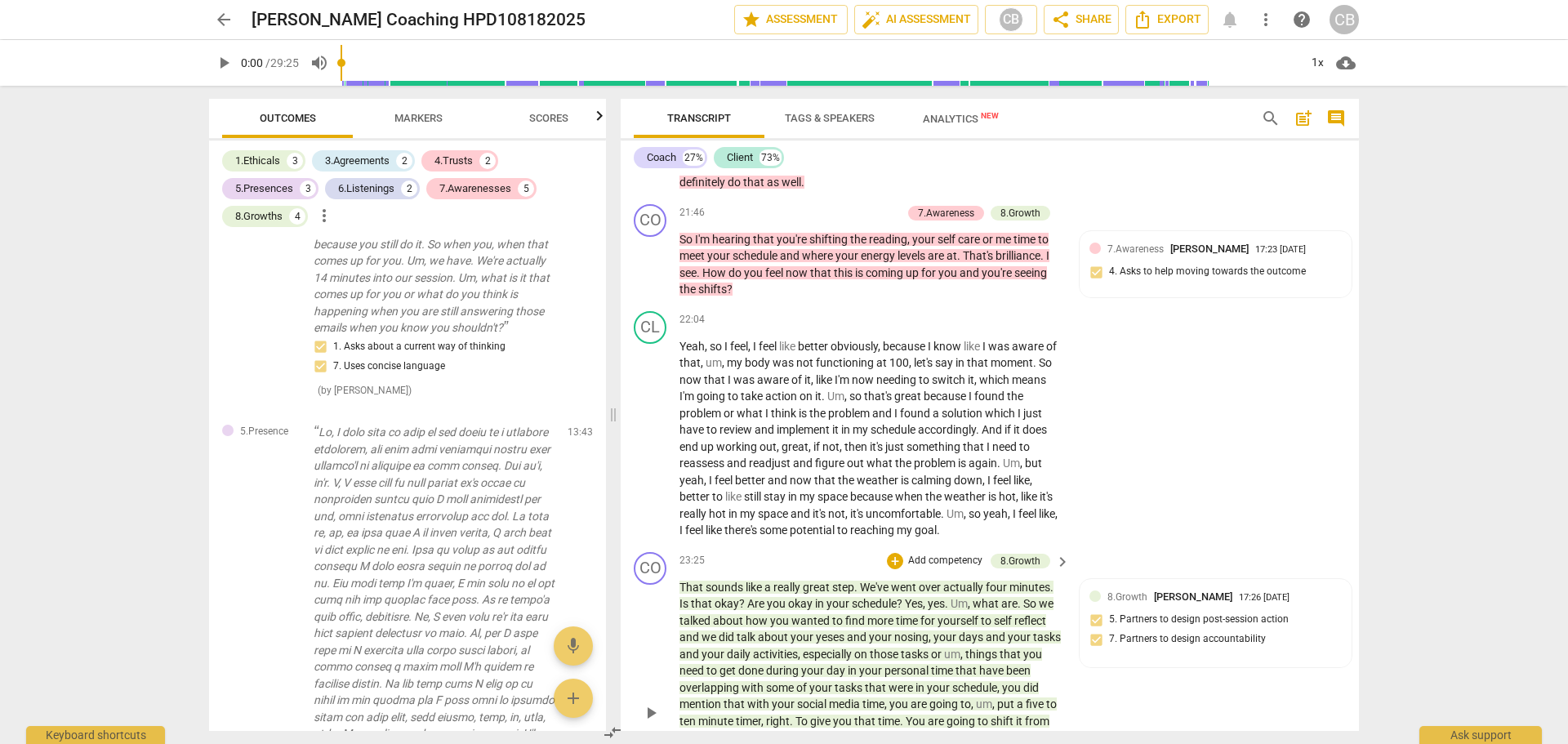
scroll to position [4695, 0]
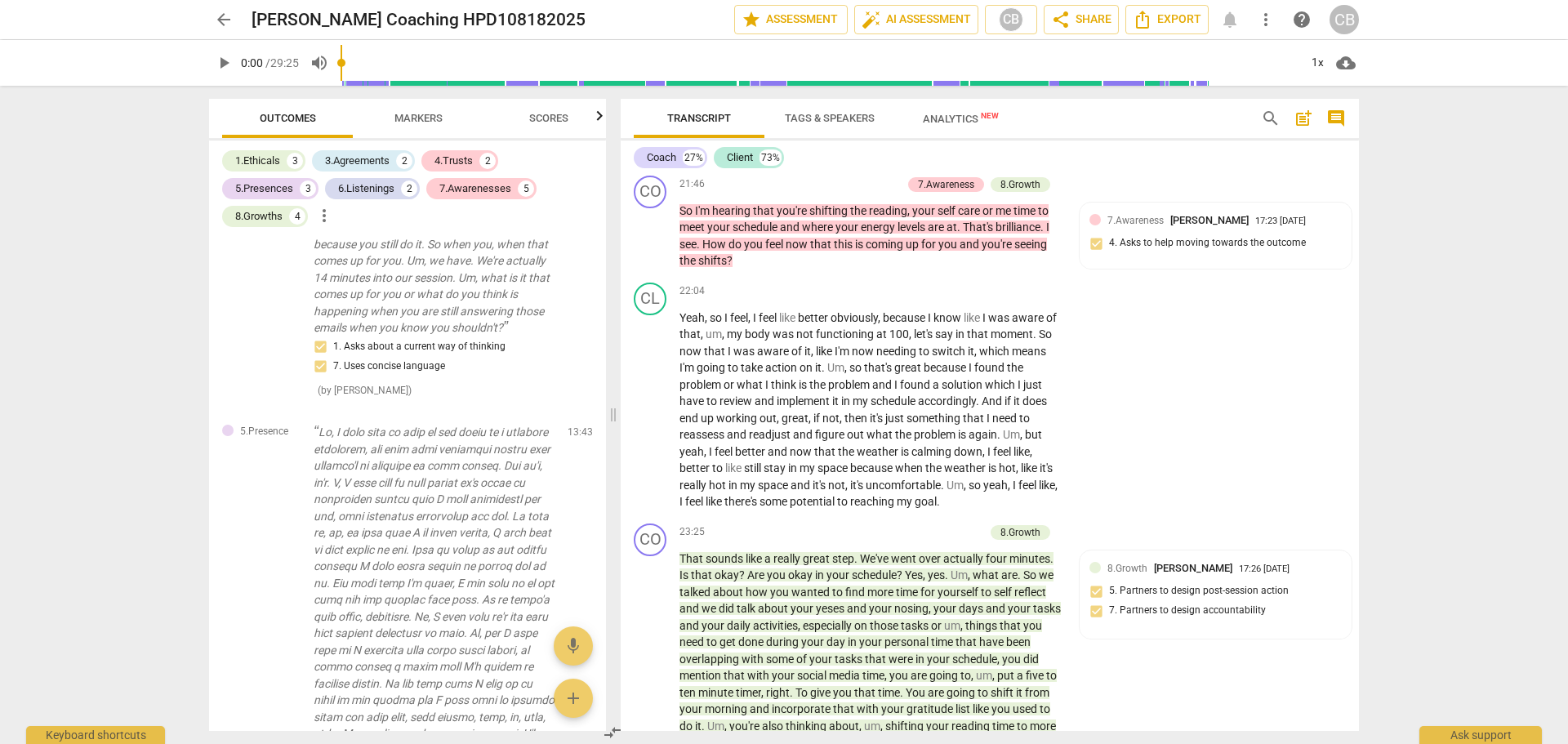
click at [235, 15] on span "arrow_back" at bounding box center [223, 19] width 30 height 19
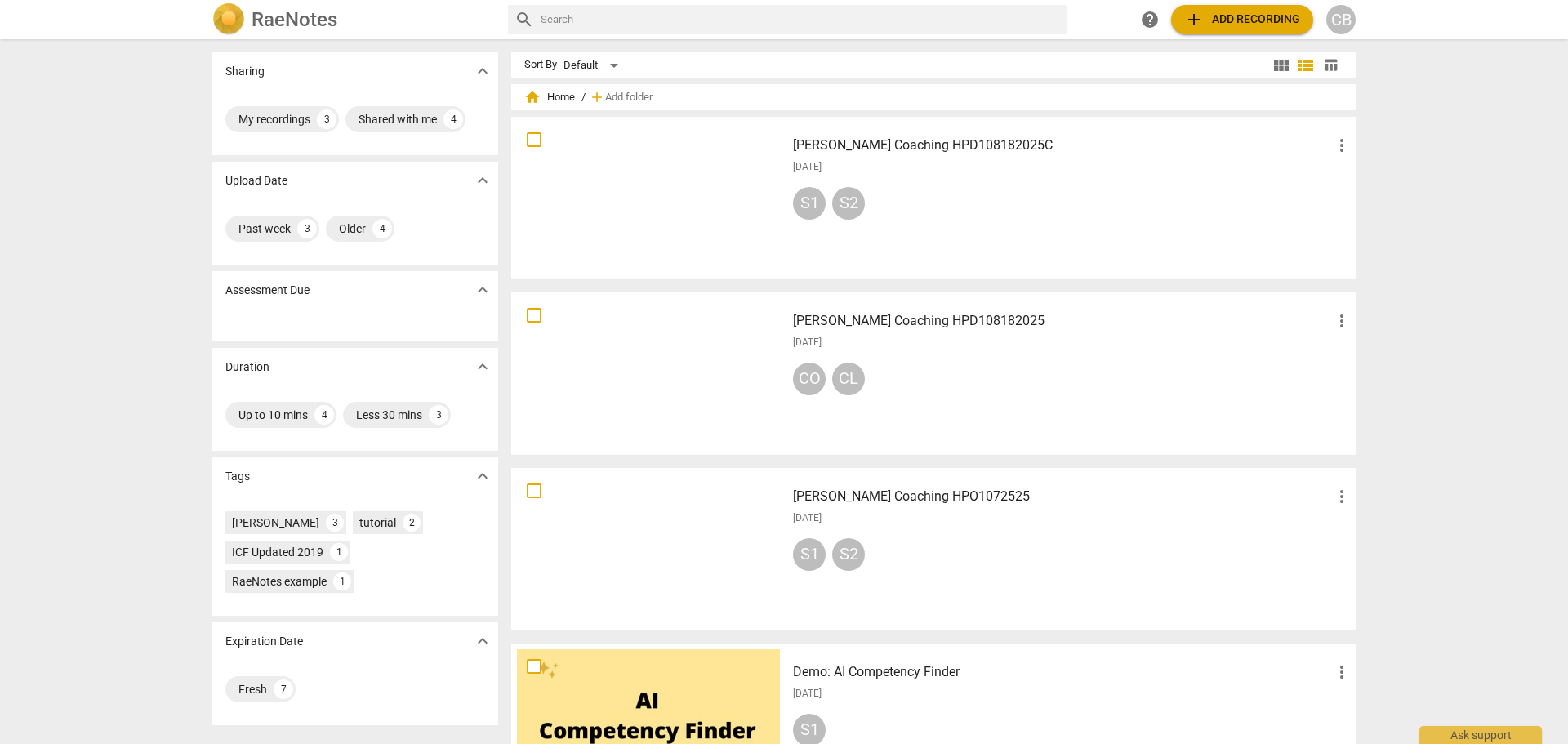
click at [1003, 171] on div "[DATE]" at bounding box center [1073, 167] width 559 height 14
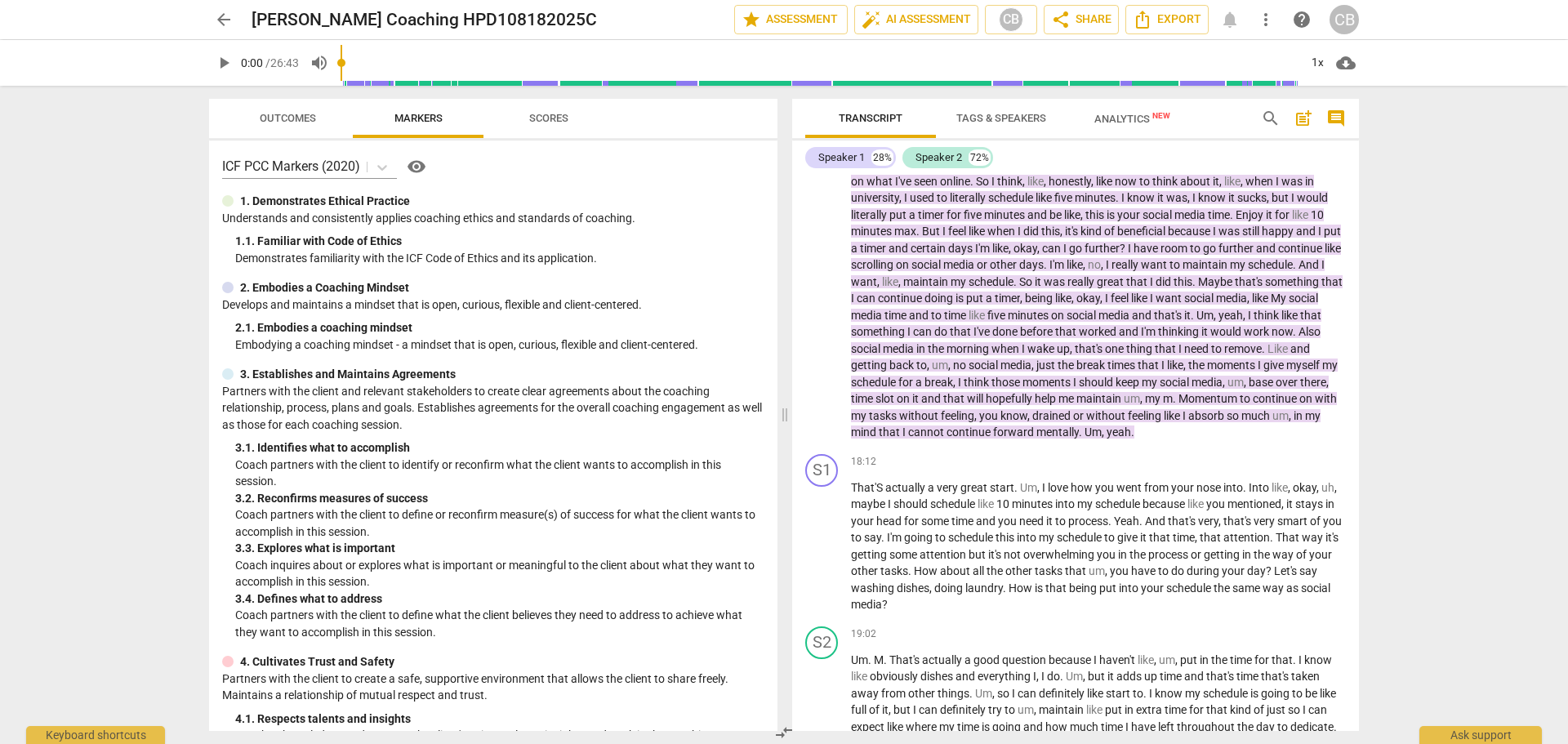
scroll to position [3350, 0]
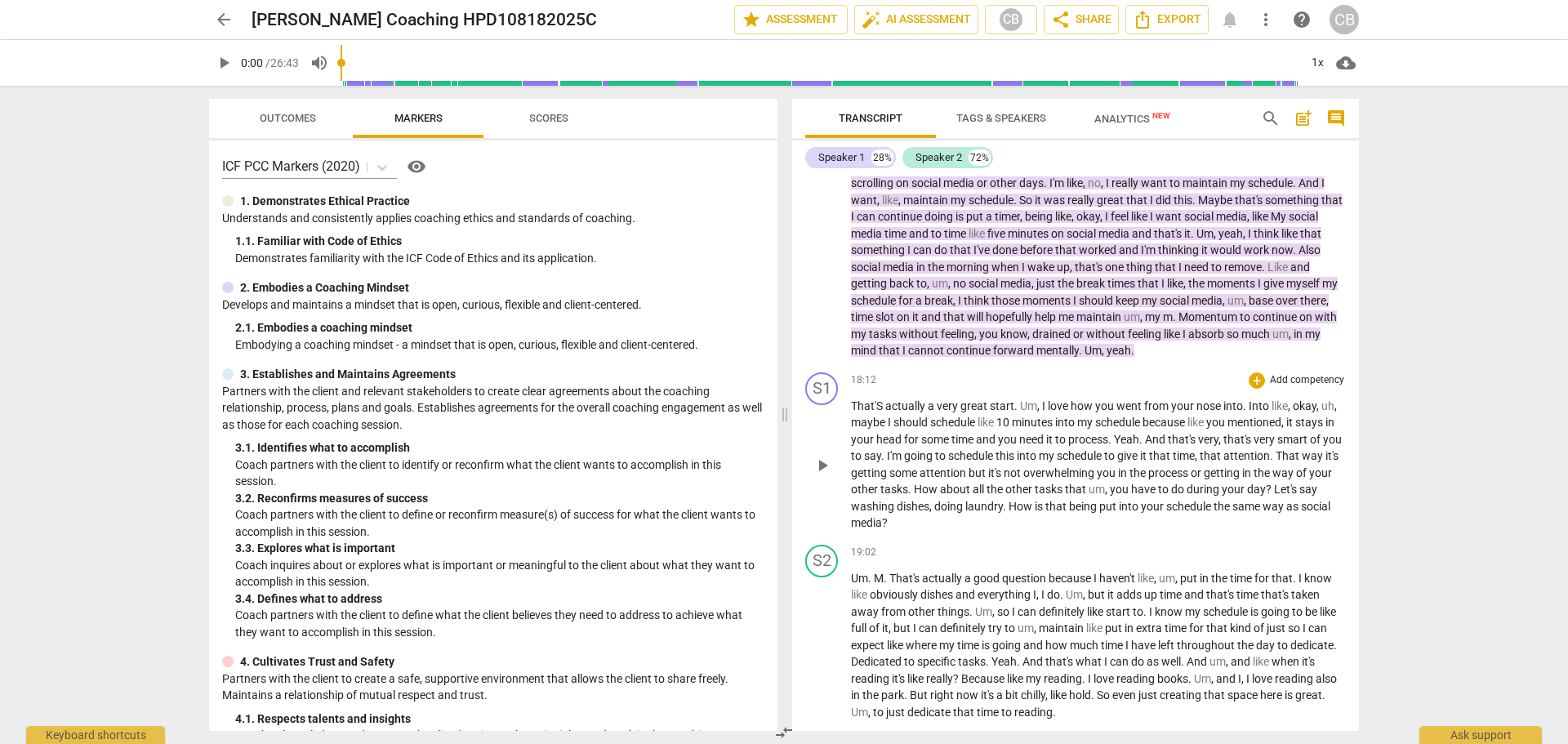
click at [1303, 388] on p "Add competency" at bounding box center [1307, 380] width 78 height 14
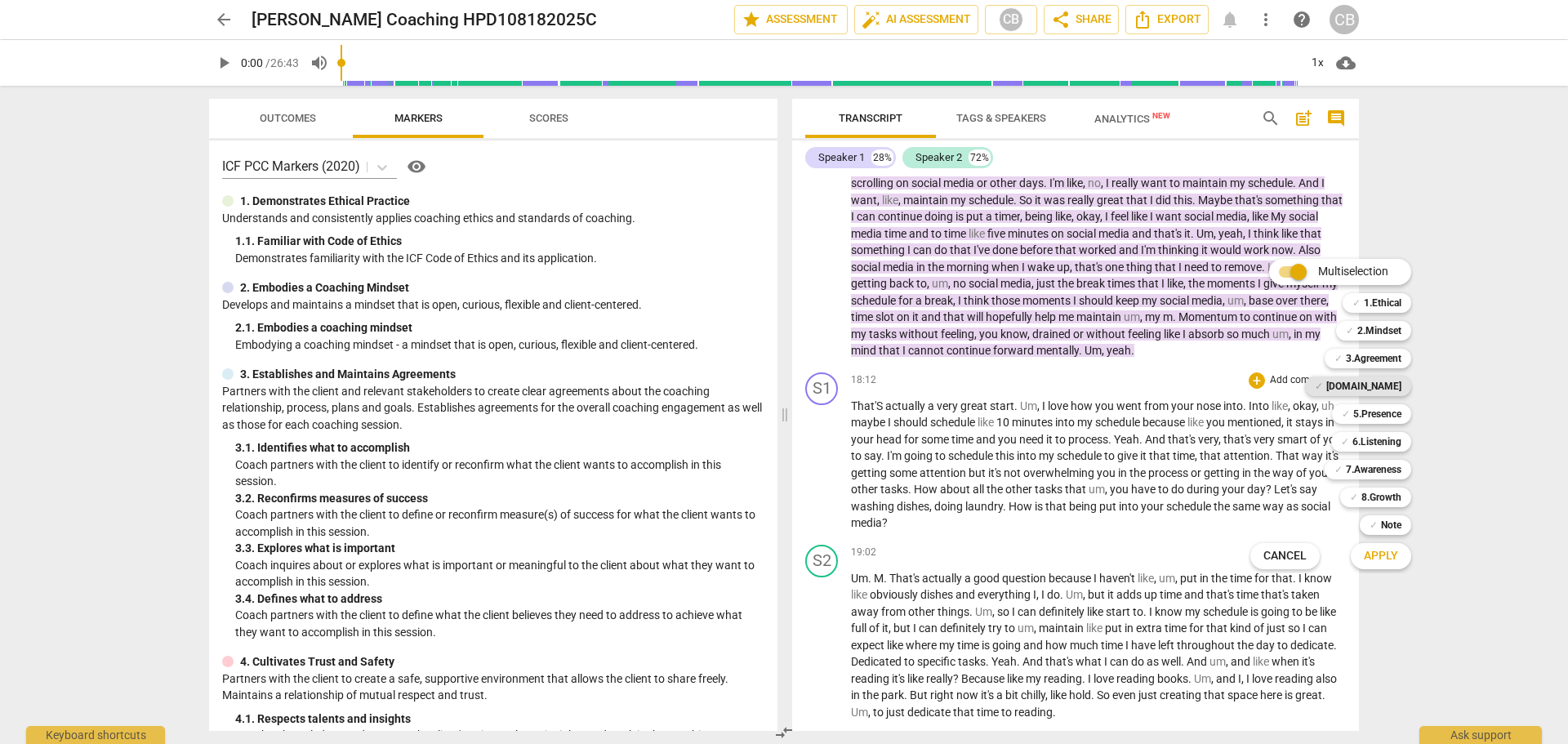
click at [1394, 386] on b "[DOMAIN_NAME]" at bounding box center [1364, 386] width 76 height 19
click at [1383, 466] on b "7.Awareness" at bounding box center [1374, 469] width 56 height 19
click at [1384, 550] on span "Apply" at bounding box center [1381, 556] width 34 height 16
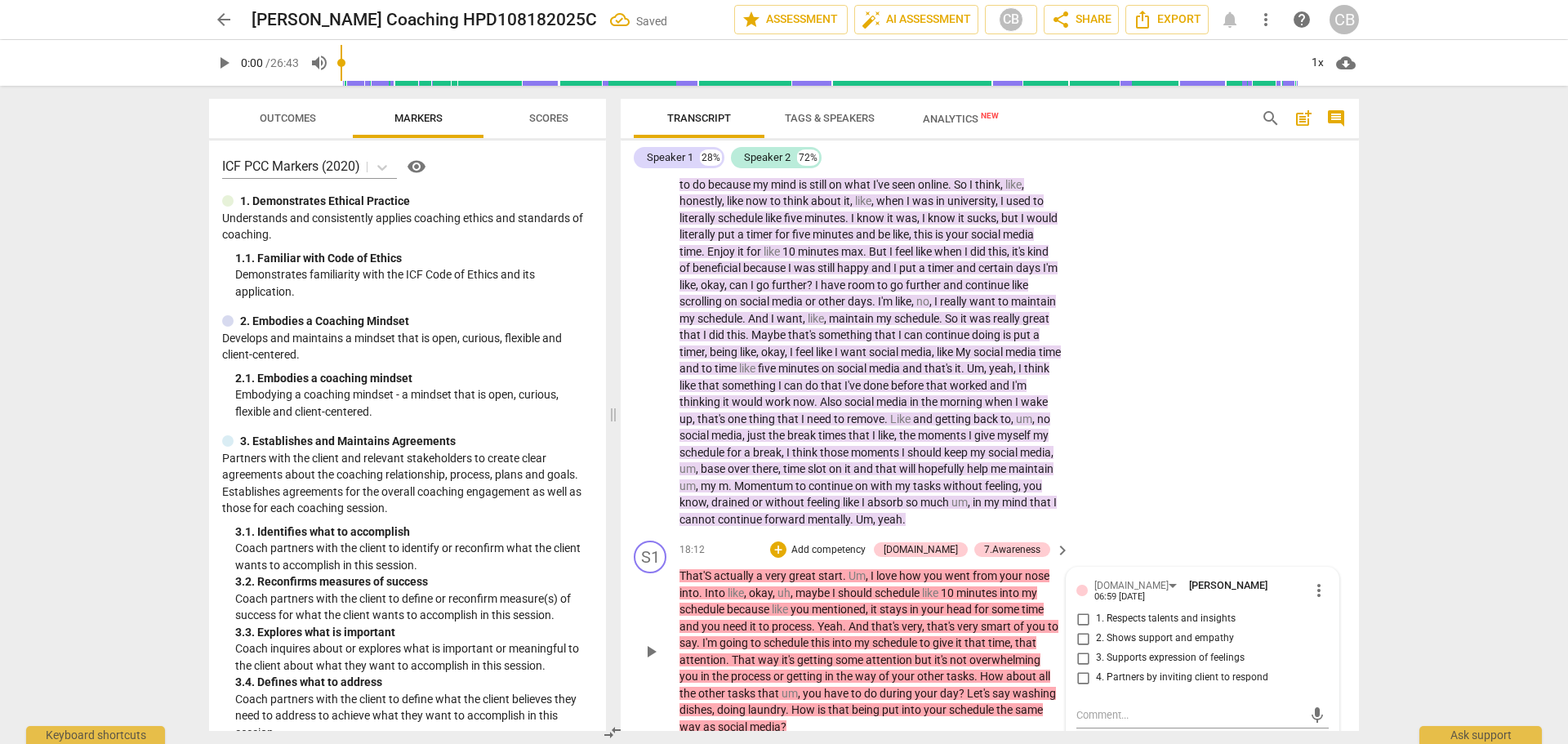
scroll to position [4121, 0]
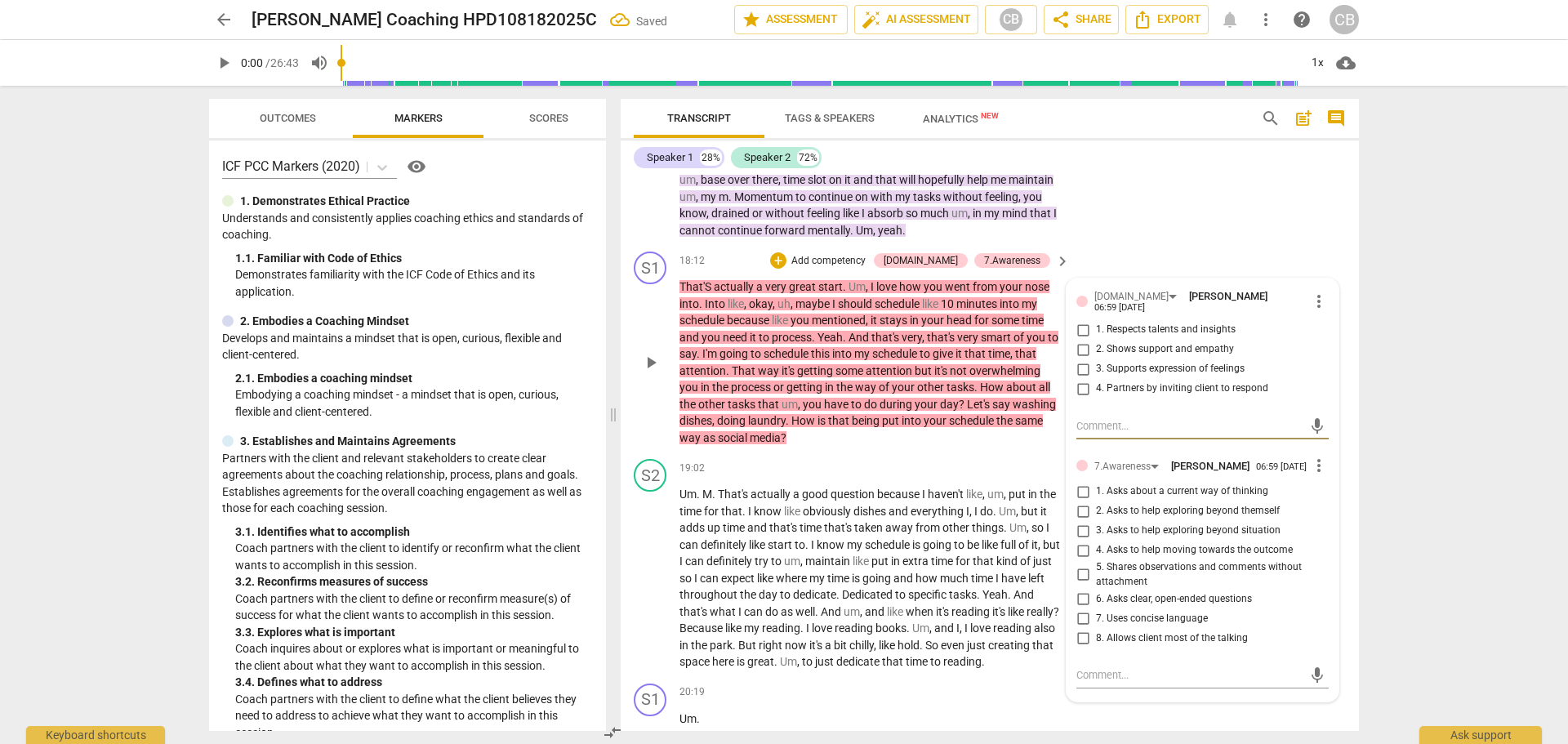
click at [1082, 340] on input "1. Respects talents and insights" at bounding box center [1083, 330] width 26 height 19
checkbox input "true"
click at [1076, 379] on input "3. Supports expression of feelings" at bounding box center [1083, 369] width 26 height 19
checkbox input "true"
click at [1314, 476] on span "more_vert" at bounding box center [1319, 465] width 19 height 19
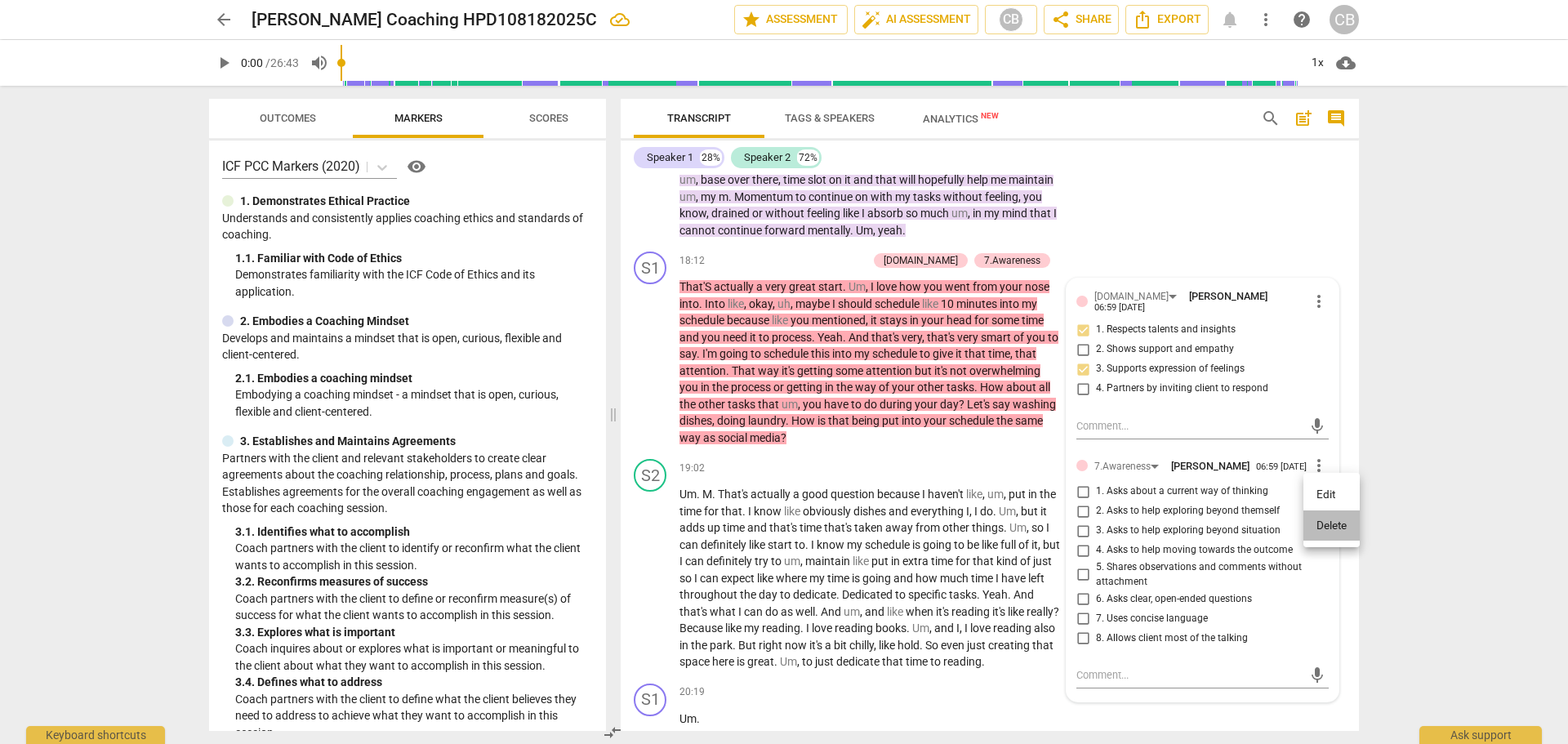
click at [1323, 530] on li "Delete" at bounding box center [1332, 526] width 56 height 31
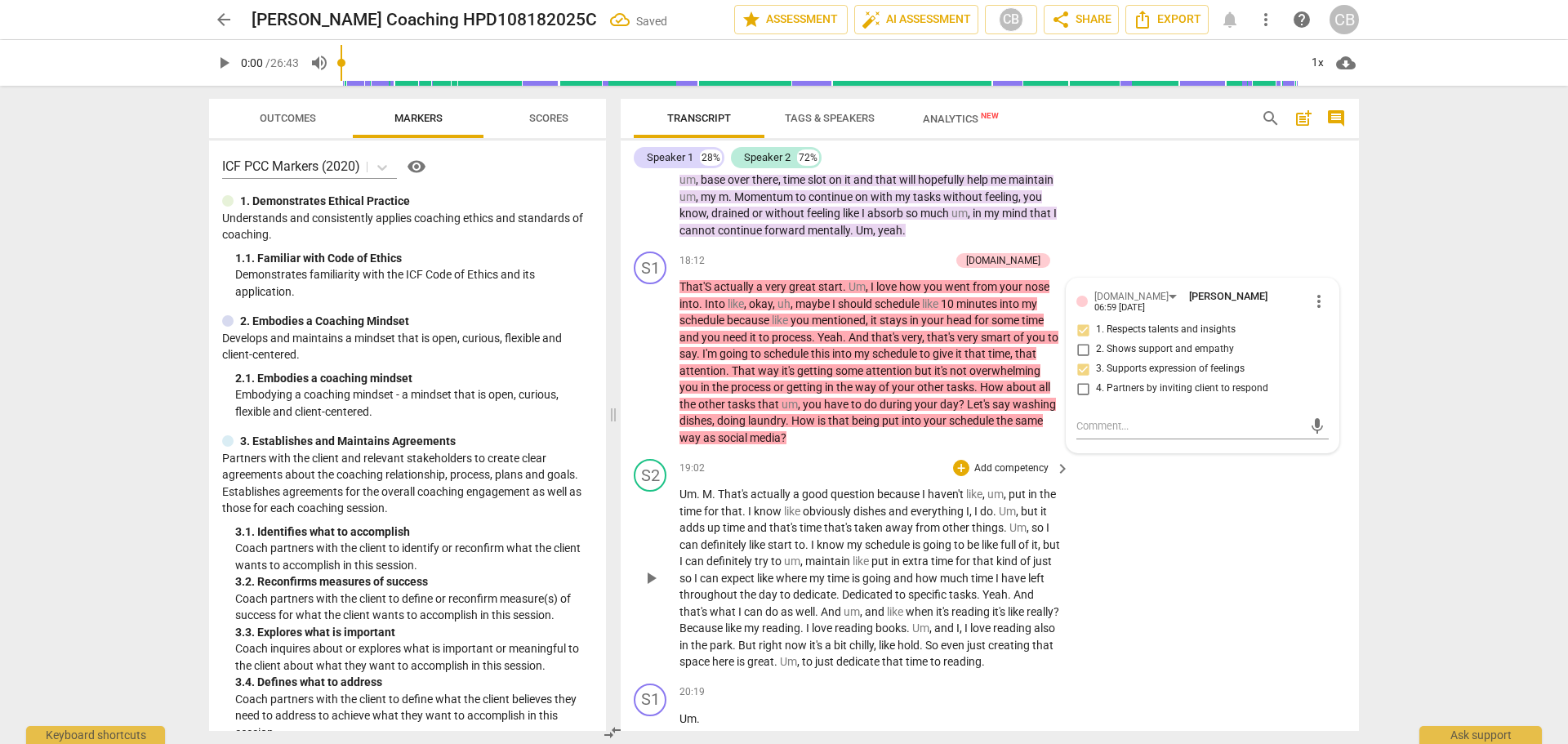
click at [1254, 560] on div "S2 play_arrow pause 19:02 + Add competency keyboard_arrow_right Um . M . That's…" at bounding box center [990, 565] width 738 height 225
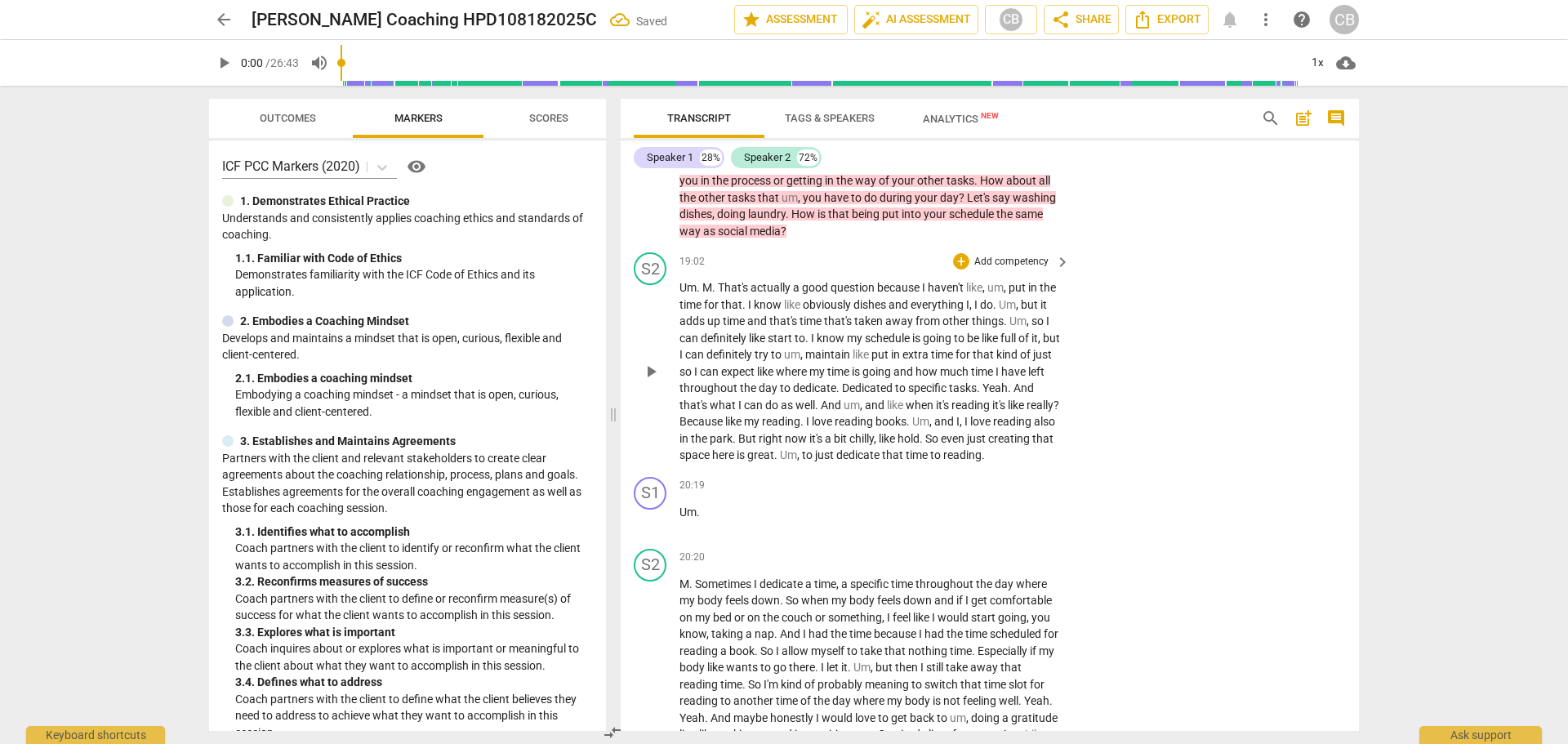
scroll to position [4366, 0]
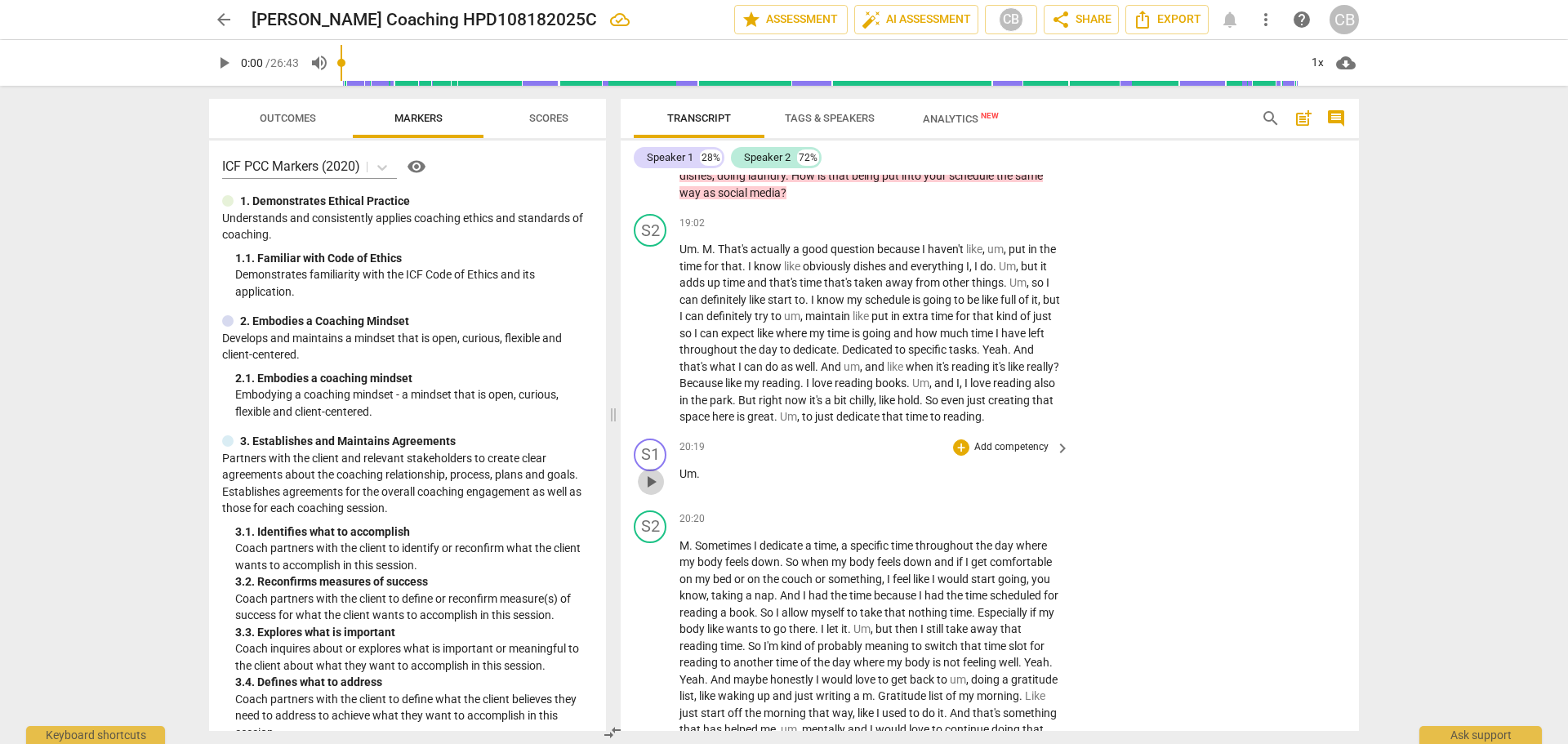
click at [651, 492] on span "play_arrow" at bounding box center [651, 482] width 19 height 19
click at [651, 492] on span "pause" at bounding box center [651, 482] width 19 height 19
type input "1221"
click at [680, 481] on span "Um" at bounding box center [688, 474] width 17 height 13
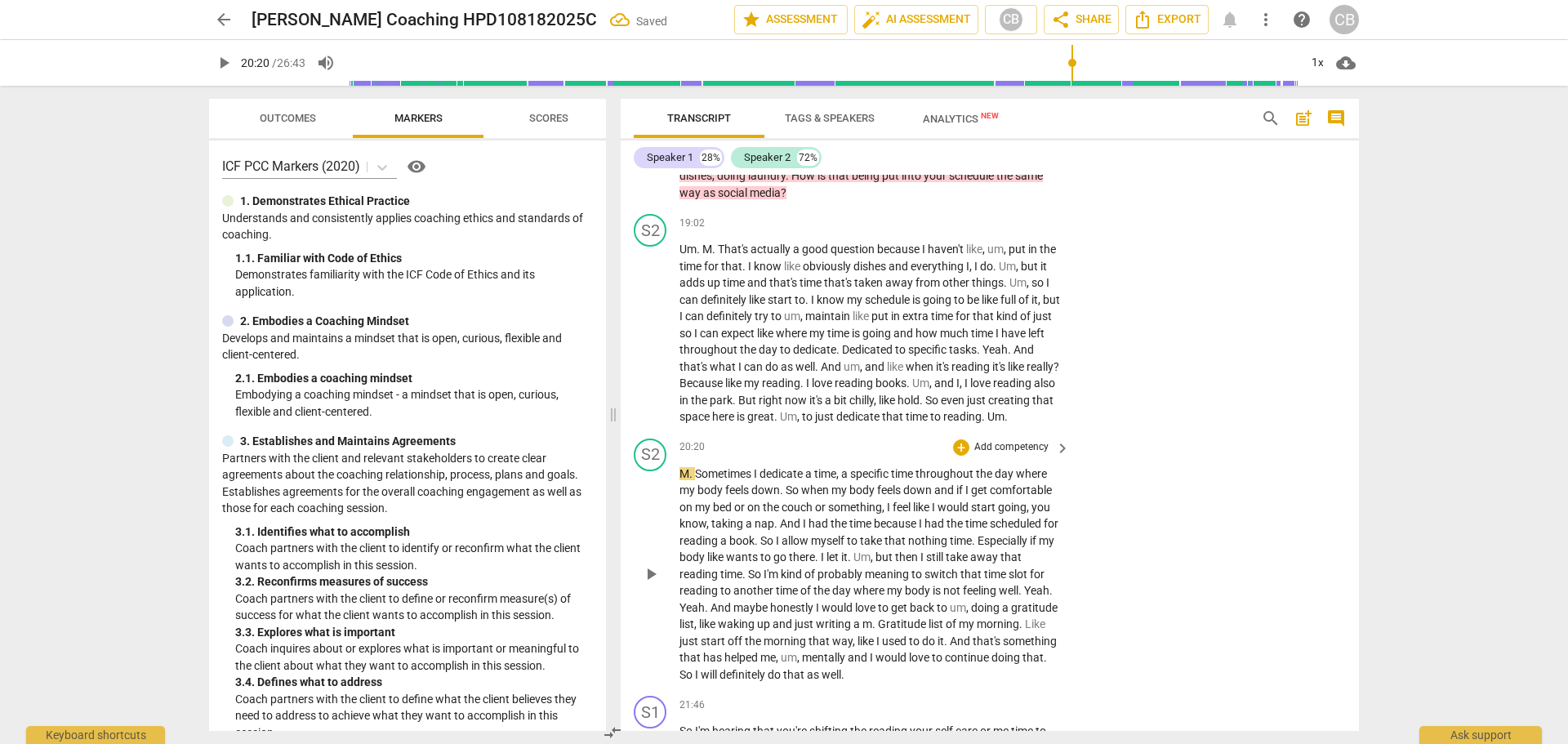
click at [692, 481] on span "." at bounding box center [692, 474] width 6 height 13
click at [681, 481] on span "M" at bounding box center [684, 474] width 10 height 13
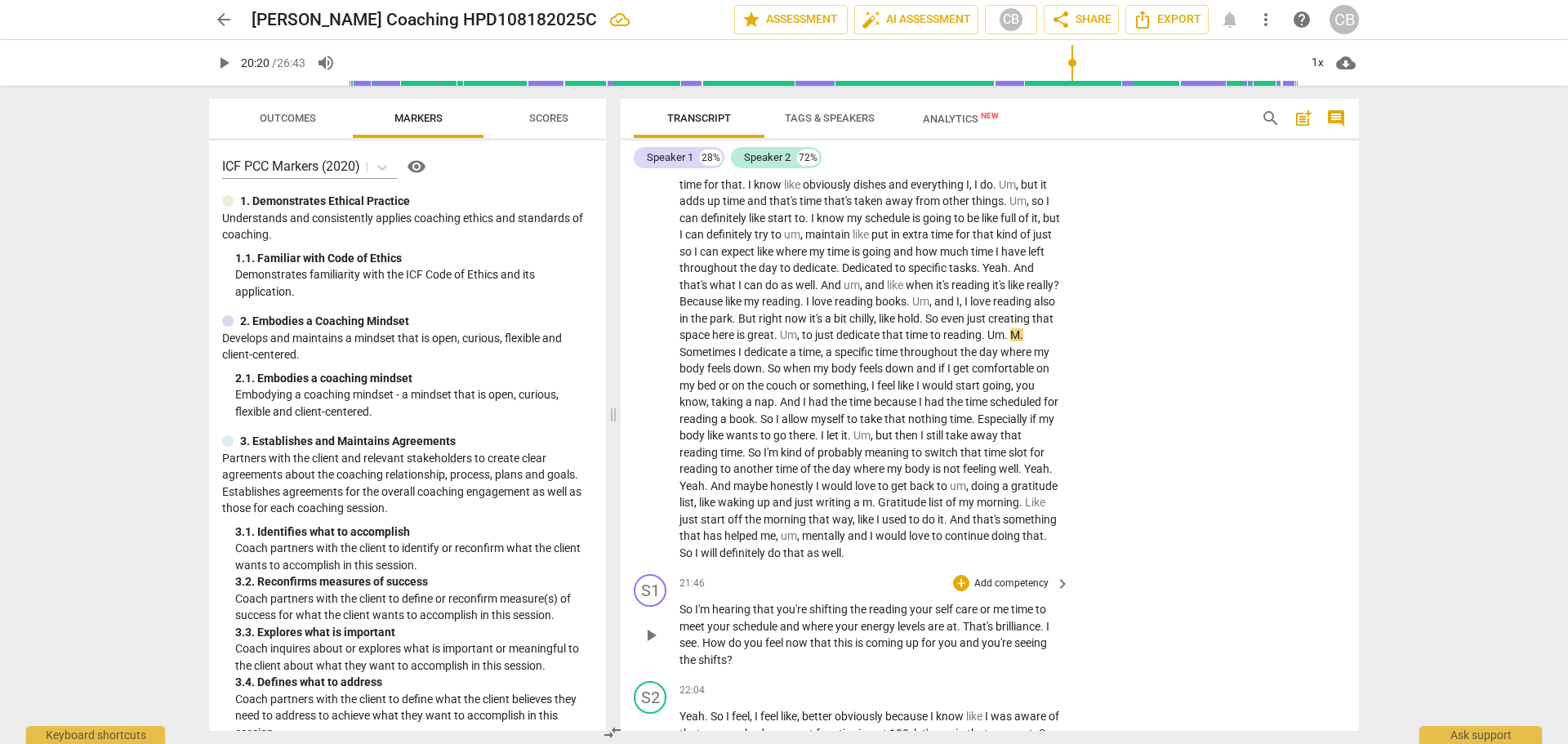
scroll to position [4285, 0]
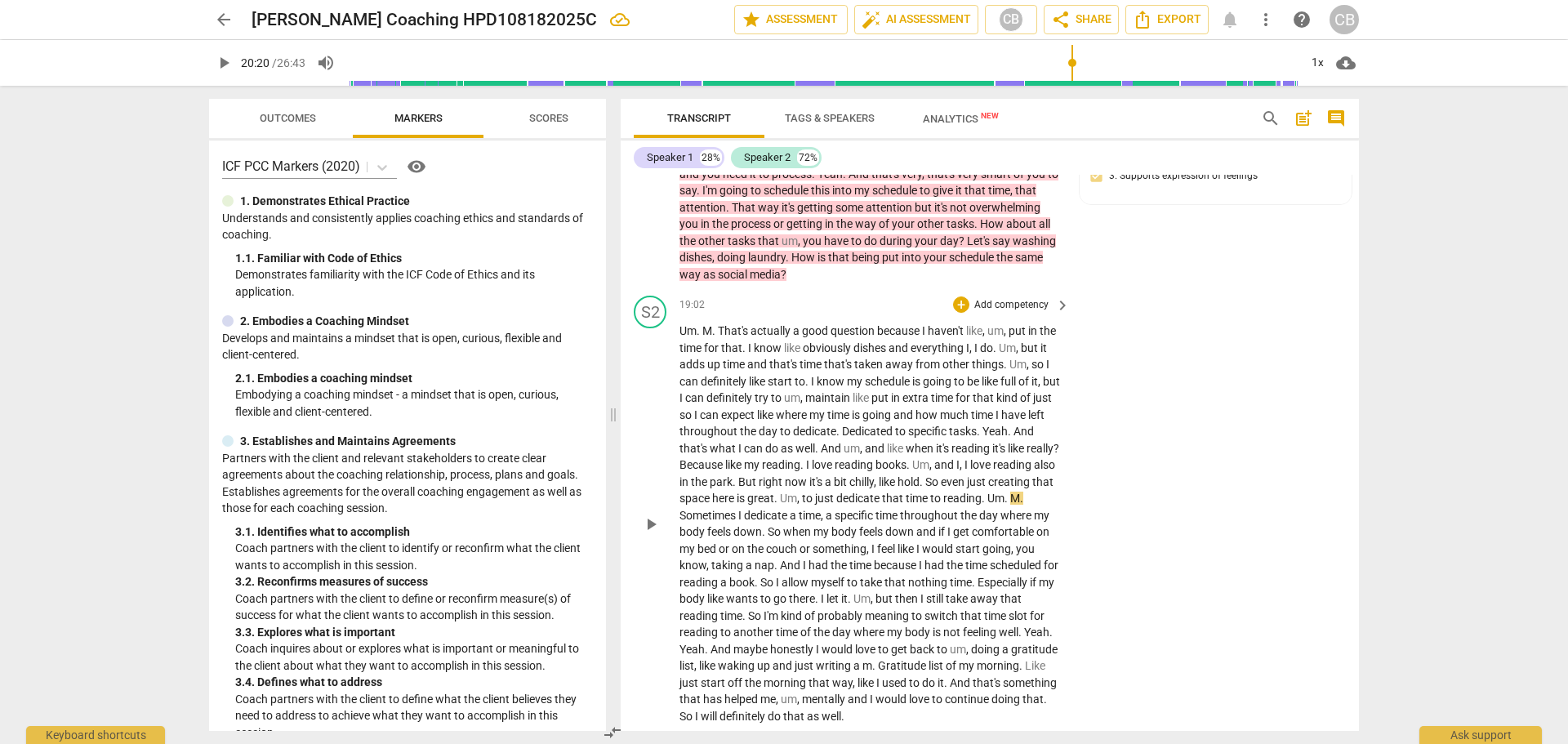
click at [1005, 313] on p "Add competency" at bounding box center [1011, 304] width 78 height 14
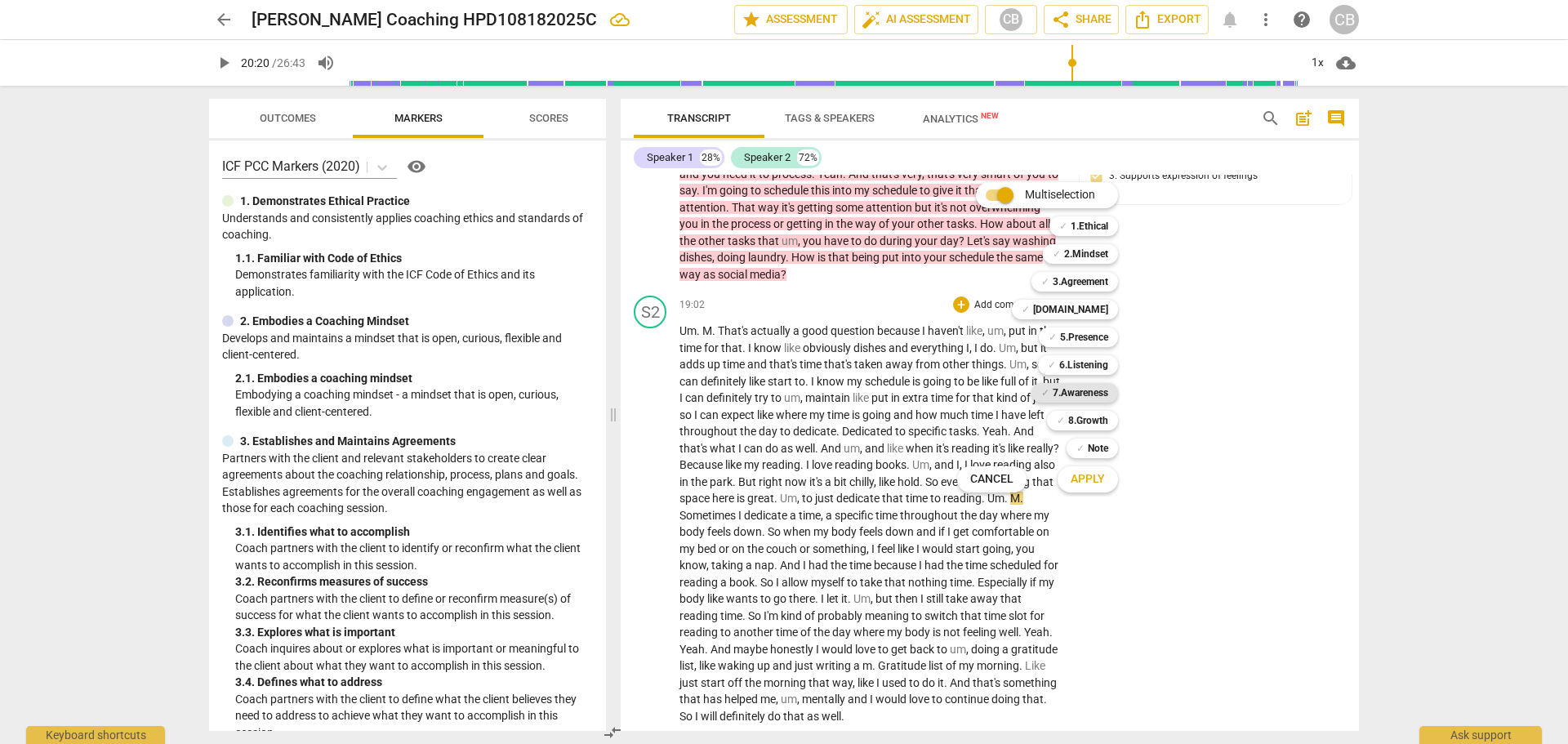
click at [1087, 391] on b "7.Awareness" at bounding box center [1081, 393] width 56 height 19
click at [1085, 483] on span "Apply" at bounding box center [1088, 479] width 34 height 16
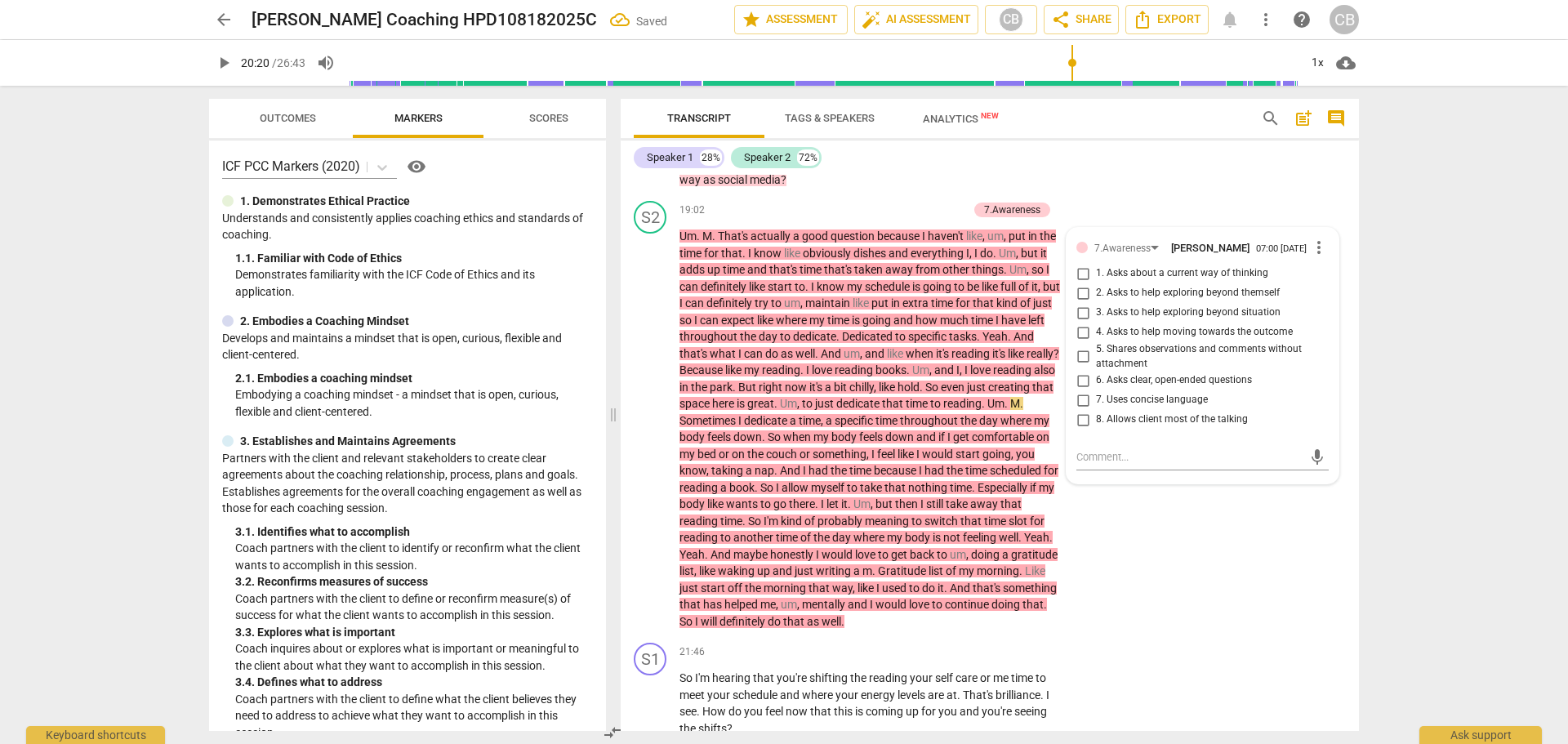
scroll to position [4383, 0]
click at [1314, 254] on span "more_vert" at bounding box center [1319, 244] width 19 height 19
click at [1318, 313] on li "Delete" at bounding box center [1332, 310] width 56 height 31
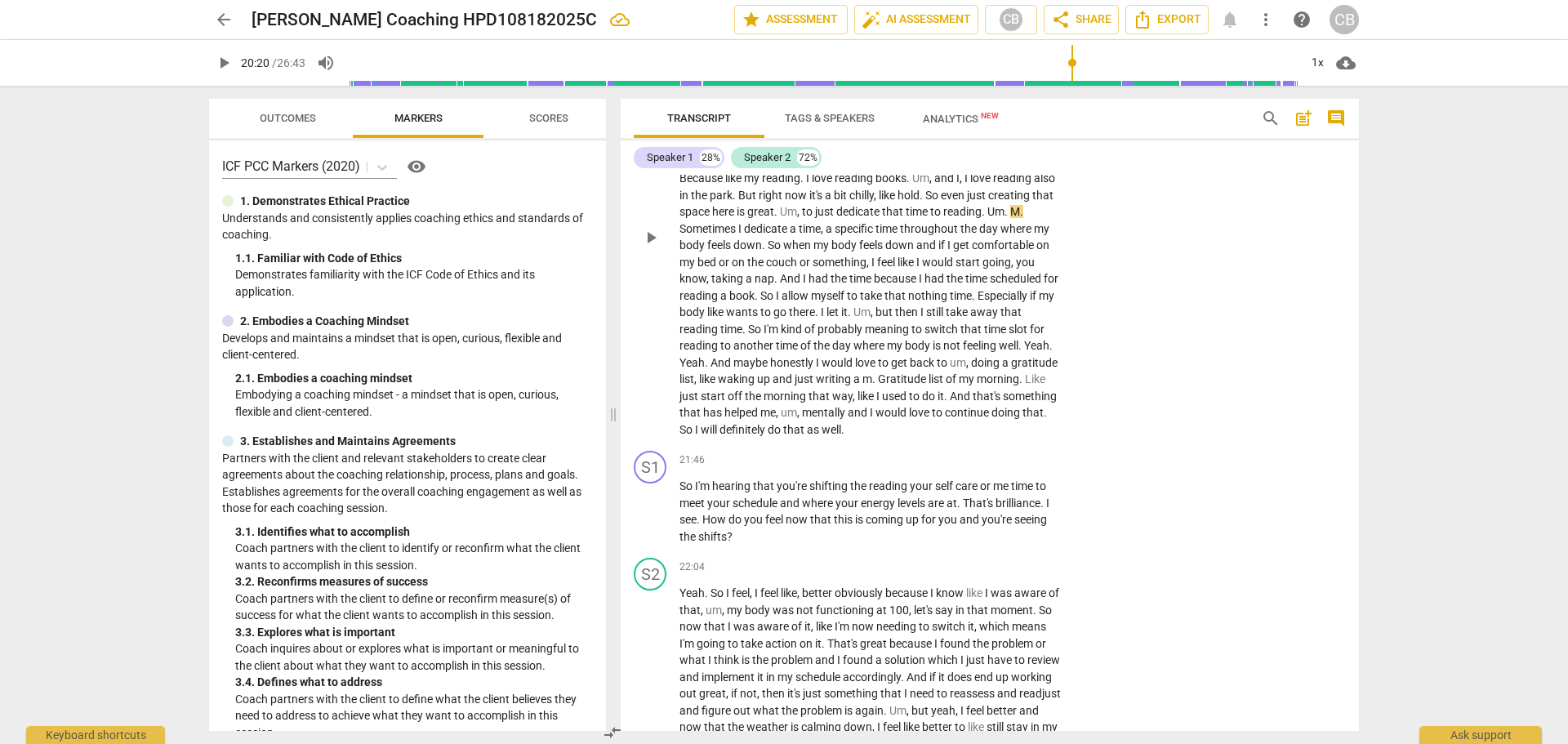
scroll to position [4546, 0]
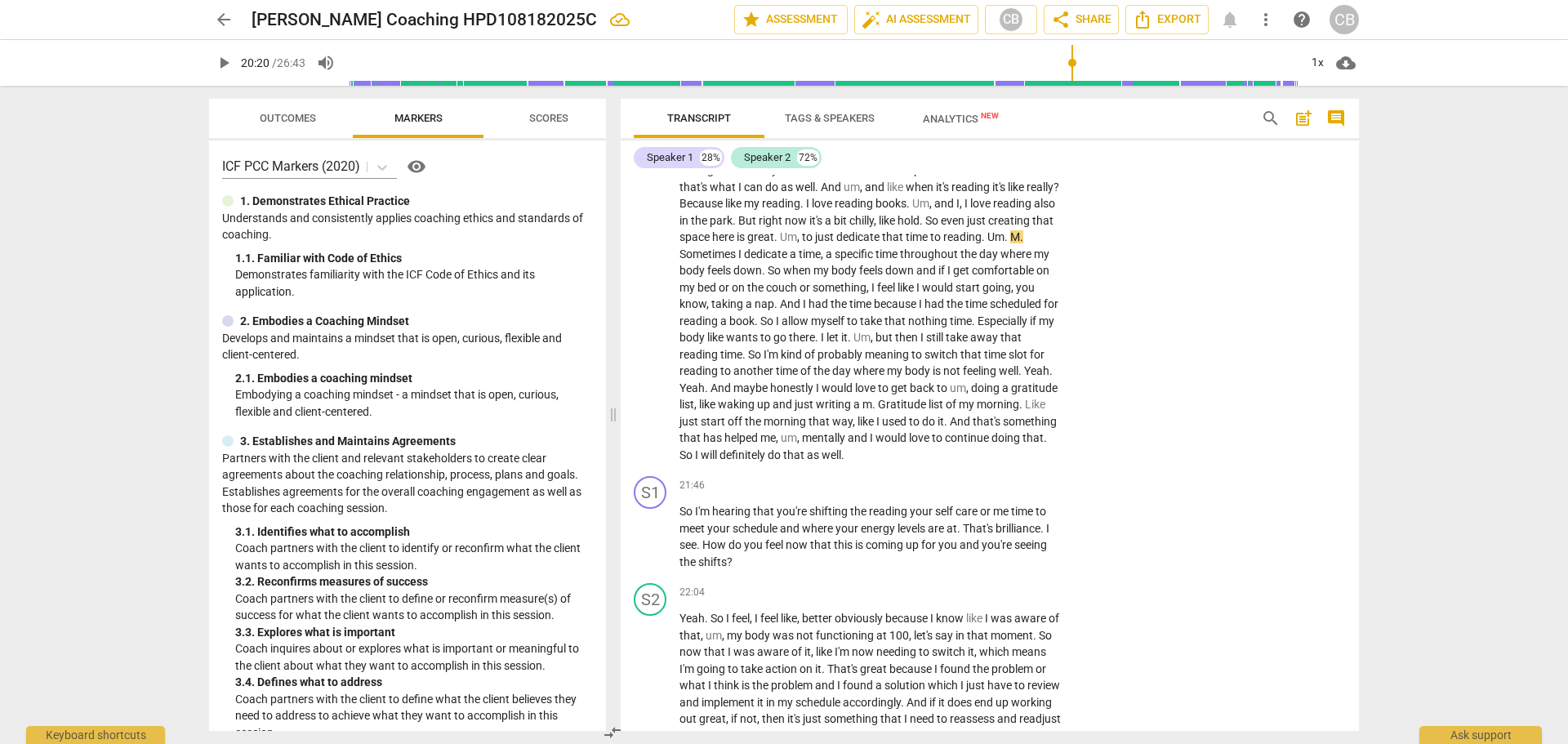
click at [229, 20] on span "arrow_back" at bounding box center [224, 19] width 19 height 19
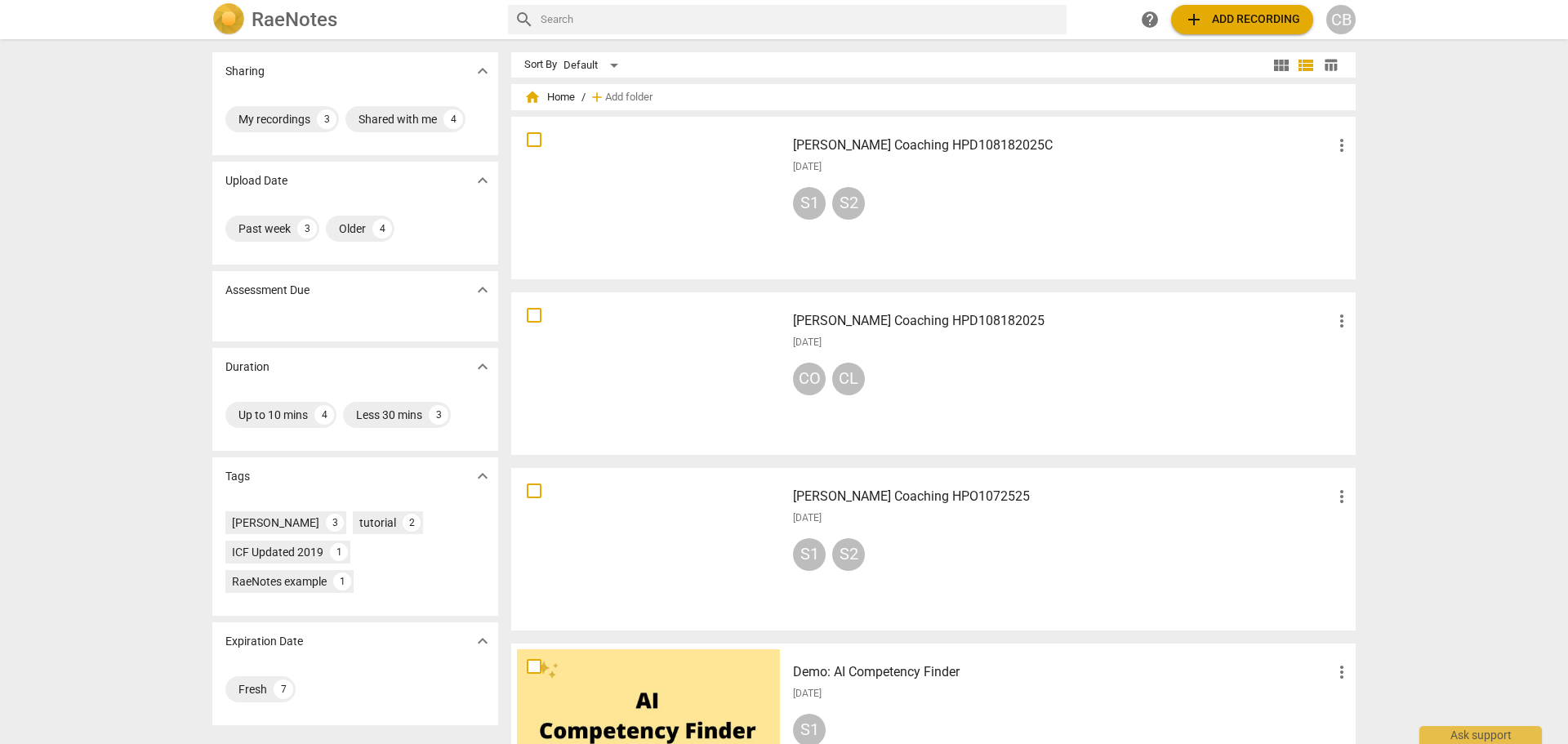
click at [953, 326] on h3 "[PERSON_NAME] Coaching HPD108182025" at bounding box center [1063, 321] width 539 height 19
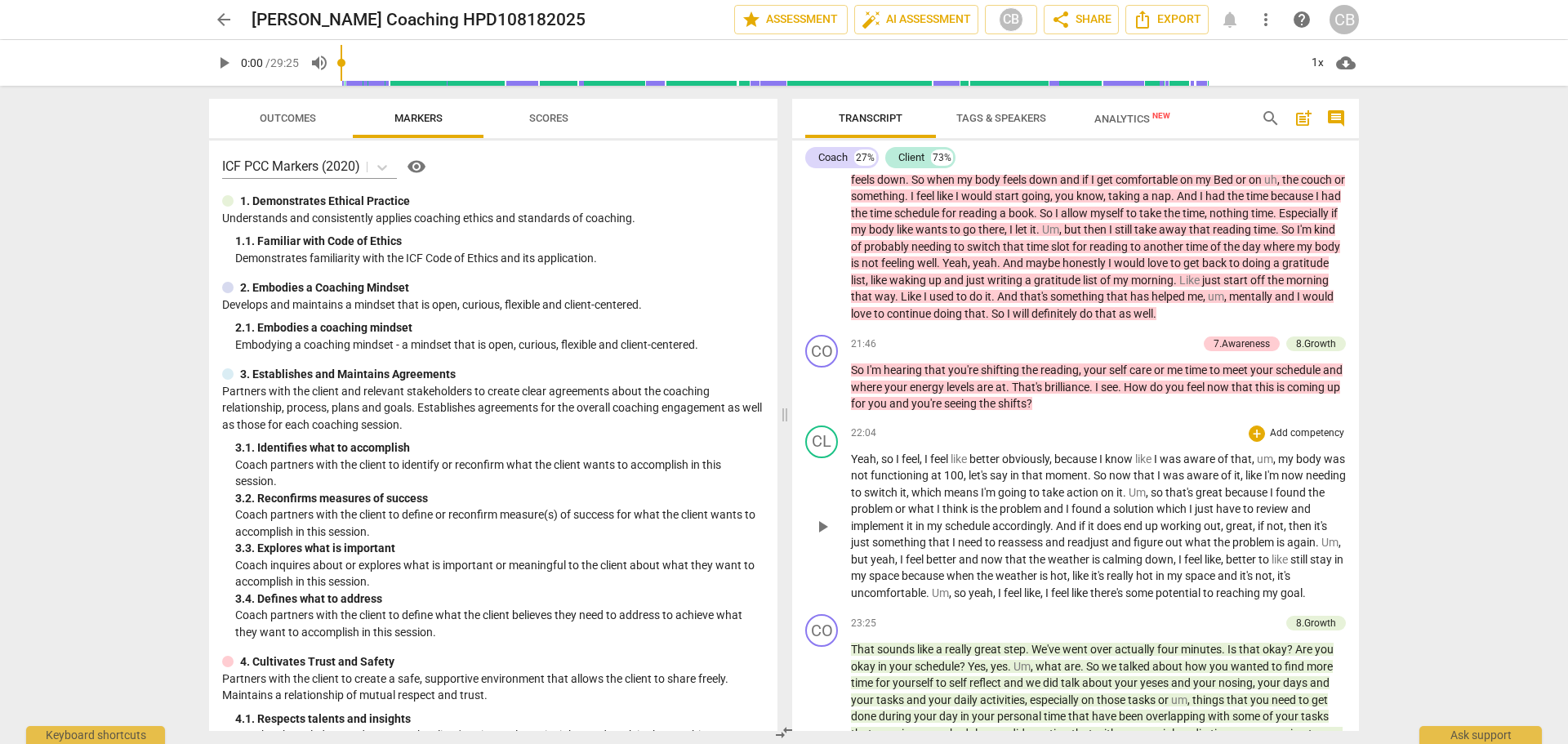
scroll to position [3677, 0]
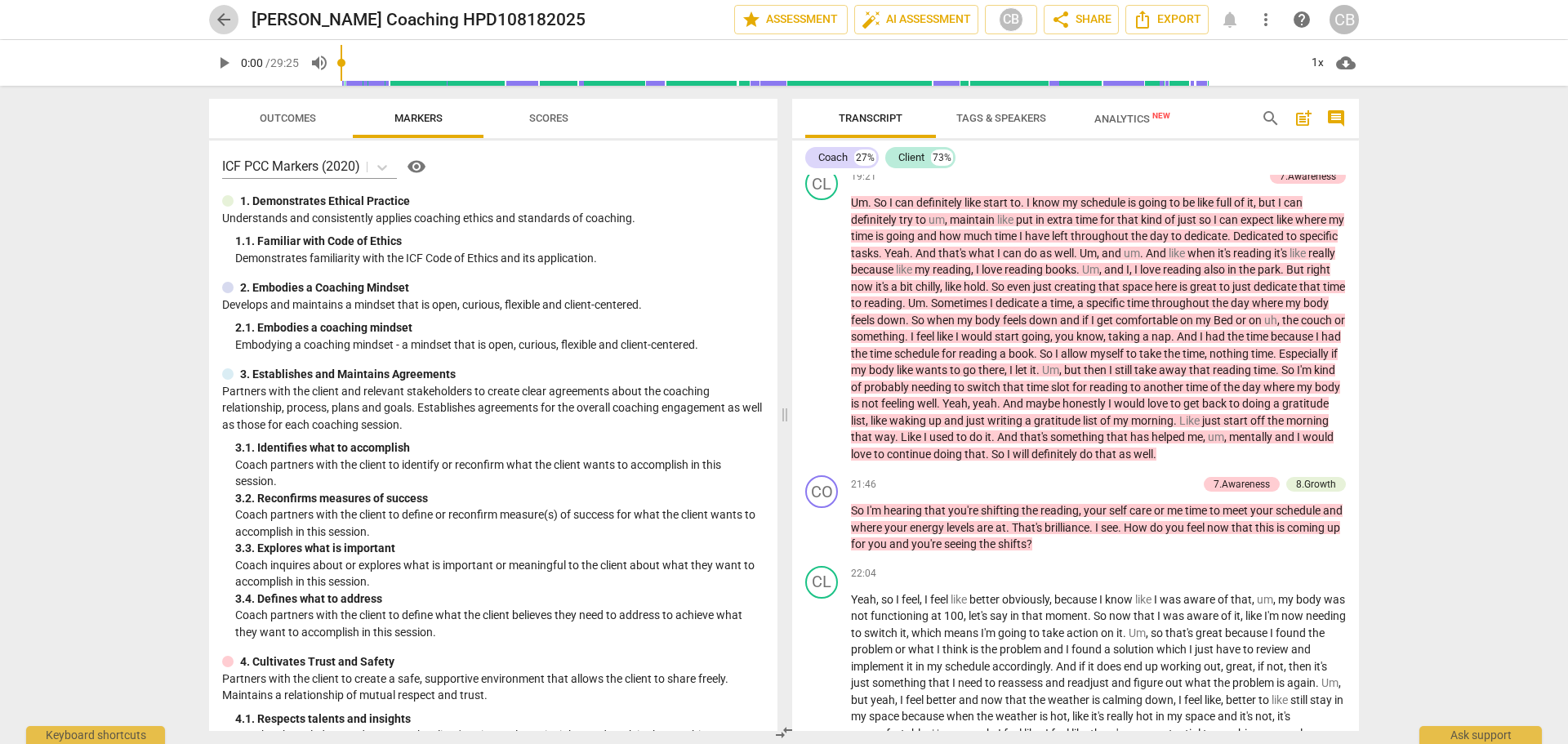
click at [212, 29] on span "arrow_back" at bounding box center [223, 19] width 30 height 19
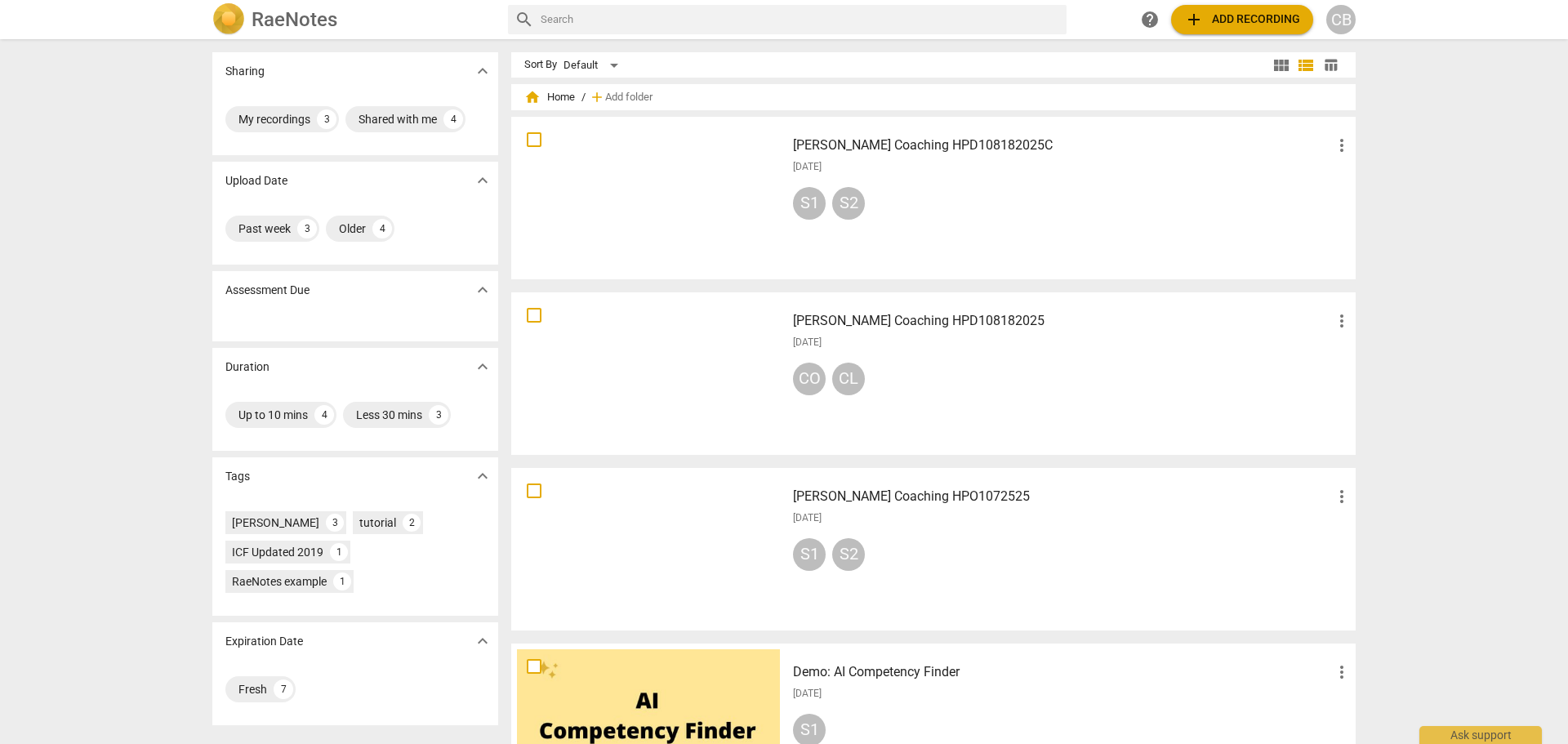
click at [976, 191] on div "S1 S2" at bounding box center [1073, 206] width 559 height 39
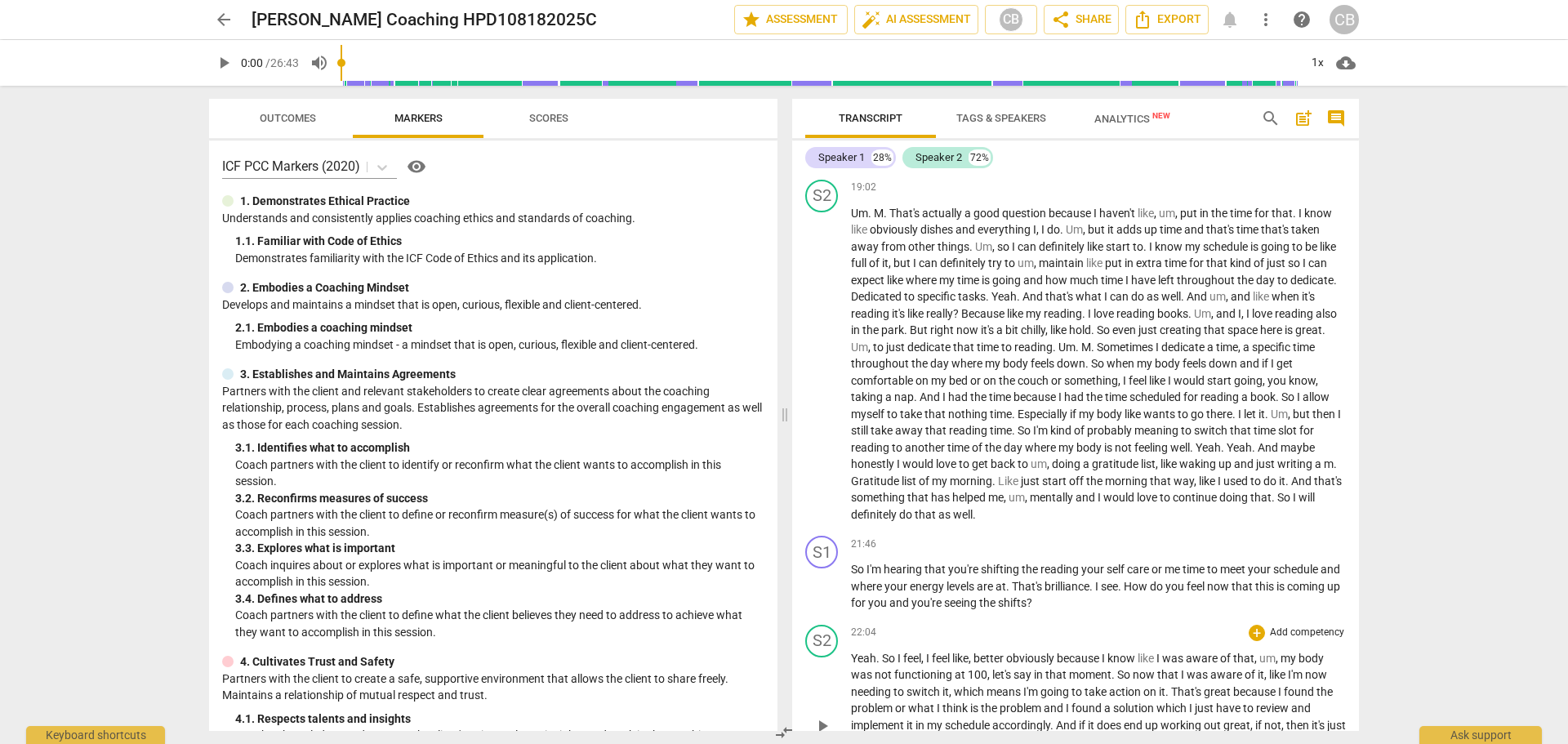
scroll to position [3677, 0]
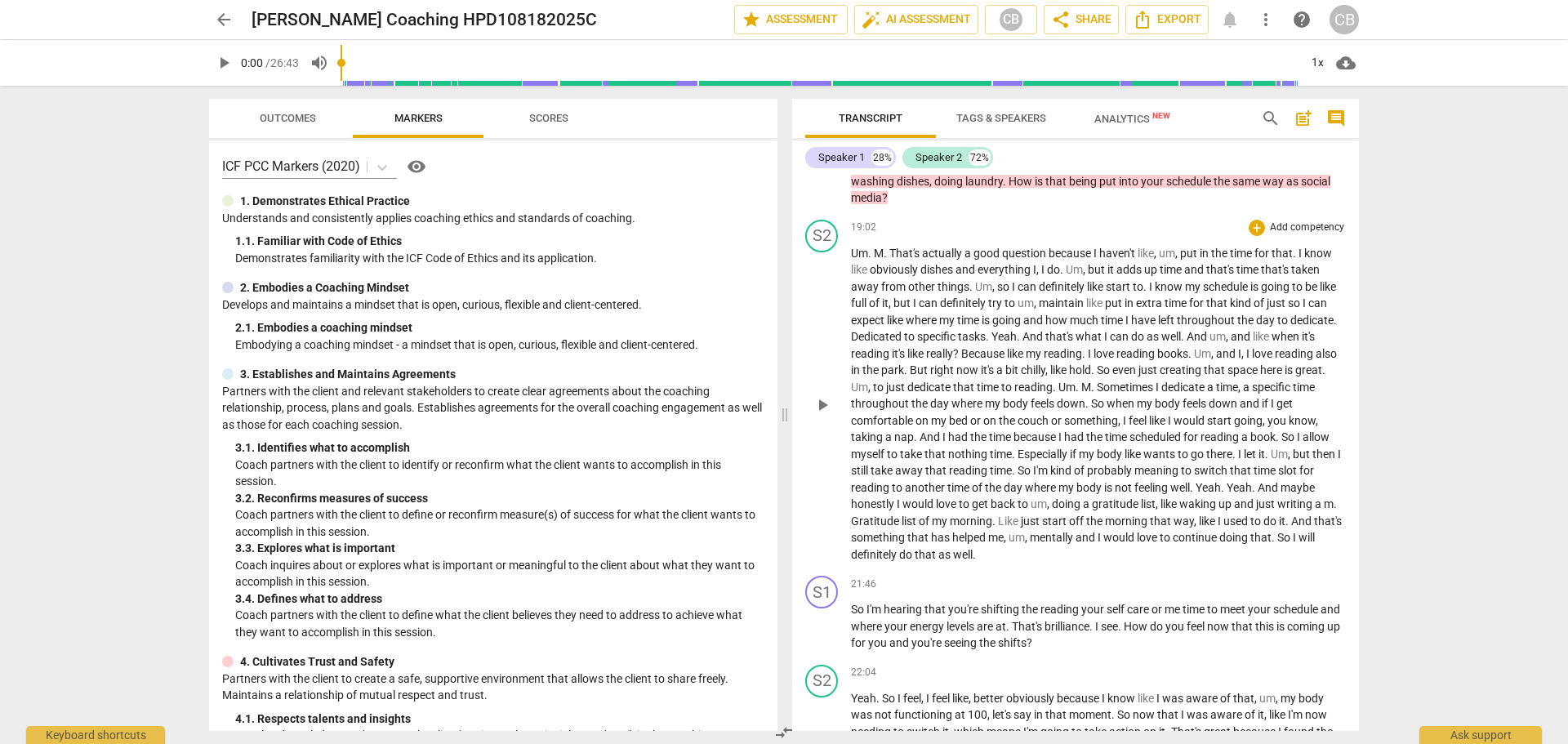
click at [1288, 236] on p "Add competency" at bounding box center [1307, 227] width 78 height 14
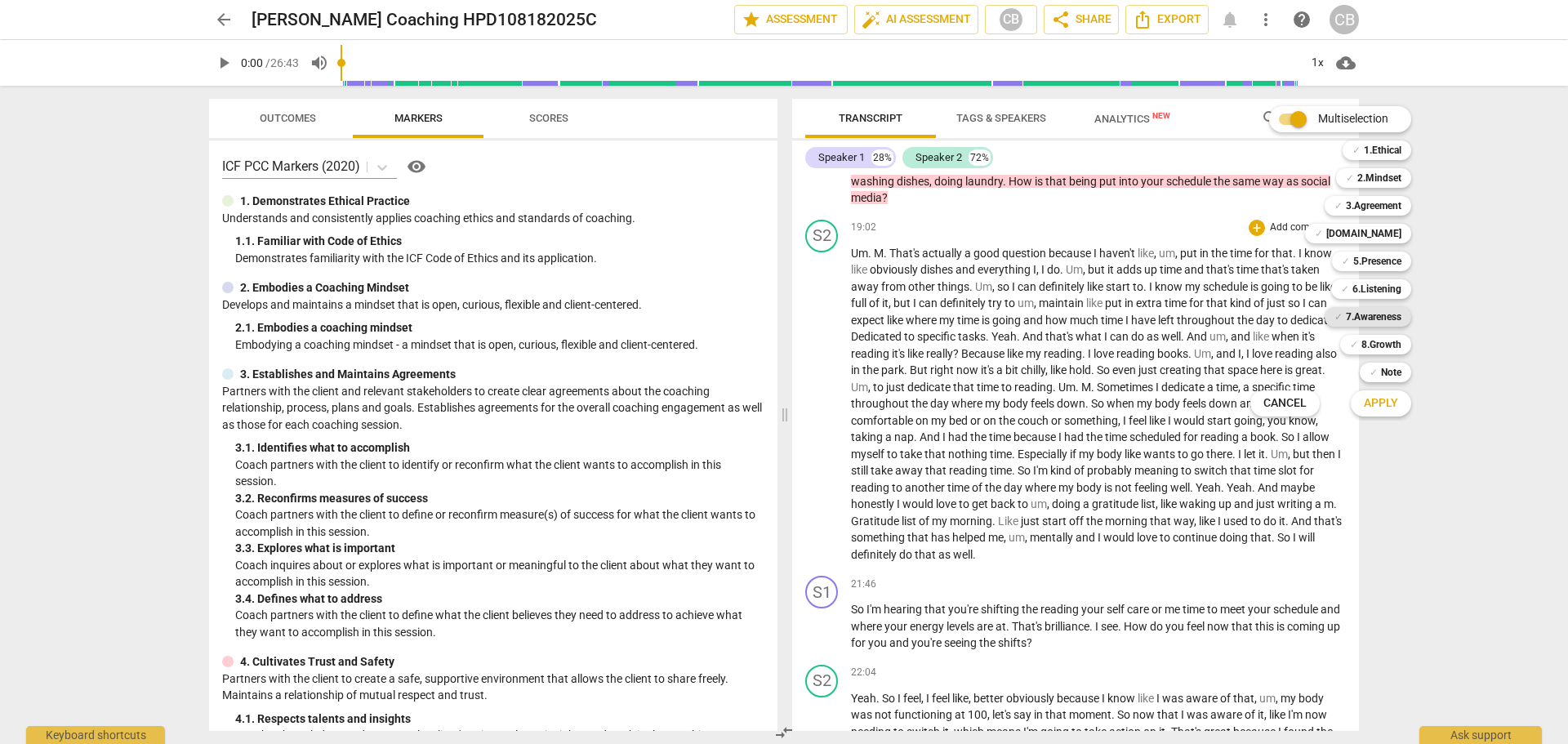
click at [1367, 312] on b "7.Awareness" at bounding box center [1374, 317] width 56 height 19
click at [1393, 398] on span "Apply" at bounding box center [1381, 403] width 34 height 16
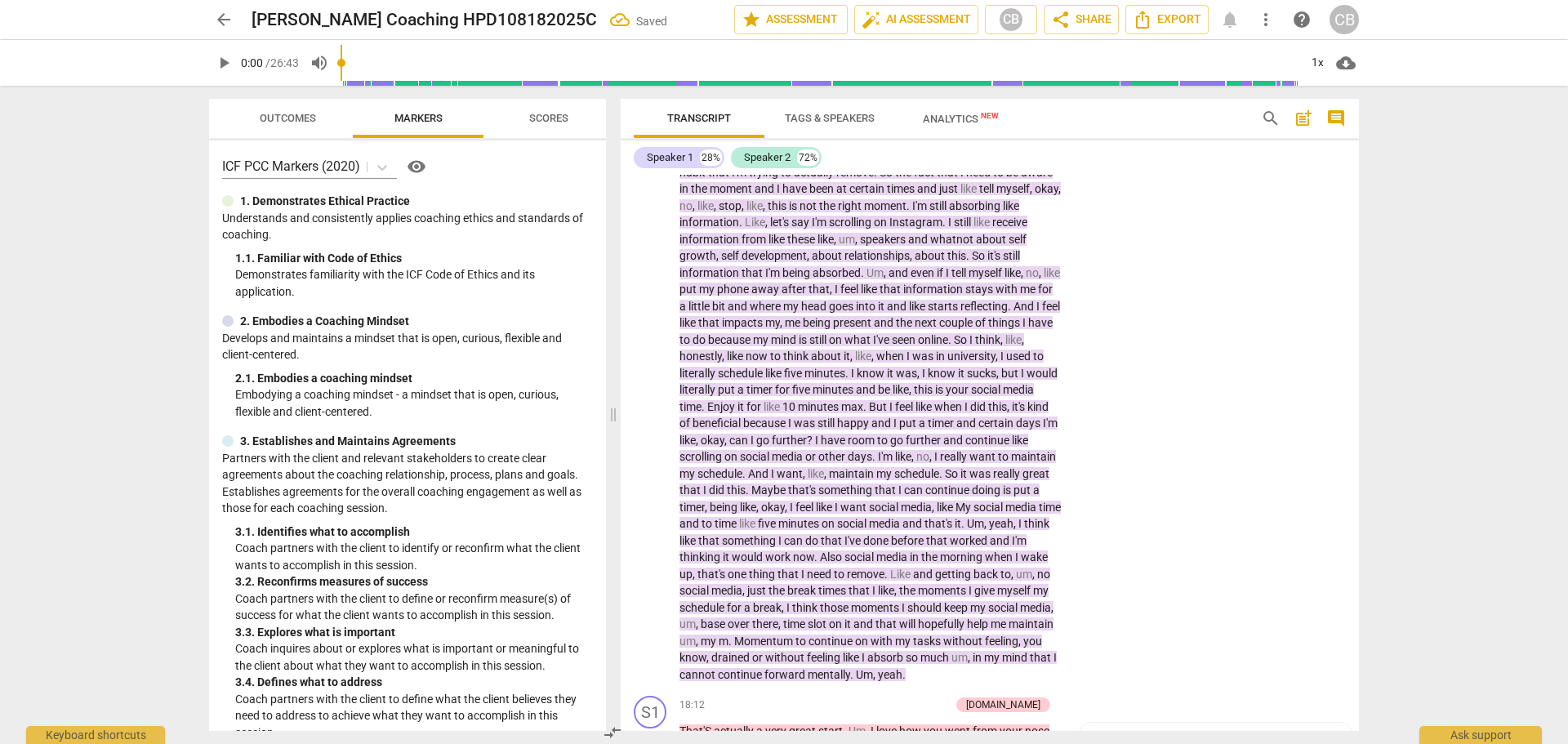
scroll to position [4343, 0]
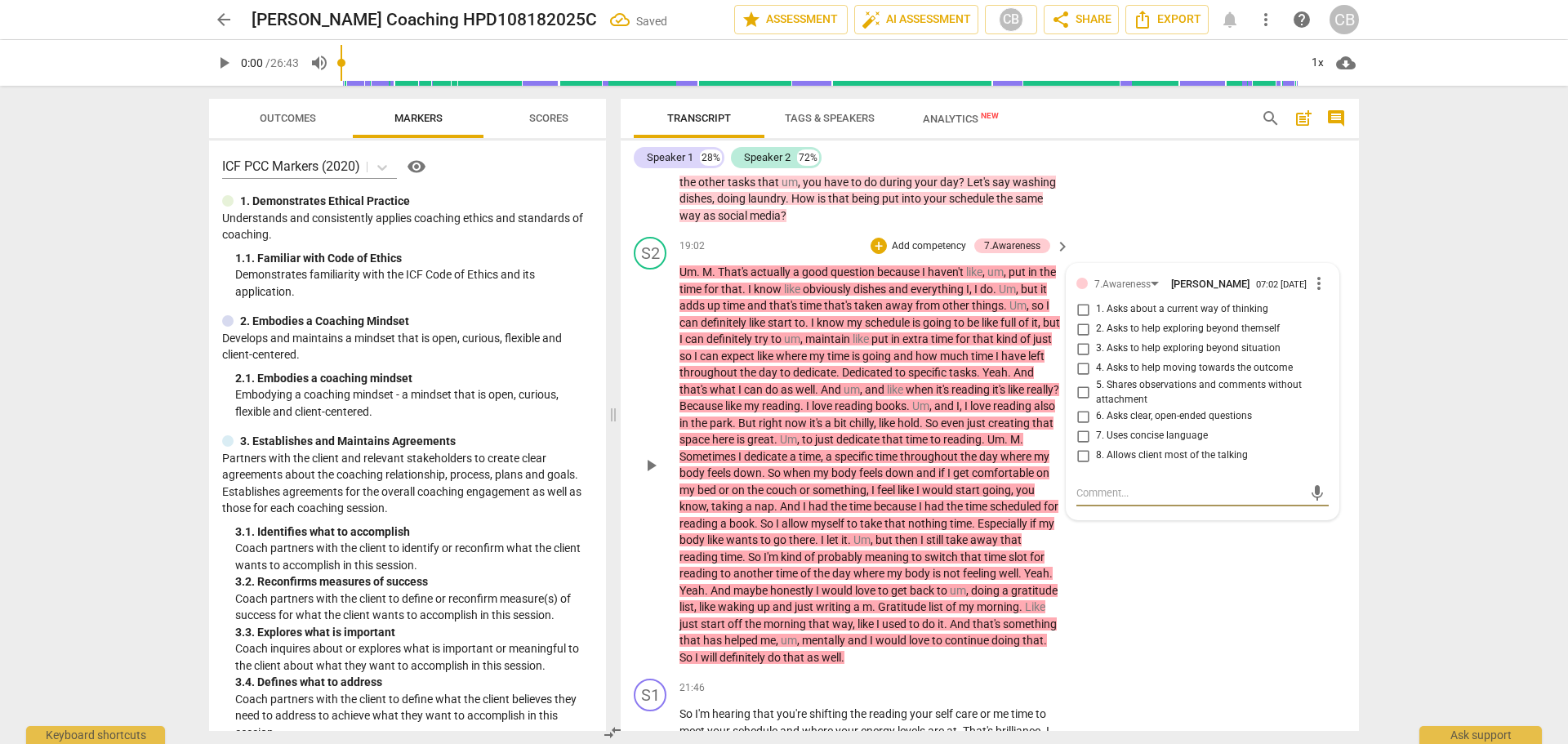
click at [1079, 426] on input "6. Asks clear, open-ended questions" at bounding box center [1083, 417] width 26 height 19
checkbox input "true"
click at [1080, 465] on input "8. Allows client most of the talking" at bounding box center [1083, 456] width 26 height 19
checkbox input "true"
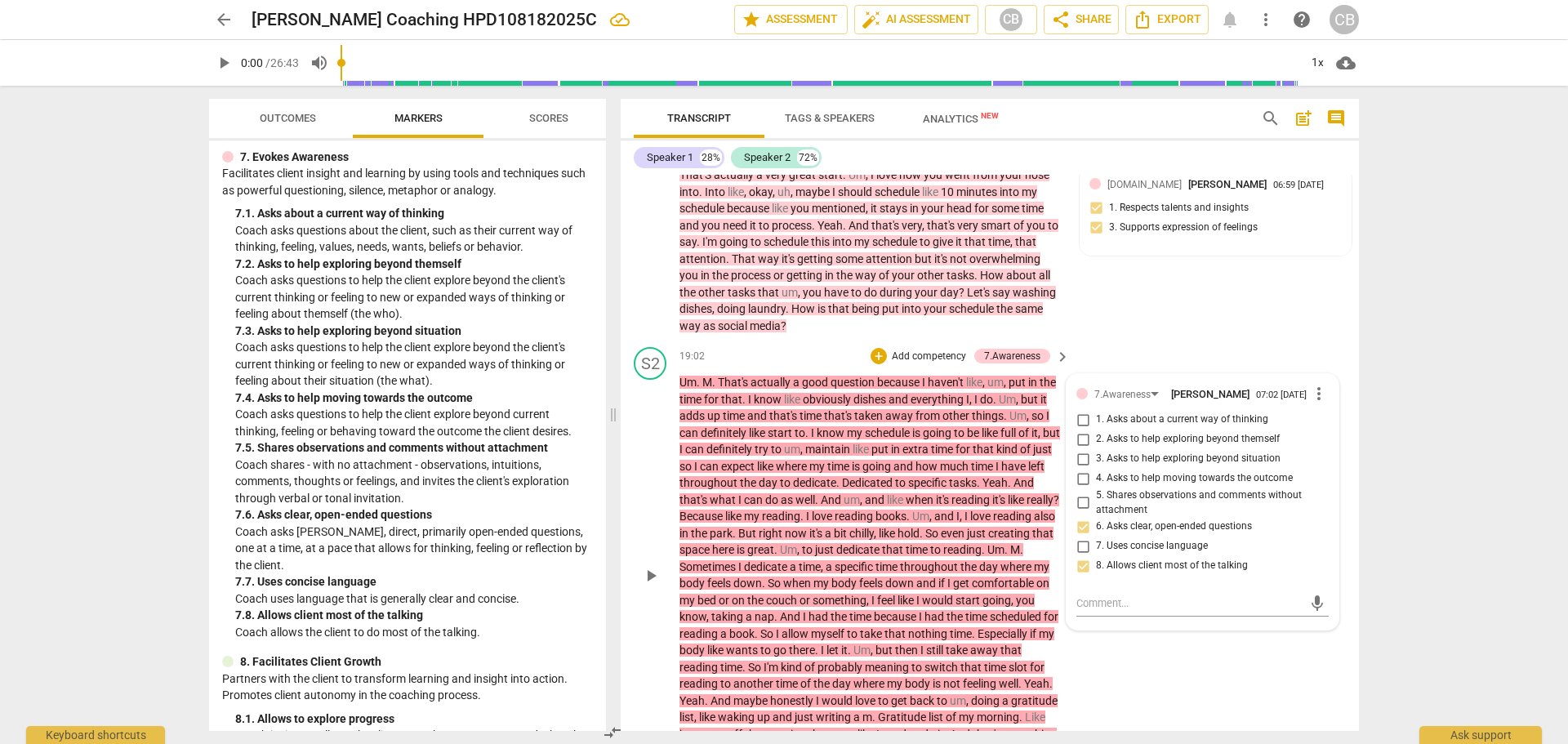
scroll to position [4181, 0]
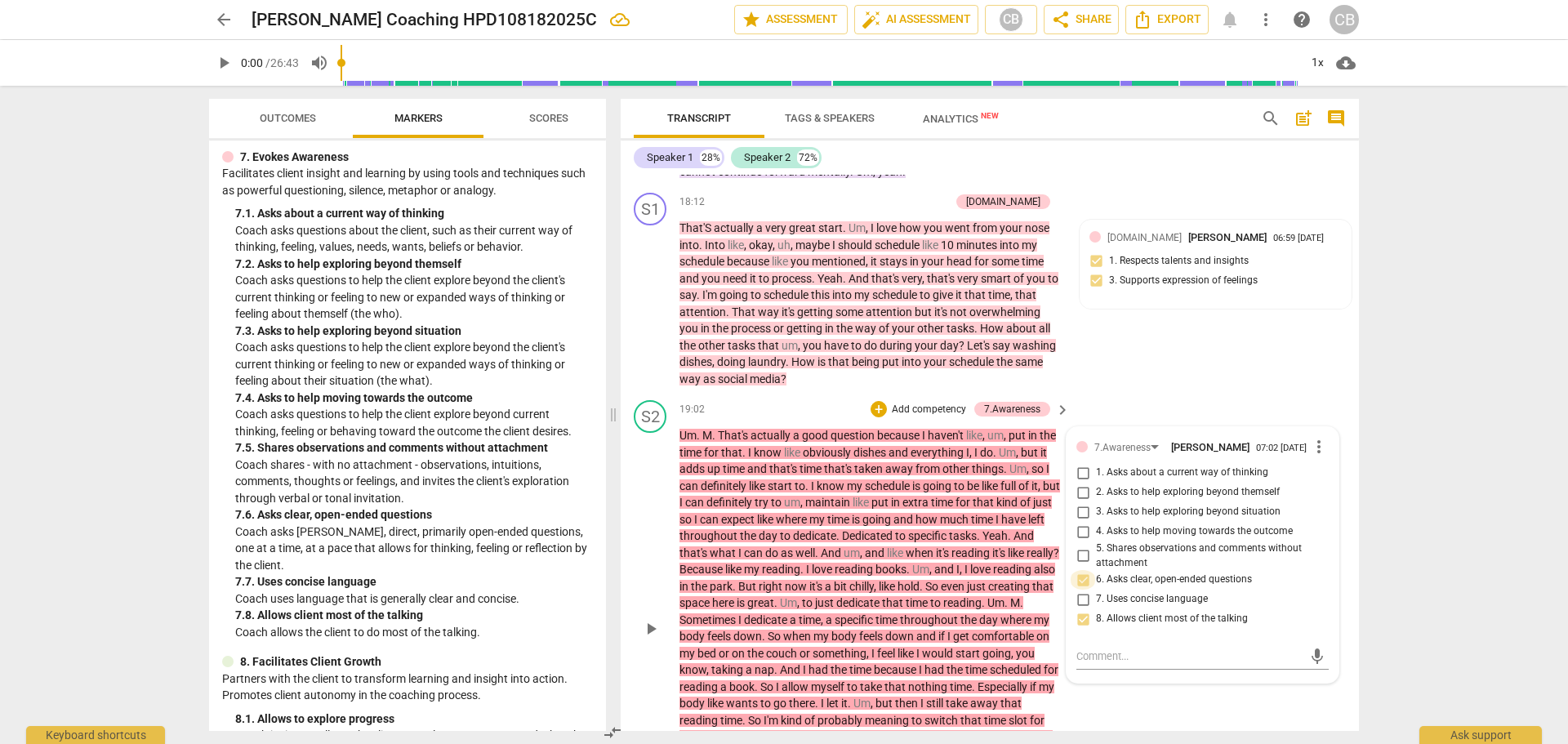
click at [1081, 590] on input "6. Asks clear, open-ended questions" at bounding box center [1083, 580] width 26 height 19
click at [1080, 590] on input "6. Asks clear, open-ended questions" at bounding box center [1083, 580] width 26 height 19
checkbox input "false"
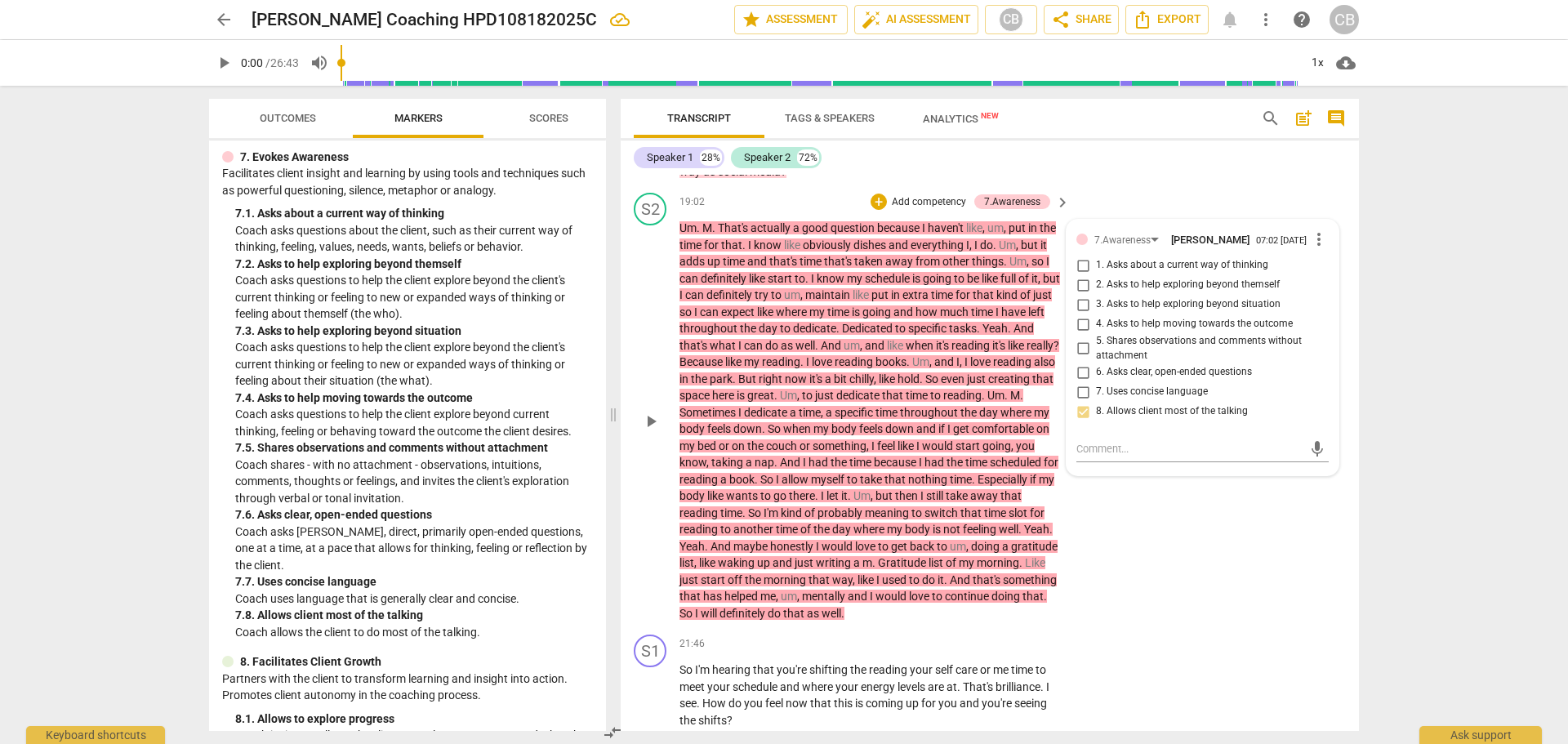
scroll to position [4426, 0]
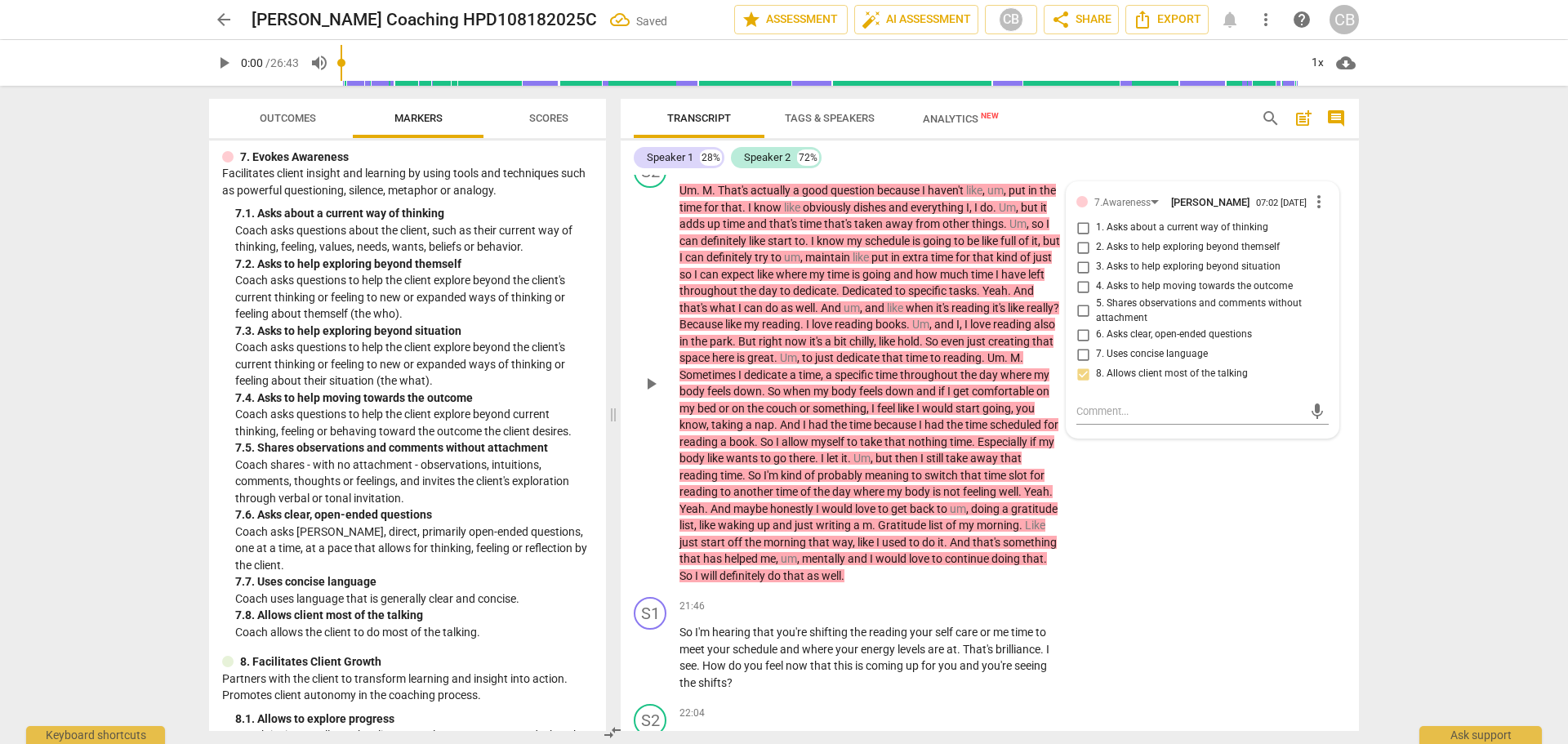
click at [1145, 527] on div "S2 play_arrow pause 19:02 + Add competency 7.Awareness keyboard_arrow_right Um …" at bounding box center [990, 370] width 738 height 442
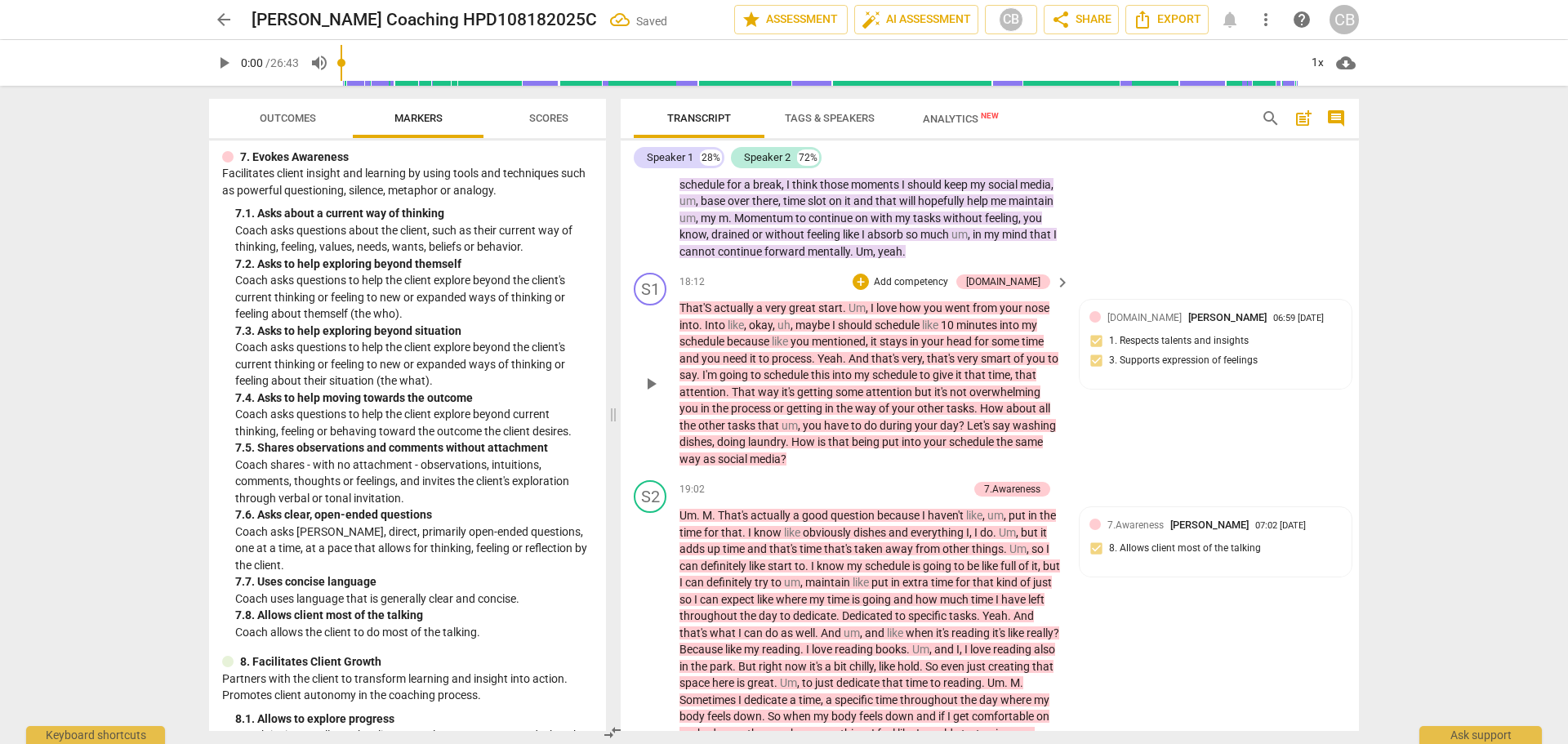
scroll to position [4098, 0]
click at [950, 292] on p "Add competency" at bounding box center [910, 283] width 78 height 14
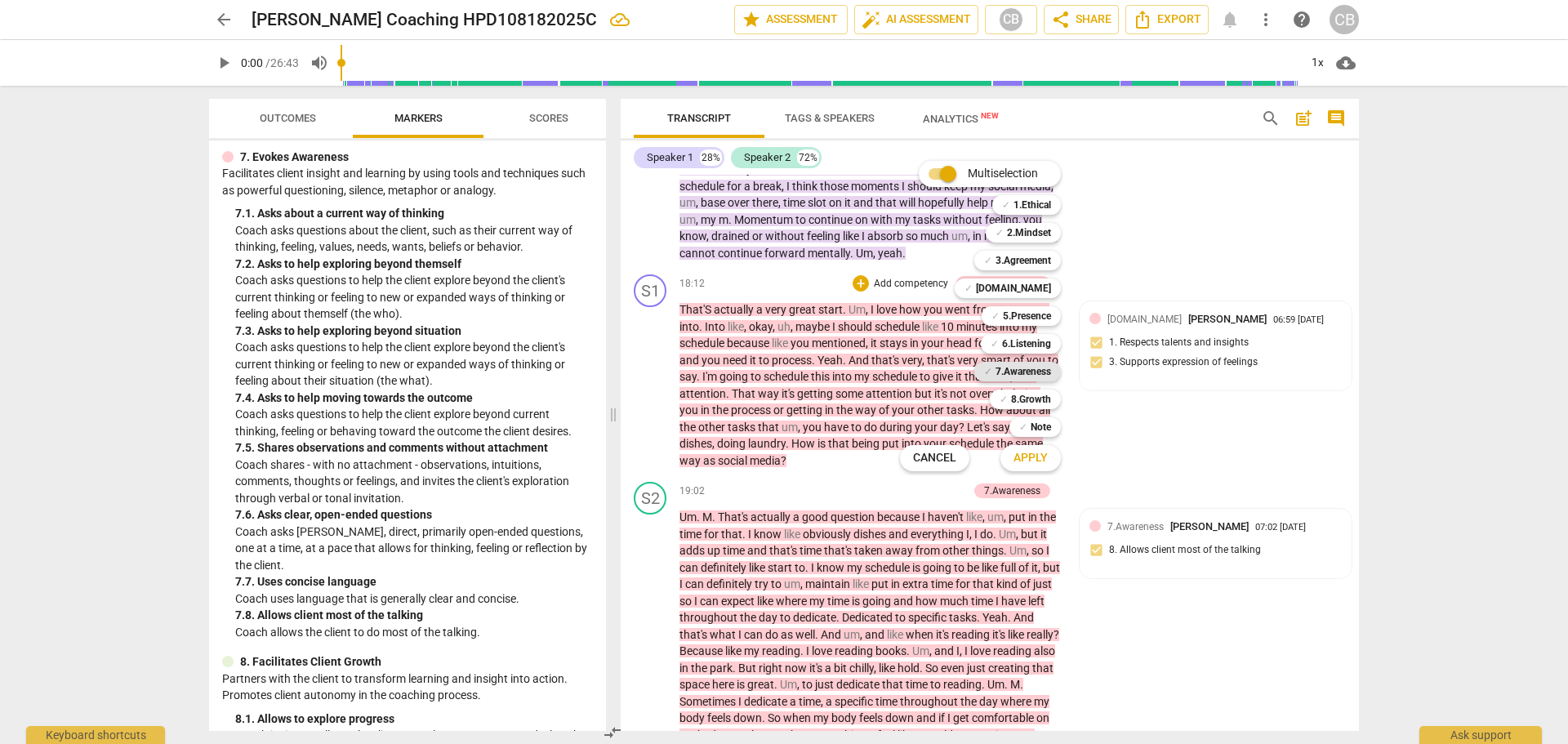
click at [1029, 366] on b "7.Awareness" at bounding box center [1023, 372] width 56 height 19
click at [1023, 454] on span "Apply" at bounding box center [1031, 458] width 34 height 16
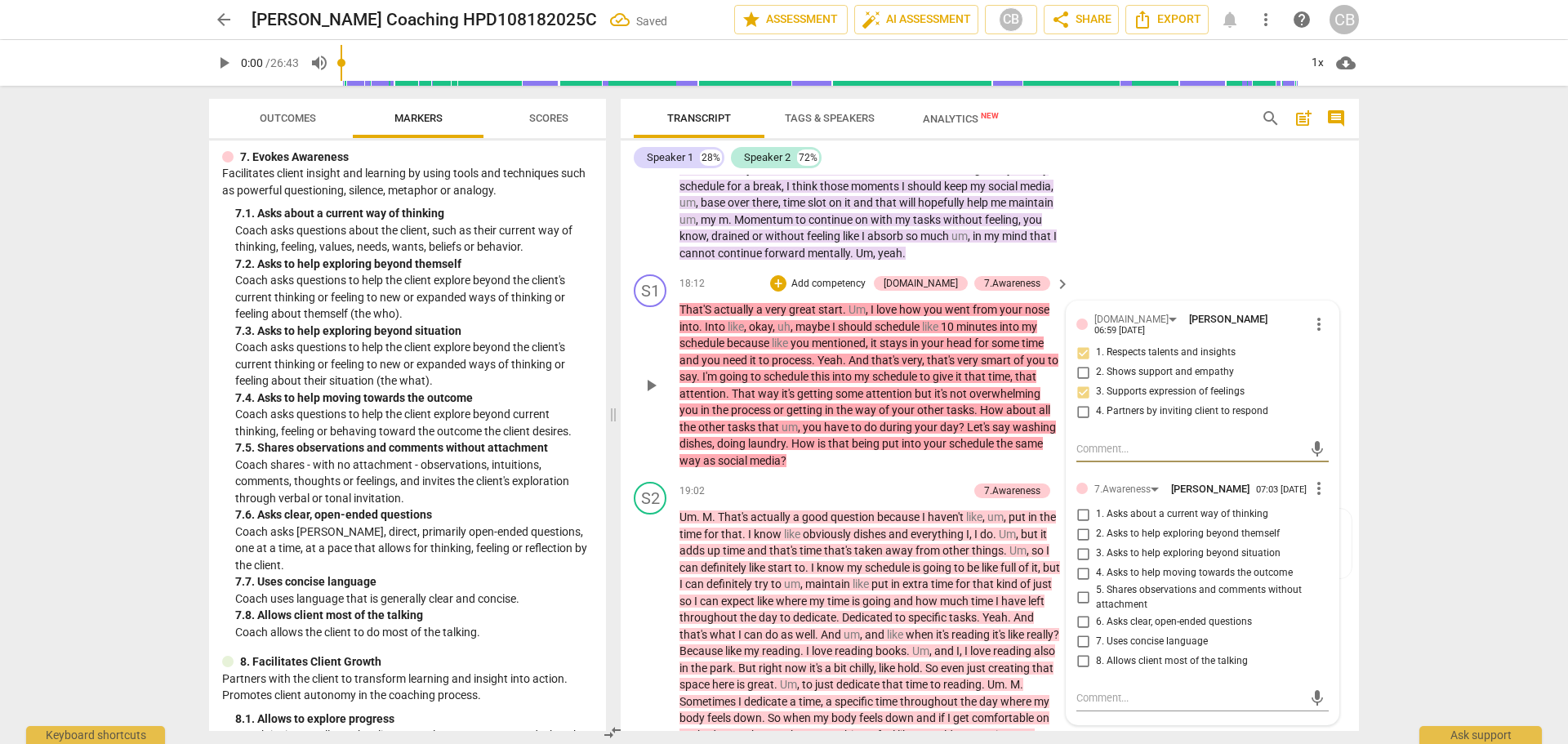
click at [1083, 632] on input "6. Asks clear, open-ended questions" at bounding box center [1083, 621] width 26 height 19
checkbox input "true"
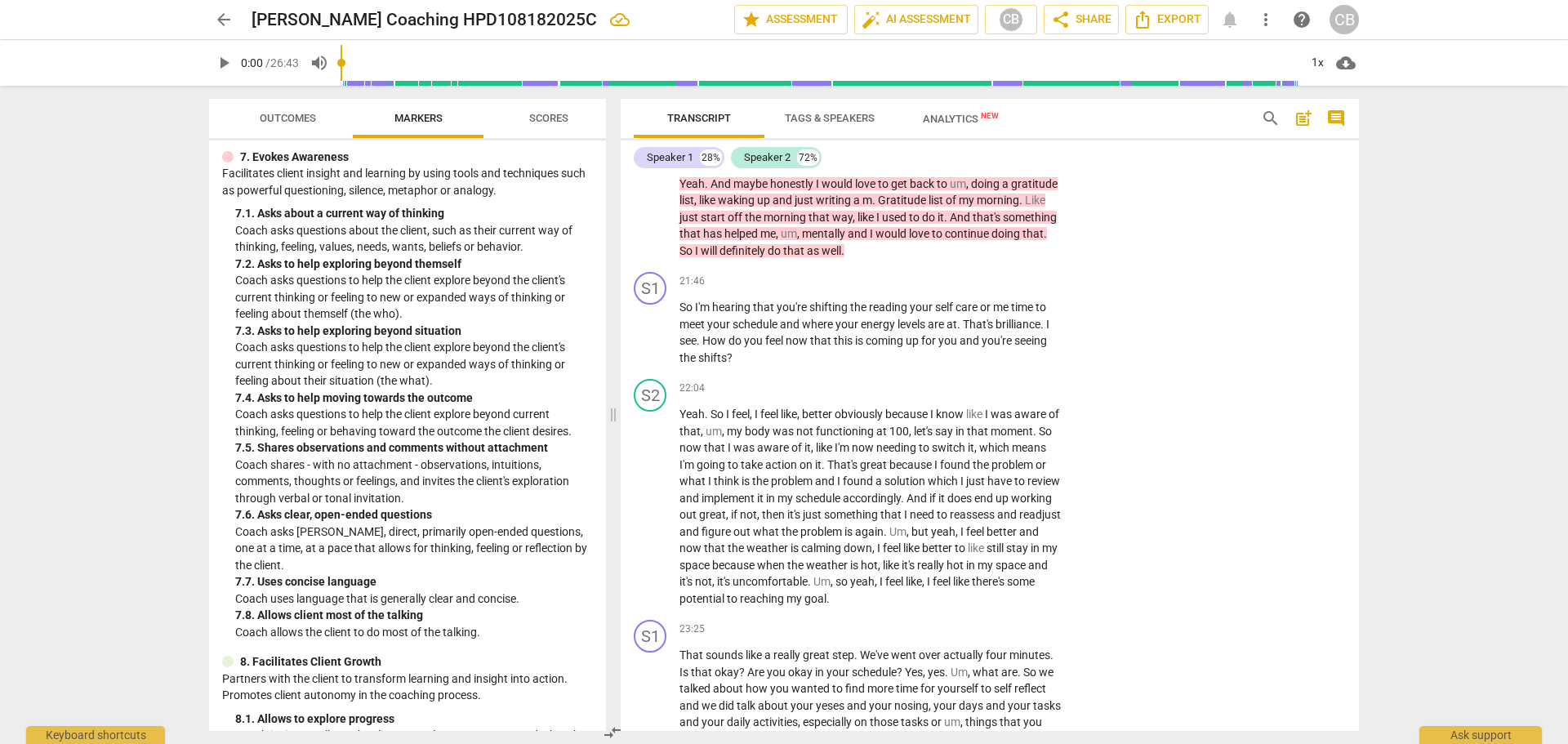
scroll to position [4752, 0]
click at [1024, 287] on p "Add competency" at bounding box center [1011, 280] width 78 height 14
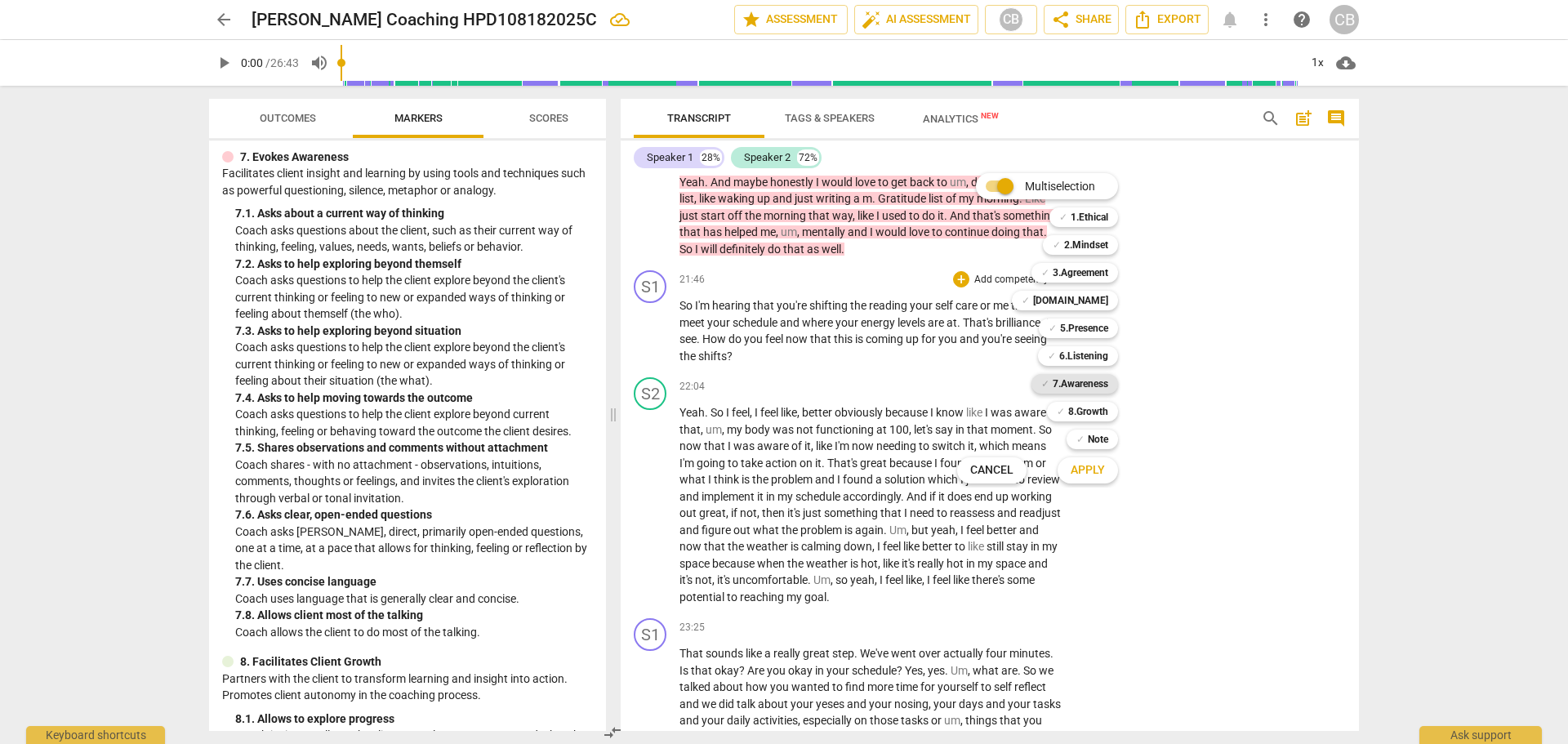
click at [1088, 381] on b "7.Awareness" at bounding box center [1081, 384] width 56 height 19
click at [1095, 414] on b "8.Growth" at bounding box center [1088, 412] width 40 height 19
click at [1103, 485] on button "Apply" at bounding box center [1087, 470] width 60 height 30
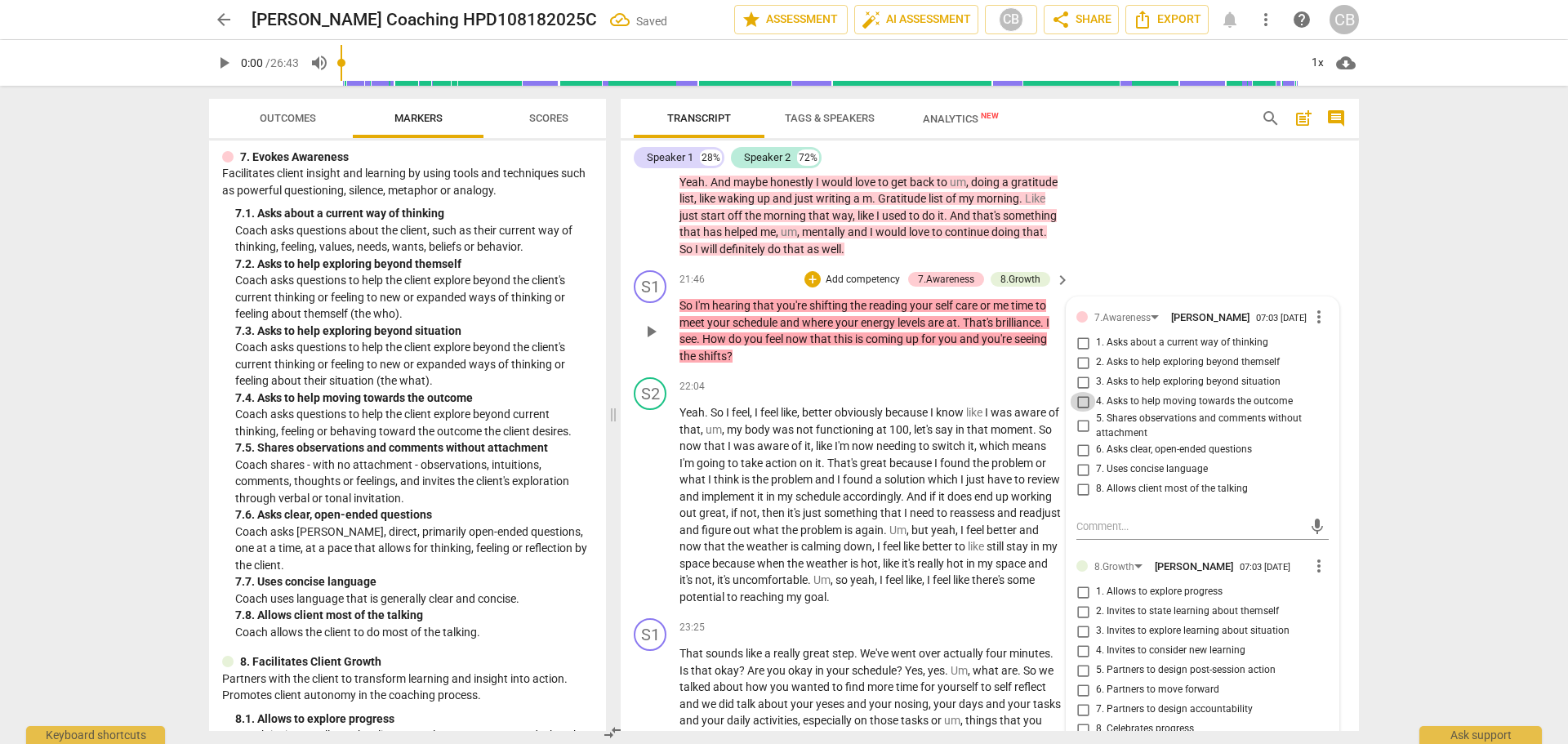
click at [1078, 412] on input "4. Asks to help moving towards the outcome" at bounding box center [1083, 402] width 26 height 19
checkbox input "true"
click at [1083, 602] on input "1. Allows to explore progress" at bounding box center [1083, 592] width 26 height 19
checkbox input "true"
click at [1212, 255] on div "S2 play_arrow pause 19:02 + Add competency 7.Awareness keyboard_arrow_right Um …" at bounding box center [990, 43] width 738 height 442
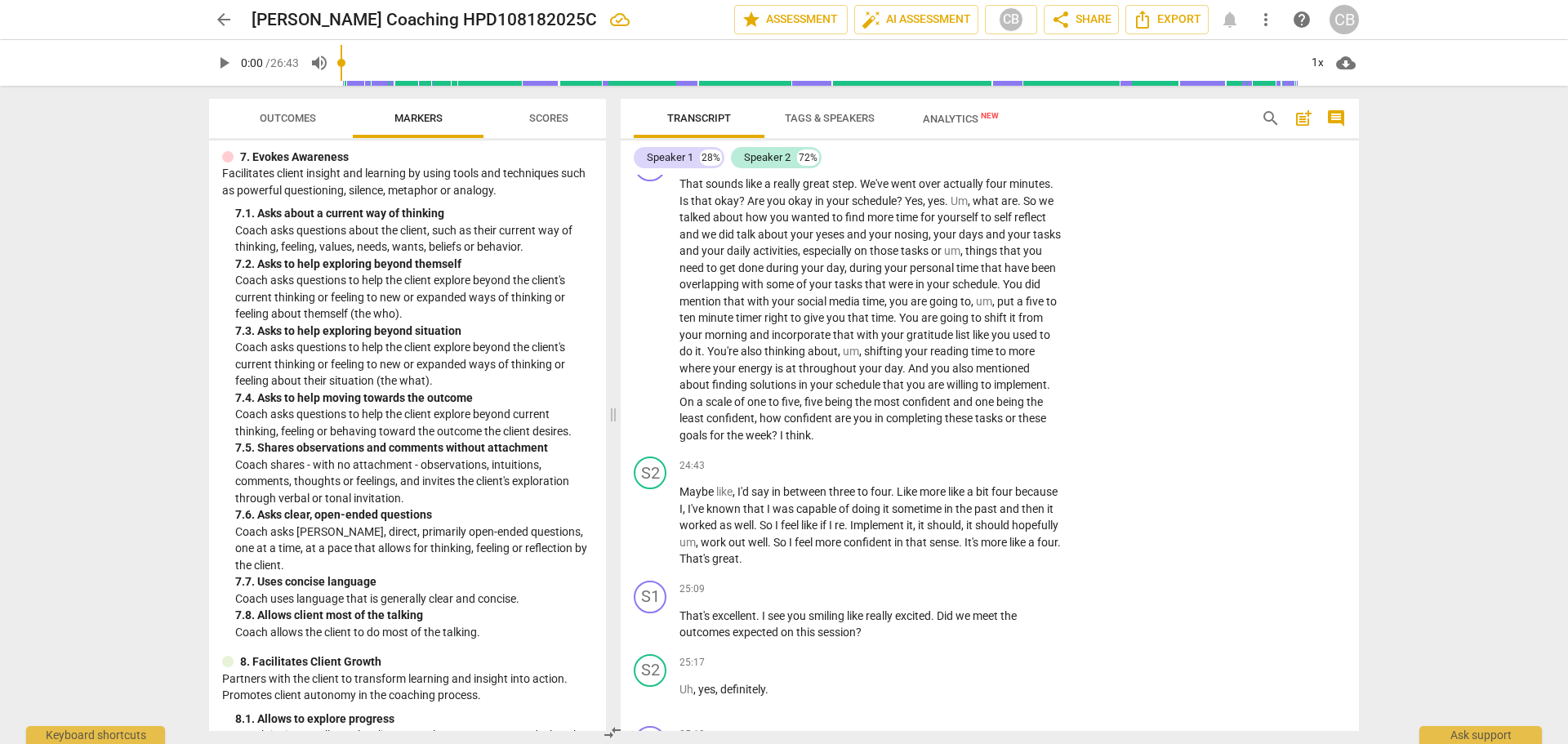
scroll to position [5242, 0]
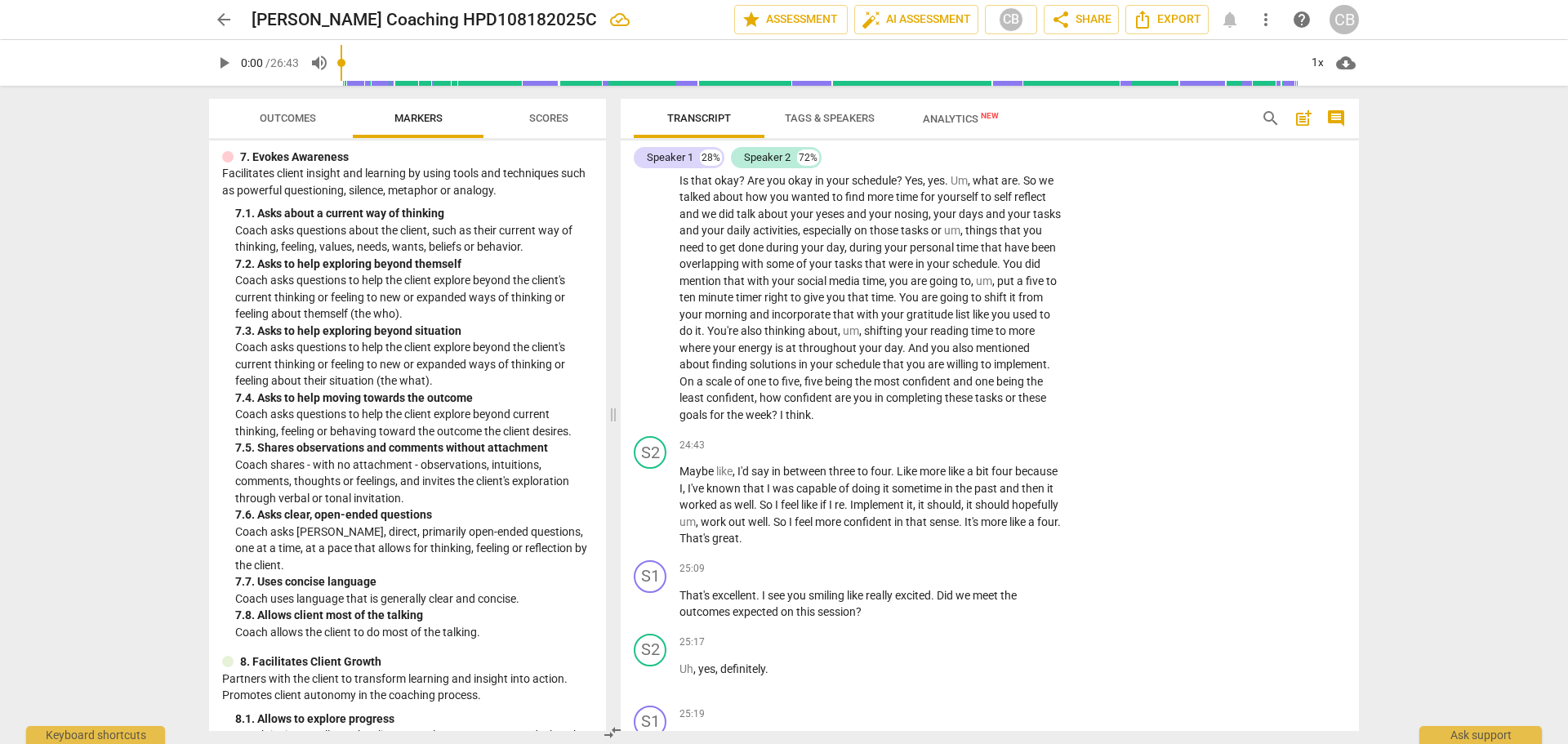
click at [228, 19] on span "arrow_back" at bounding box center [224, 19] width 19 height 19
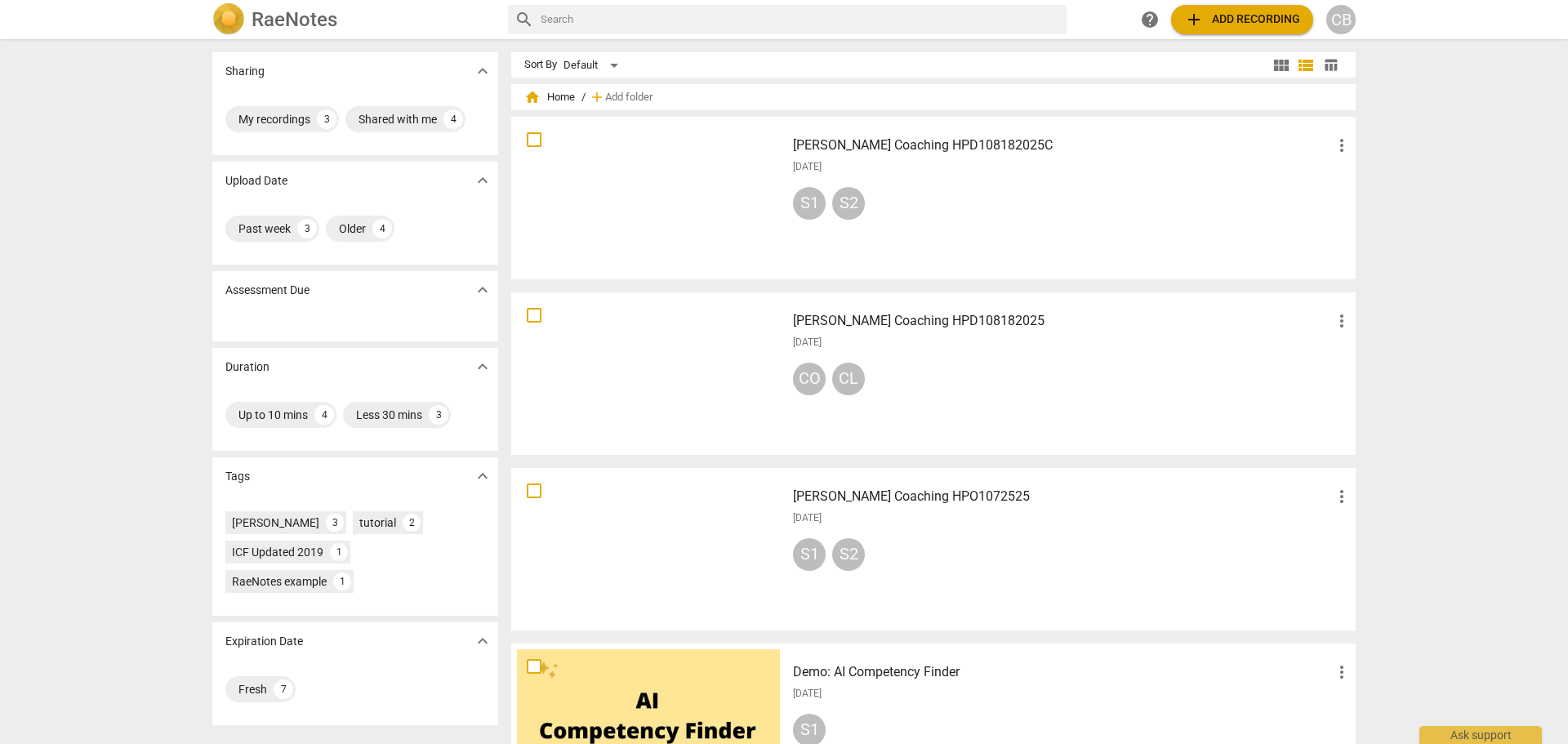
click at [1006, 356] on div "[PERSON_NAME] Coaching HPD108182025 more_vert [DATE] CO CL" at bounding box center [1072, 373] width 585 height 151
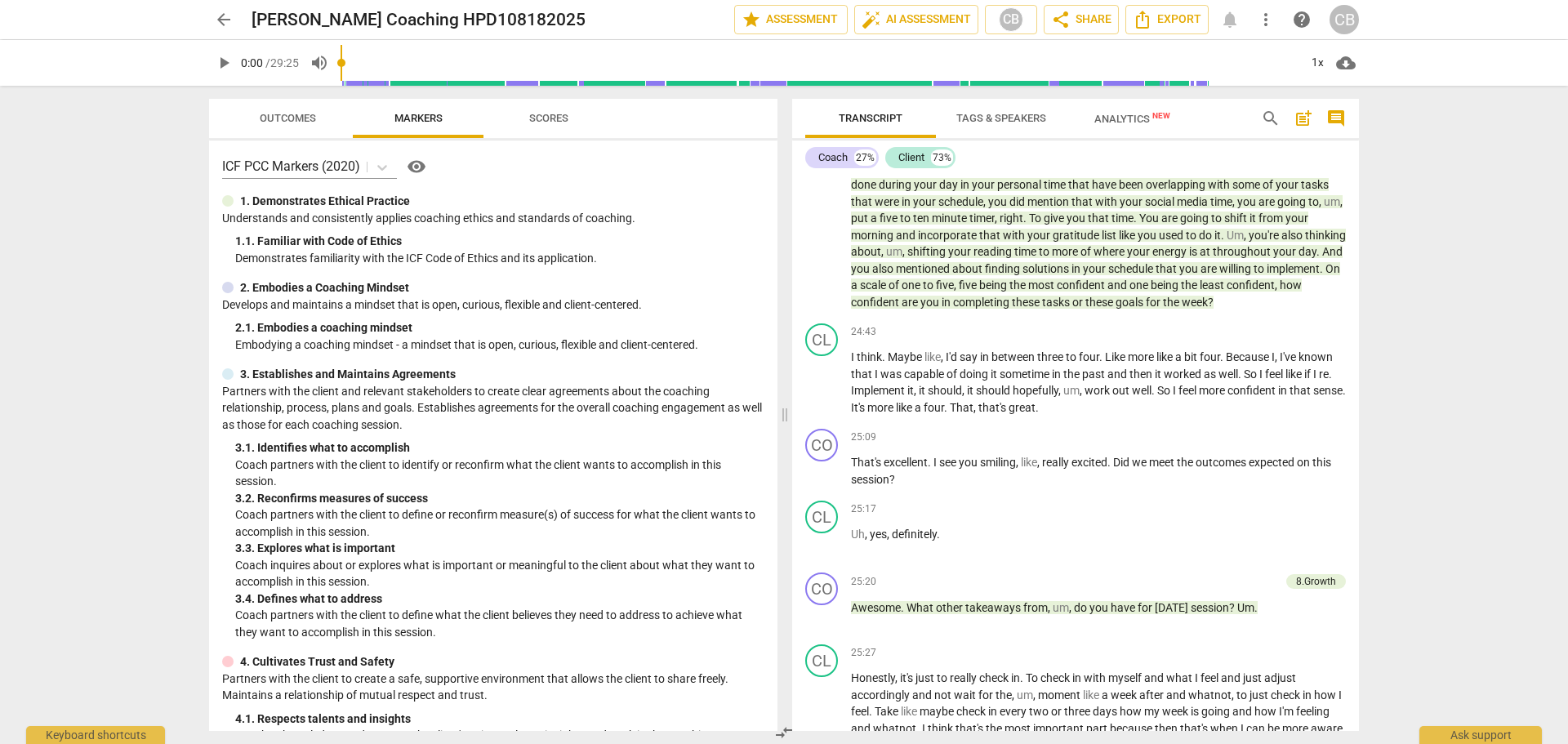
scroll to position [4320, 0]
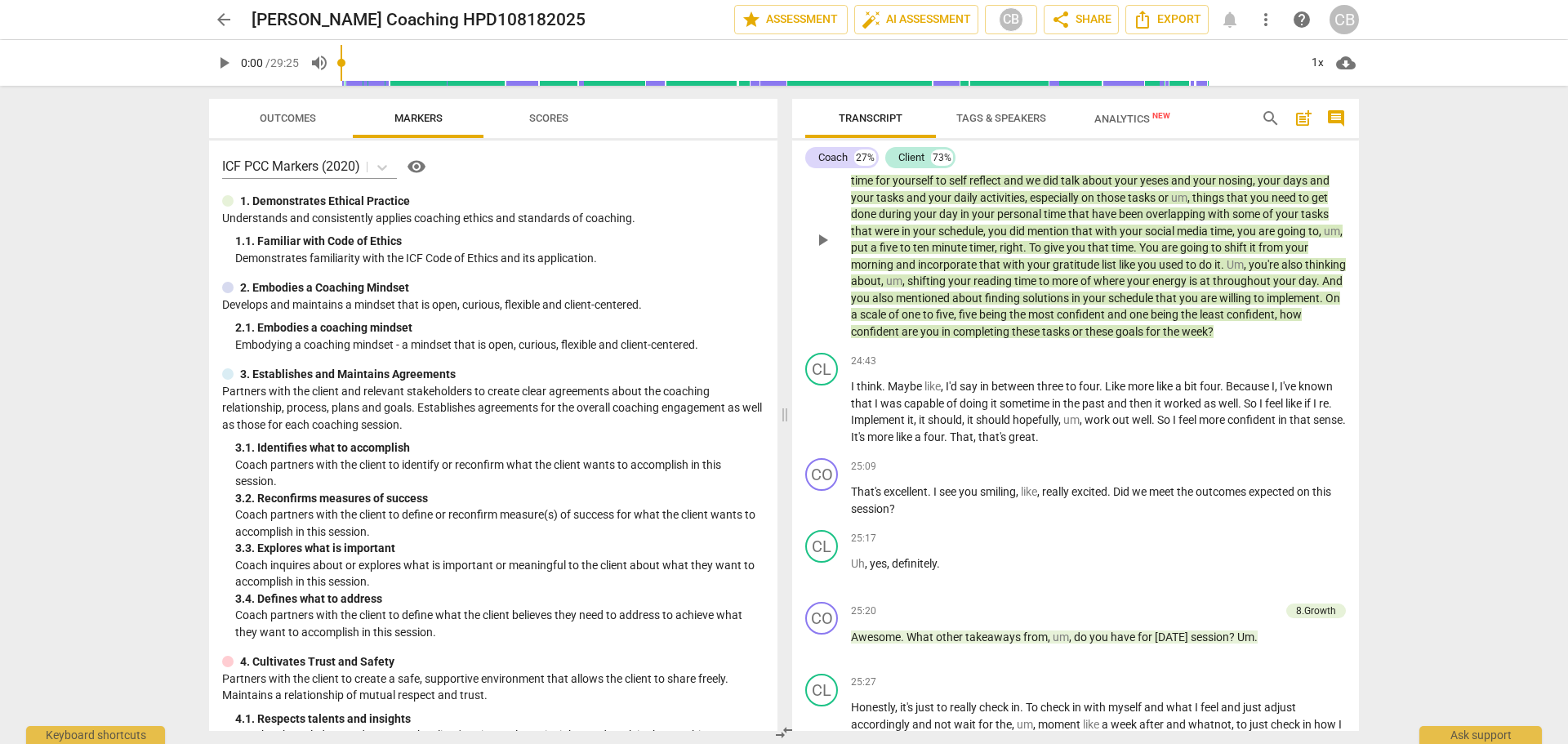
click at [1312, 128] on div "8.Growth" at bounding box center [1316, 121] width 40 height 14
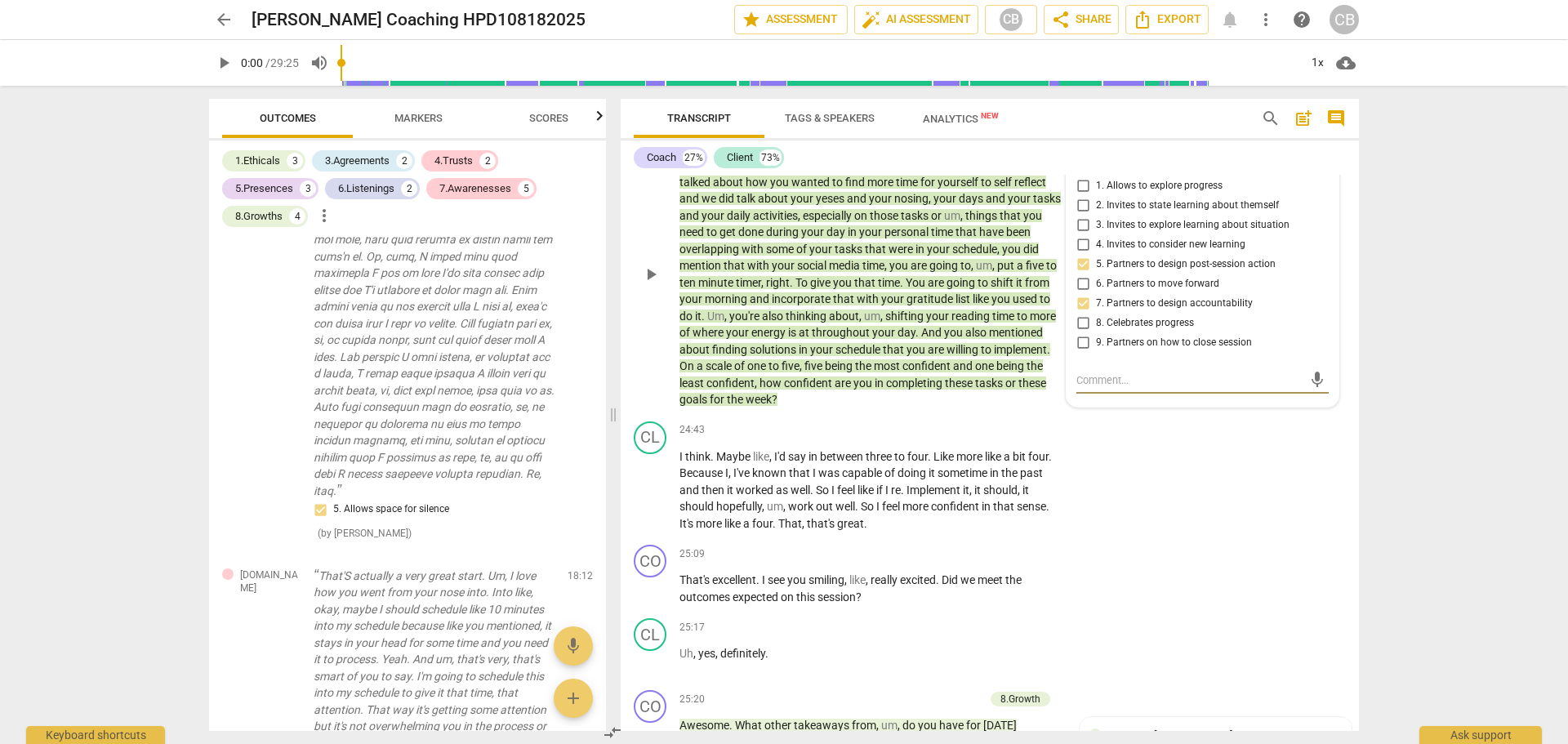
scroll to position [3521, 0]
click at [1248, 539] on div "CL play_arrow pause 24:43 + Add competency keyboard_arrow_right I think . Maybe…" at bounding box center [990, 478] width 738 height 124
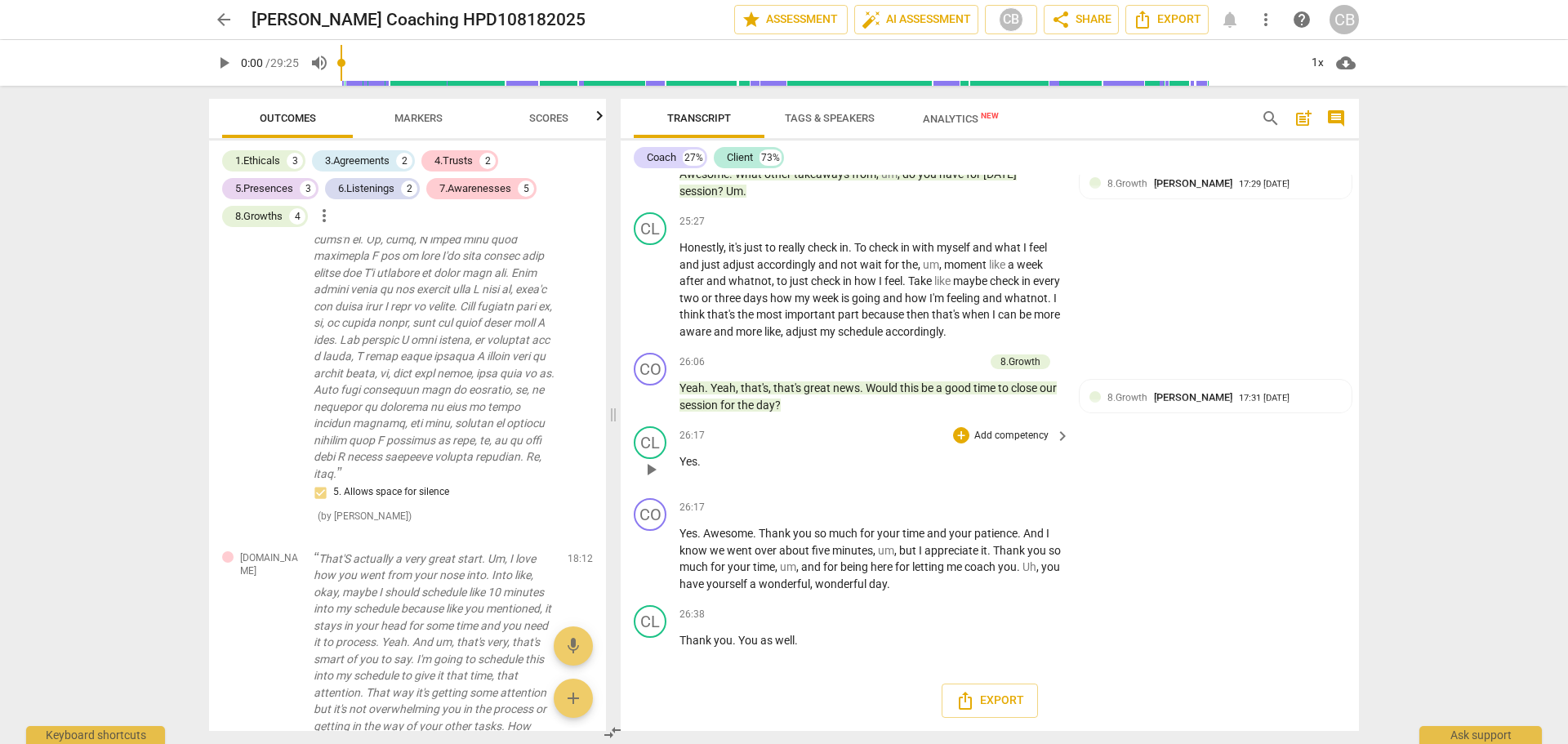
scroll to position [5723, 0]
click at [222, 22] on span "arrow_back" at bounding box center [224, 19] width 19 height 19
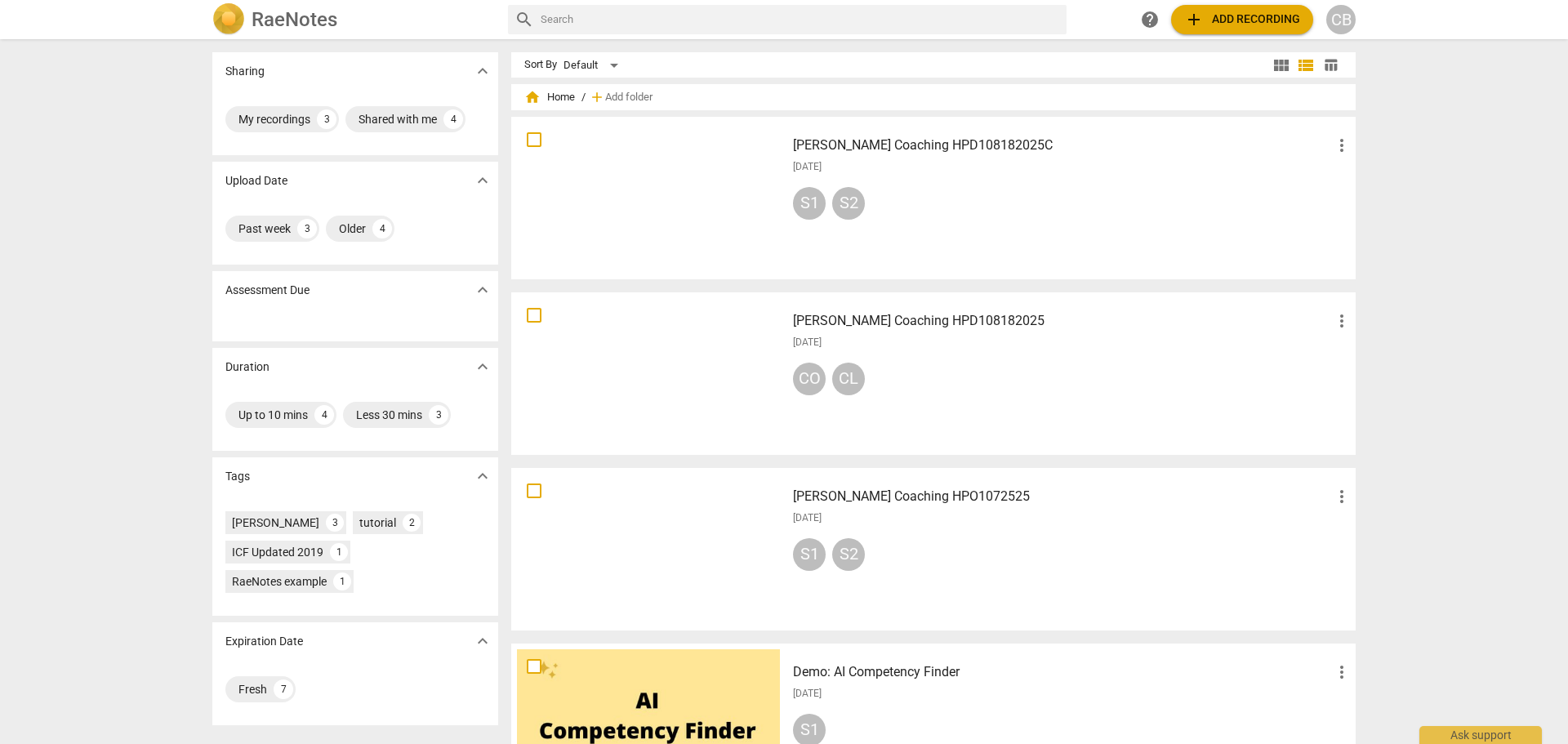
click at [952, 171] on div "[DATE]" at bounding box center [1073, 167] width 559 height 14
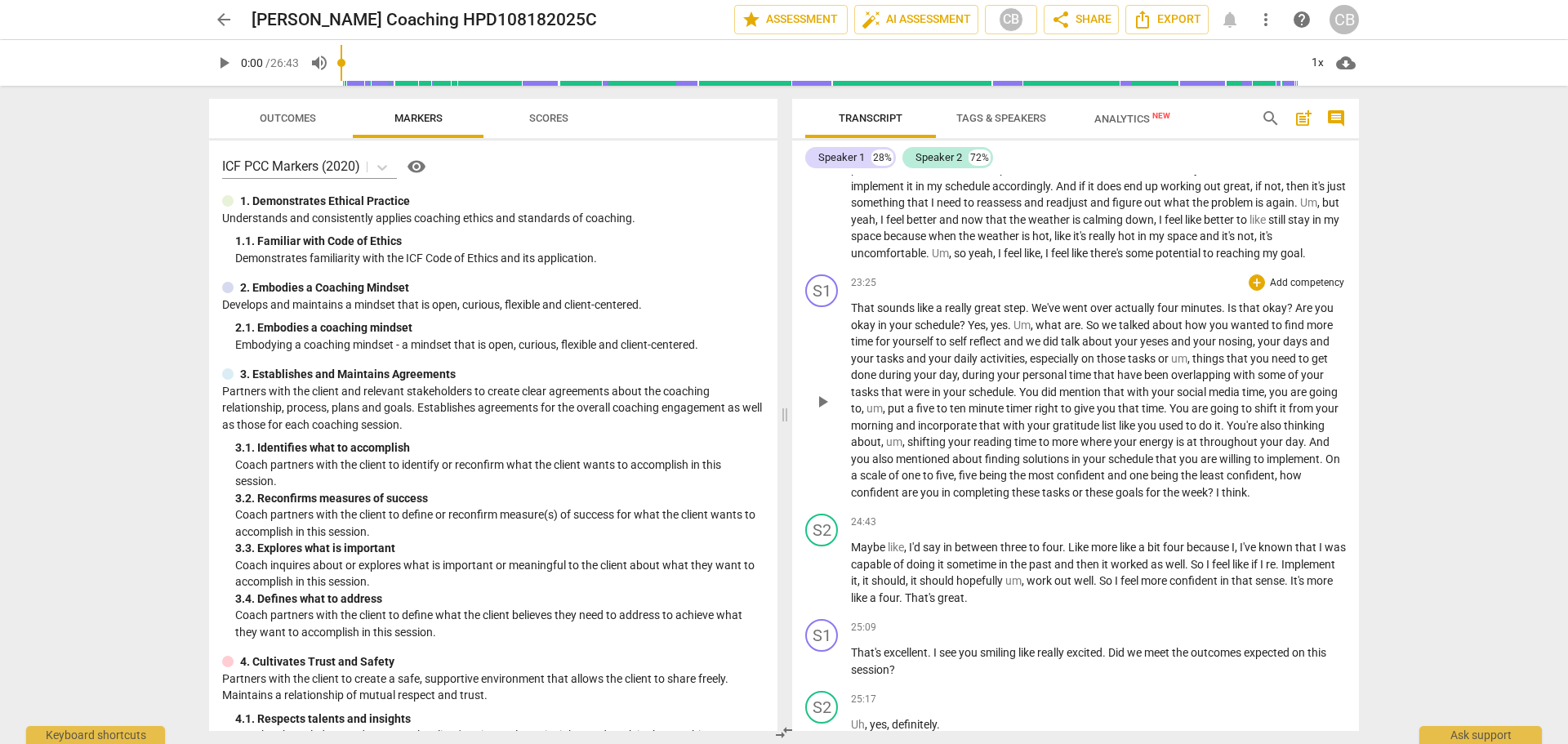
scroll to position [4249, 0]
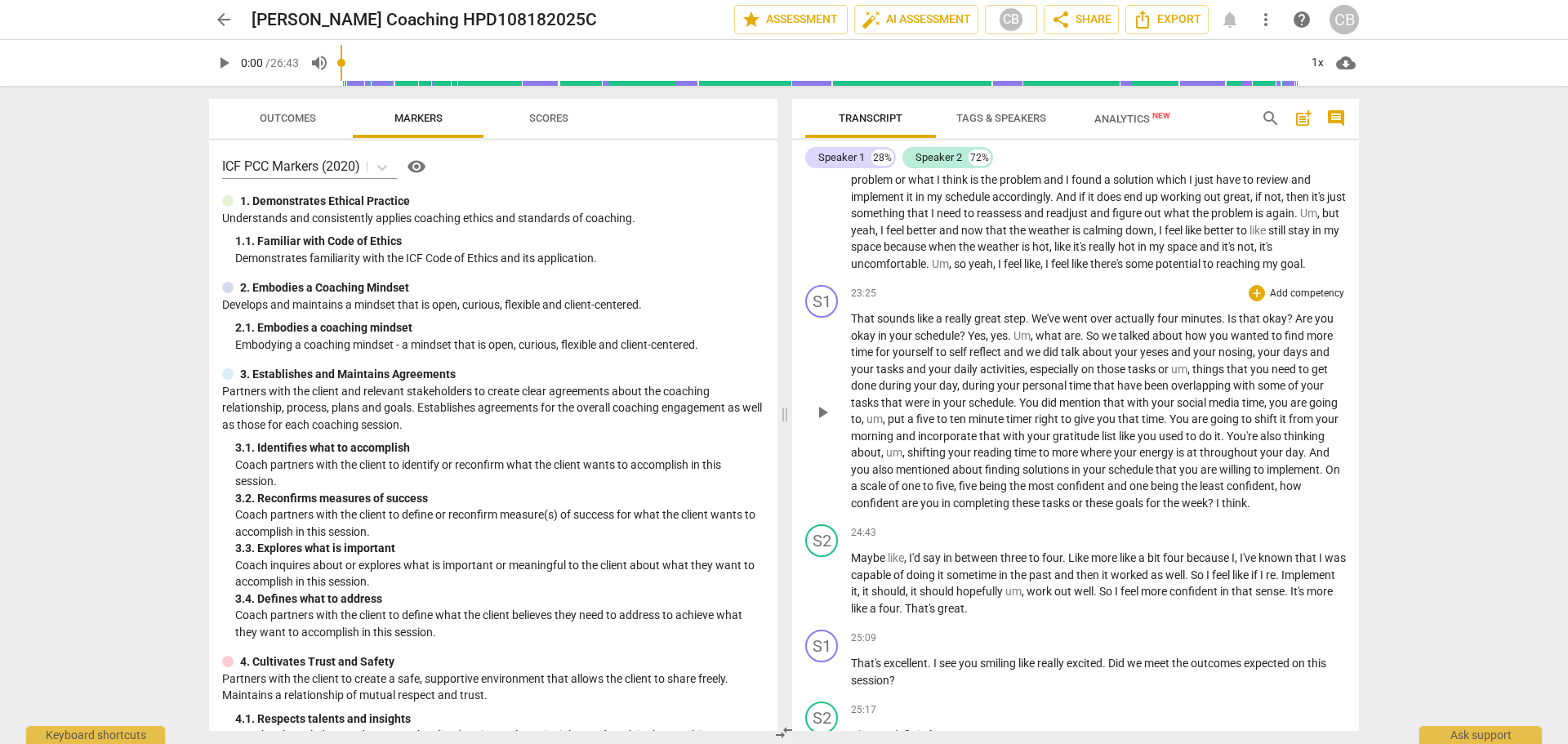
click at [1296, 302] on p "Add competency" at bounding box center [1307, 294] width 78 height 14
click at [1385, 404] on b "8.Growth" at bounding box center [1382, 410] width 40 height 19
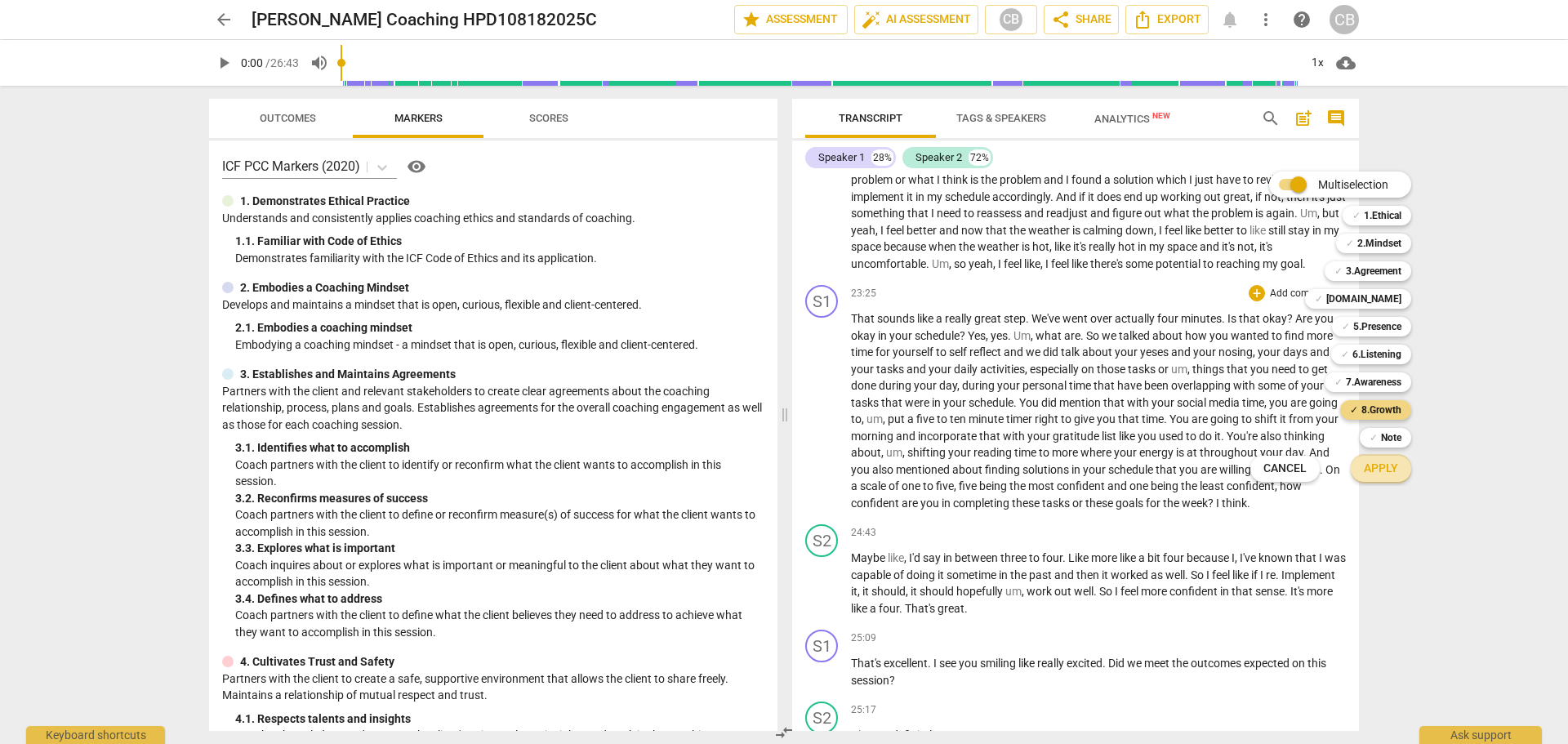
click at [1380, 471] on span "Apply" at bounding box center [1381, 468] width 34 height 16
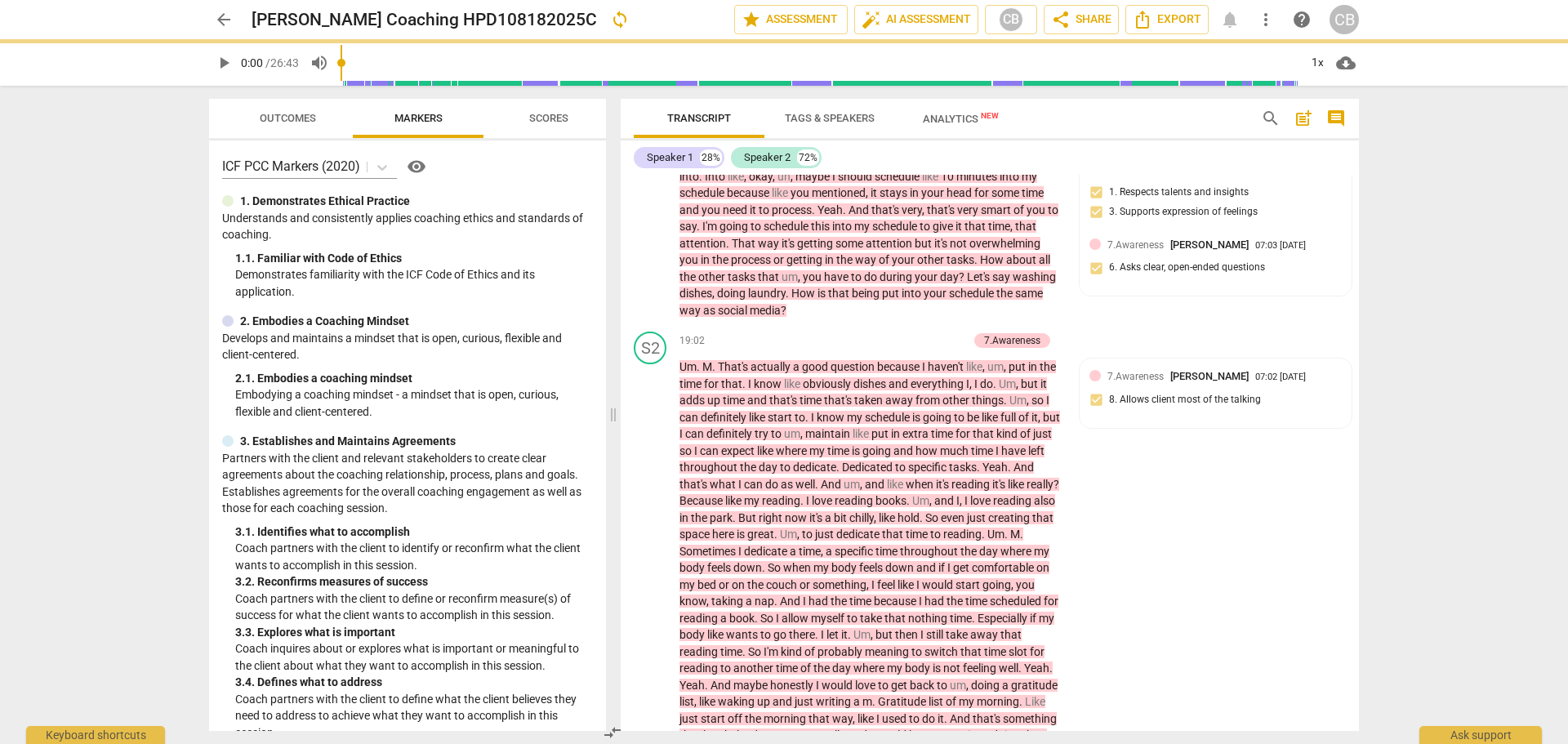
scroll to position [5076, 0]
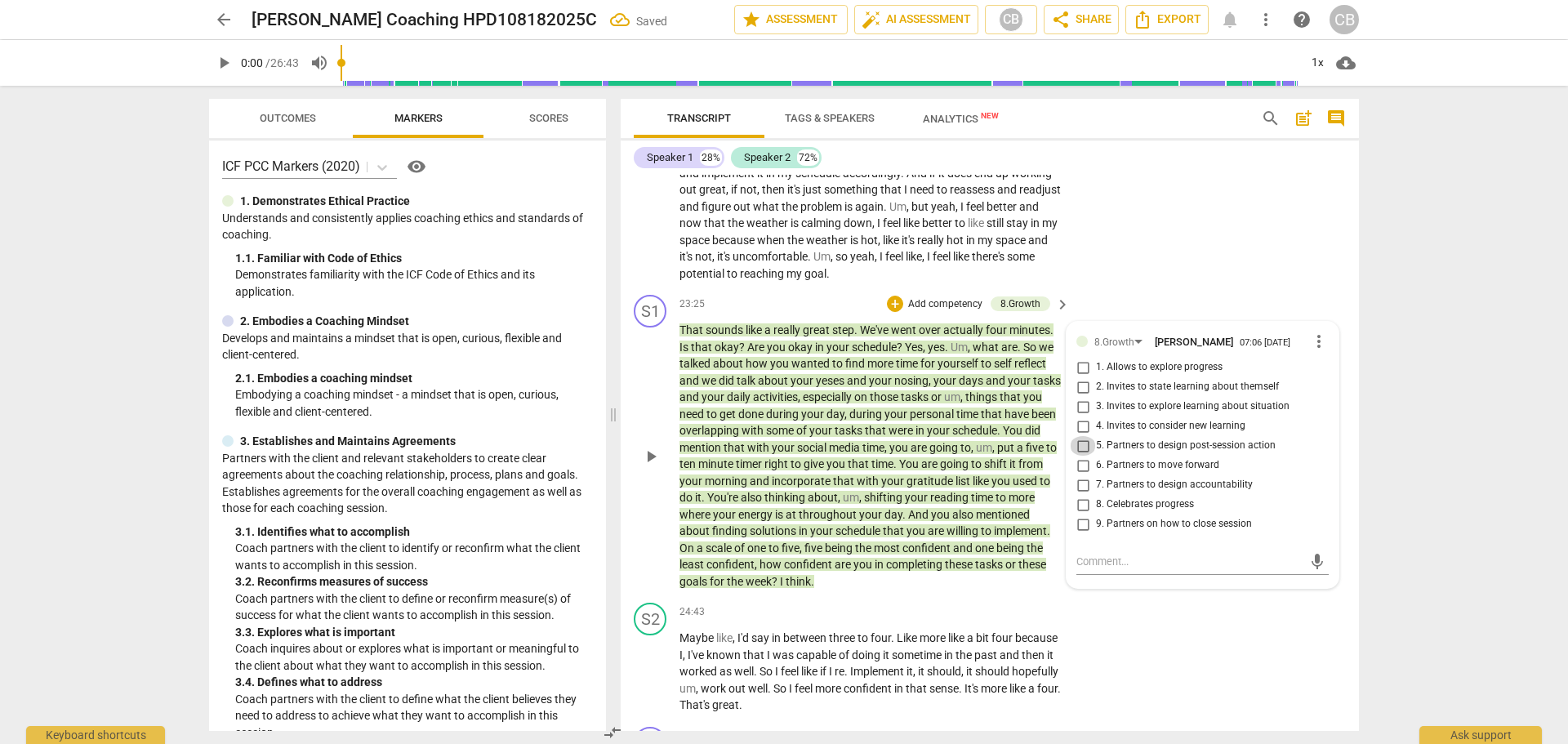
click at [1077, 456] on input "5. Partners to design post-session action" at bounding box center [1083, 446] width 26 height 19
checkbox input "true"
click at [1084, 495] on input "7. Partners to design accountability" at bounding box center [1083, 485] width 26 height 19
checkbox input "true"
click at [1289, 680] on div "S2 play_arrow pause 24:43 + Add competency keyboard_arrow_right Maybe like , I'…" at bounding box center [990, 659] width 738 height 124
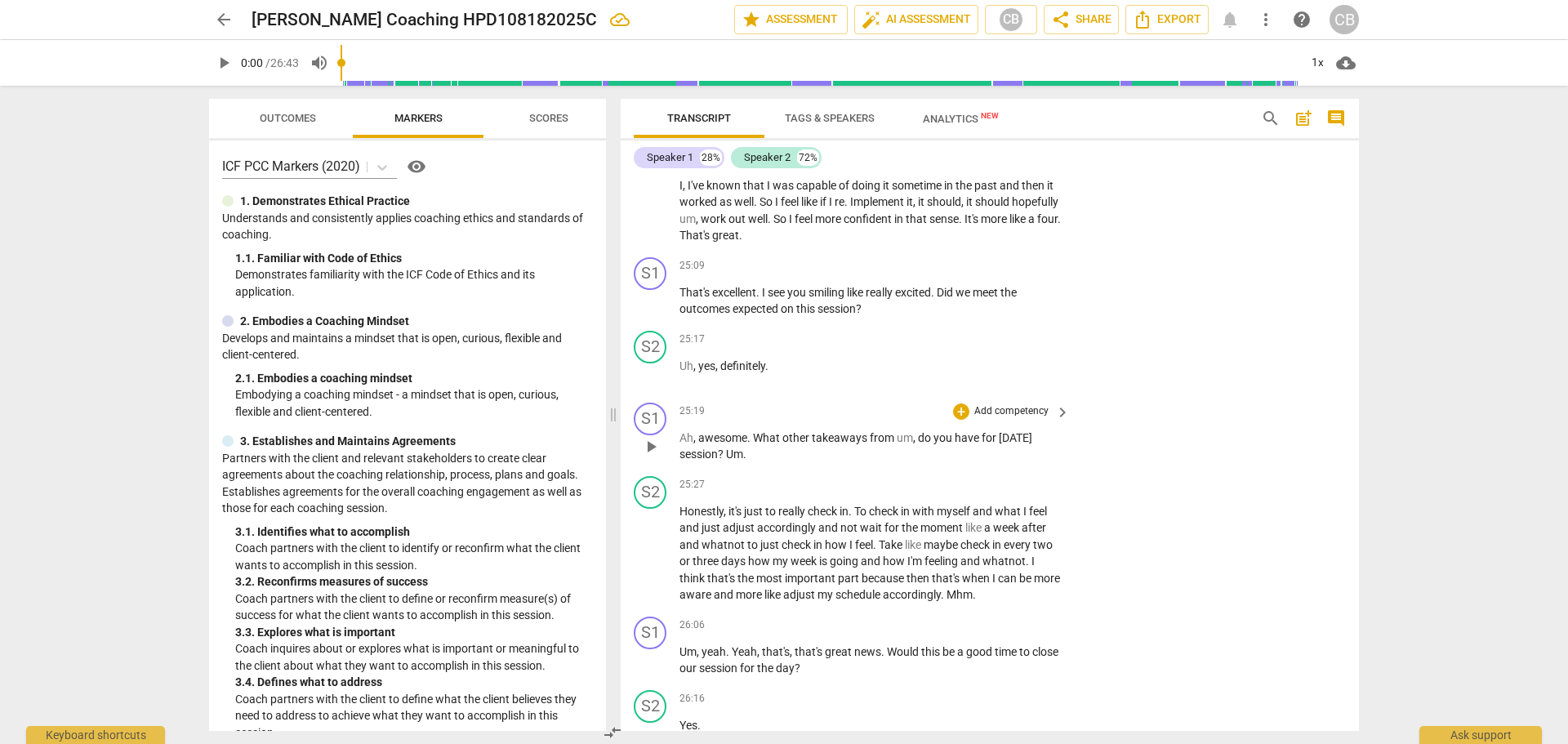
scroll to position [5648, 0]
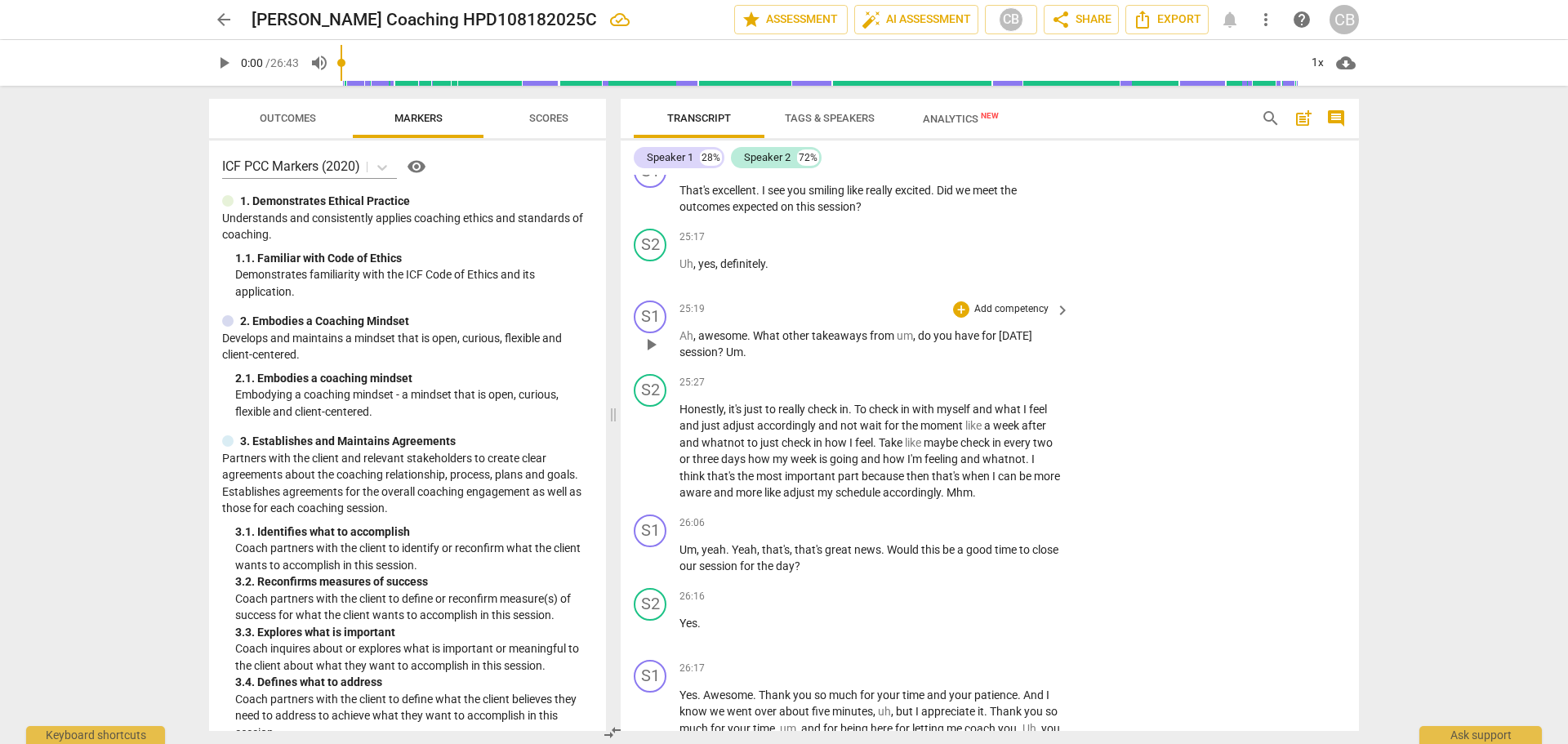
click at [1038, 317] on p "Add competency" at bounding box center [1011, 309] width 78 height 14
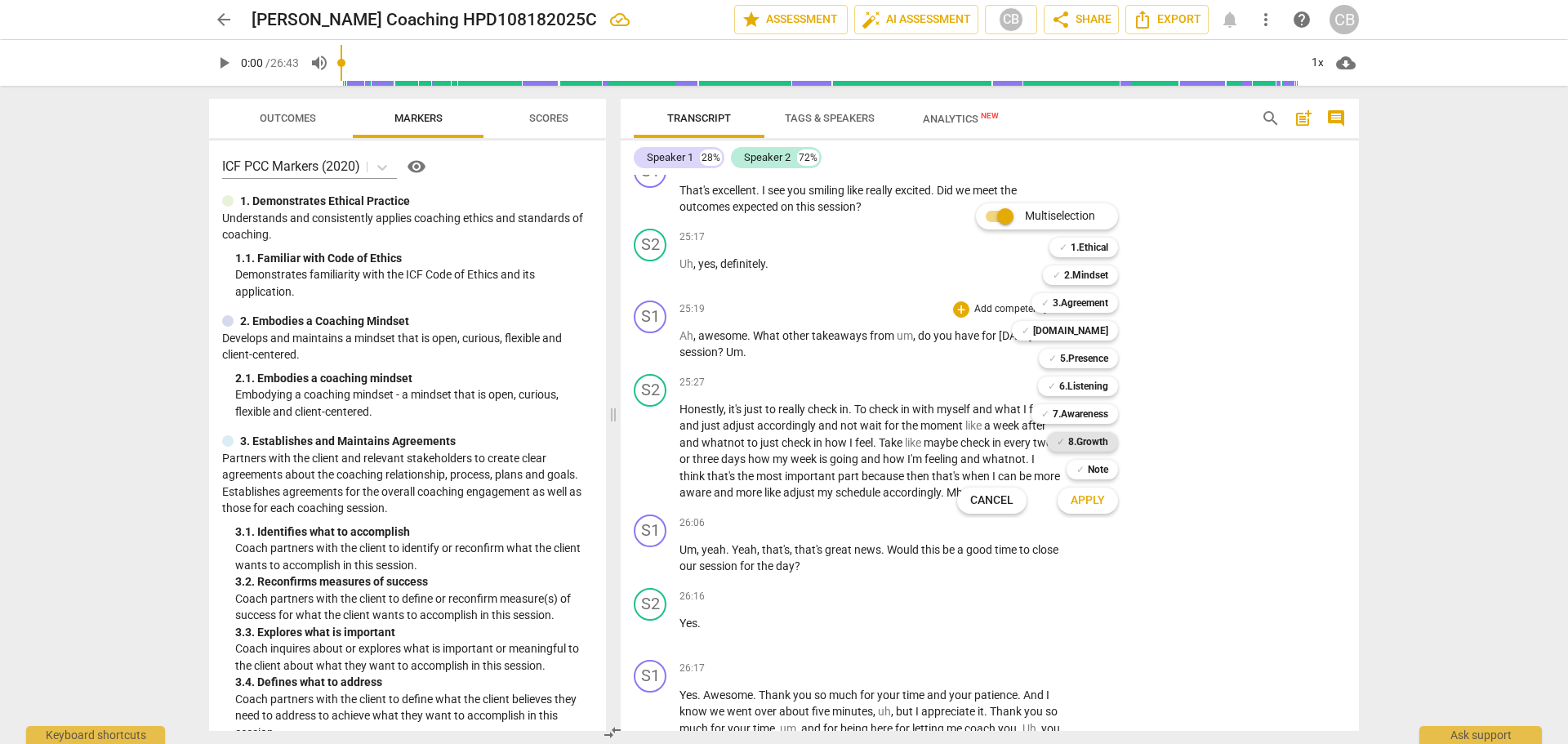
click at [1097, 433] on b "8.Growth" at bounding box center [1088, 441] width 40 height 19
click at [1100, 505] on span "Apply" at bounding box center [1088, 501] width 34 height 16
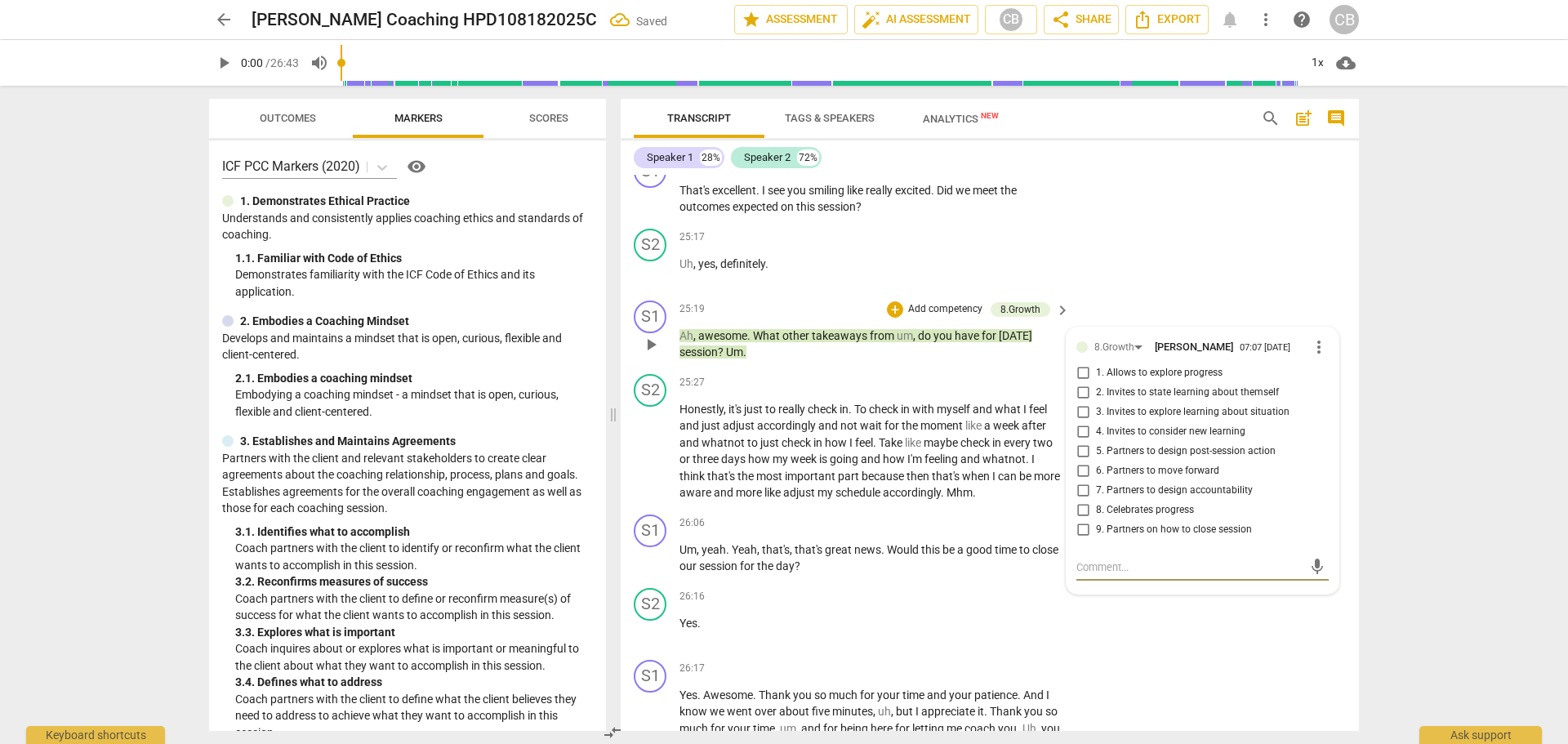
click at [1078, 422] on input "3. Invites to explore learning about situation" at bounding box center [1083, 413] width 26 height 19
checkbox input "true"
click at [1081, 442] on input "4. Invites to consider new learning" at bounding box center [1083, 432] width 26 height 19
checkbox input "true"
click at [1322, 654] on div "S2 play_arrow pause 26:16 + Add competency keyboard_arrow_right Yes ." at bounding box center [990, 618] width 738 height 72
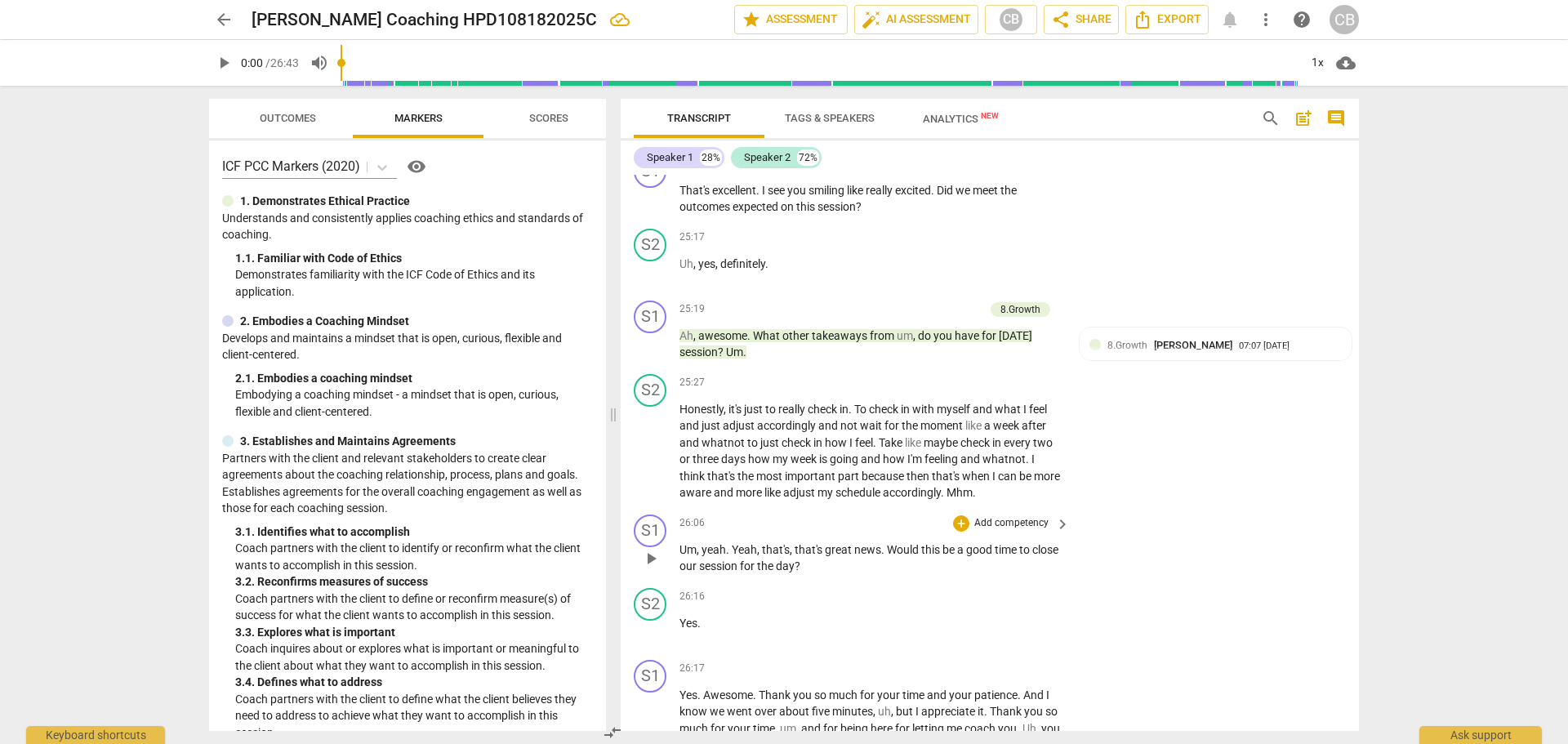
click at [1034, 531] on p "Add competency" at bounding box center [1011, 523] width 78 height 14
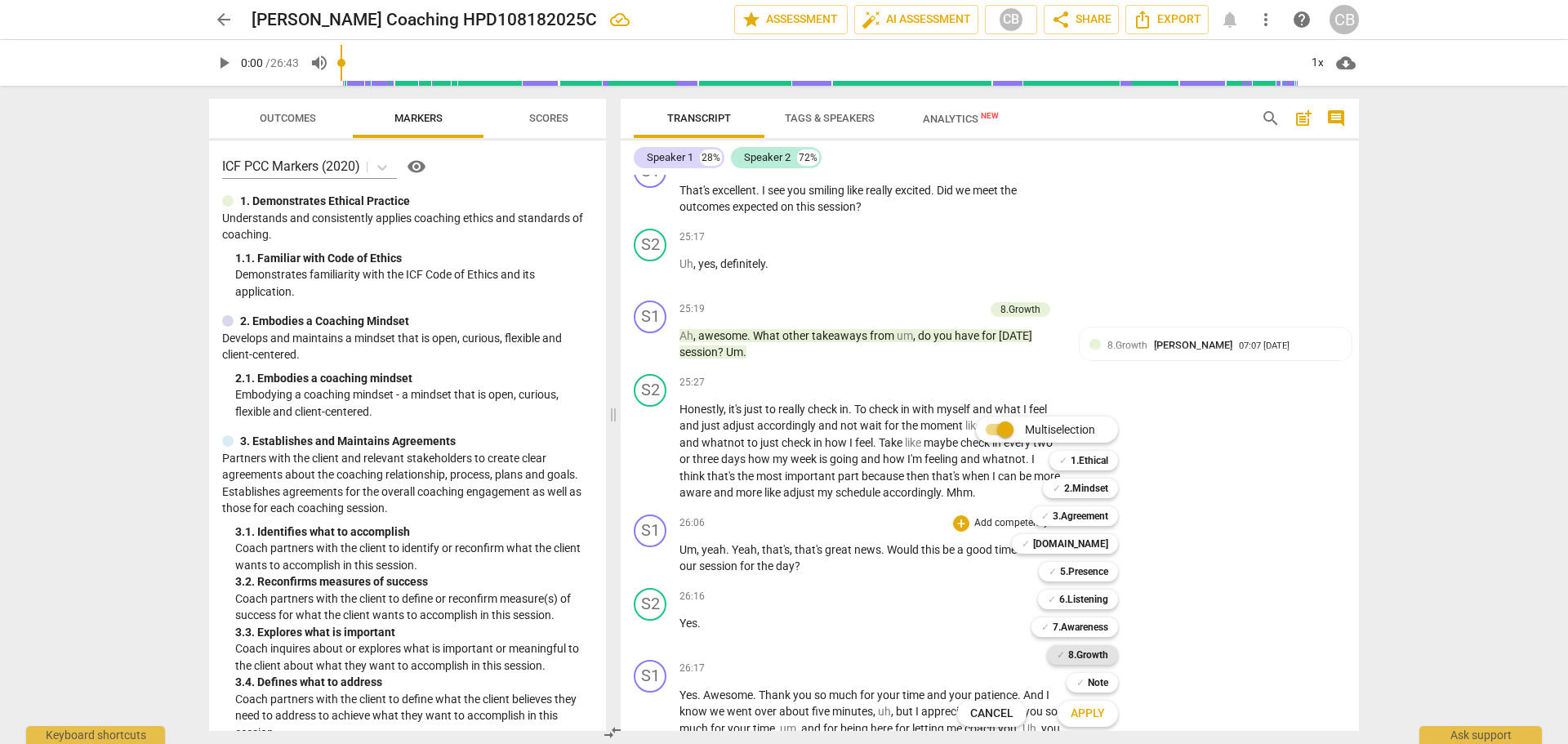
click at [1078, 659] on b "8.Growth" at bounding box center [1088, 655] width 40 height 19
click at [1092, 709] on span "Apply" at bounding box center [1088, 713] width 34 height 16
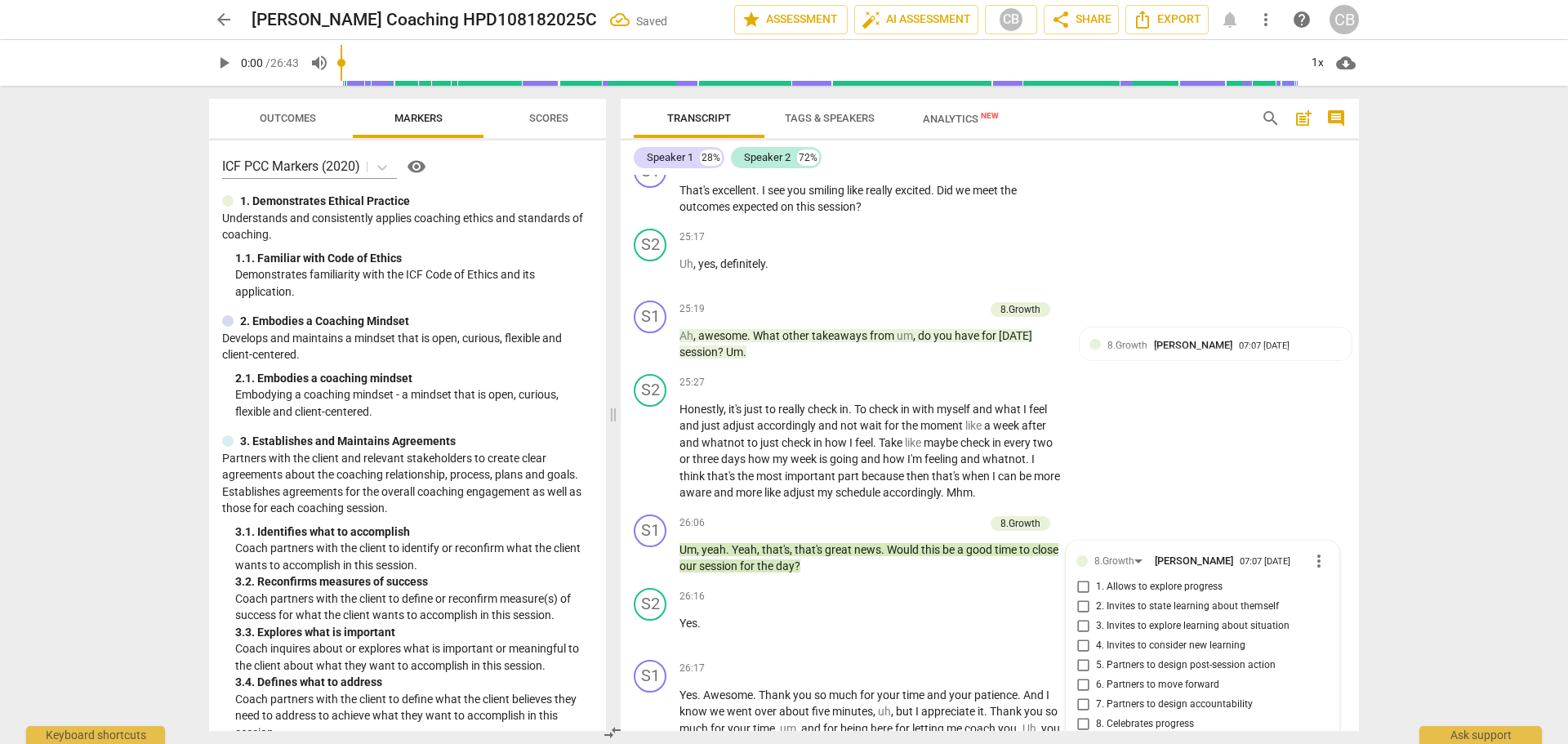
scroll to position [5931, 0]
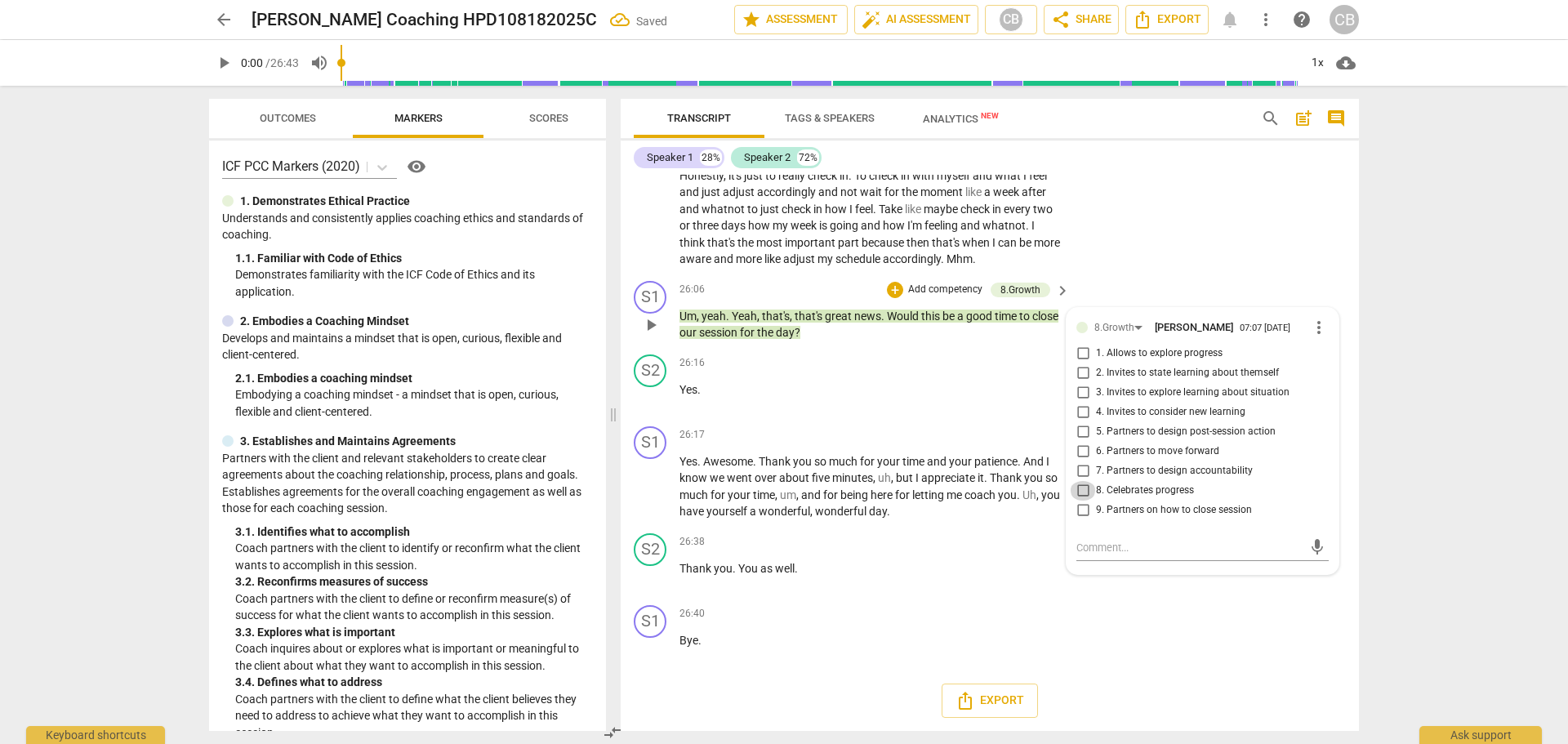
click at [1078, 499] on input "8. Celebrates progress" at bounding box center [1083, 491] width 26 height 19
checkbox input "true"
click at [1247, 625] on div "S1 play_arrow pause 26:40 + Add competency keyboard_arrow_right Bye ." at bounding box center [990, 635] width 738 height 72
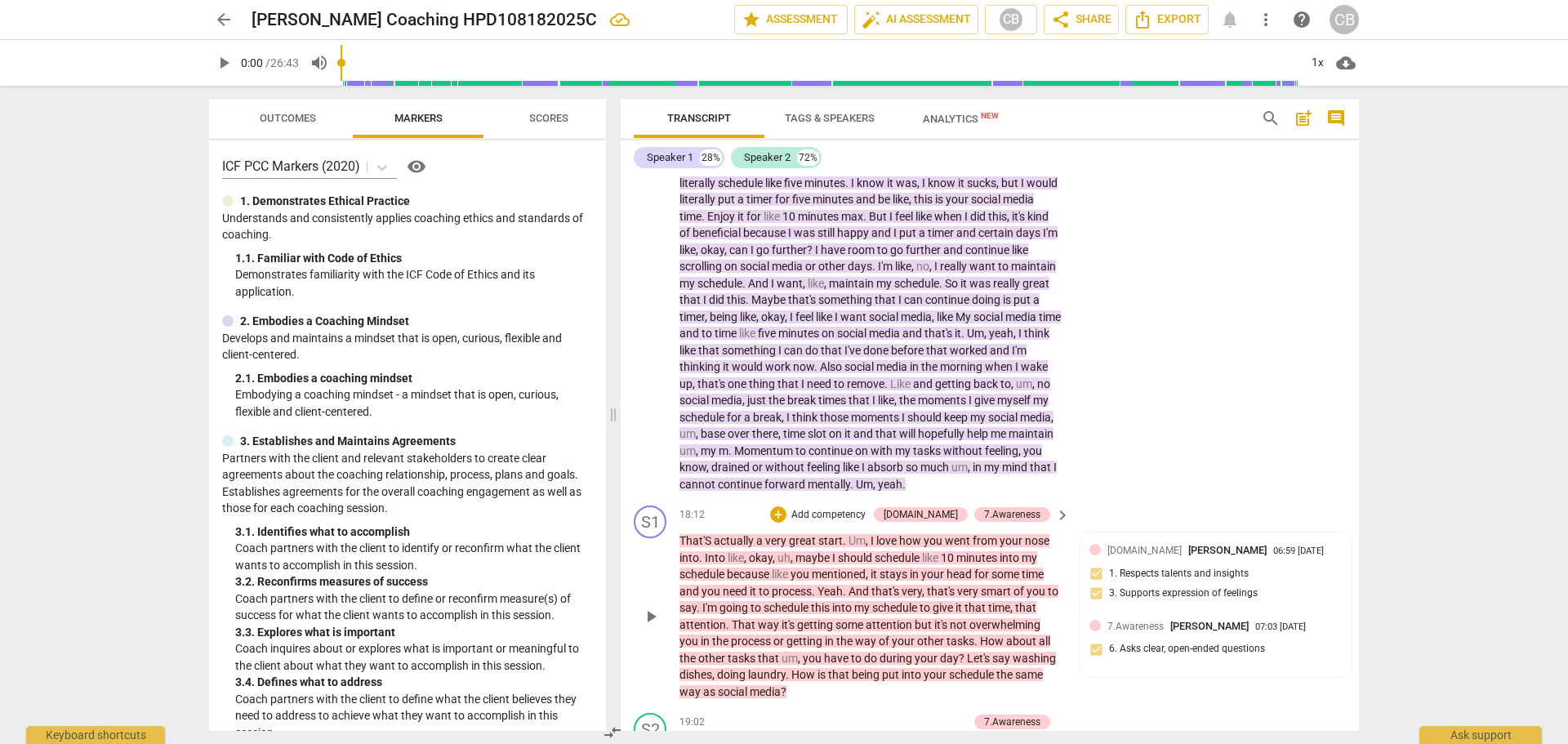
scroll to position [3806, 0]
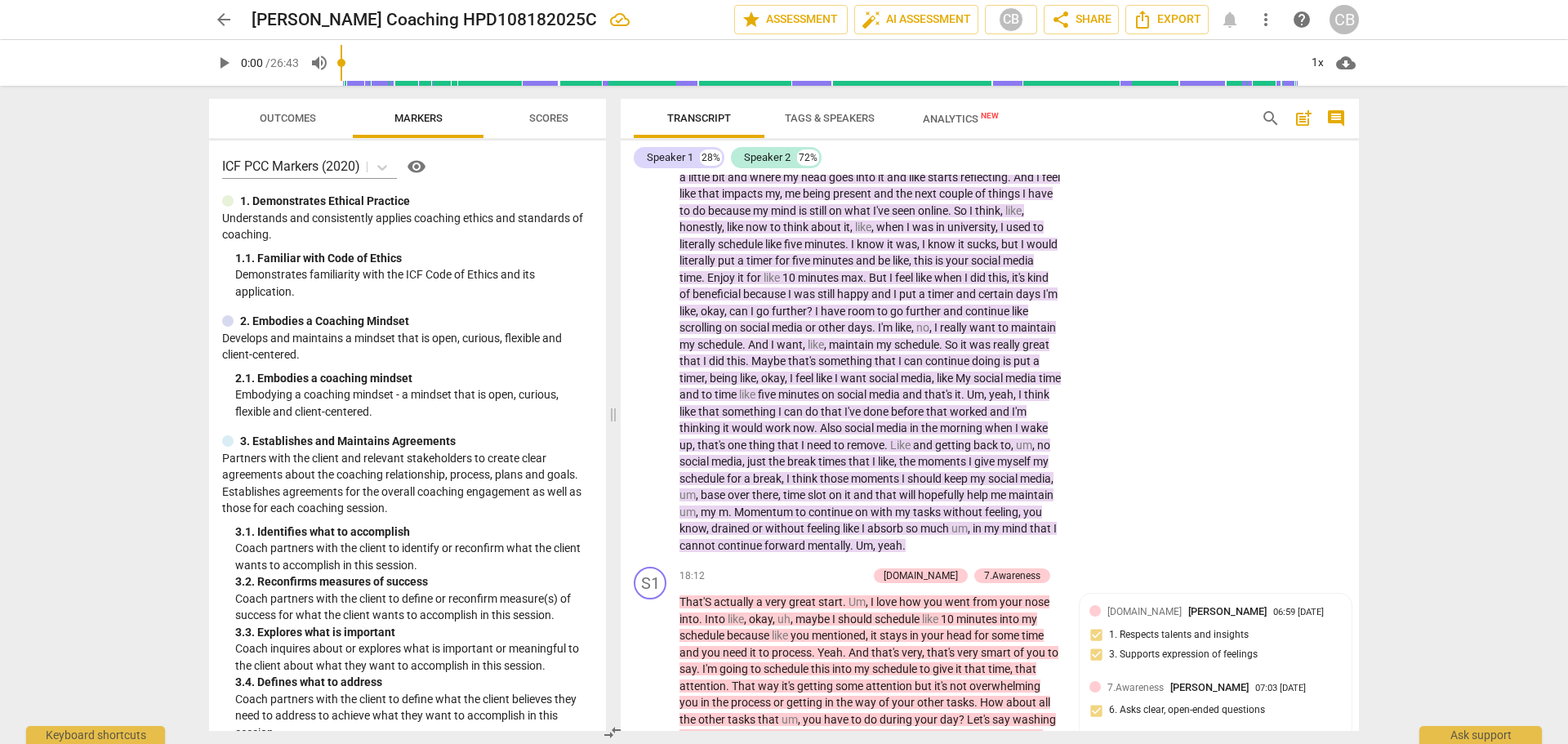
click at [220, 16] on span "arrow_back" at bounding box center [224, 19] width 19 height 19
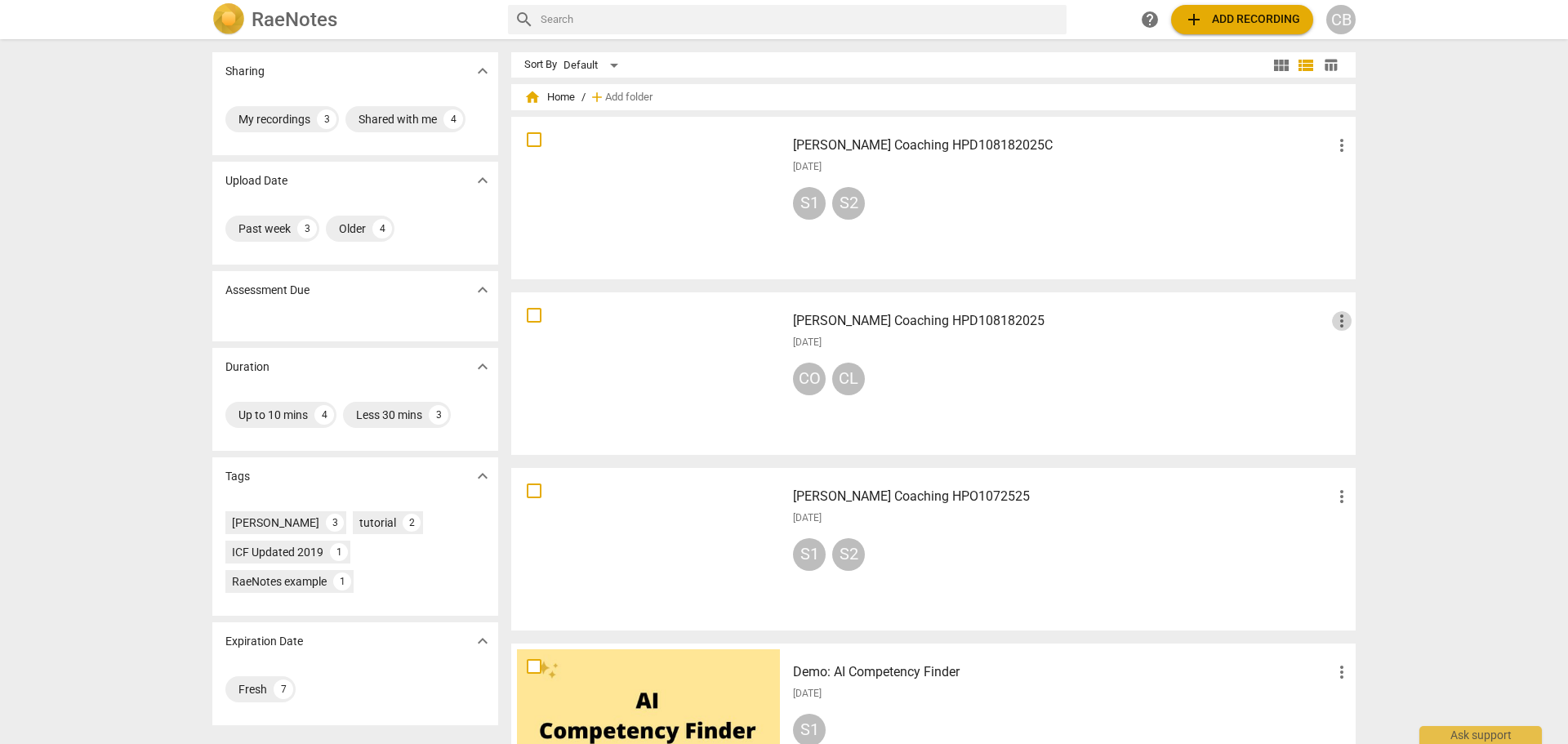
click at [1343, 326] on span "more_vert" at bounding box center [1342, 321] width 19 height 19
click at [1366, 369] on li "Delete" at bounding box center [1360, 360] width 62 height 39
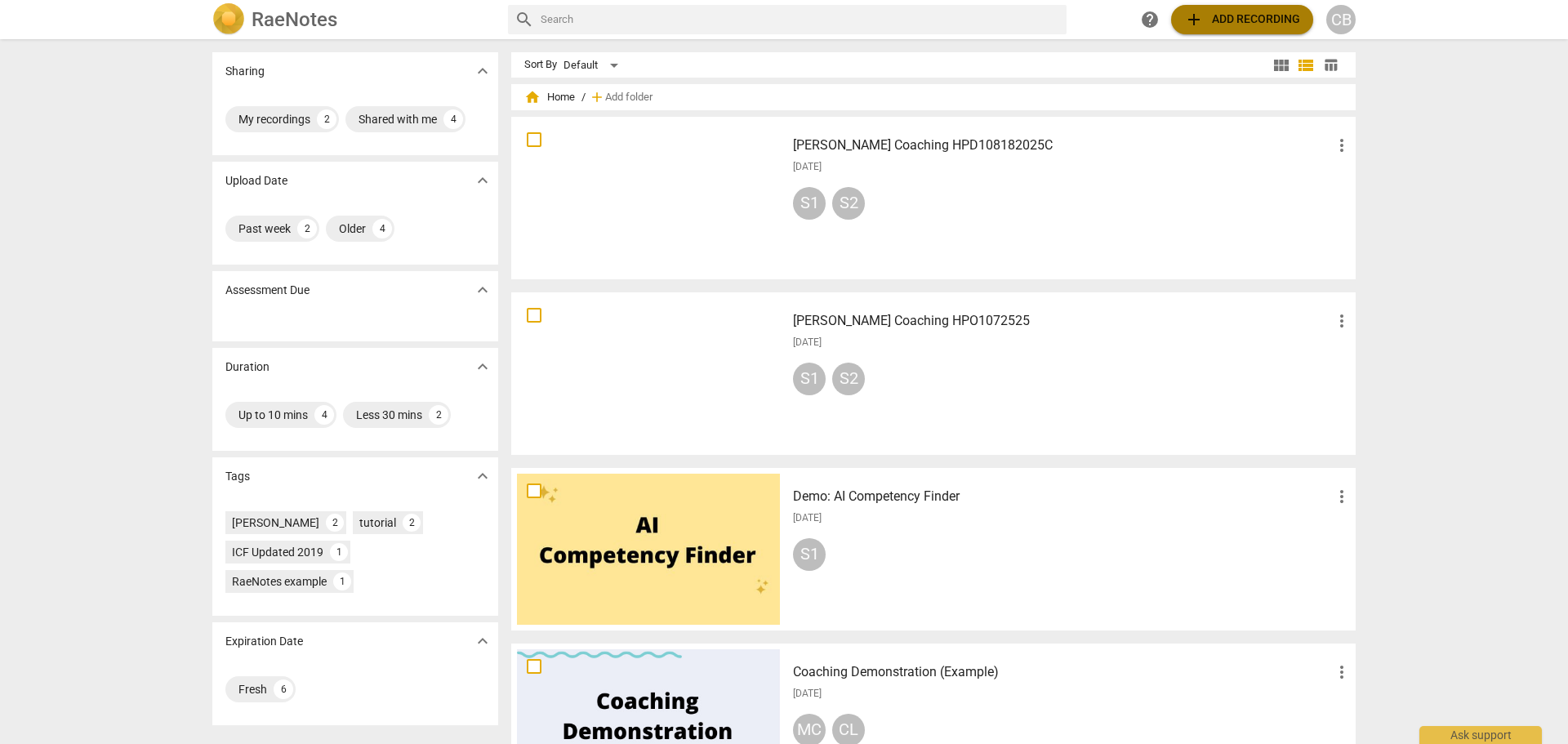
click at [1238, 19] on span "add Add recording" at bounding box center [1242, 19] width 116 height 19
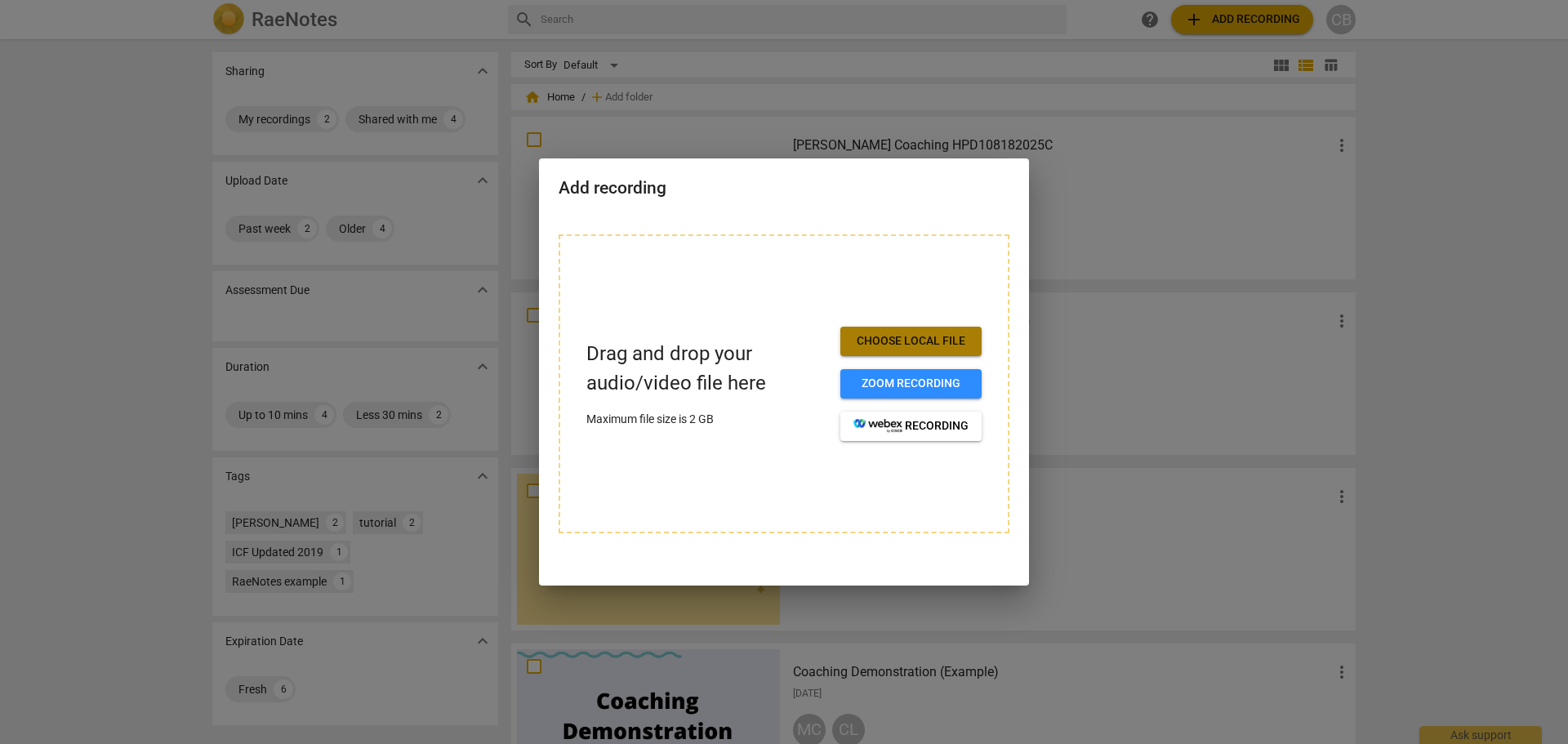
click at [888, 347] on span "Choose local file" at bounding box center [911, 341] width 115 height 16
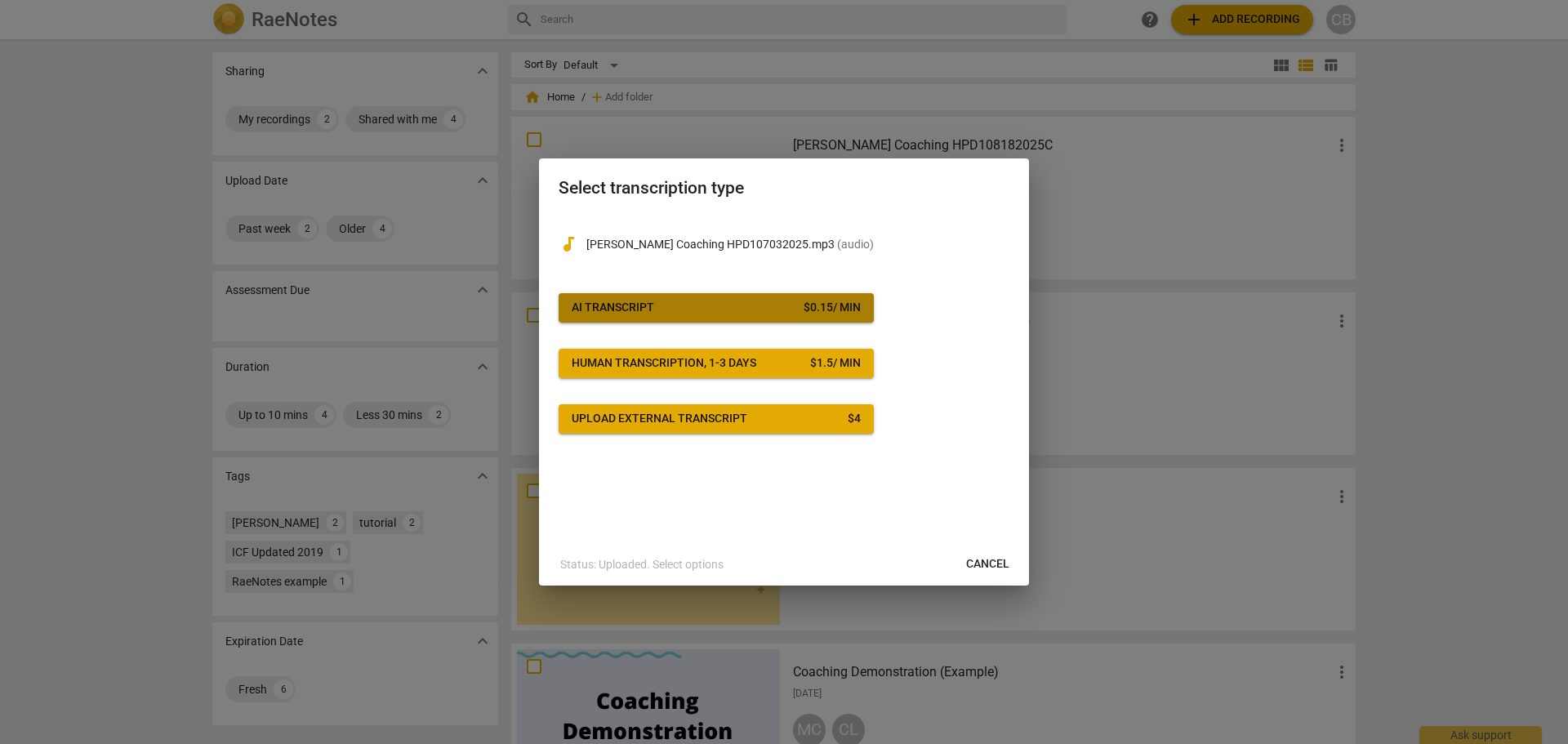
click at [780, 308] on span "AI Transcript $ 0.15 / min" at bounding box center [716, 307] width 289 height 16
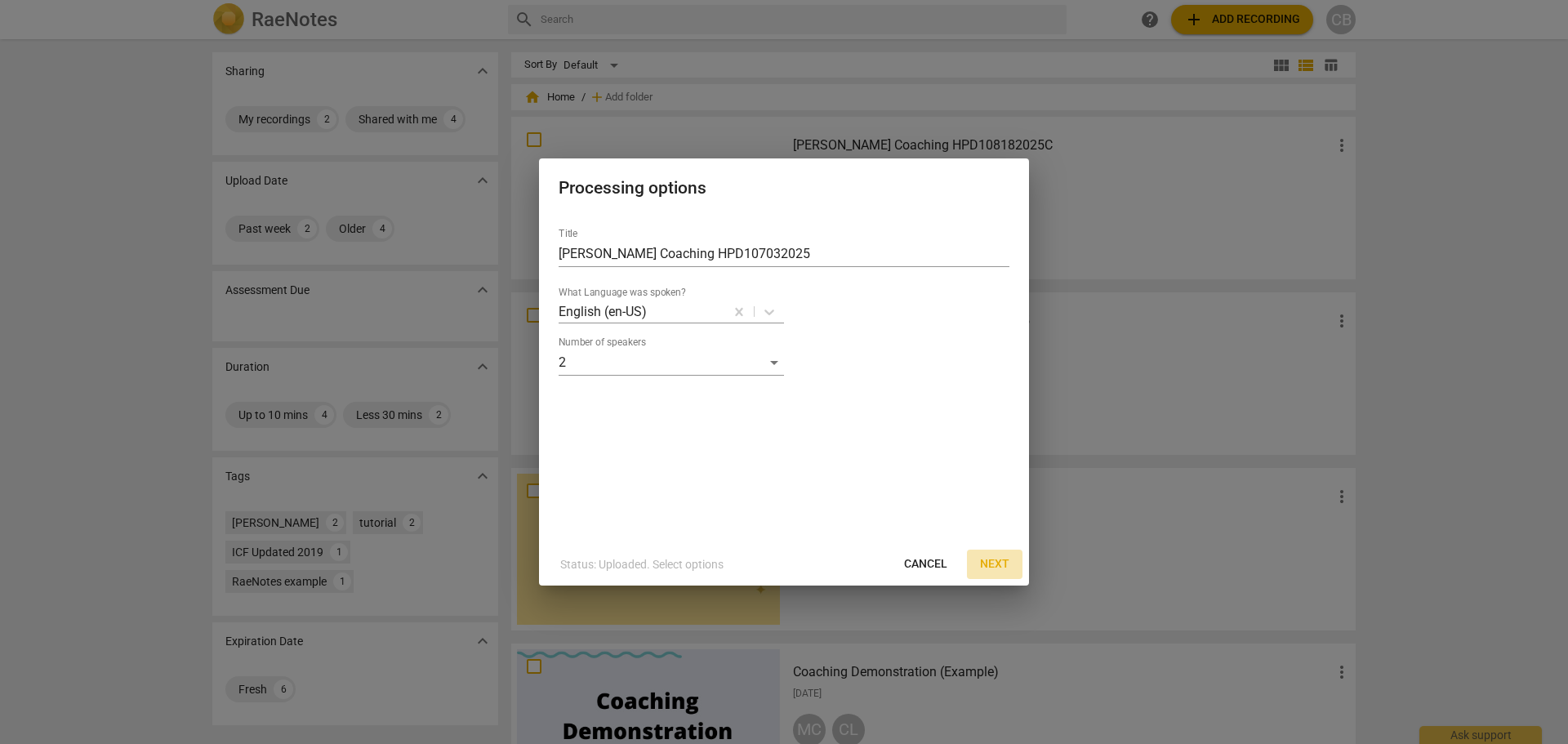
click at [996, 567] on span "Next" at bounding box center [995, 564] width 30 height 16
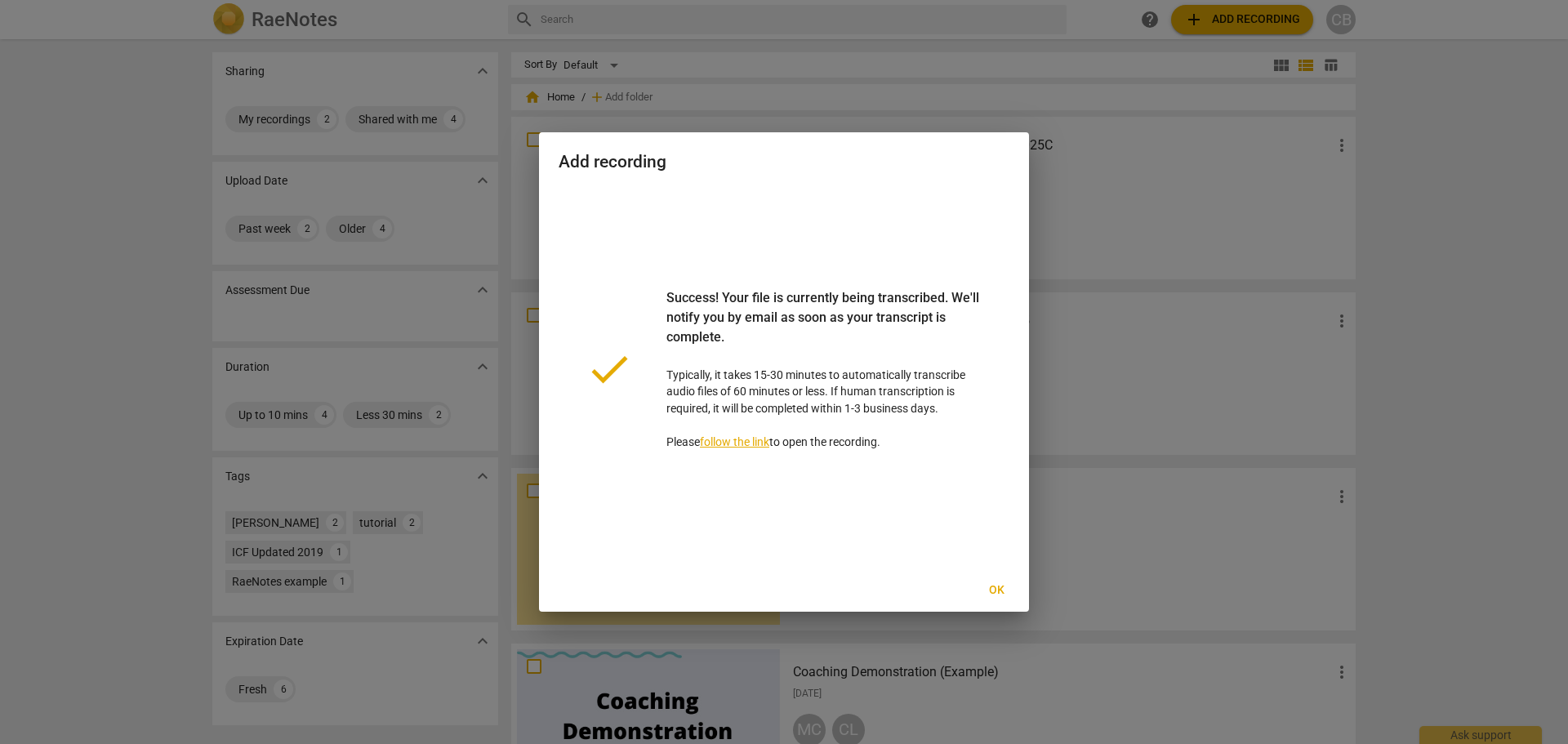
click at [1001, 587] on span "Ok" at bounding box center [996, 590] width 26 height 16
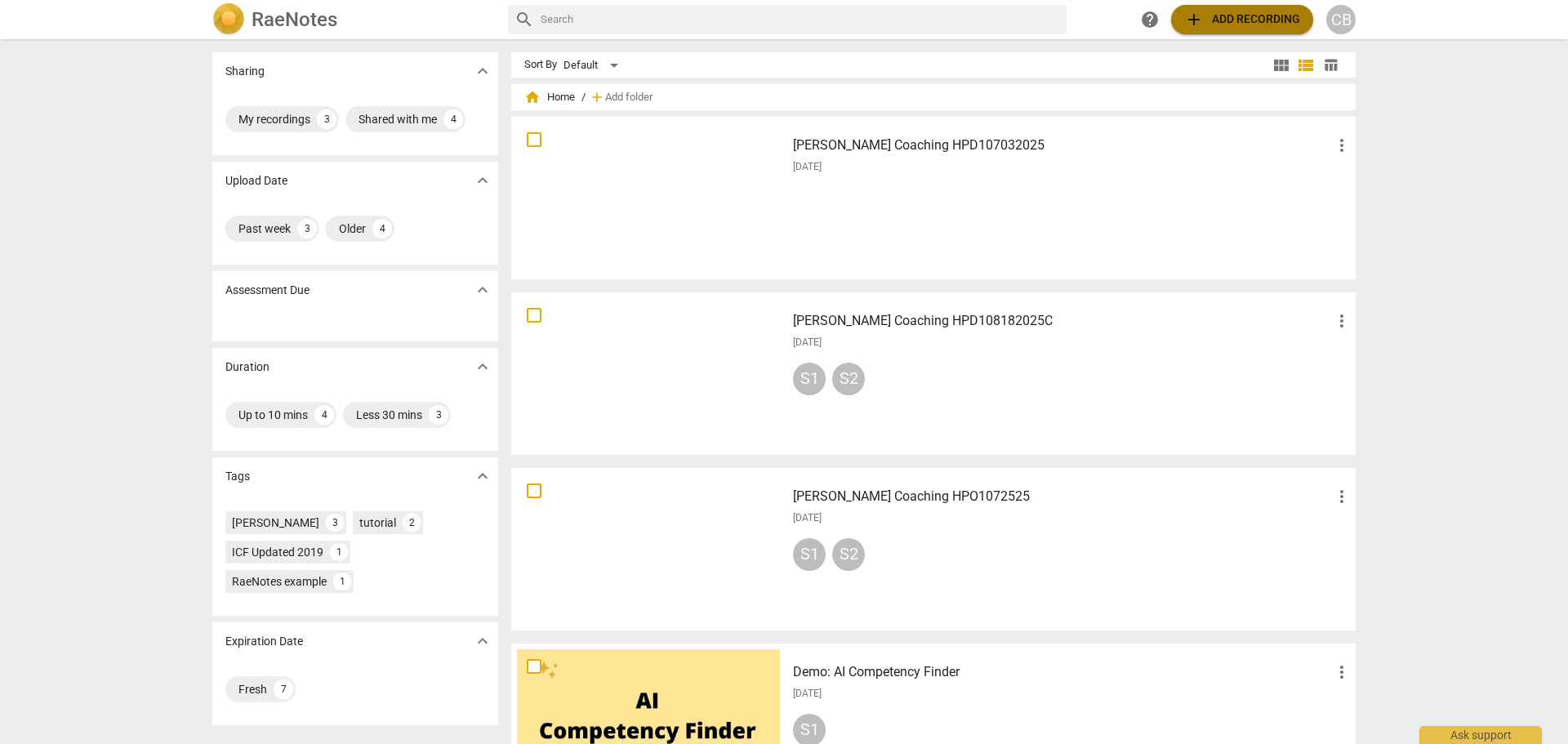
click at [1239, 25] on span "add Add recording" at bounding box center [1242, 19] width 116 height 19
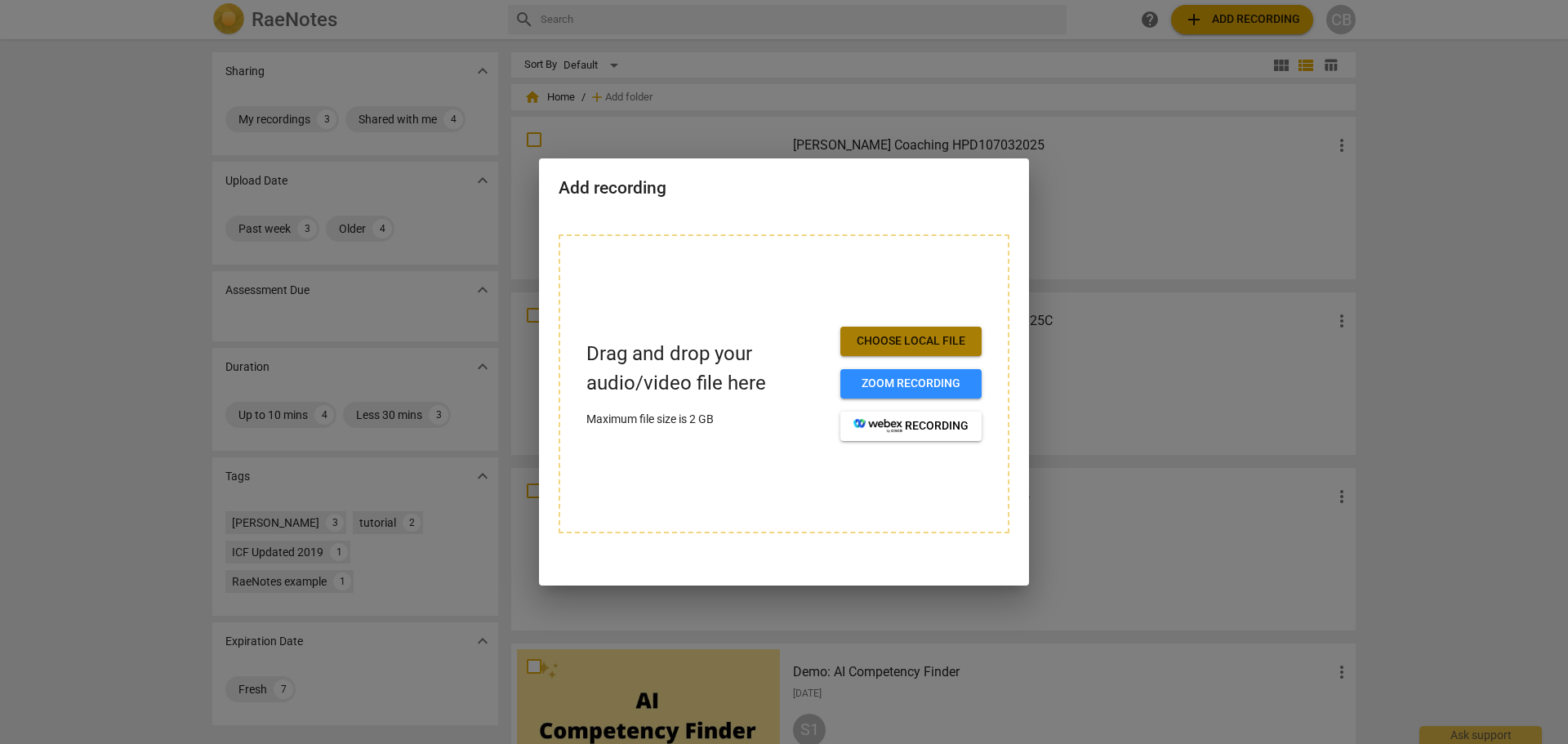
click at [909, 333] on span "Choose local file" at bounding box center [911, 341] width 115 height 16
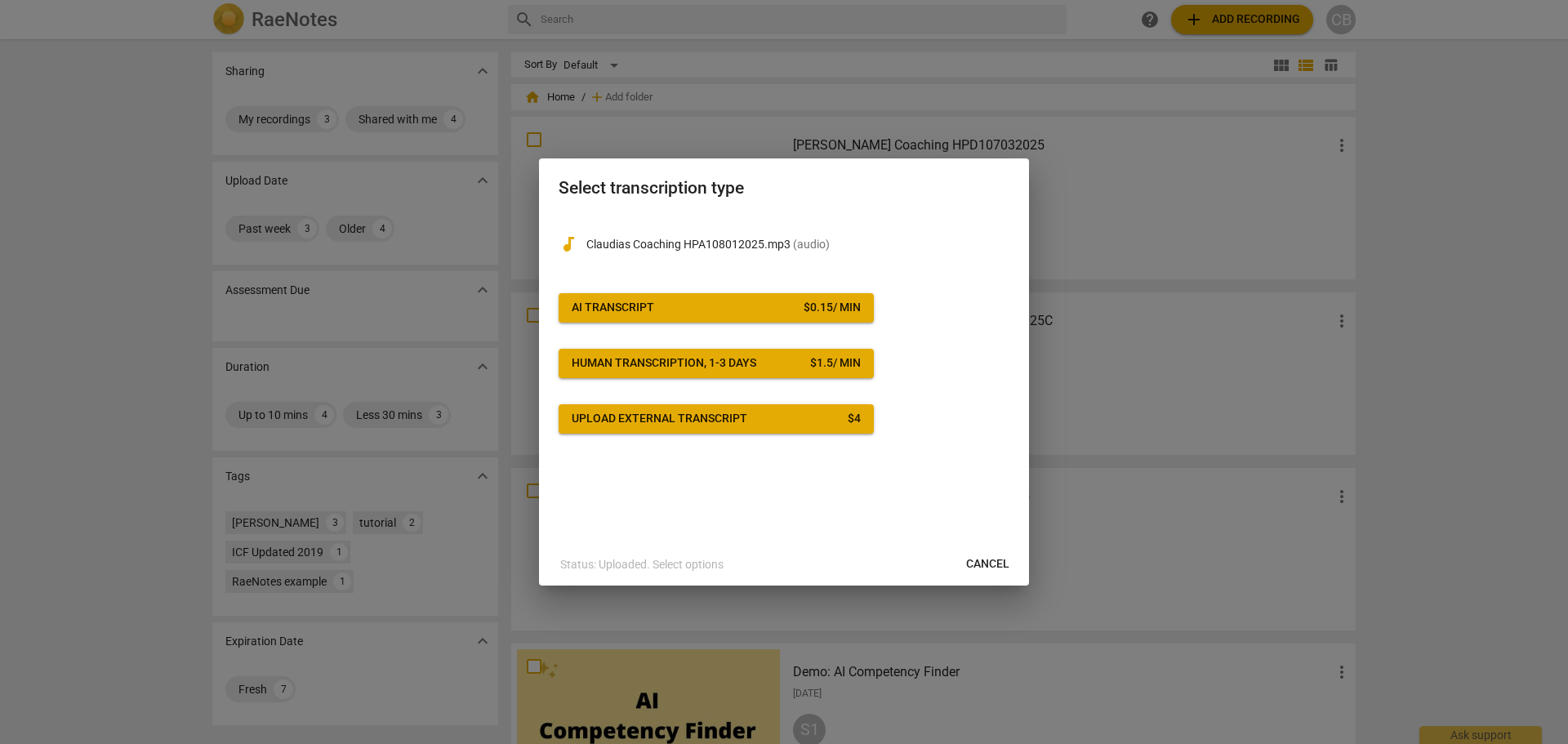
click at [784, 309] on span "AI Transcript $ 0.15 / min" at bounding box center [716, 307] width 289 height 16
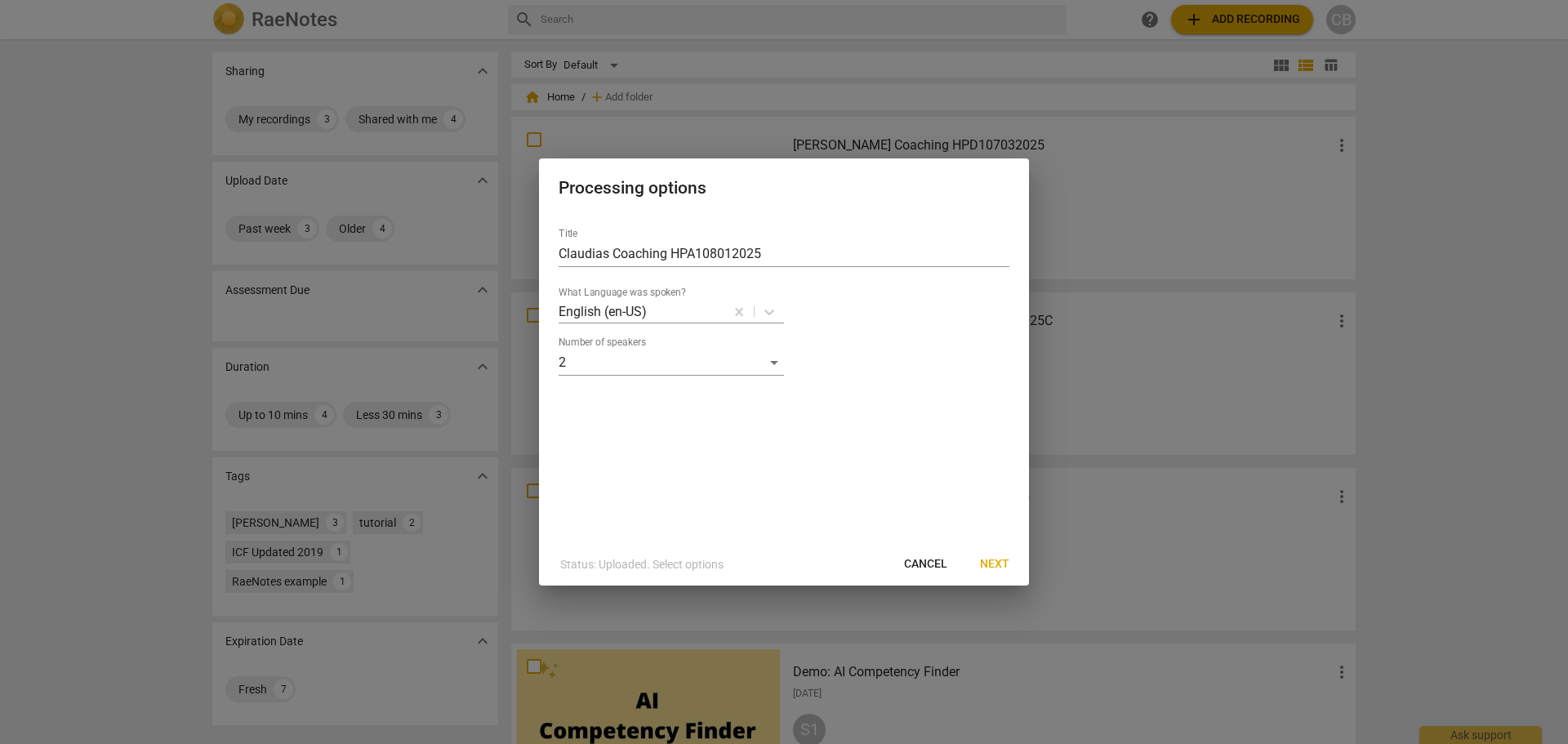
click at [997, 556] on span "Next" at bounding box center [995, 564] width 30 height 16
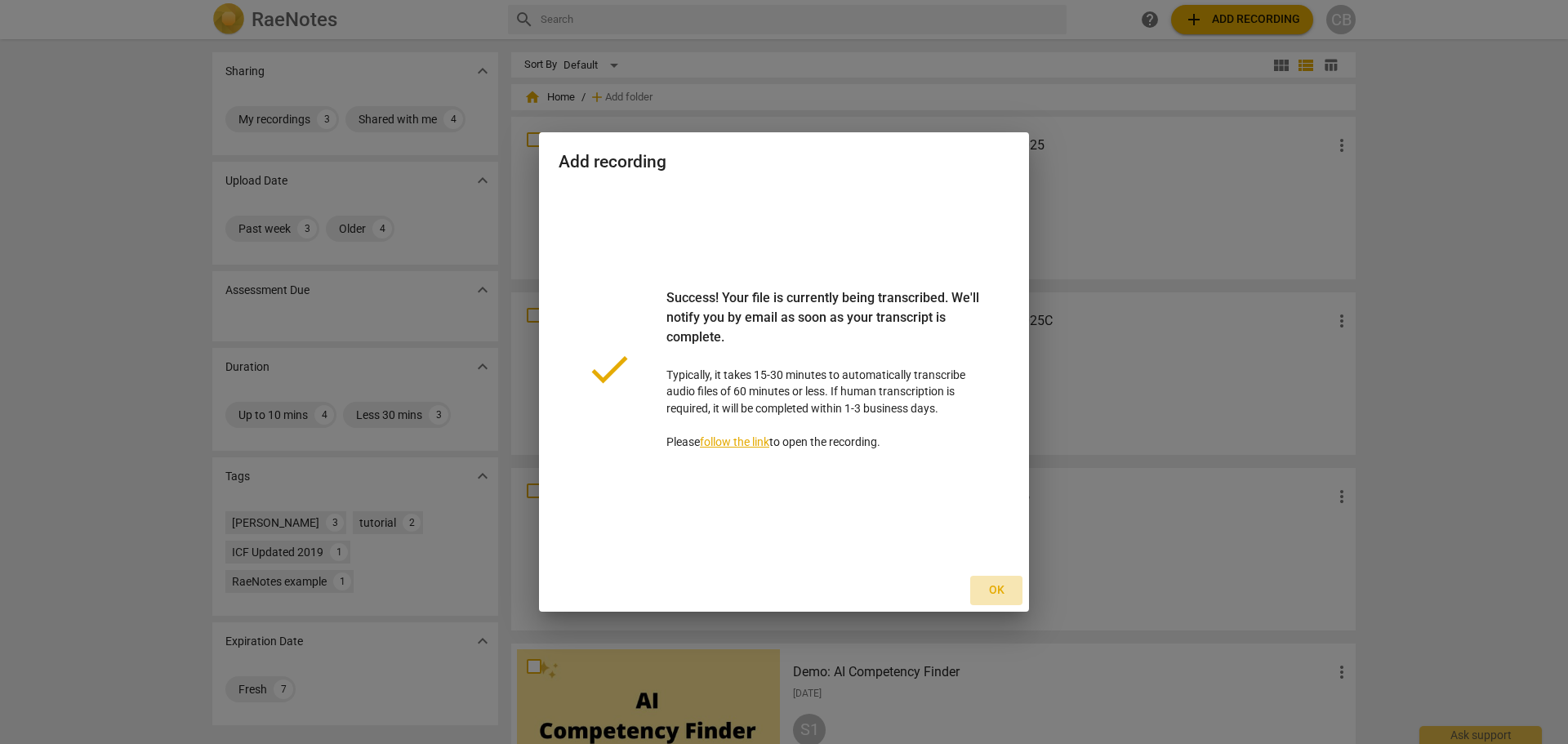
drag, startPoint x: 1001, startPoint y: 593, endPoint x: 1168, endPoint y: 576, distance: 167.9
click at [1002, 593] on span "Ok" at bounding box center [996, 590] width 26 height 16
